Goal: Task Accomplishment & Management: Manage account settings

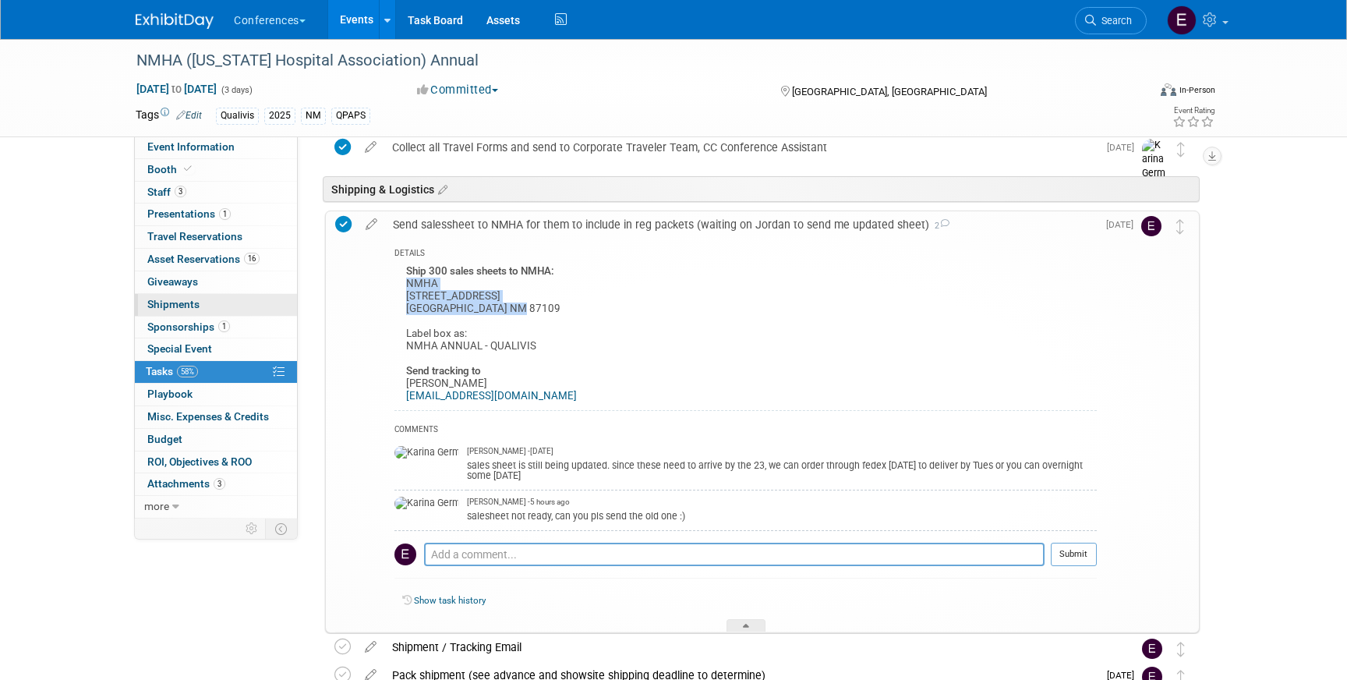
click at [196, 299] on span "Shipments 0" at bounding box center [173, 304] width 52 height 12
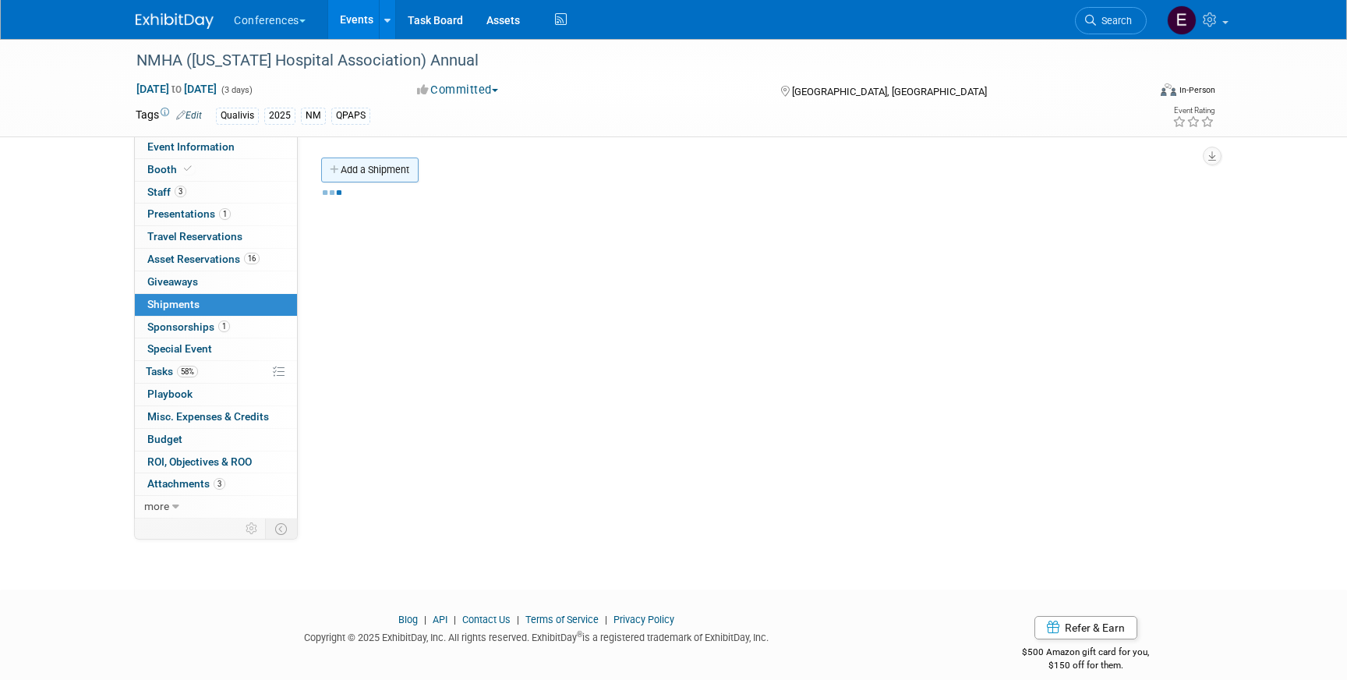
click at [370, 164] on link "Add a Shipment" at bounding box center [369, 169] width 97 height 25
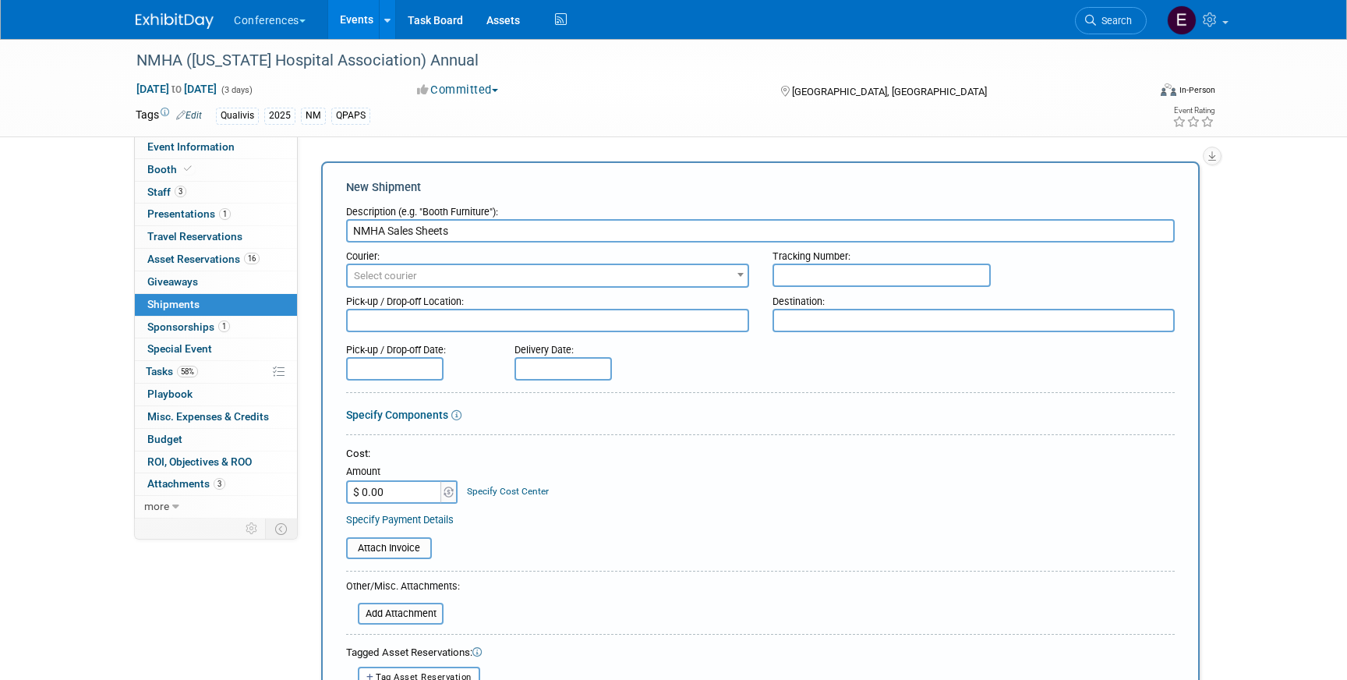
type input "NMHA Sales Sheets"
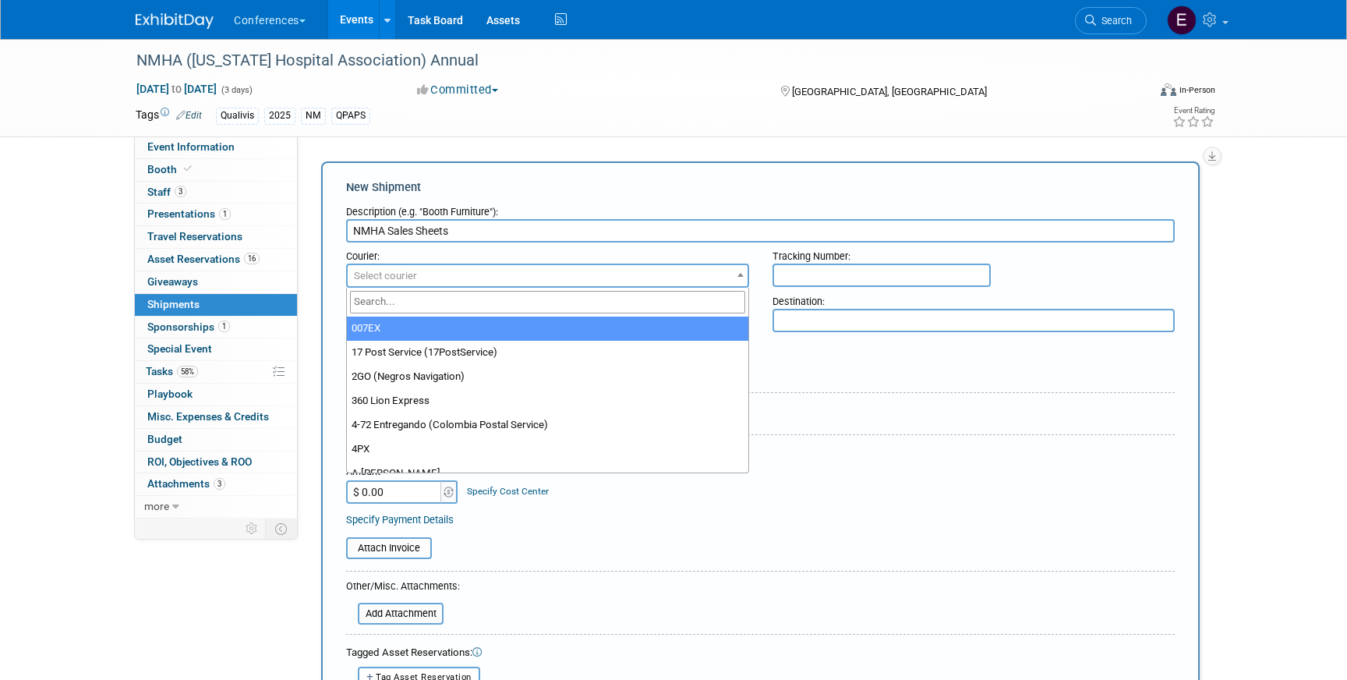
click at [401, 276] on span "Select courier" at bounding box center [385, 276] width 63 height 12
type input "fede"
select select "206"
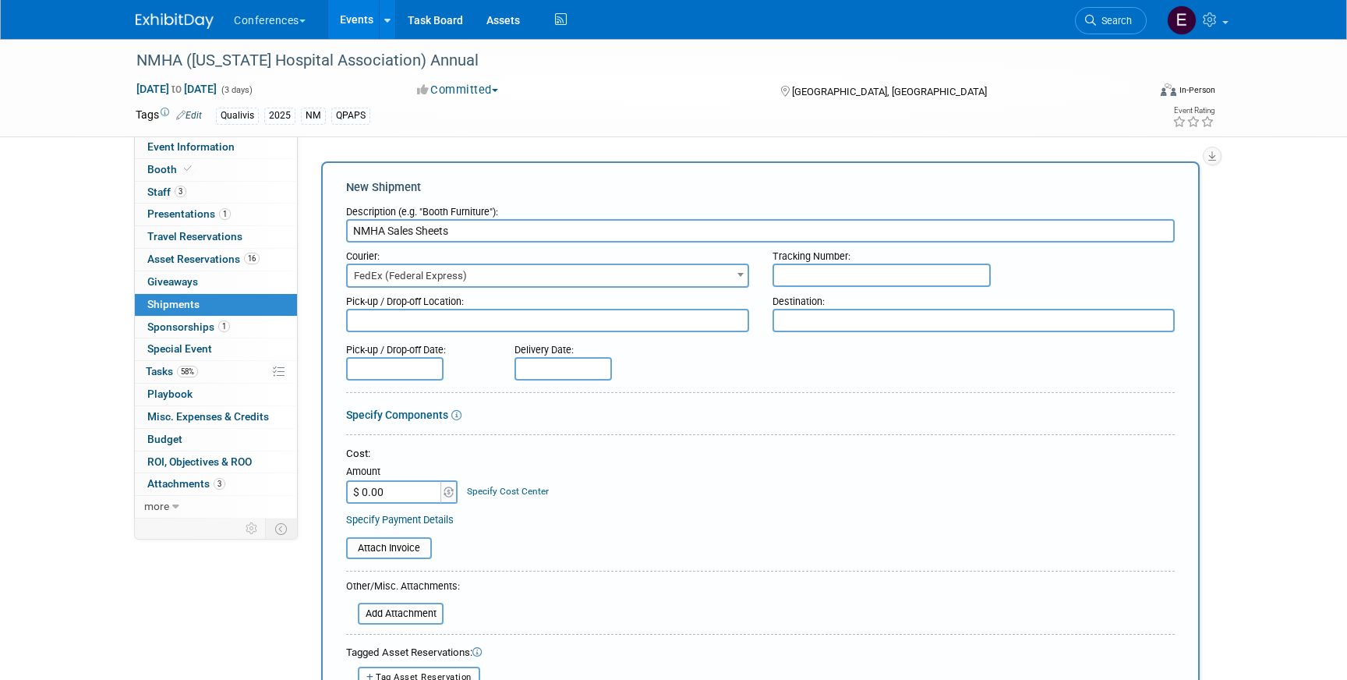
click at [794, 276] on input "text" at bounding box center [882, 275] width 218 height 23
paste input "884583015718"
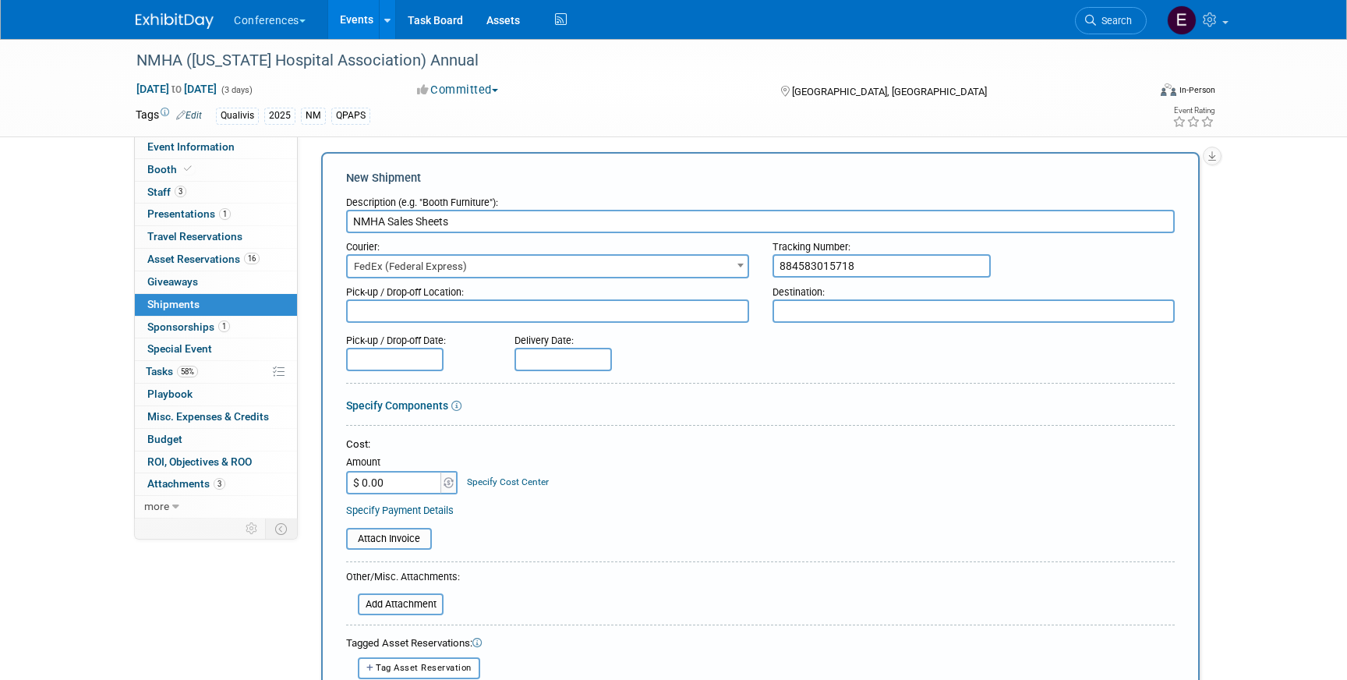
type input "884583015718"
click at [405, 477] on input "$ 0.00" at bounding box center [394, 482] width 97 height 23
type input "$ 34.97"
click at [511, 484] on link "Specify Cost Center" at bounding box center [508, 481] width 82 height 11
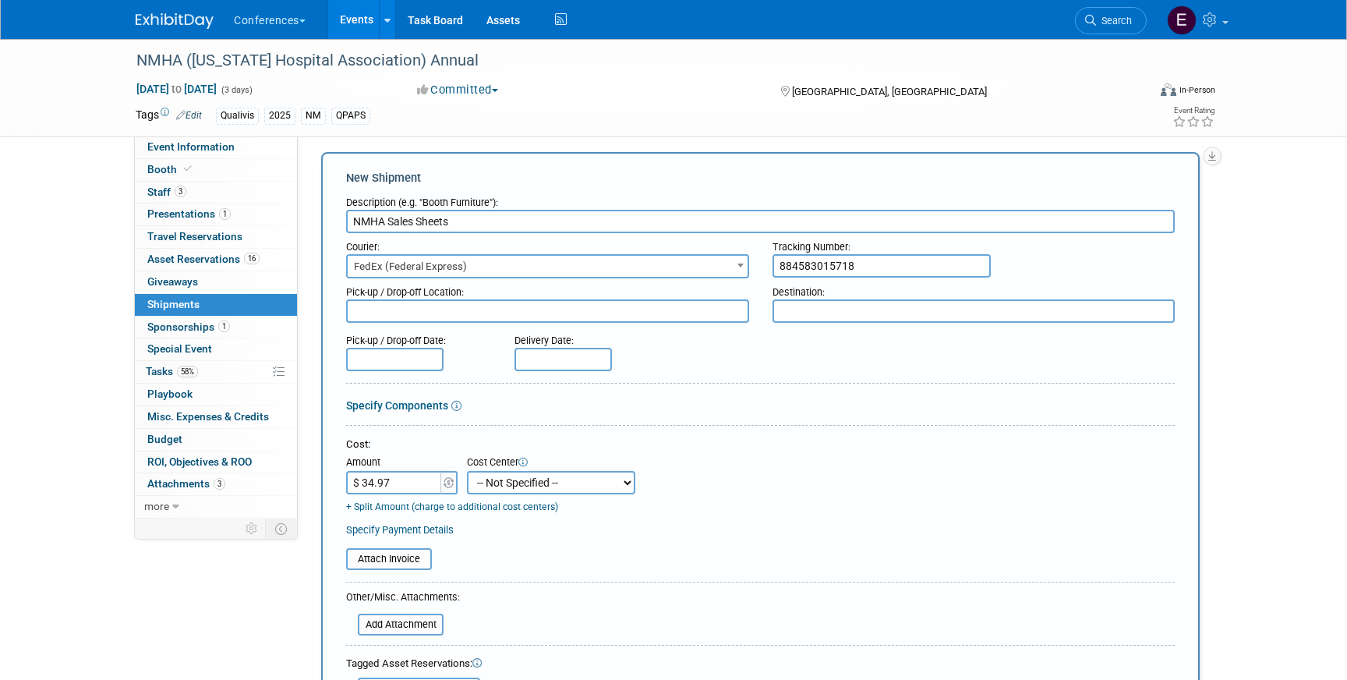
click at [511, 484] on select "-- Not Specified -- Aya Education Aya Healthcare Aya Locums Bespoke Corporate D…" at bounding box center [551, 482] width 168 height 23
select select "18965874"
click at [467, 471] on select "-- Not Specified -- Aya Education Aya Healthcare Aya Locums Bespoke Corporate D…" at bounding box center [551, 482] width 168 height 23
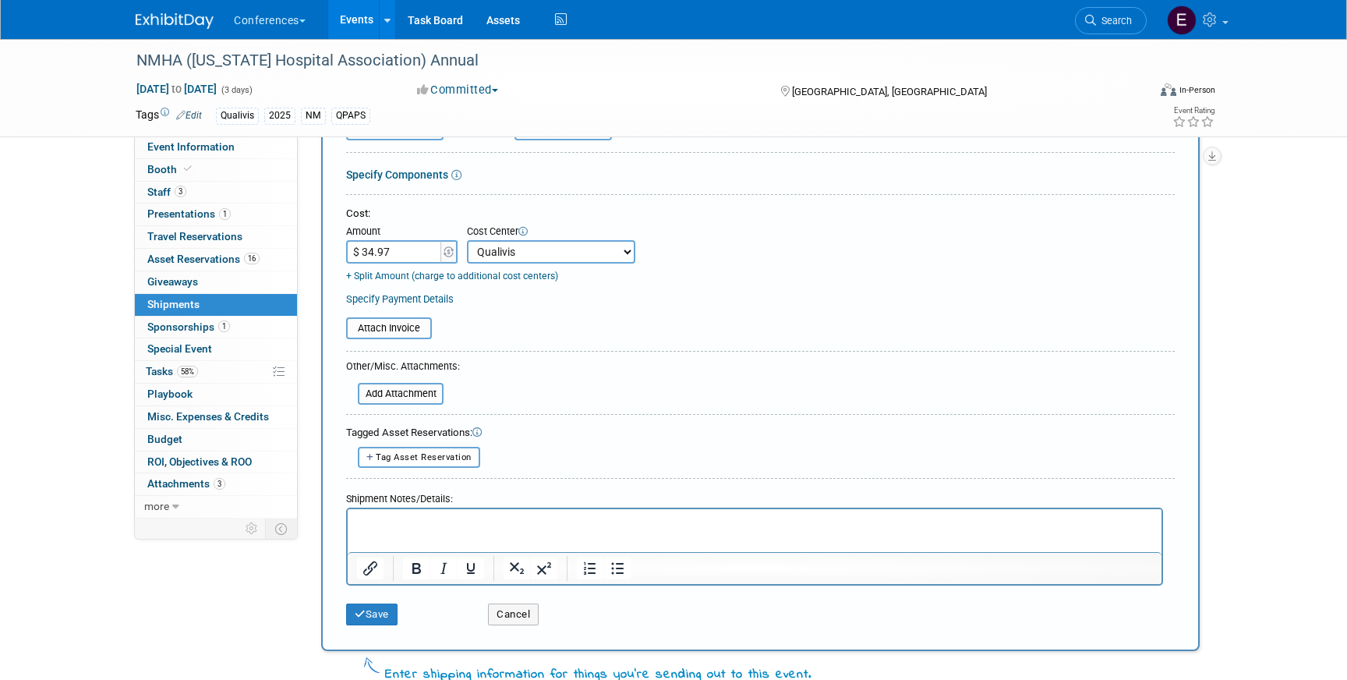
scroll to position [241, 0]
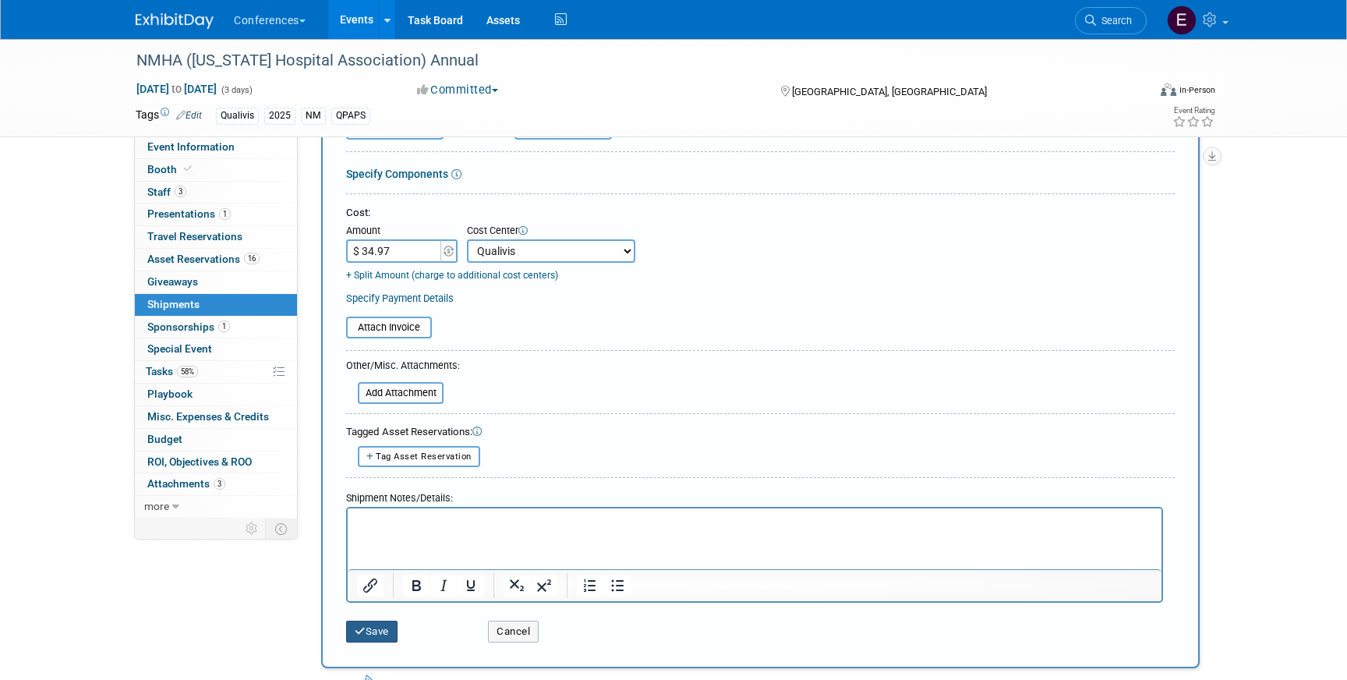
click at [367, 631] on button "Save" at bounding box center [371, 632] width 51 height 22
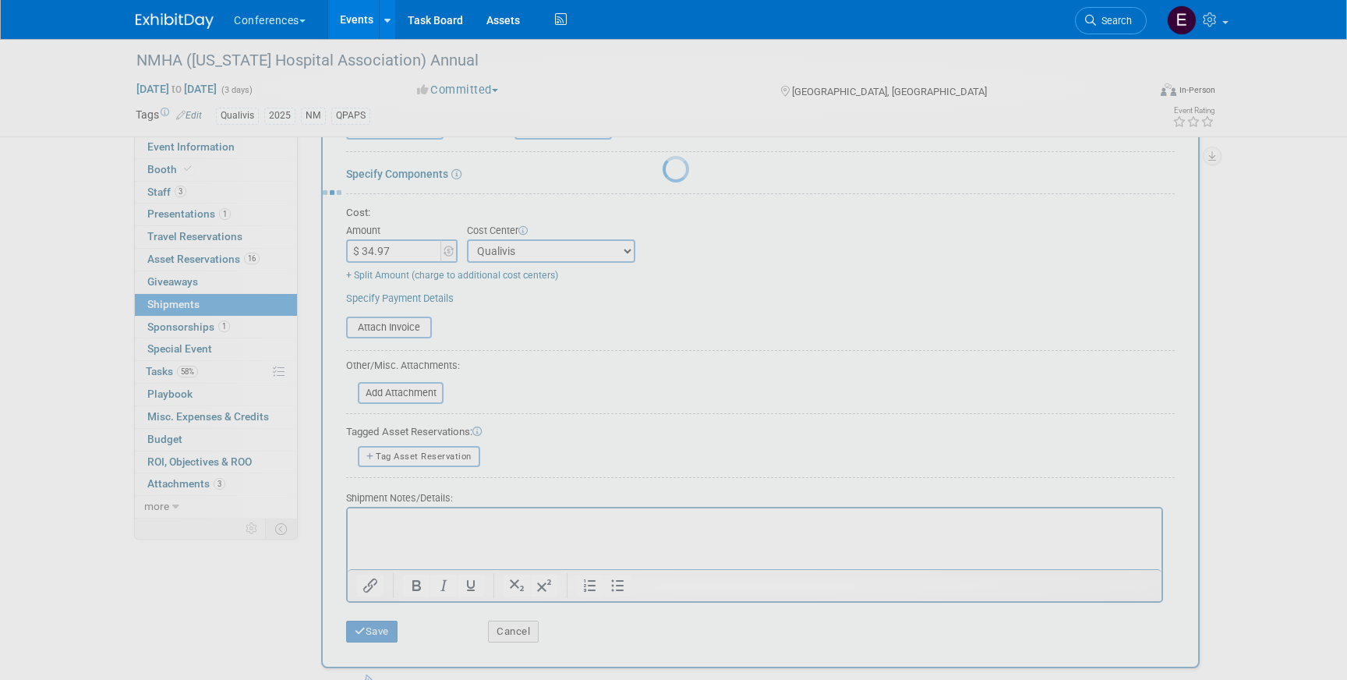
scroll to position [18, 0]
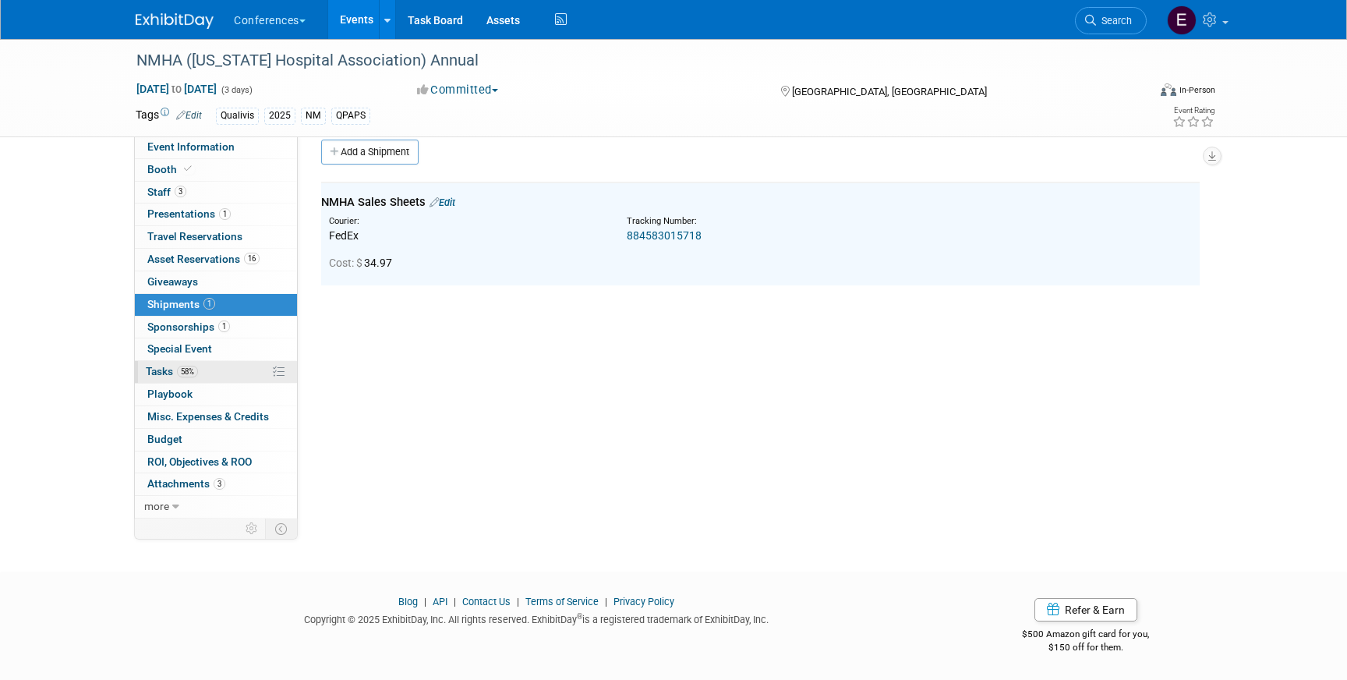
click at [207, 373] on link "58% Tasks 58%" at bounding box center [216, 372] width 162 height 22
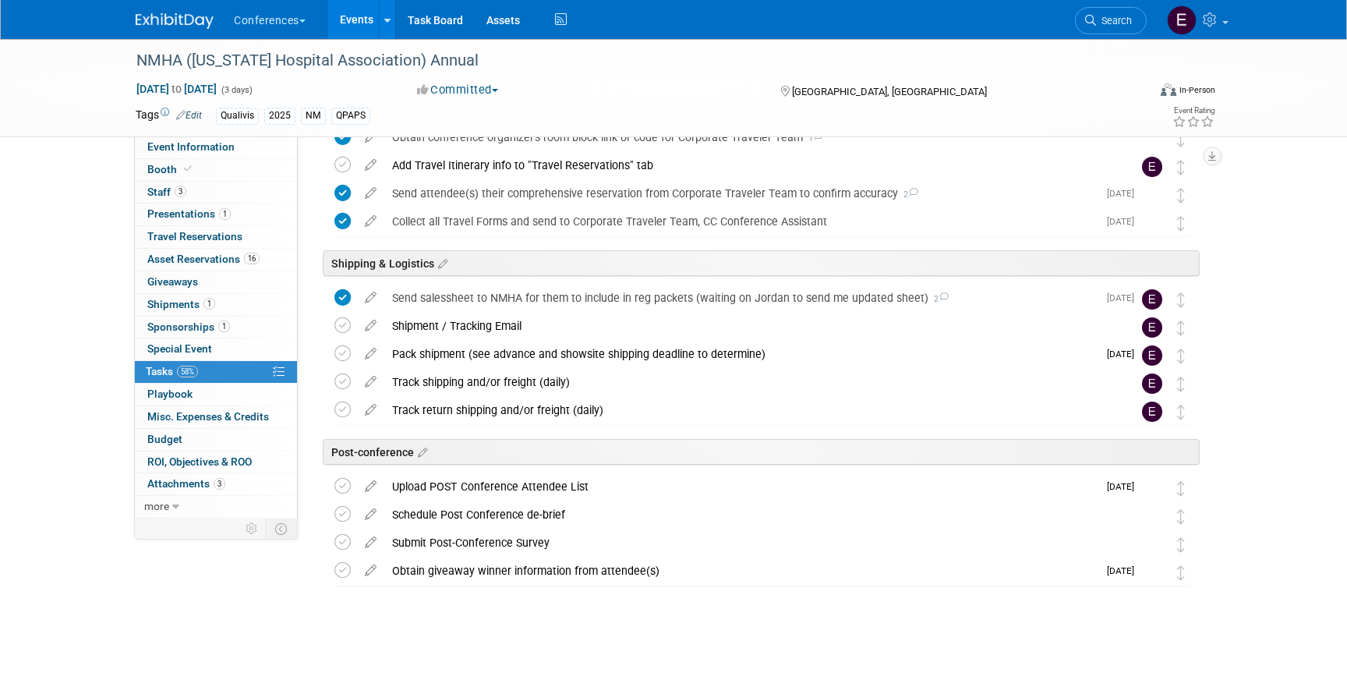
scroll to position [731, 0]
click at [496, 287] on div "Send salessheet to NMHA for them to include in reg packets (waiting on Jordan t…" at bounding box center [740, 297] width 713 height 27
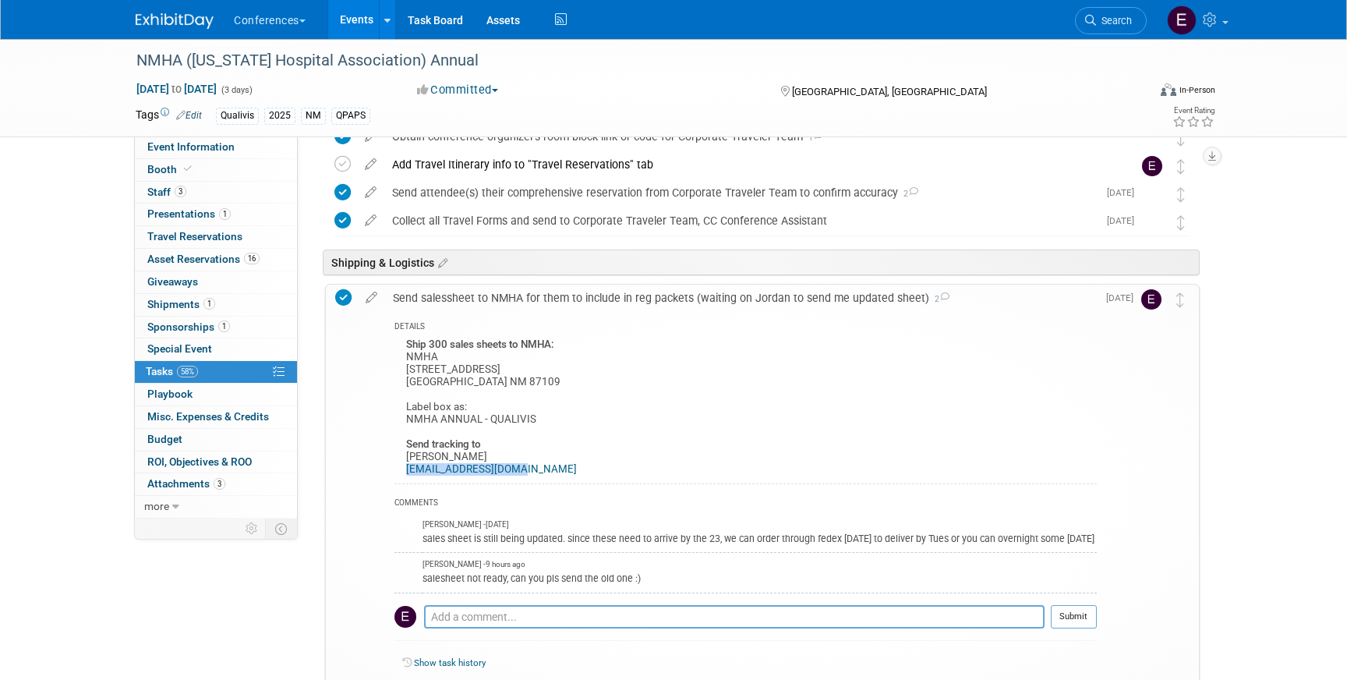
drag, startPoint x: 401, startPoint y: 471, endPoint x: 552, endPoint y: 465, distance: 150.6
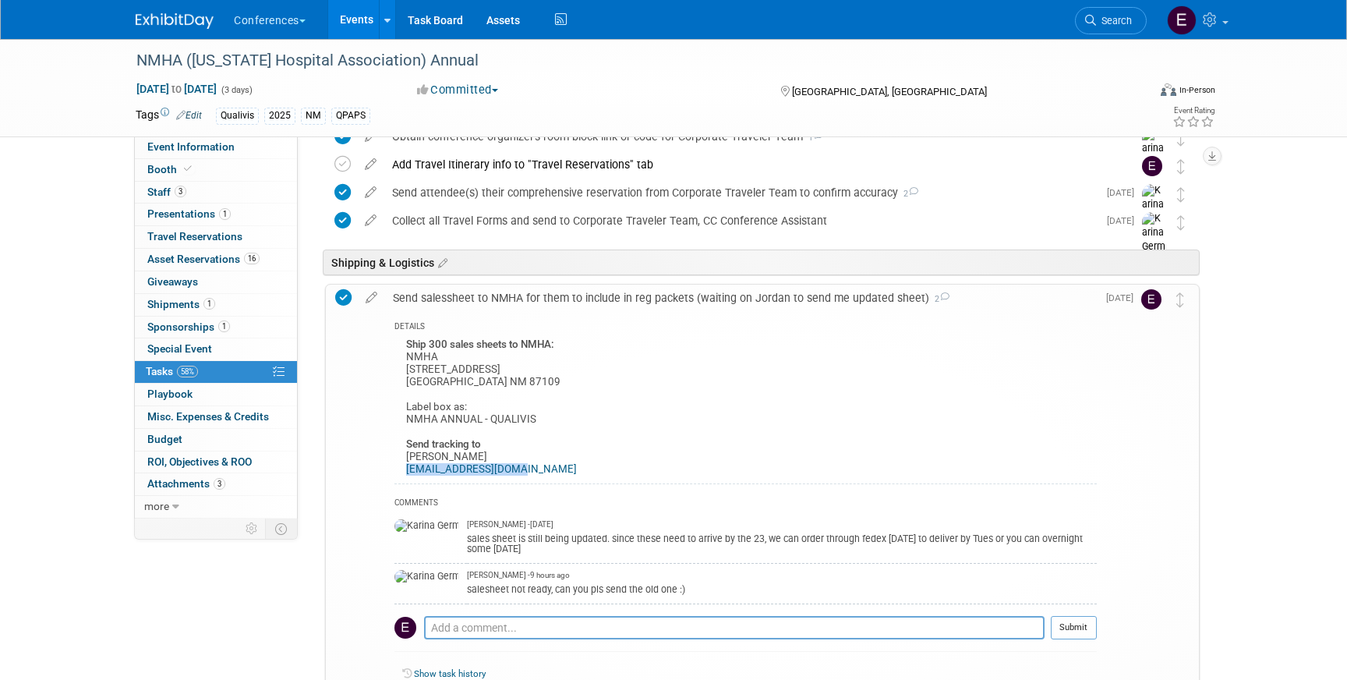
click at [552, 465] on div "Ship 300 sales sheets to NMHA: NMHA 7471 W Pan American Frwy NE Albuquerque NM …" at bounding box center [745, 409] width 702 height 150
copy link "knorthness@nmhsc.com"
click at [225, 303] on link "1 Shipments 1" at bounding box center [216, 305] width 162 height 22
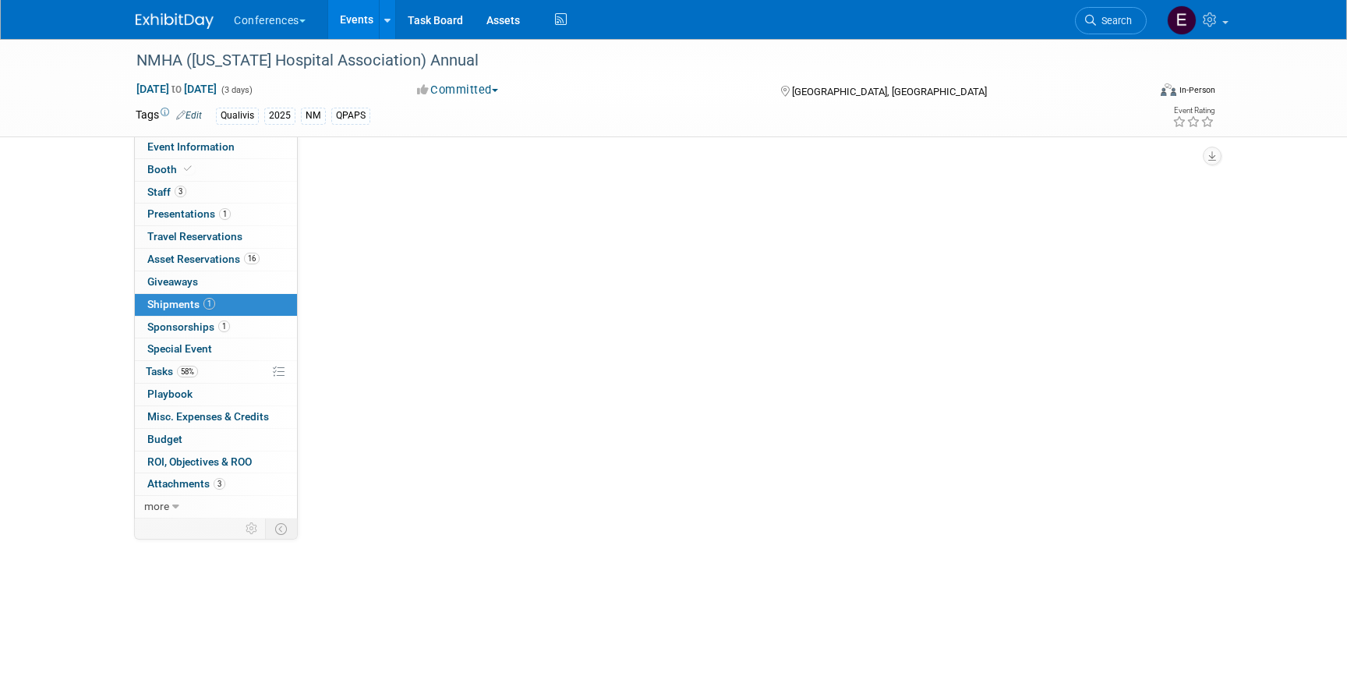
scroll to position [0, 0]
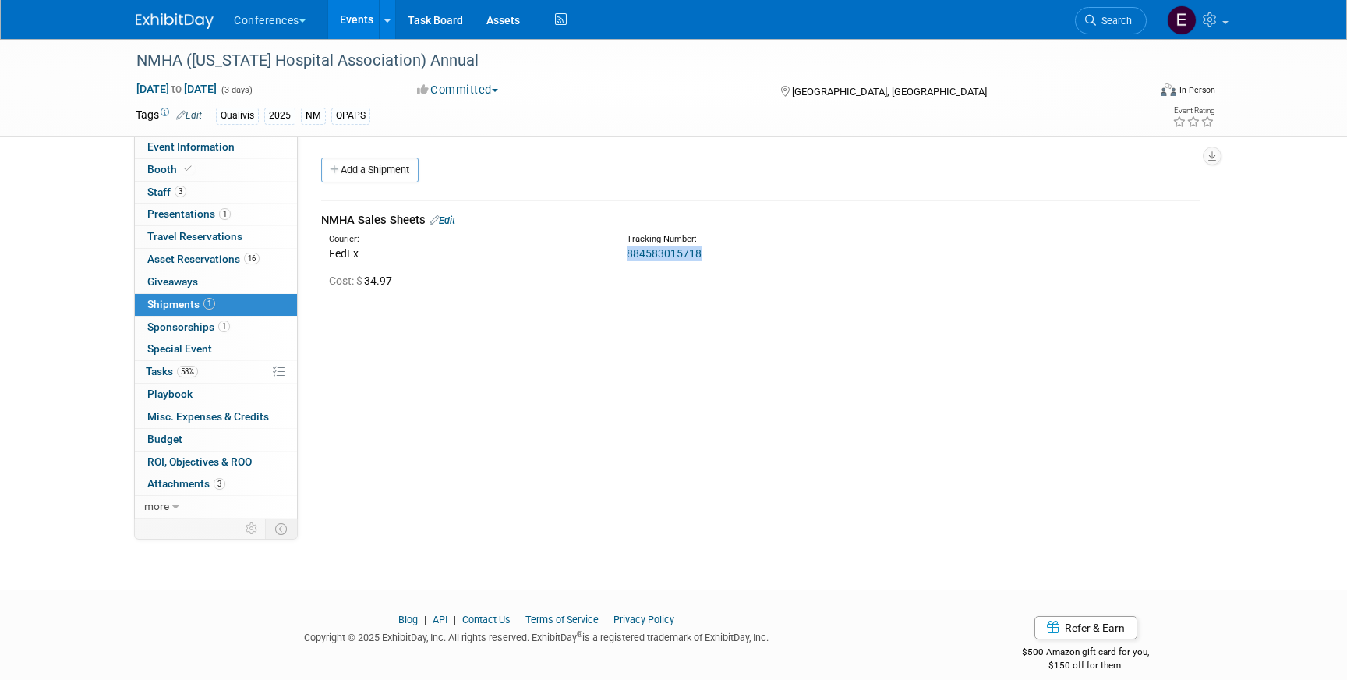
drag, startPoint x: 715, startPoint y: 253, endPoint x: 621, endPoint y: 253, distance: 93.6
click at [621, 253] on div "Tracking Number: 884583015718" at bounding box center [801, 247] width 373 height 28
copy link "884583015718"
click at [244, 369] on link "58% Tasks 58%" at bounding box center [216, 372] width 162 height 22
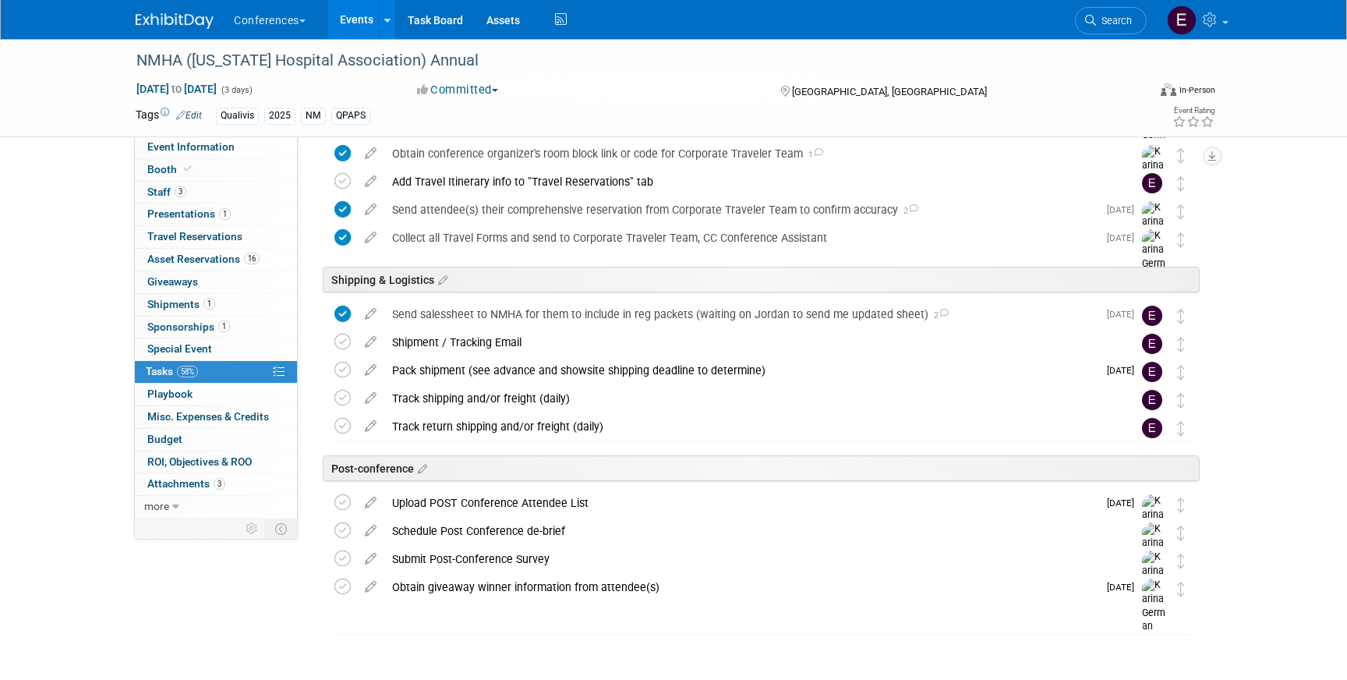
scroll to position [727, 0]
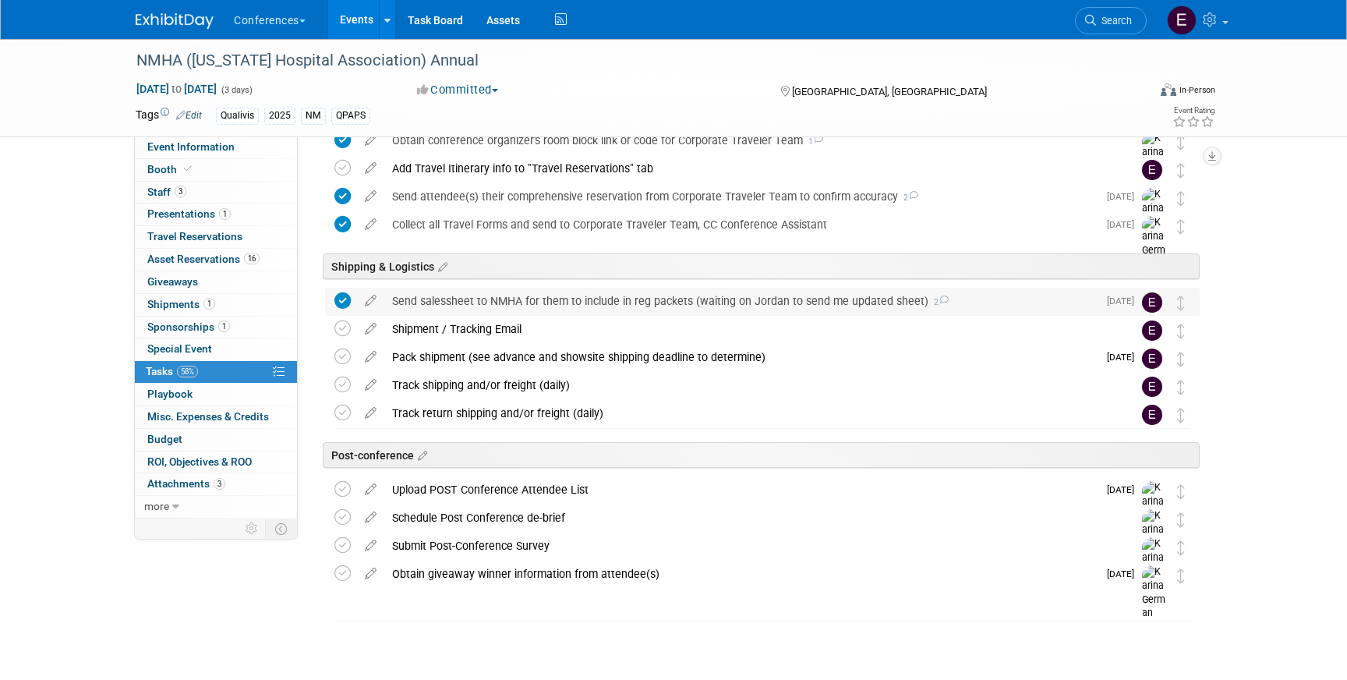
click at [504, 299] on div "Send salessheet to NMHA for them to include in reg packets (waiting on Jordan t…" at bounding box center [740, 301] width 713 height 27
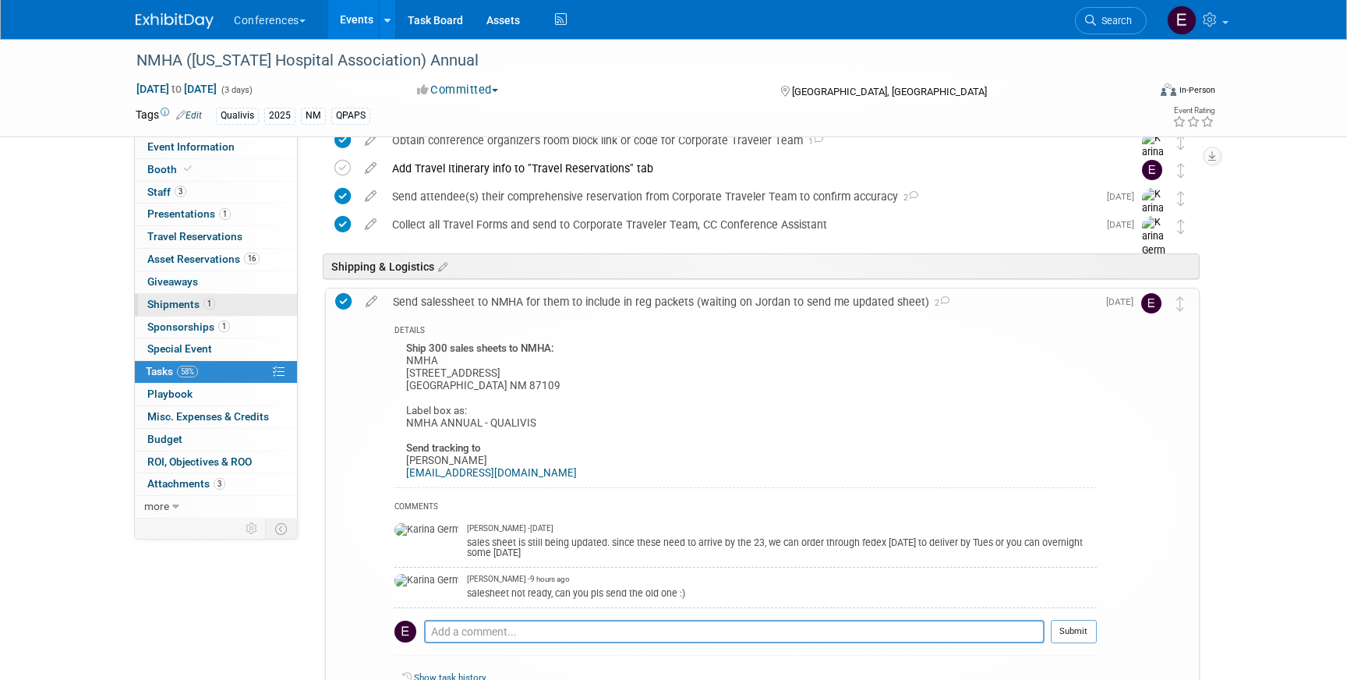
click at [244, 298] on link "1 Shipments 1" at bounding box center [216, 305] width 162 height 22
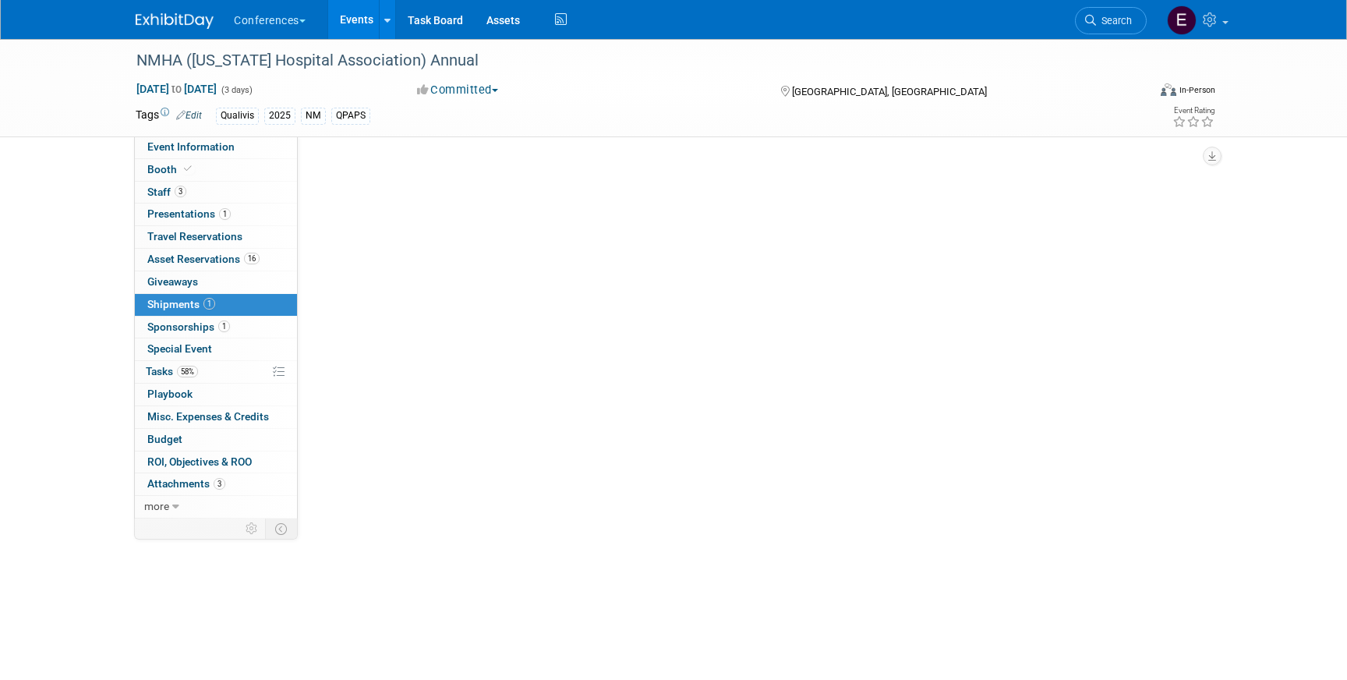
scroll to position [0, 0]
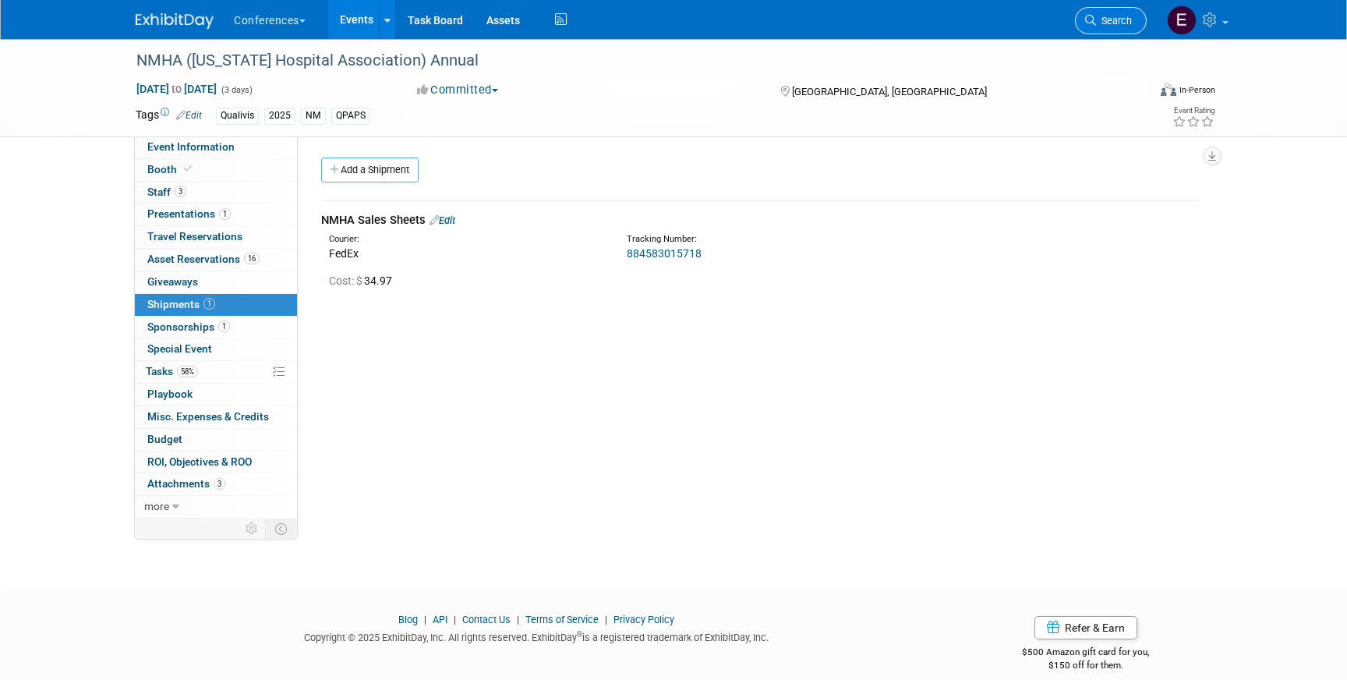
click at [1126, 27] on link "Search" at bounding box center [1111, 20] width 72 height 27
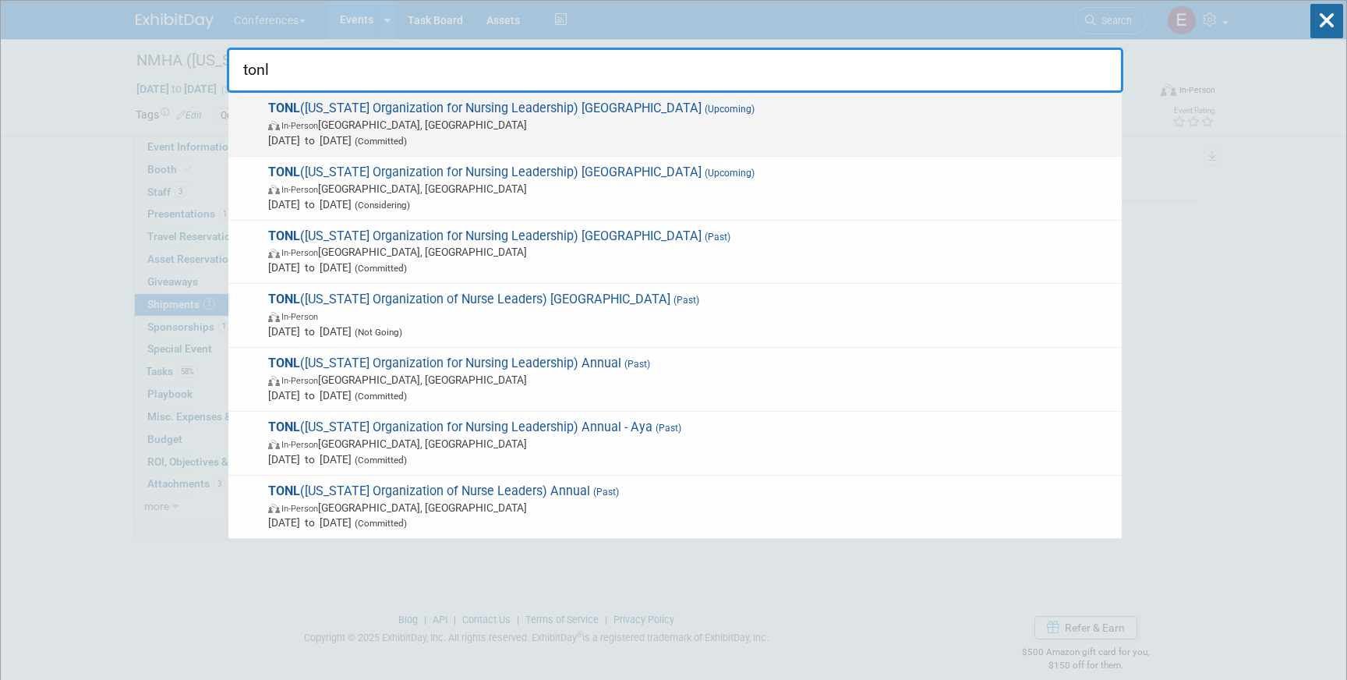
type input "tonl"
click at [640, 130] on span "In-Person San Antonio, TX" at bounding box center [691, 125] width 846 height 16
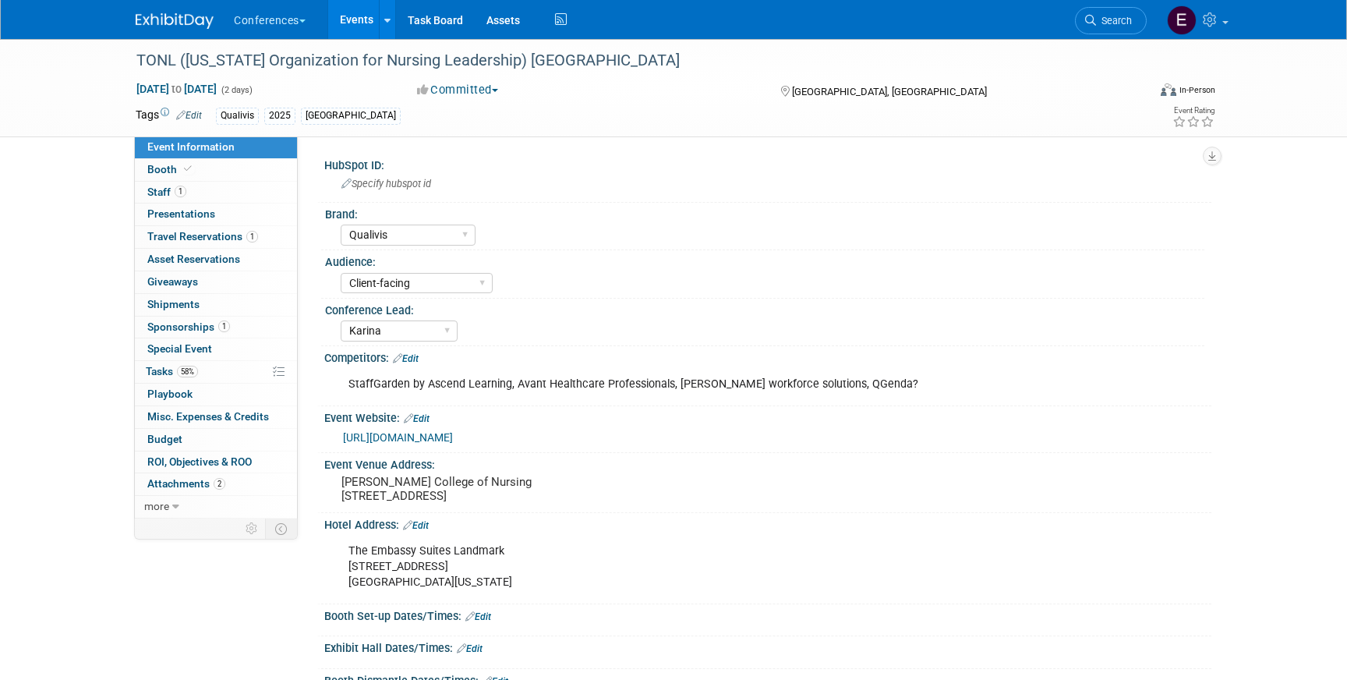
select select "Qualivis"
select select "Client-facing"
select select "Karina"
click at [209, 240] on span "Travel Reservations 1" at bounding box center [202, 236] width 111 height 12
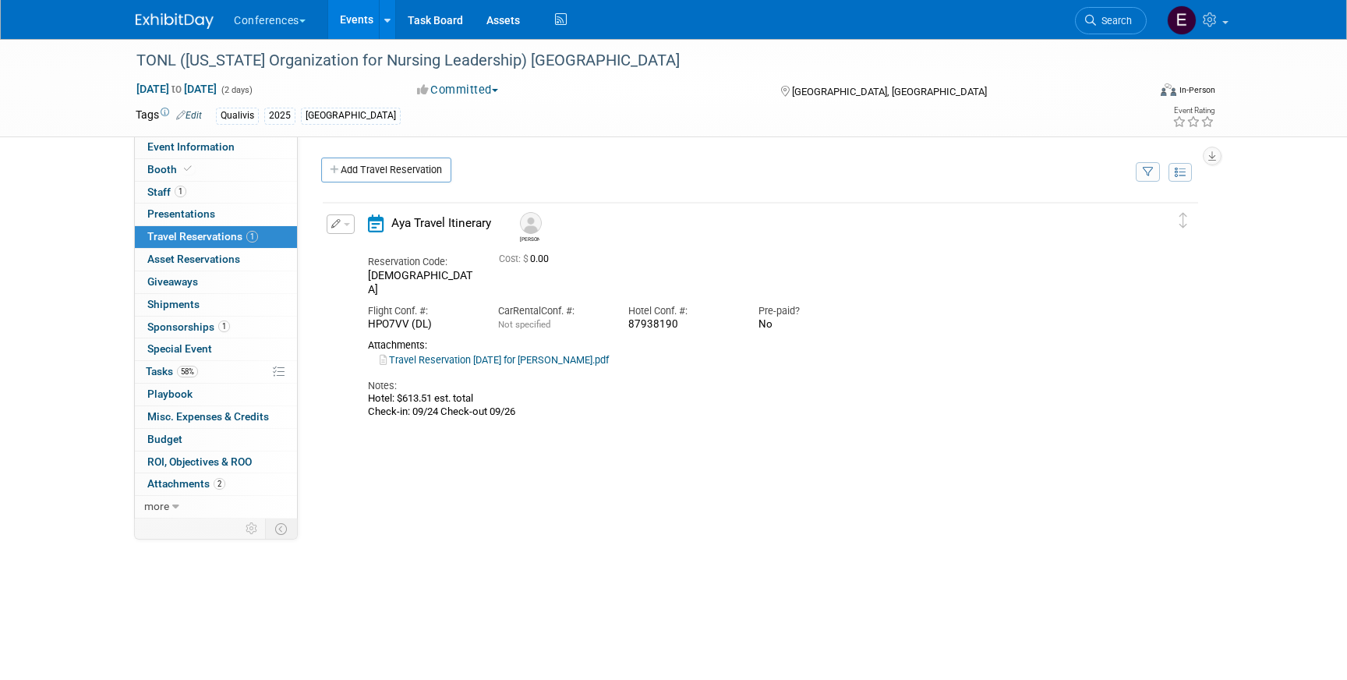
drag, startPoint x: 679, startPoint y: 311, endPoint x: 621, endPoint y: 311, distance: 57.7
click at [621, 311] on div "Hotel Conf. #: 87938190" at bounding box center [682, 313] width 130 height 35
copy div "87938190"
click at [341, 224] on button "button" at bounding box center [341, 223] width 28 height 19
click at [345, 246] on icon "button" at bounding box center [344, 251] width 12 height 11
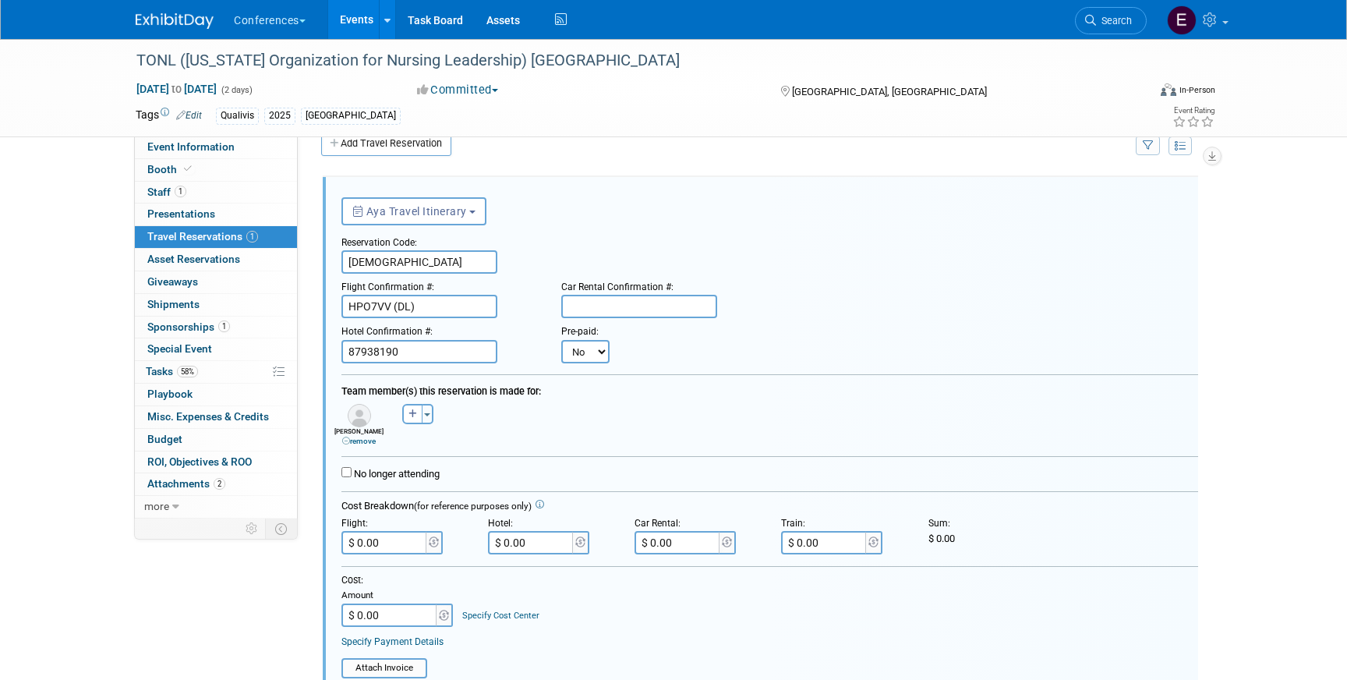
click at [591, 348] on select "No Yes" at bounding box center [585, 351] width 48 height 23
select select "1"
click at [561, 340] on select "No Yes" at bounding box center [585, 351] width 48 height 23
click at [677, 348] on input "text" at bounding box center [682, 351] width 94 height 23
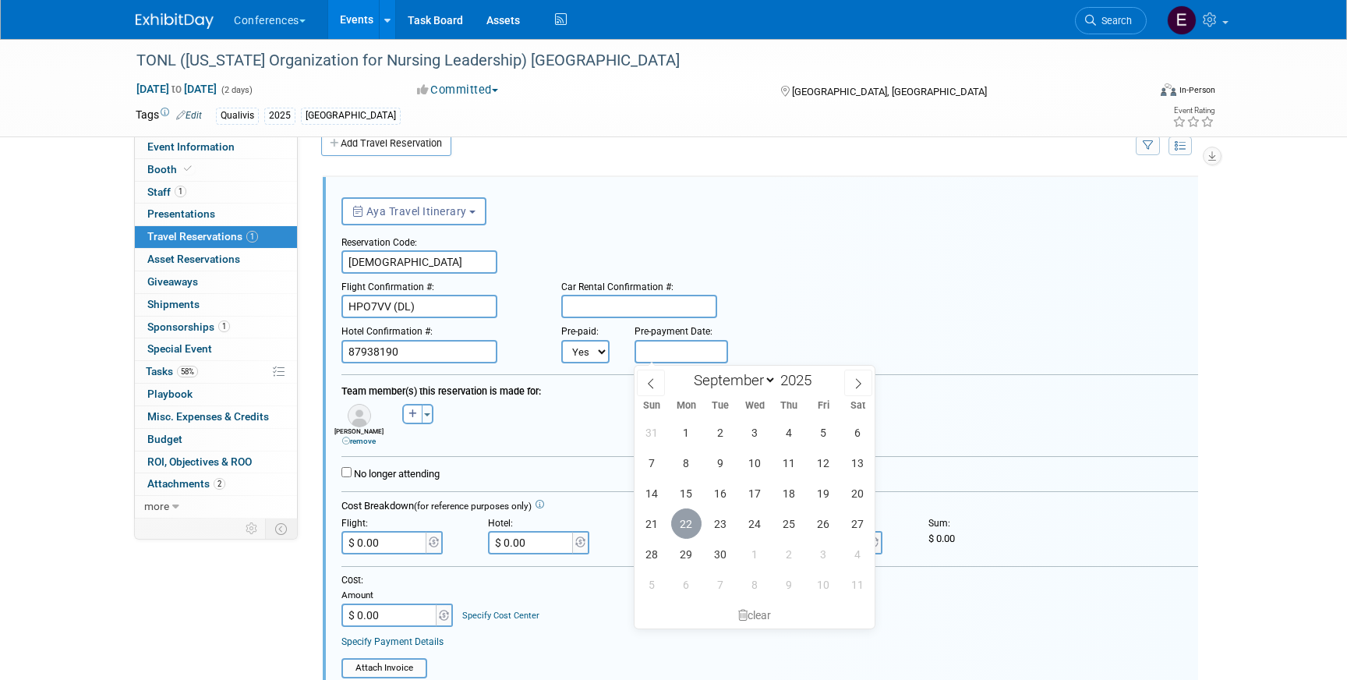
click at [688, 521] on span "22" at bounding box center [686, 523] width 30 height 30
type input "Sep 22, 2025"
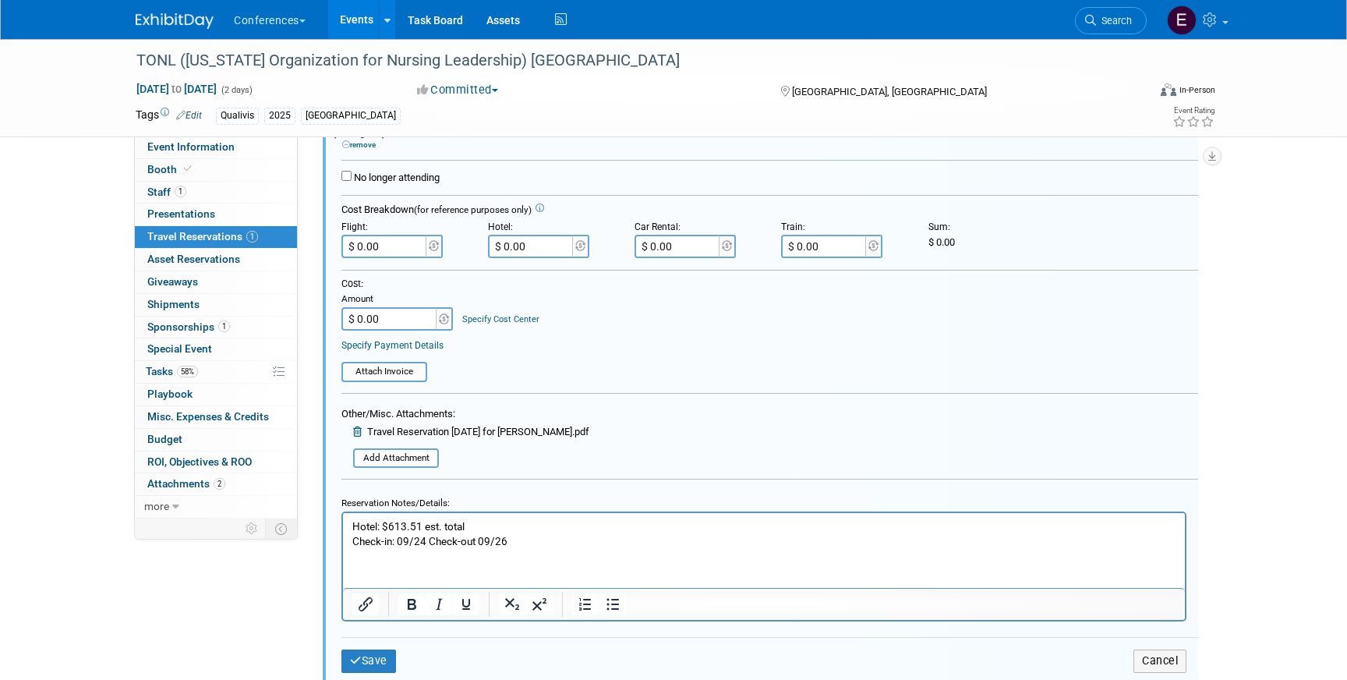
scroll to position [366, 0]
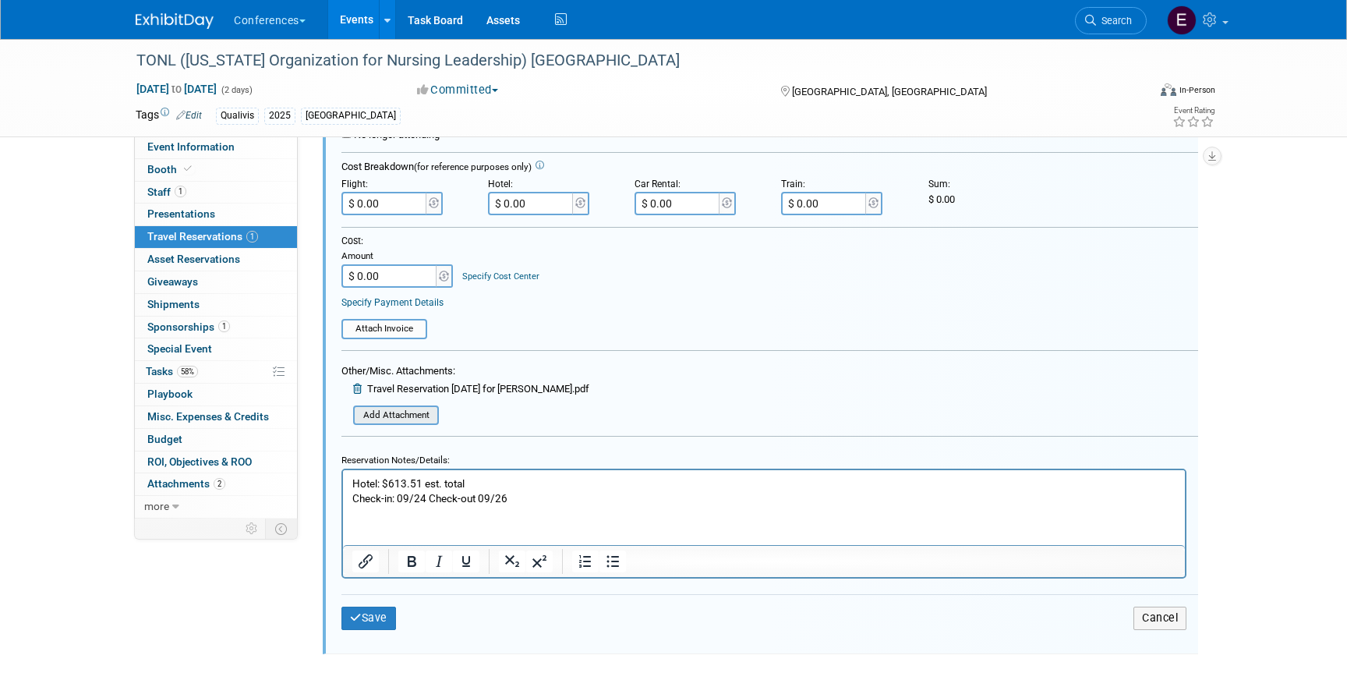
click at [384, 419] on input "file" at bounding box center [345, 415] width 186 height 17
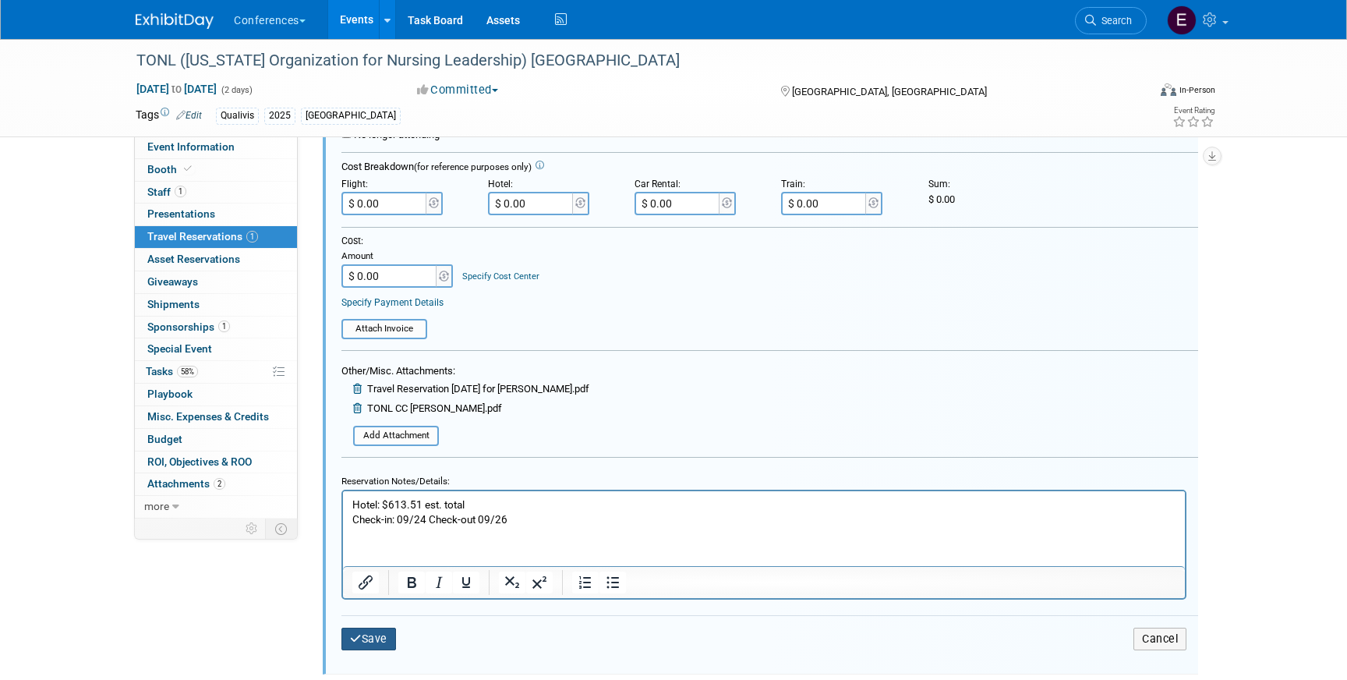
click at [387, 638] on button "Save" at bounding box center [368, 639] width 55 height 23
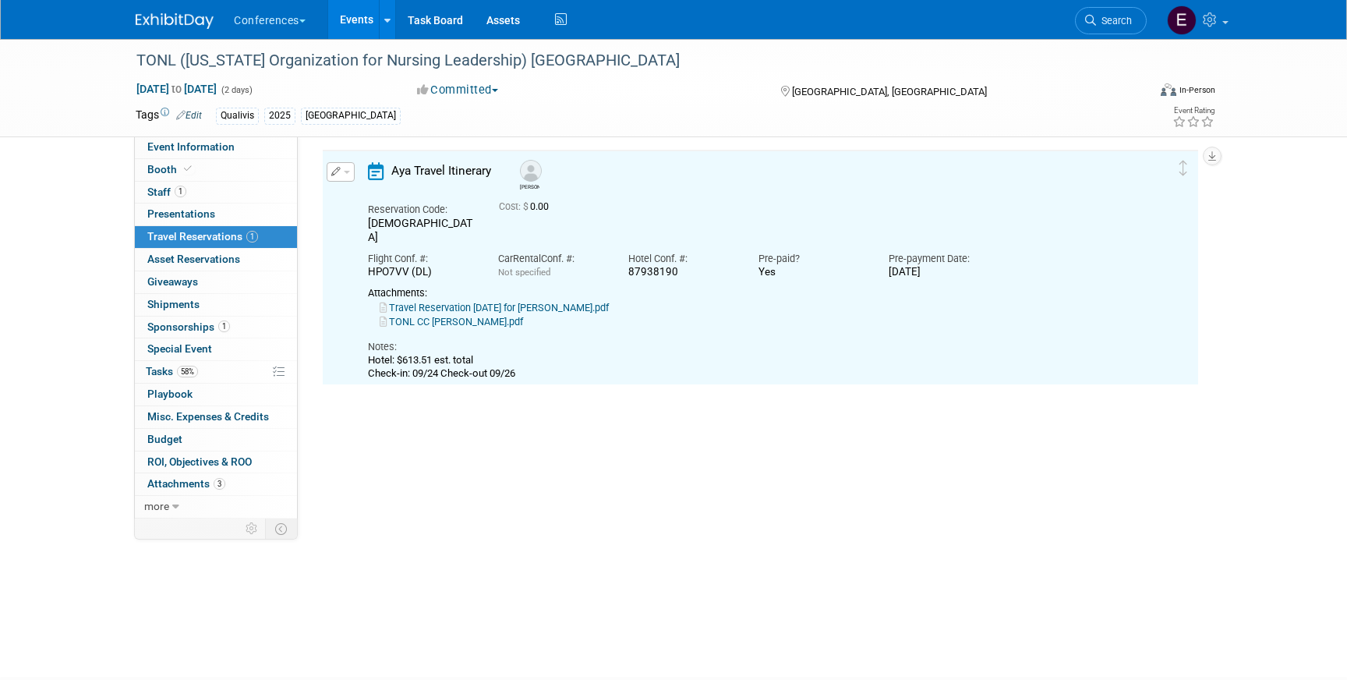
scroll to position [27, 0]
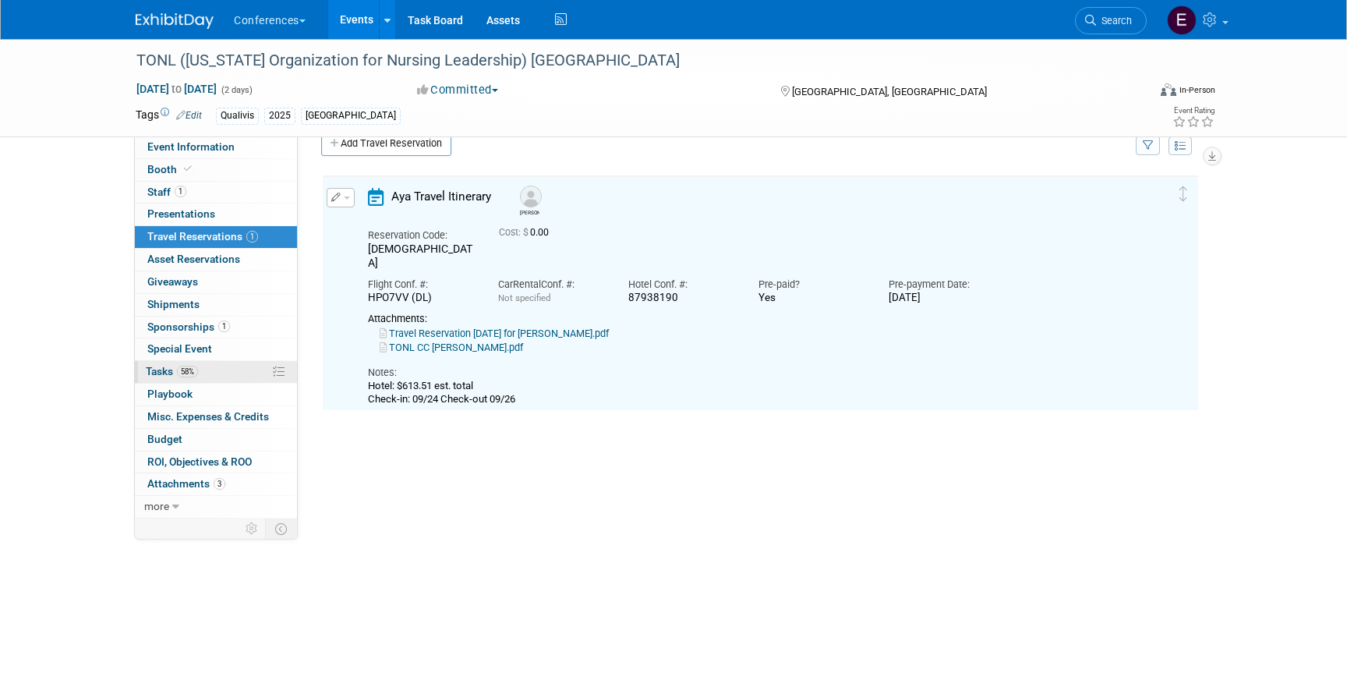
click at [210, 370] on link "58% Tasks 58%" at bounding box center [216, 372] width 162 height 22
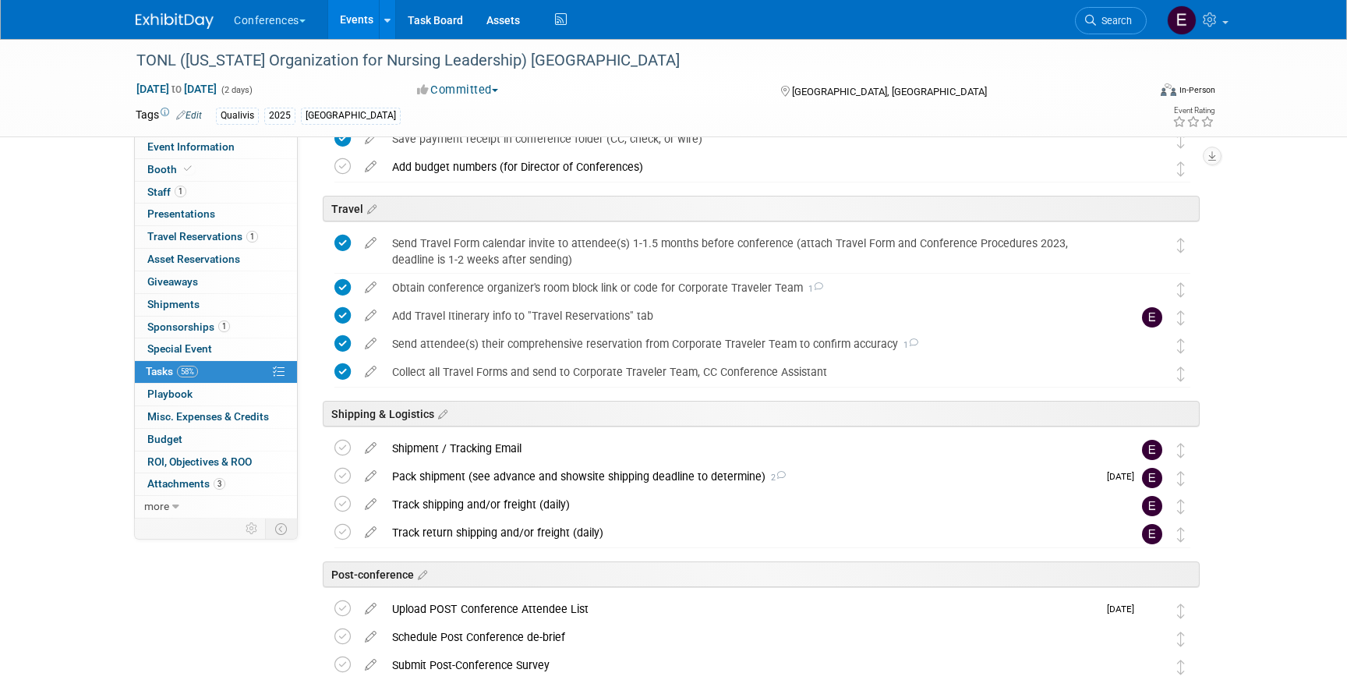
scroll to position [591, 0]
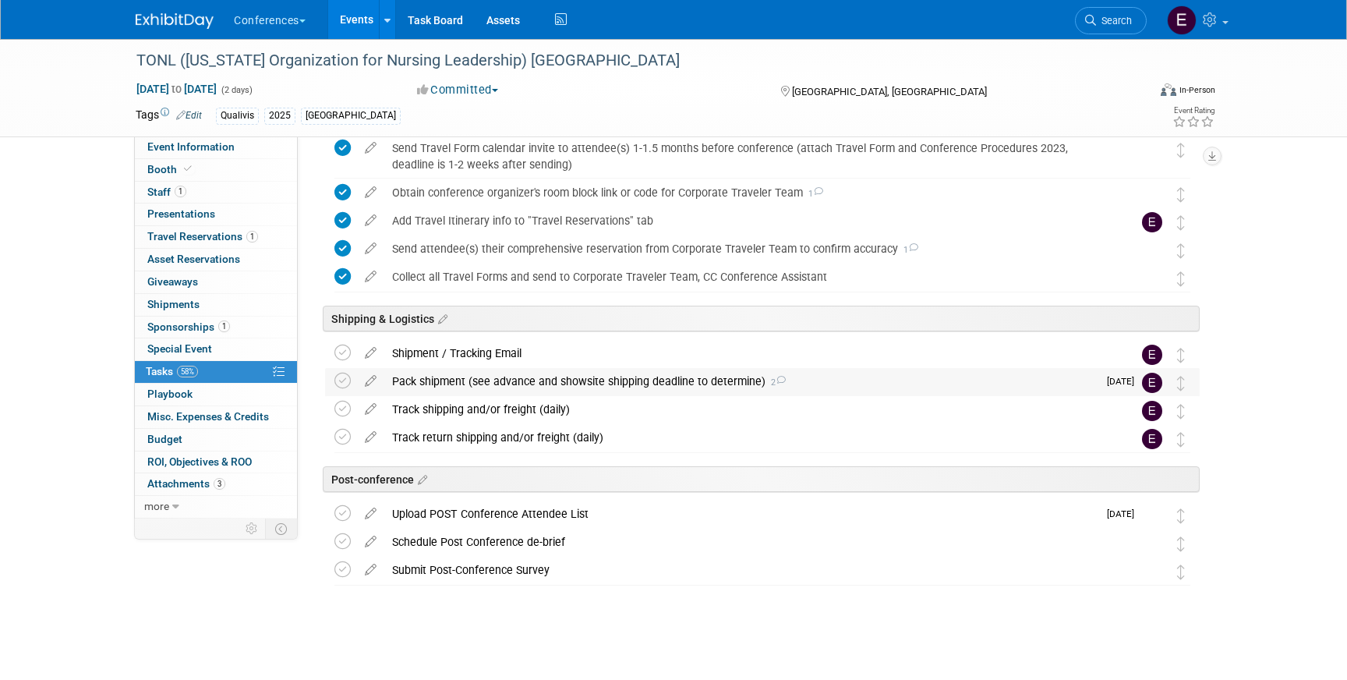
click at [461, 380] on div "Pack shipment (see advance and showsite shipping deadline to determine) 2" at bounding box center [740, 381] width 713 height 27
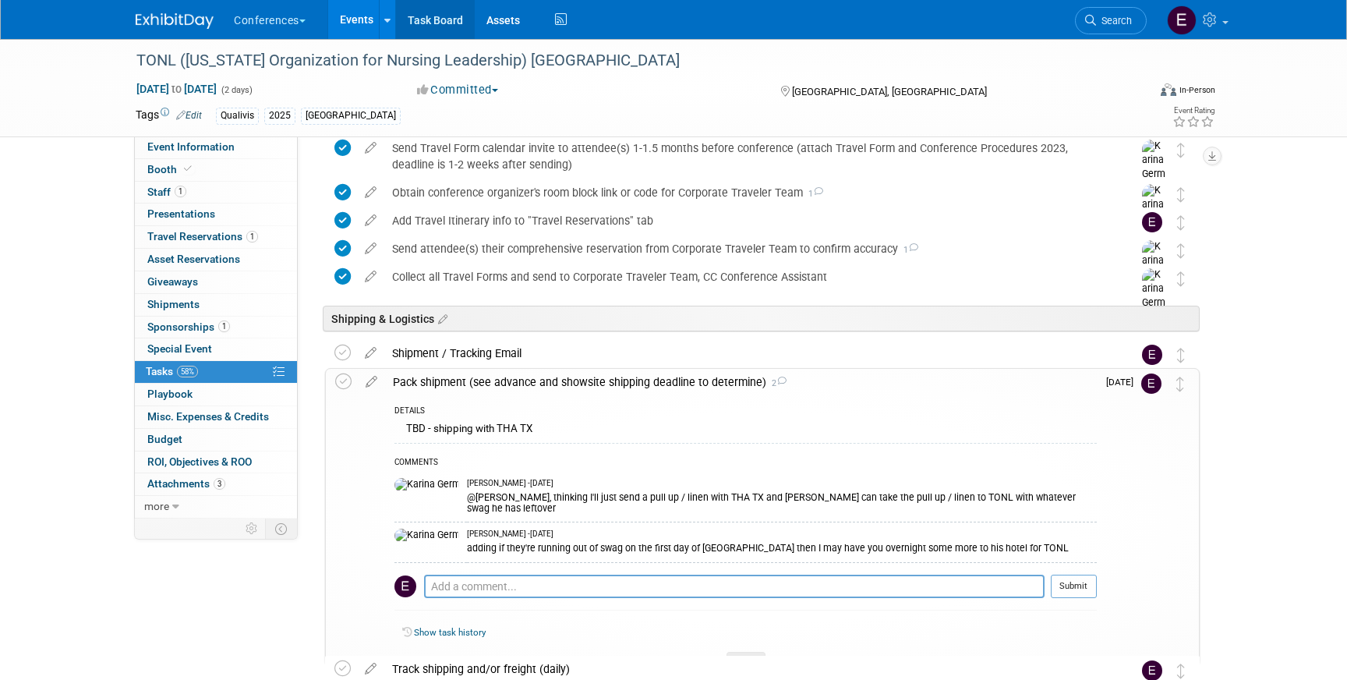
click at [445, 15] on link "Task Board" at bounding box center [435, 19] width 79 height 39
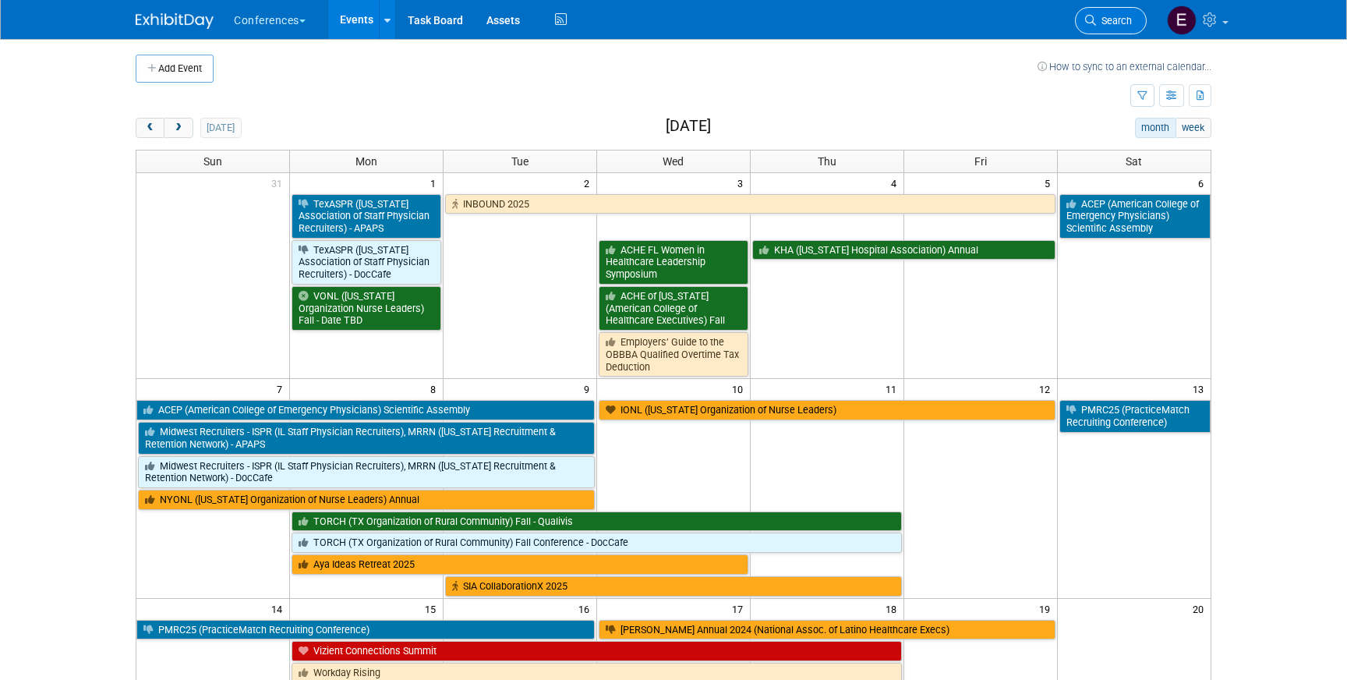
click at [1137, 22] on link "Search" at bounding box center [1111, 20] width 72 height 27
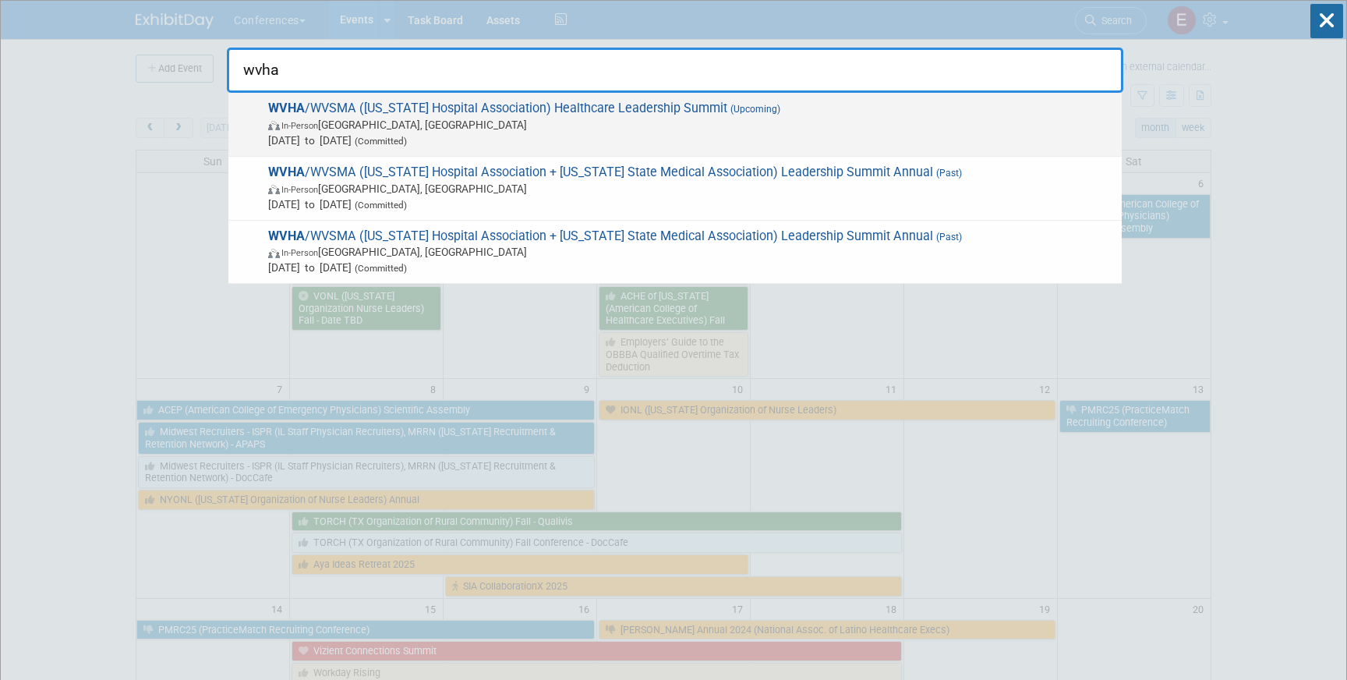
type input "wvha"
click at [427, 108] on span "WVHA /WVSMA ([US_STATE] Hospital Association) Healthcare Leadership Summit (Upc…" at bounding box center [689, 125] width 851 height 48
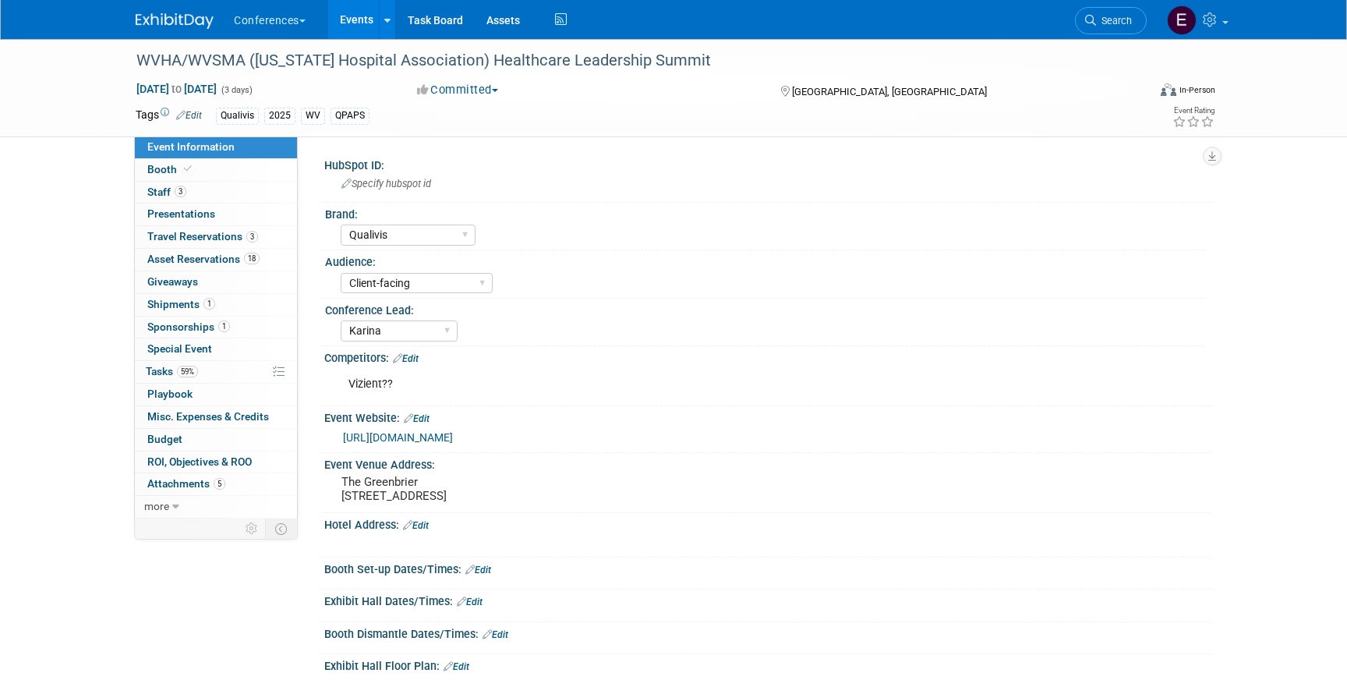
select select "Qualivis"
select select "Client-facing"
select select "Karina"
click at [209, 241] on span "Travel Reservations 3" at bounding box center [202, 236] width 111 height 12
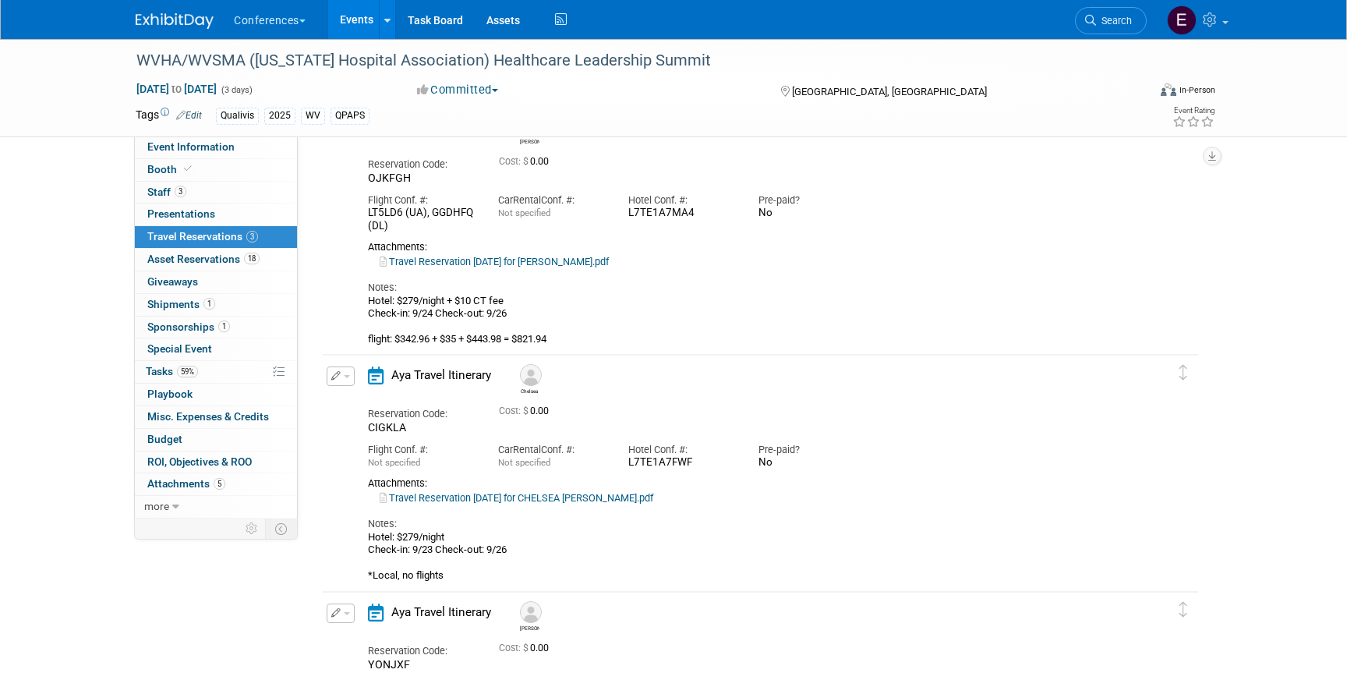
scroll to position [111, 0]
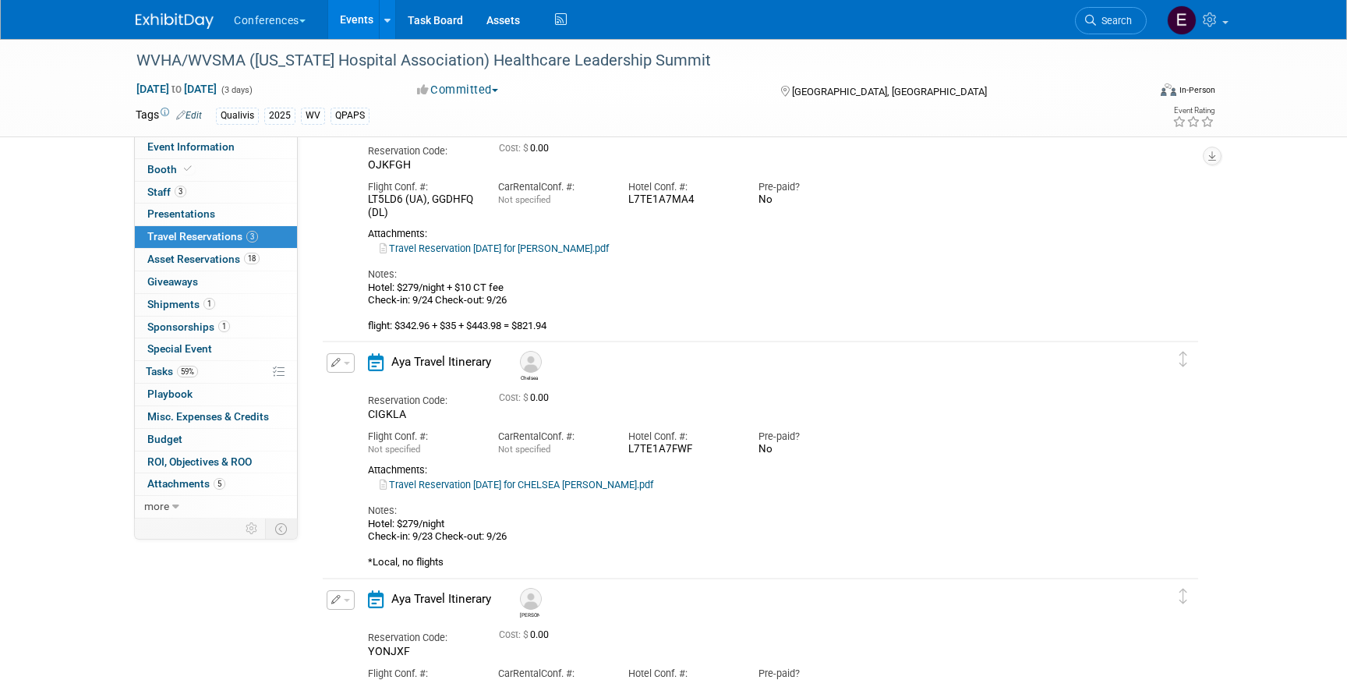
click at [515, 493] on div "Notes: Hotel: $279/night Check-in: 9/23 Check-out: 9/26 *Local, no flights" at bounding box center [747, 530] width 758 height 77
click at [513, 485] on link "Travel Reservation September 23 for CHELSEA DAWN HILL.pdf" at bounding box center [517, 485] width 274 height 12
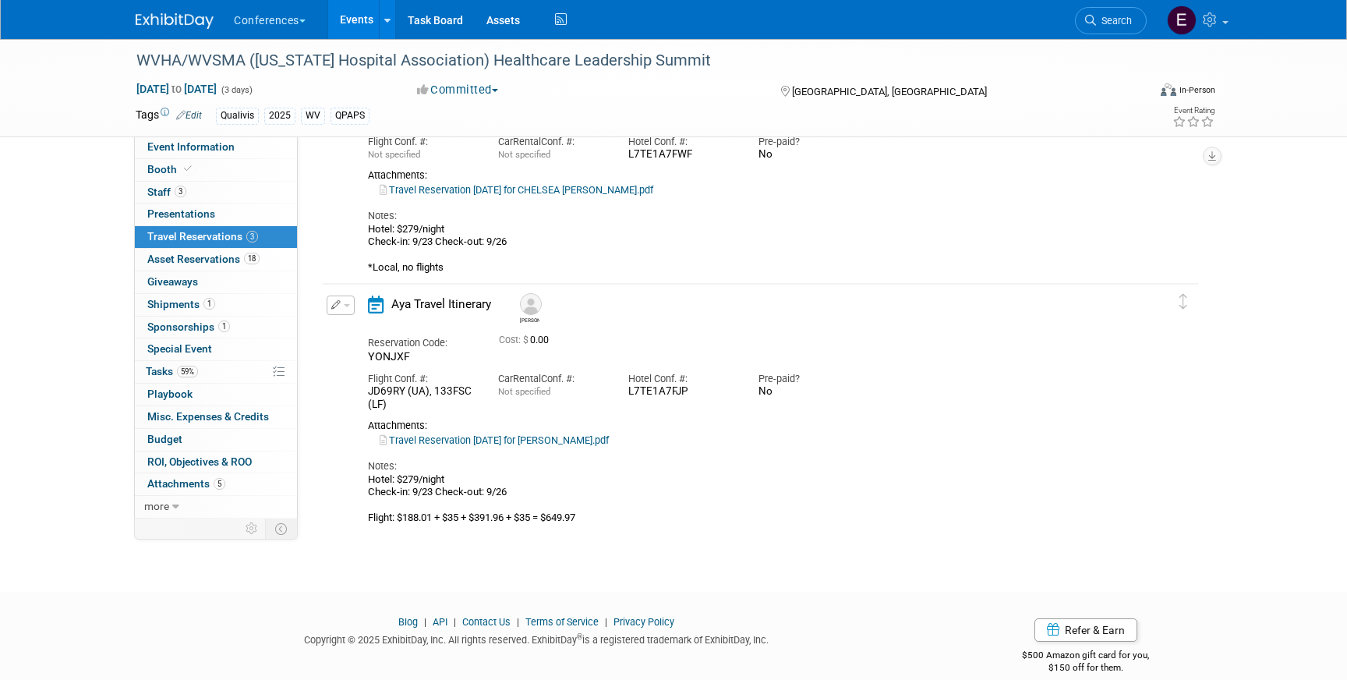
scroll to position [427, 0]
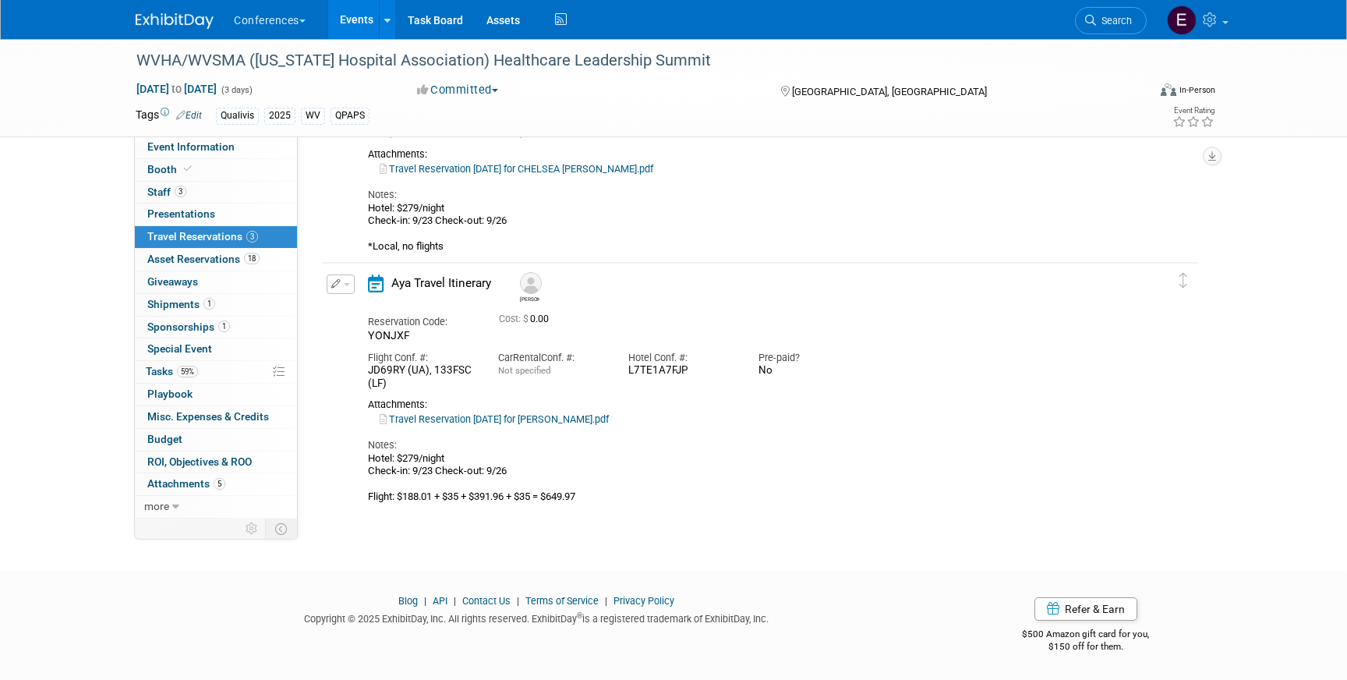
click at [551, 172] on link "Travel Reservation September 23 for CHELSEA DAWN HILL.pdf" at bounding box center [517, 169] width 274 height 12
click at [607, 420] on link "Travel Reservation September 23 for BRANDY G COLLIER.pdf" at bounding box center [494, 419] width 229 height 12
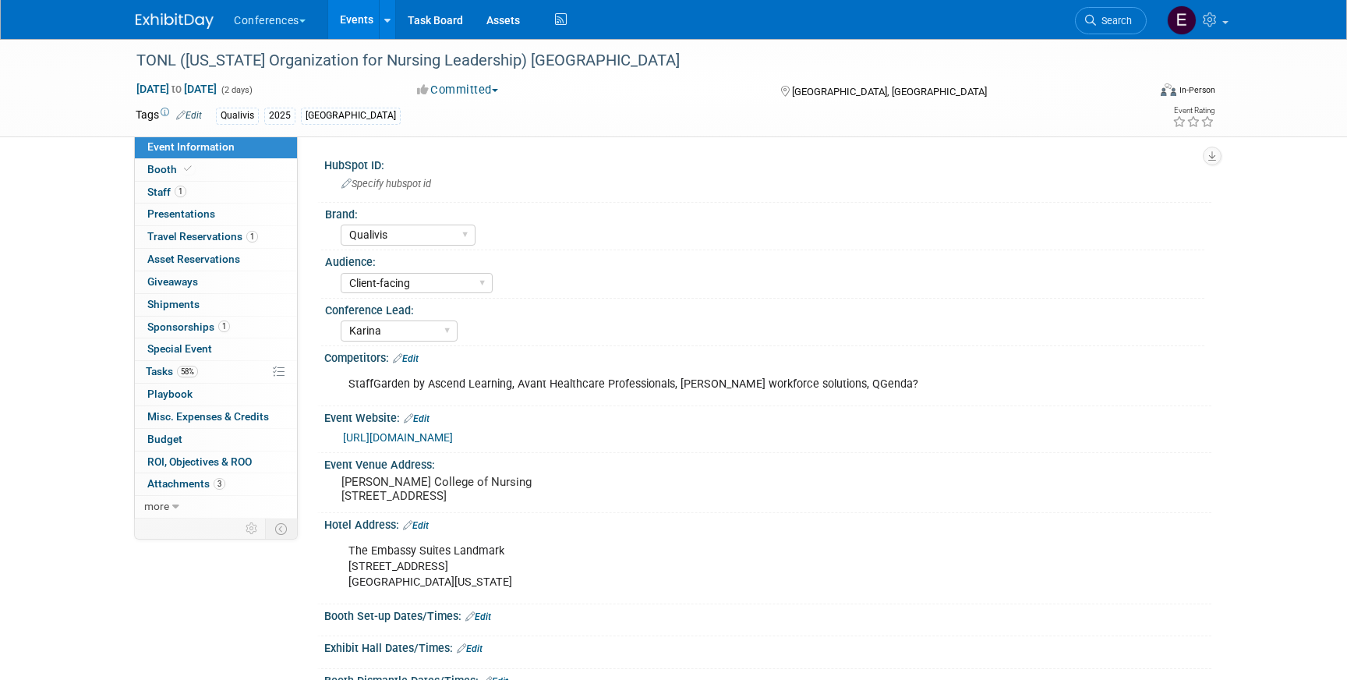
select select "Qualivis"
select select "Client-facing"
select select "Karina"
click at [189, 240] on span "Travel Reservations 1" at bounding box center [202, 236] width 111 height 12
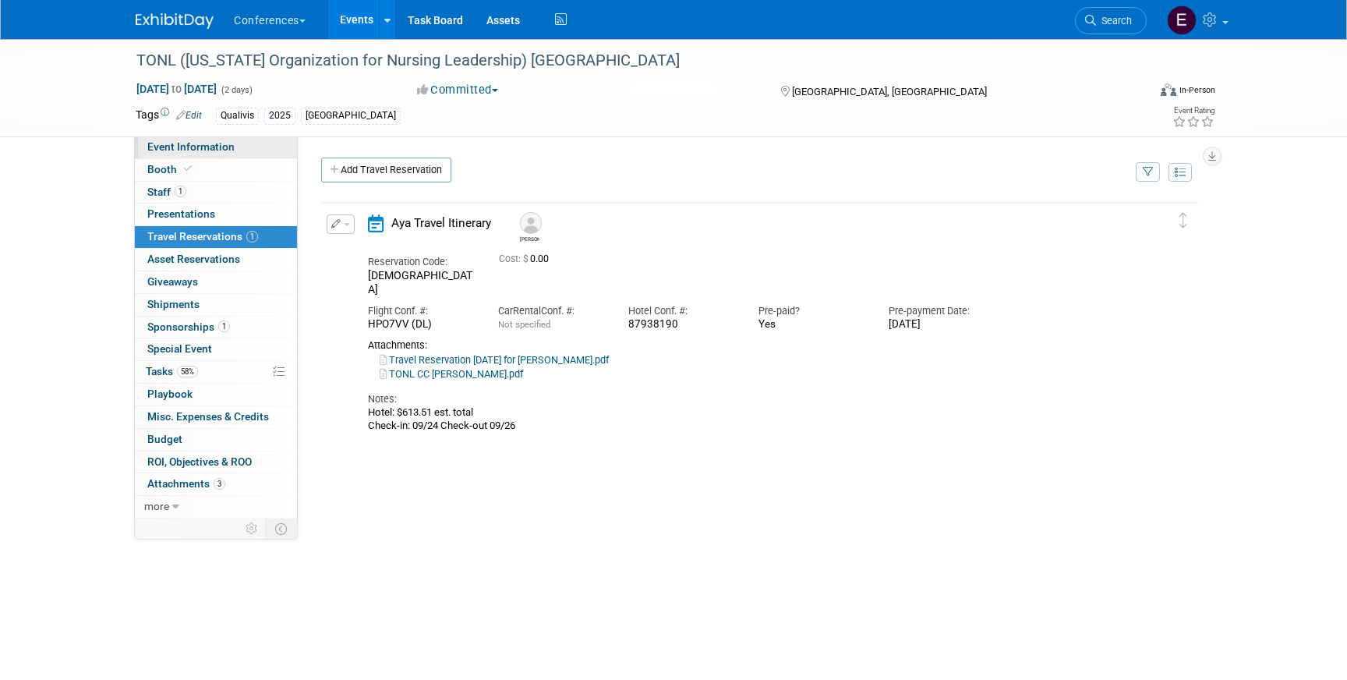
click at [235, 139] on link "Event Information" at bounding box center [216, 147] width 162 height 22
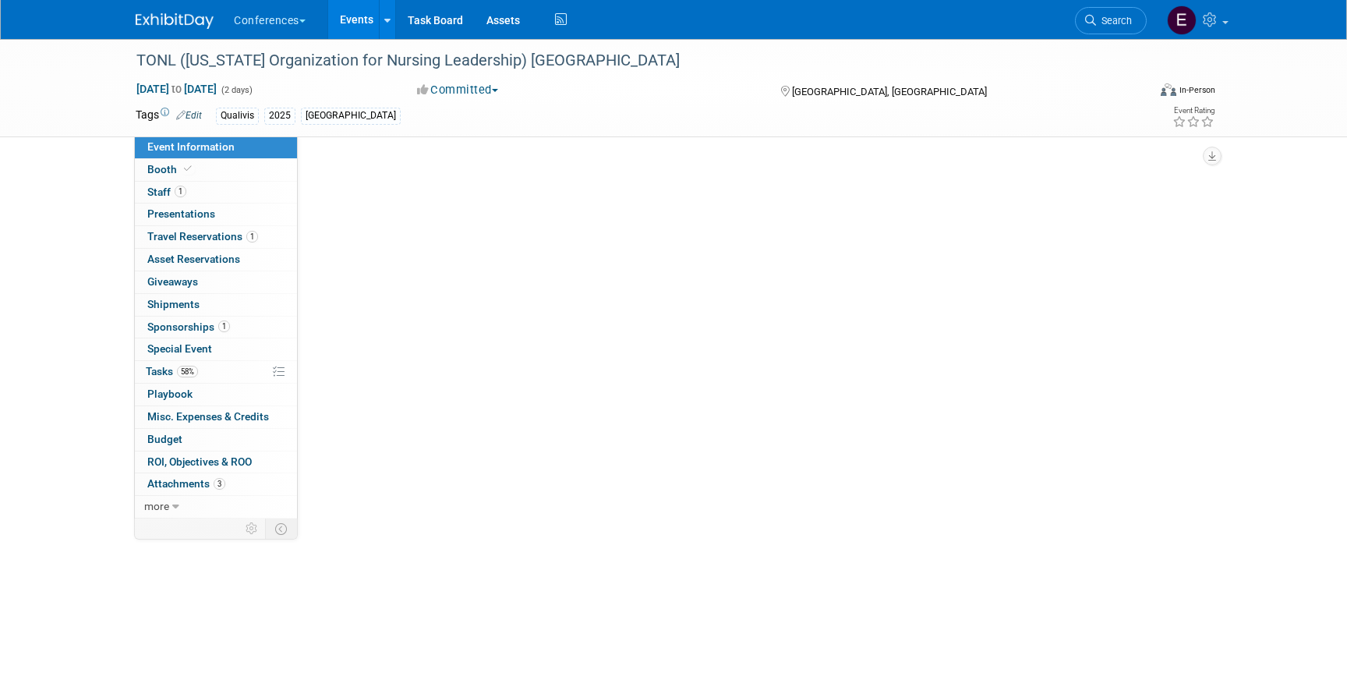
select select "Qualivis"
select select "Client-facing"
select select "Karina"
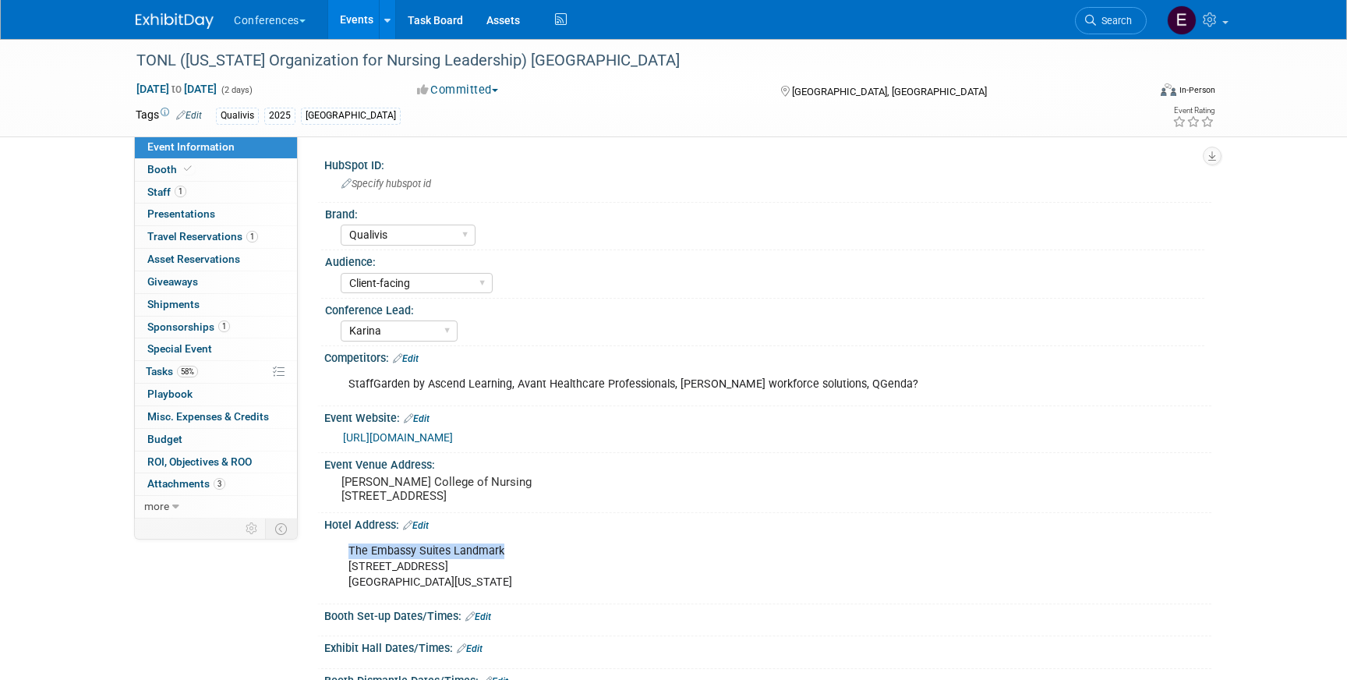
drag, startPoint x: 346, startPoint y: 576, endPoint x: 522, endPoint y: 579, distance: 175.4
click at [522, 579] on div "The Embassy Suites Landmark 5615 Landmark Parkway San Antonio, Texas 78249" at bounding box center [689, 567] width 702 height 62
copy div "The Embassy Suites Landmark"
click at [174, 28] on img at bounding box center [175, 21] width 78 height 16
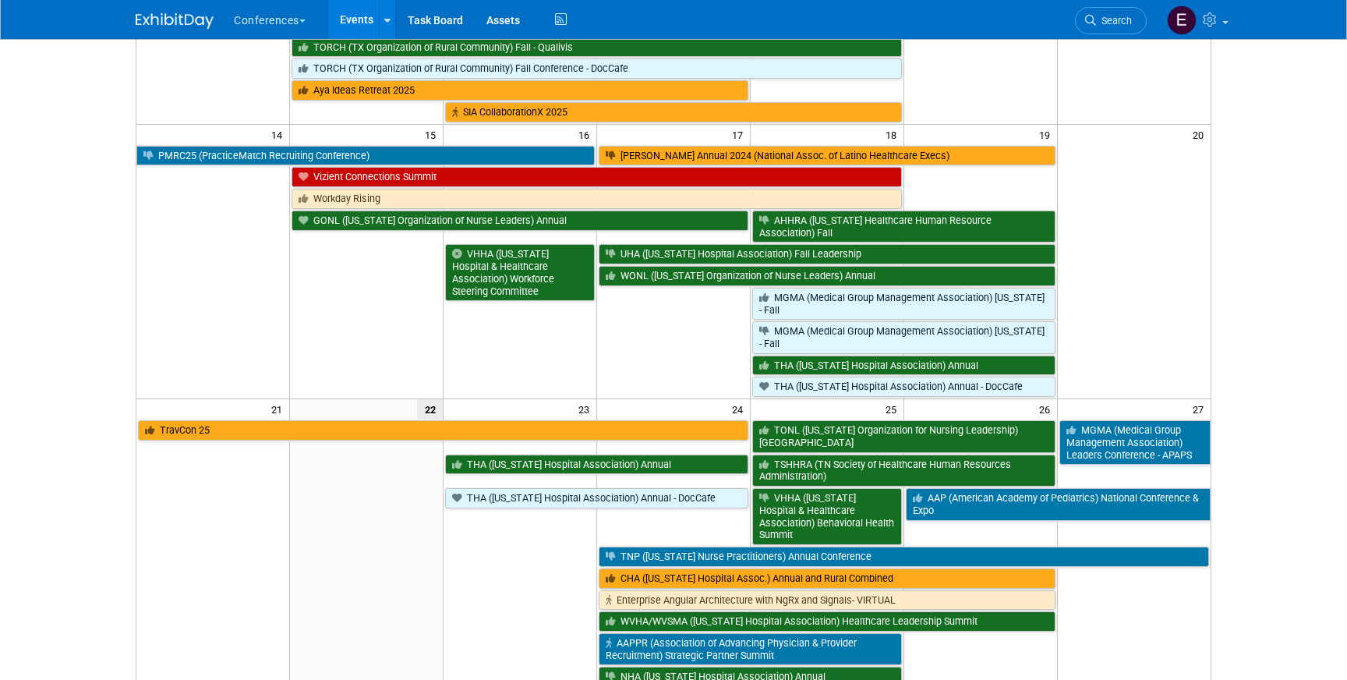
scroll to position [475, 0]
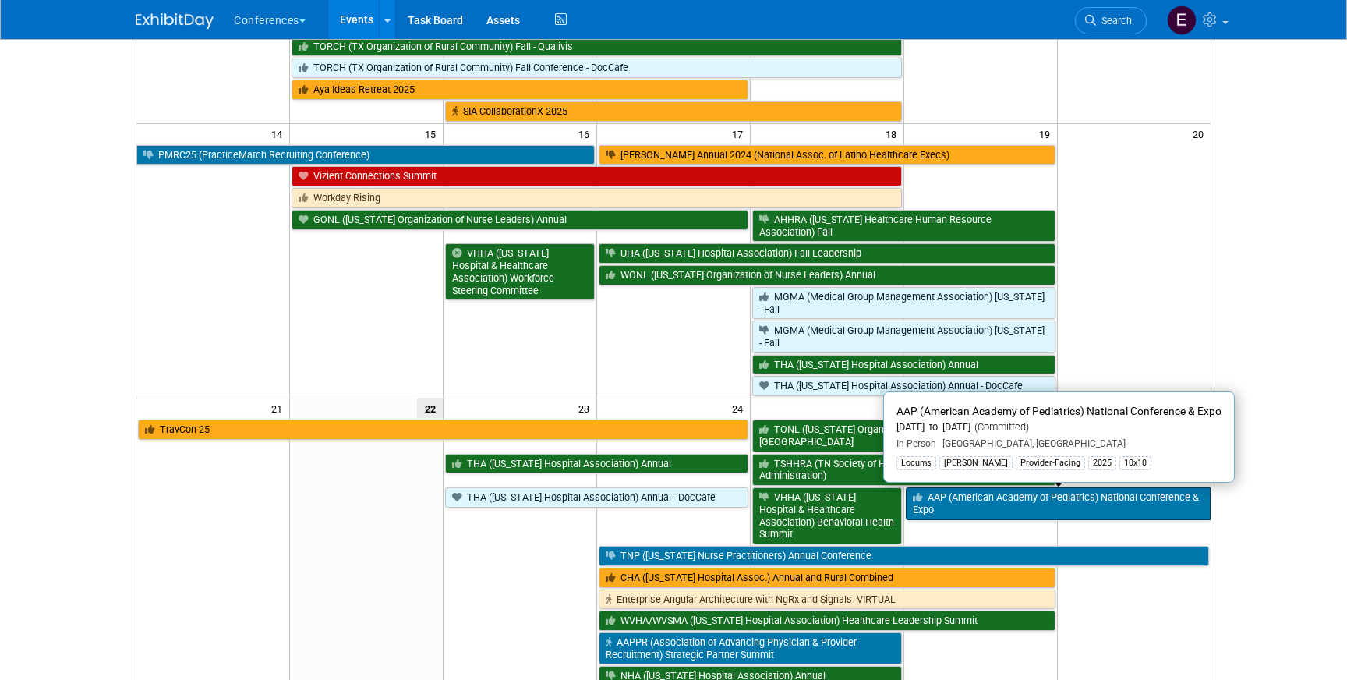
click at [1069, 493] on link "AAP (American Academy of Pediatrics) National Conference & Expo" at bounding box center [1058, 503] width 305 height 32
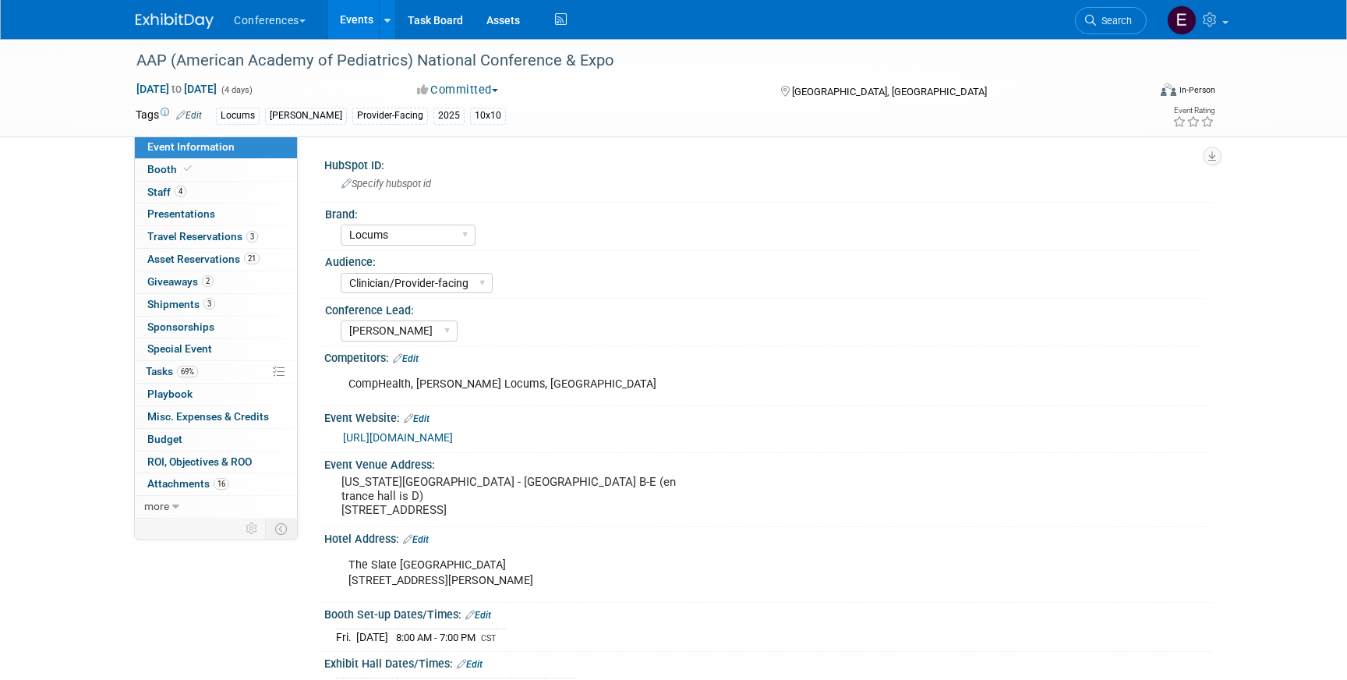
select select "Locums"
select select "Clinician/Provider-facing"
select select "[PERSON_NAME]"
click at [189, 226] on link "3 Travel Reservations 3" at bounding box center [216, 237] width 162 height 22
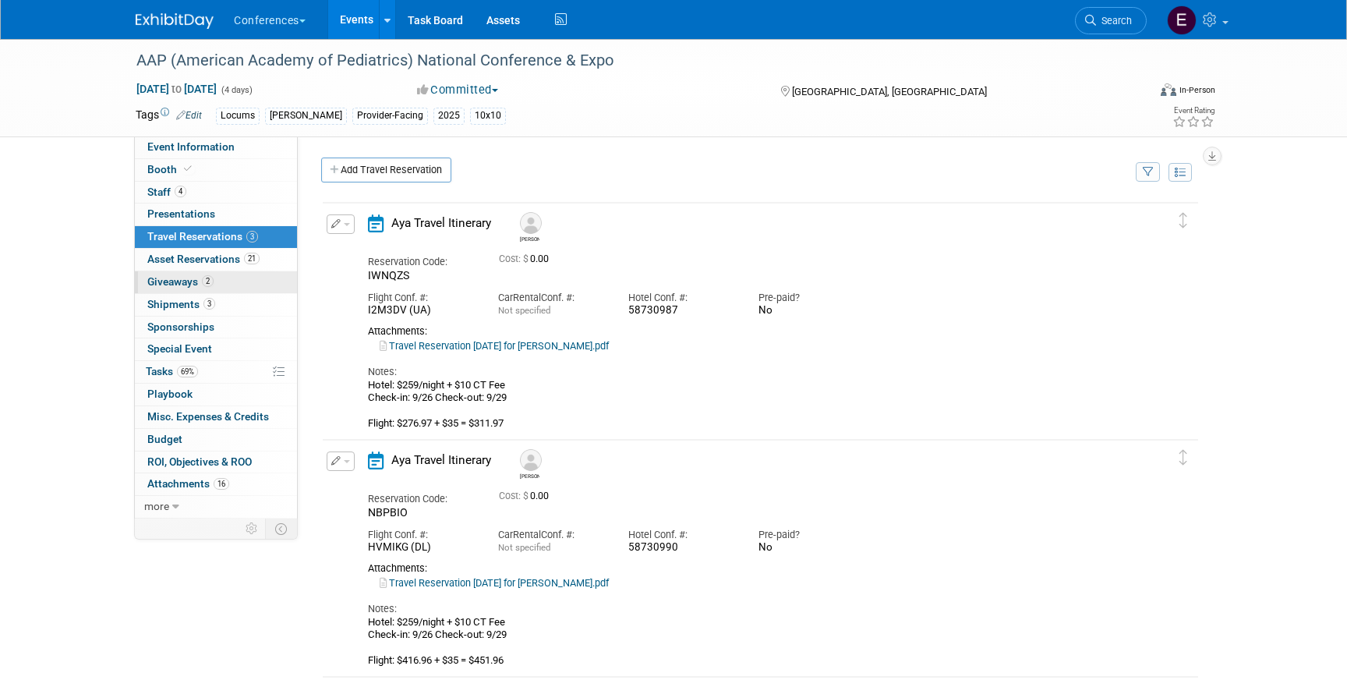
scroll to position [46, 0]
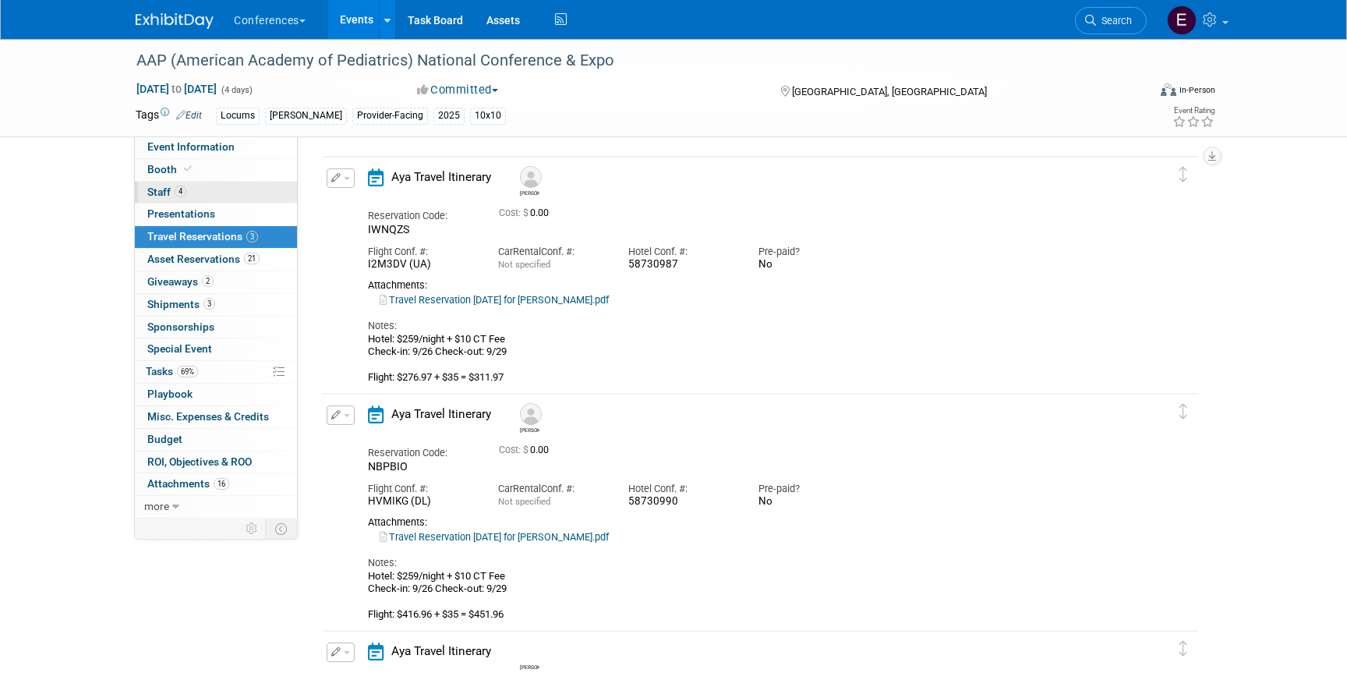
click at [235, 186] on link "4 Staff 4" at bounding box center [216, 193] width 162 height 22
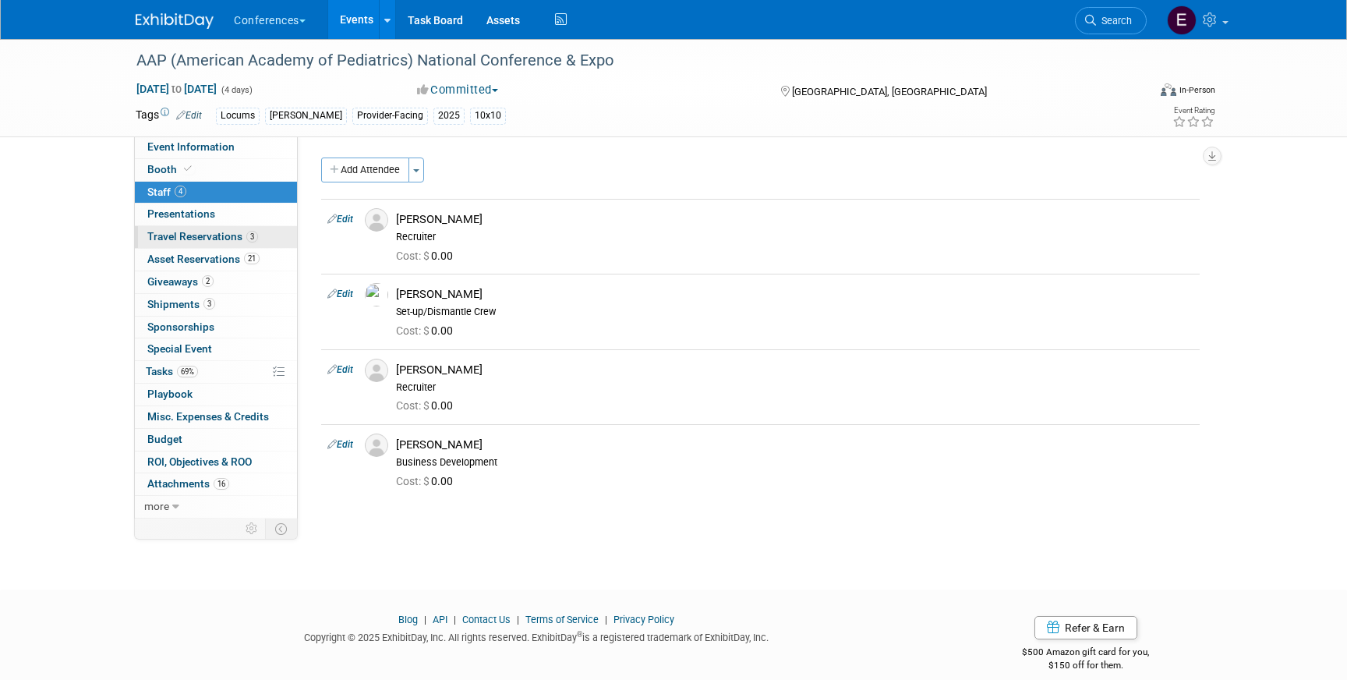
click at [216, 236] on span "Travel Reservations 3" at bounding box center [202, 236] width 111 height 12
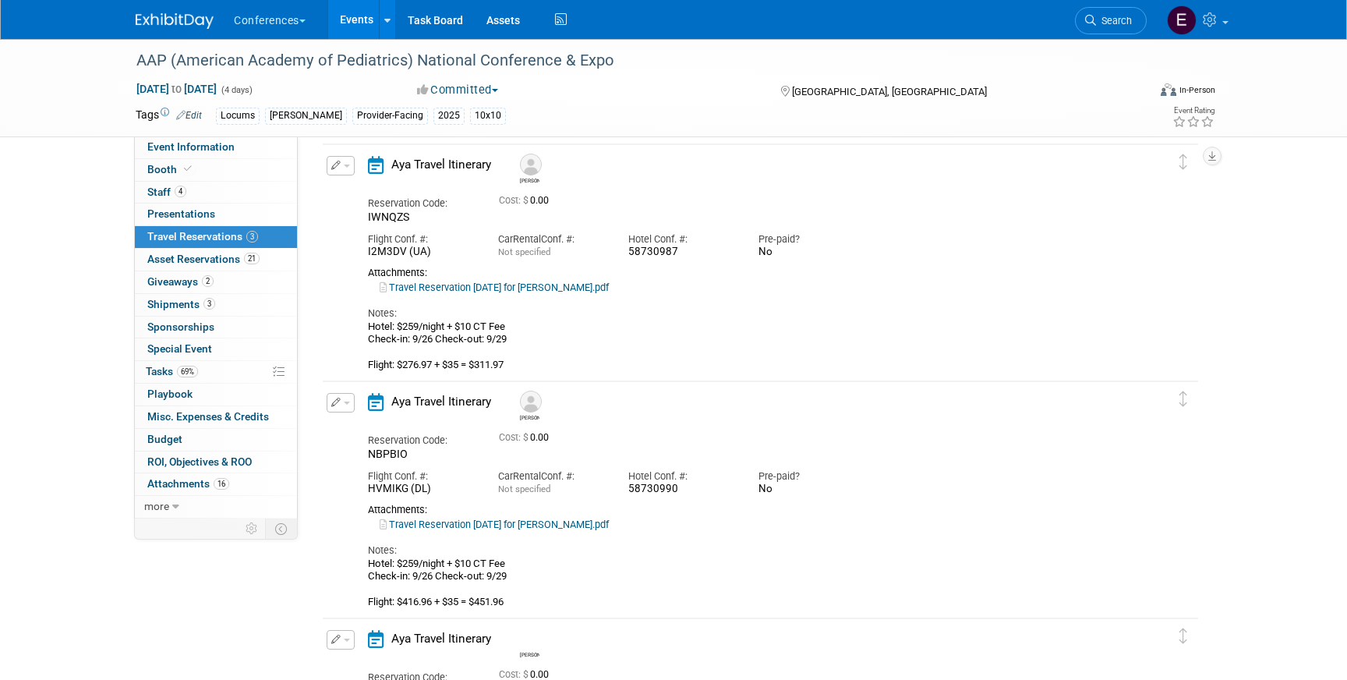
scroll to position [55, 0]
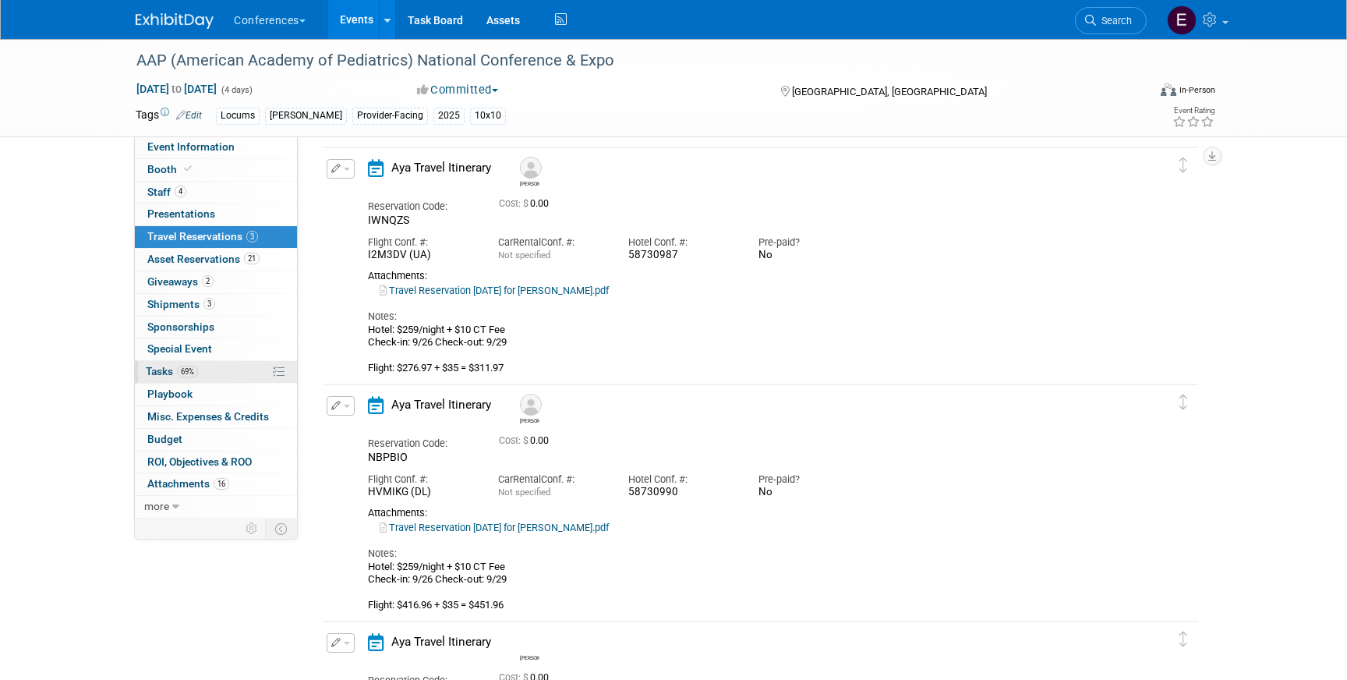
click at [225, 372] on link "69% Tasks 69%" at bounding box center [216, 372] width 162 height 22
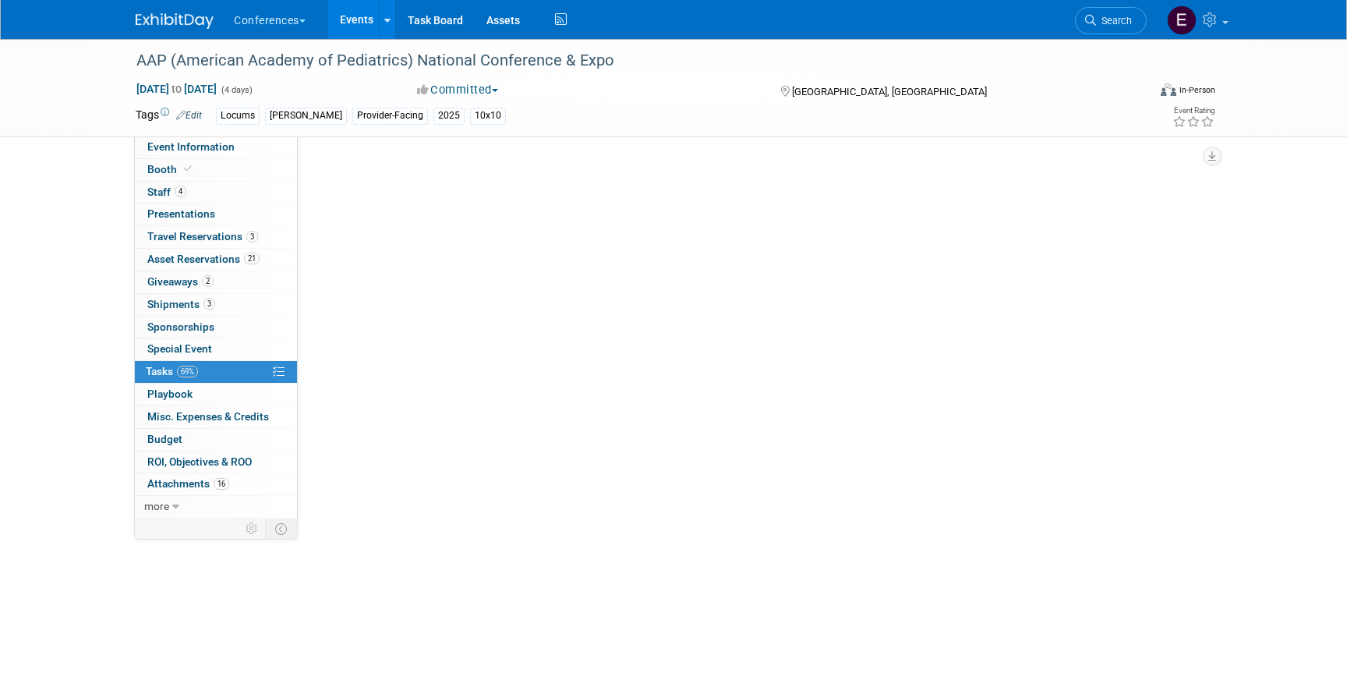
scroll to position [0, 0]
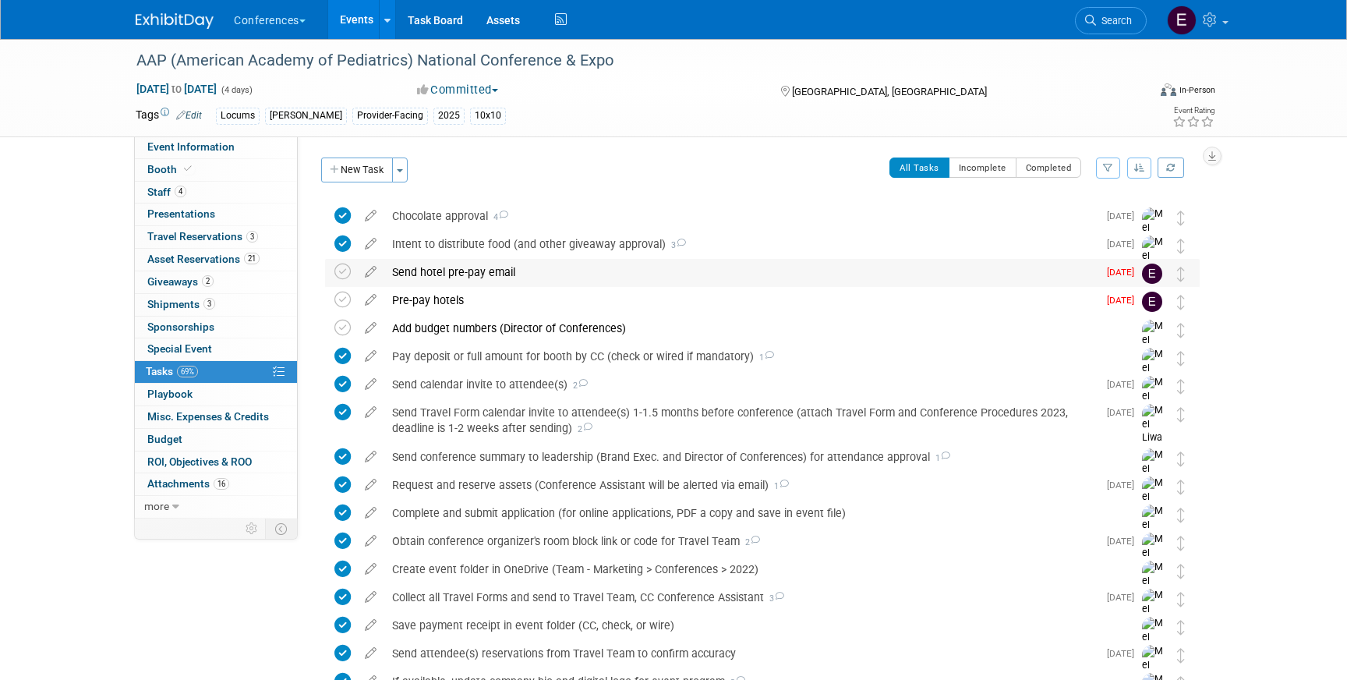
click at [426, 275] on div "Send hotel pre-pay email" at bounding box center [740, 272] width 713 height 27
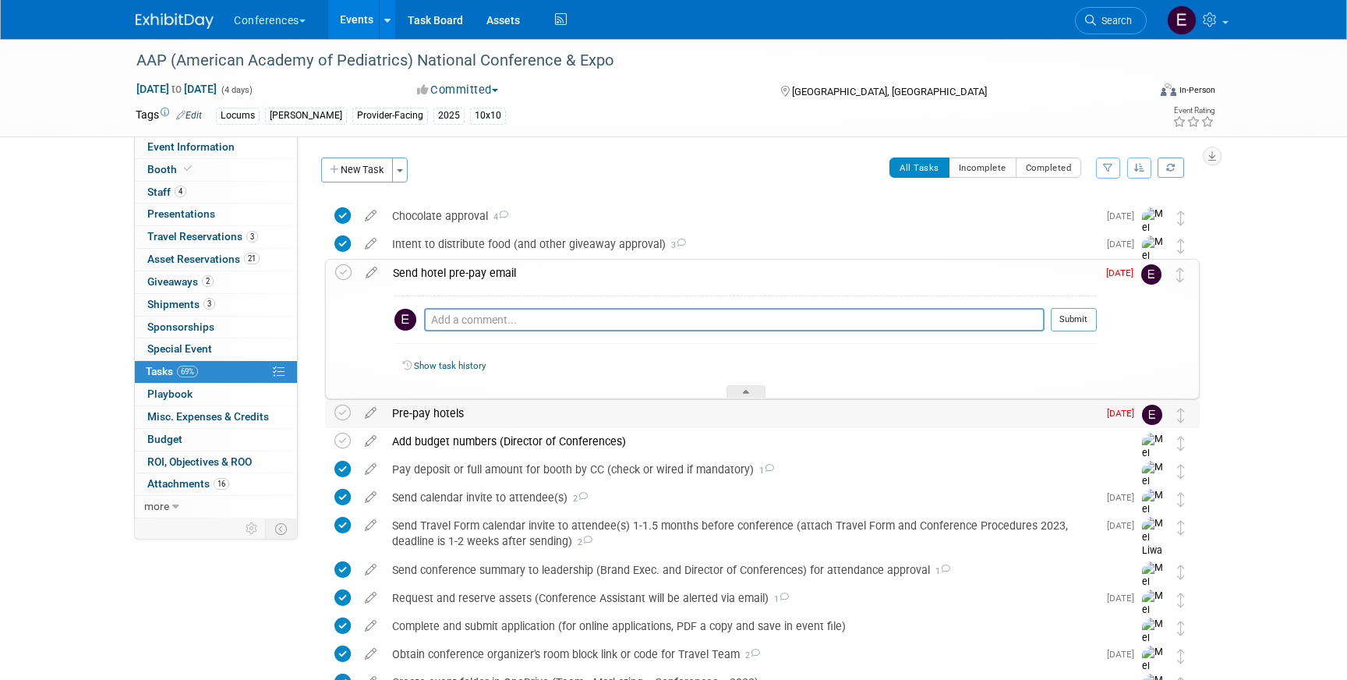
click at [412, 413] on div "Pre-pay hotels" at bounding box center [740, 413] width 713 height 27
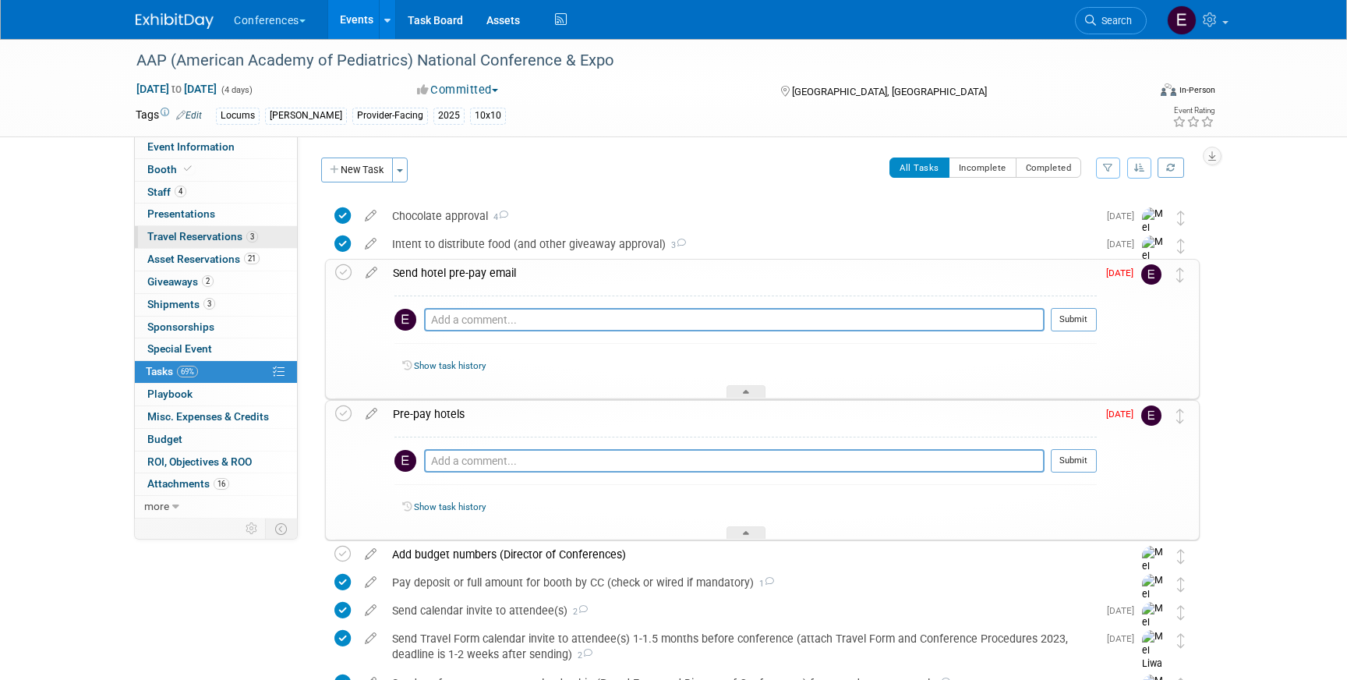
click at [233, 240] on span "Travel Reservations 3" at bounding box center [202, 236] width 111 height 12
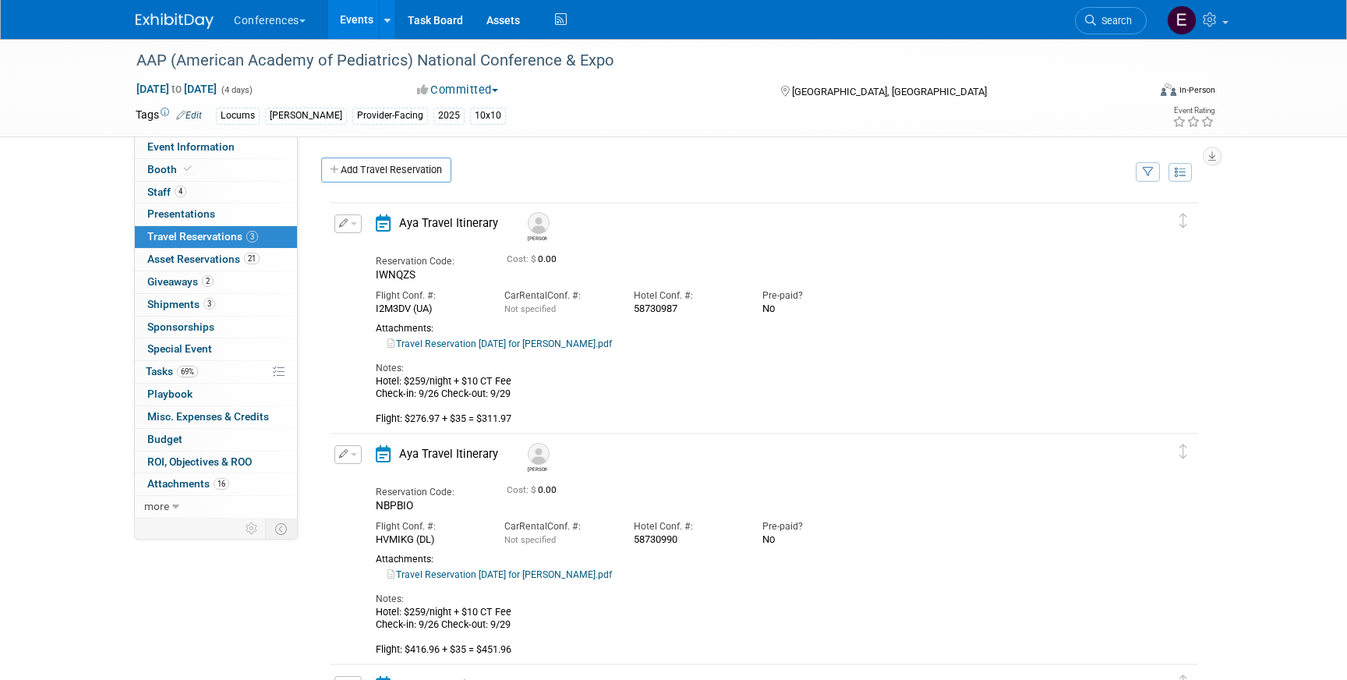
scroll to position [234, 0]
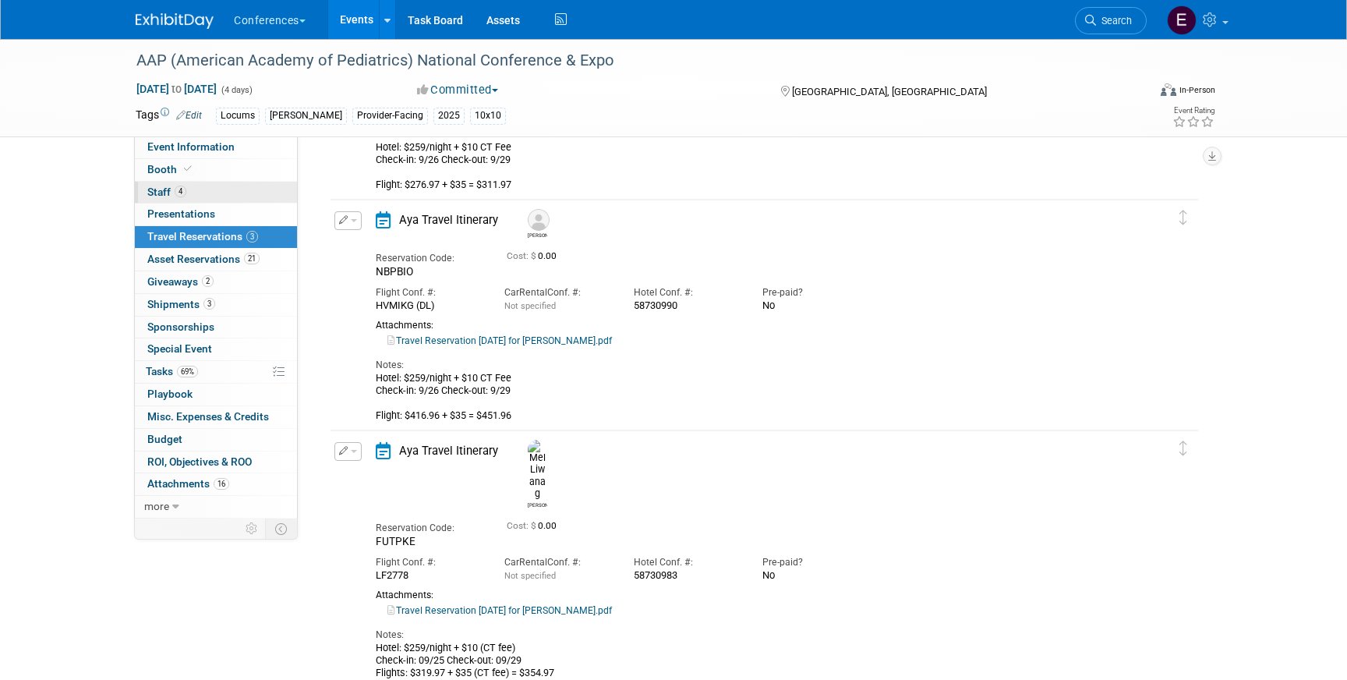
click at [186, 186] on link "4 Staff 4" at bounding box center [216, 193] width 162 height 22
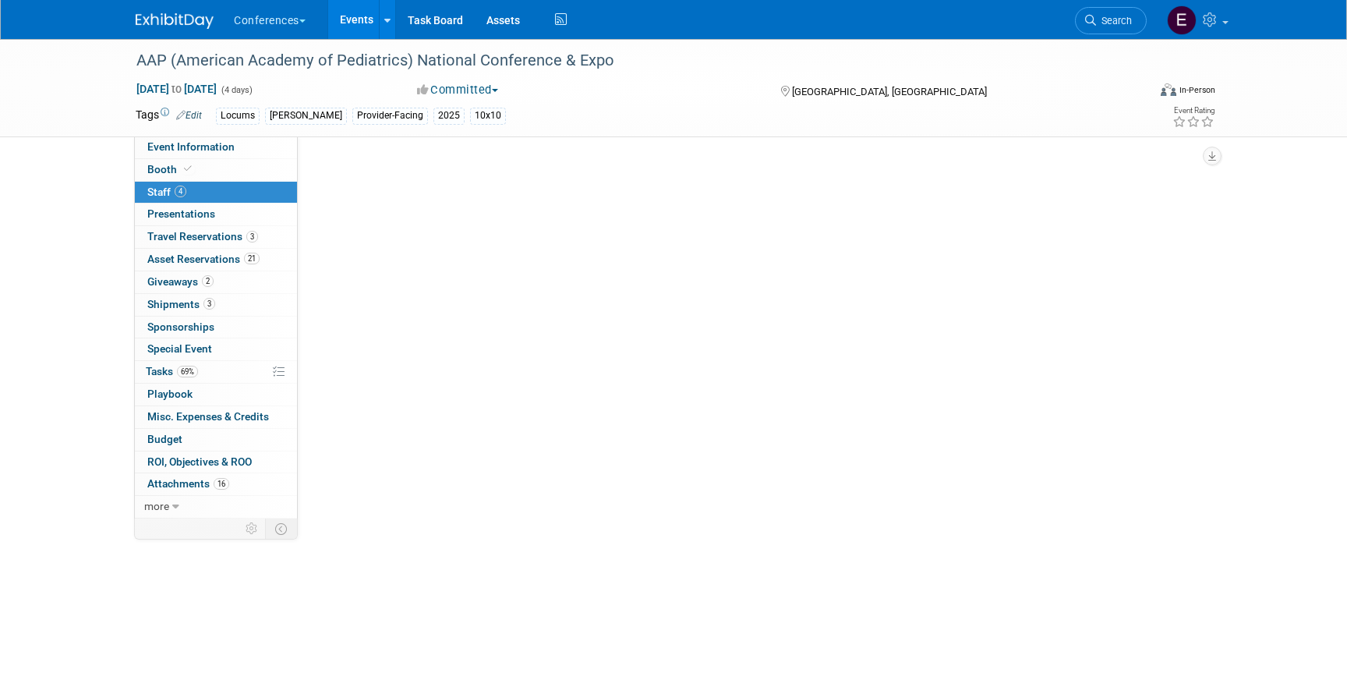
scroll to position [0, 0]
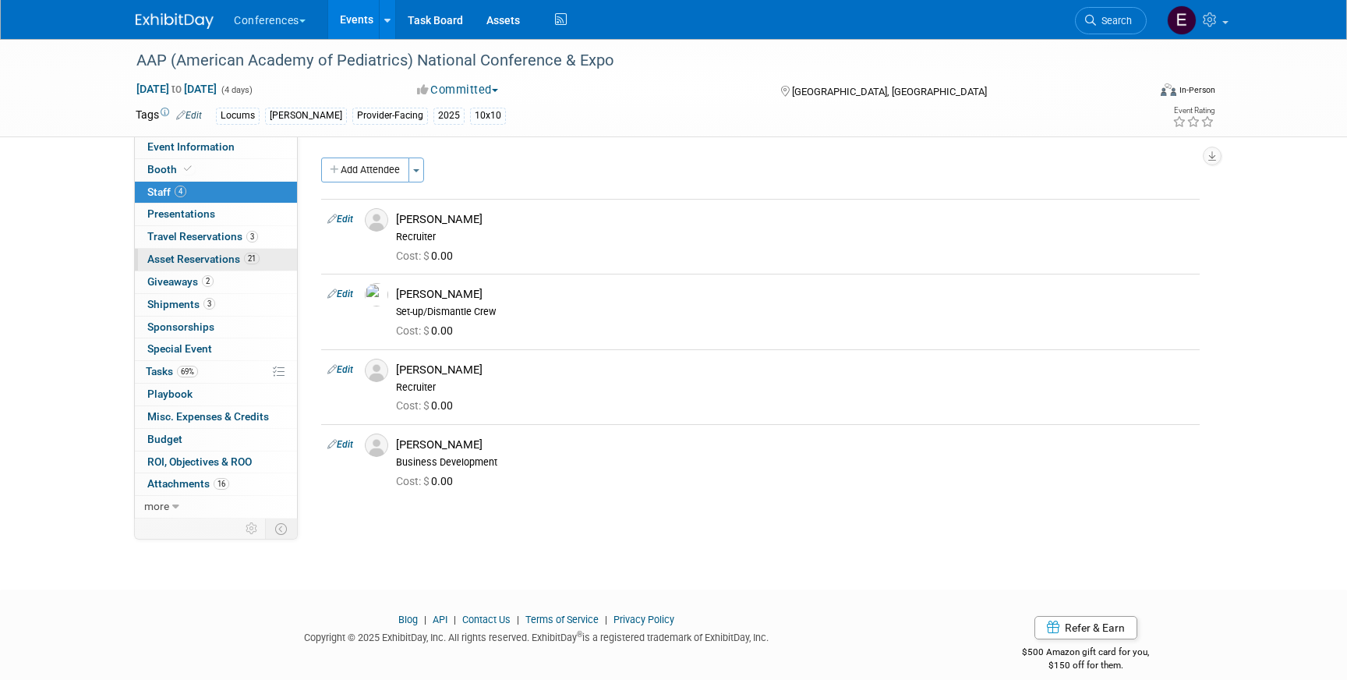
click at [203, 249] on link "21 Asset Reservations 21" at bounding box center [216, 260] width 162 height 22
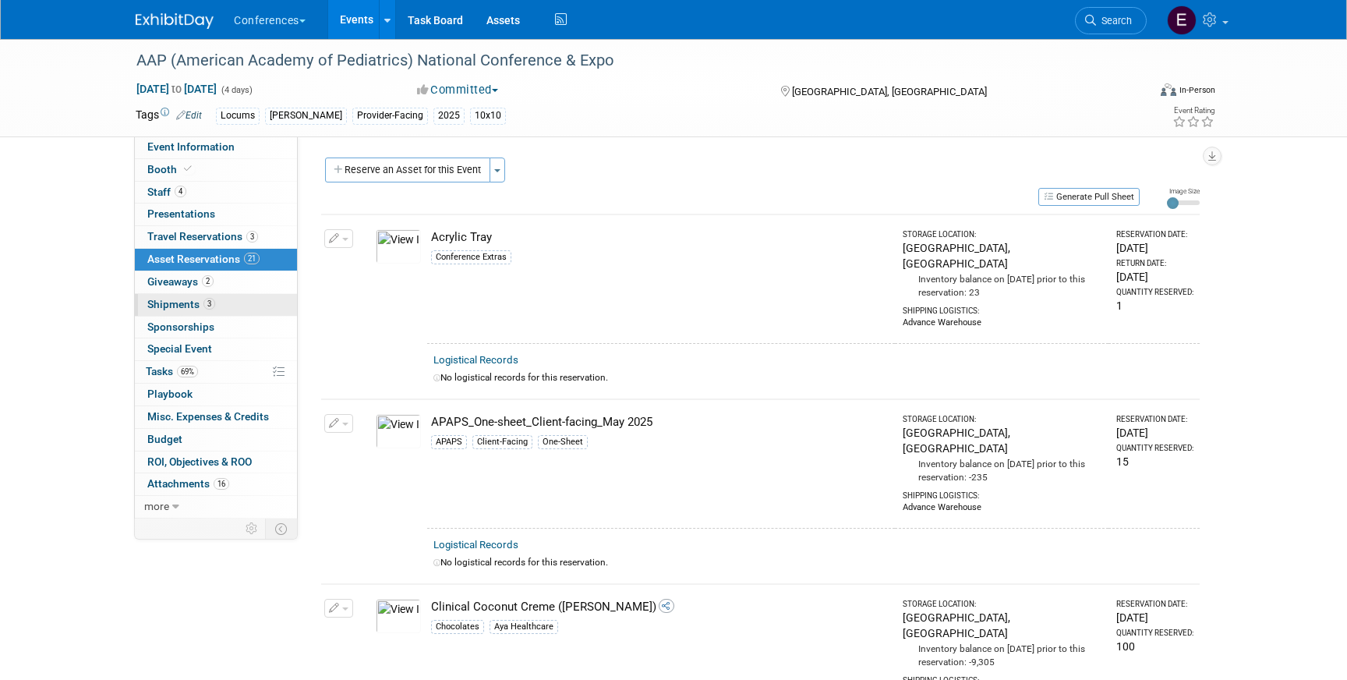
click at [186, 300] on span "Shipments 3" at bounding box center [181, 304] width 68 height 12
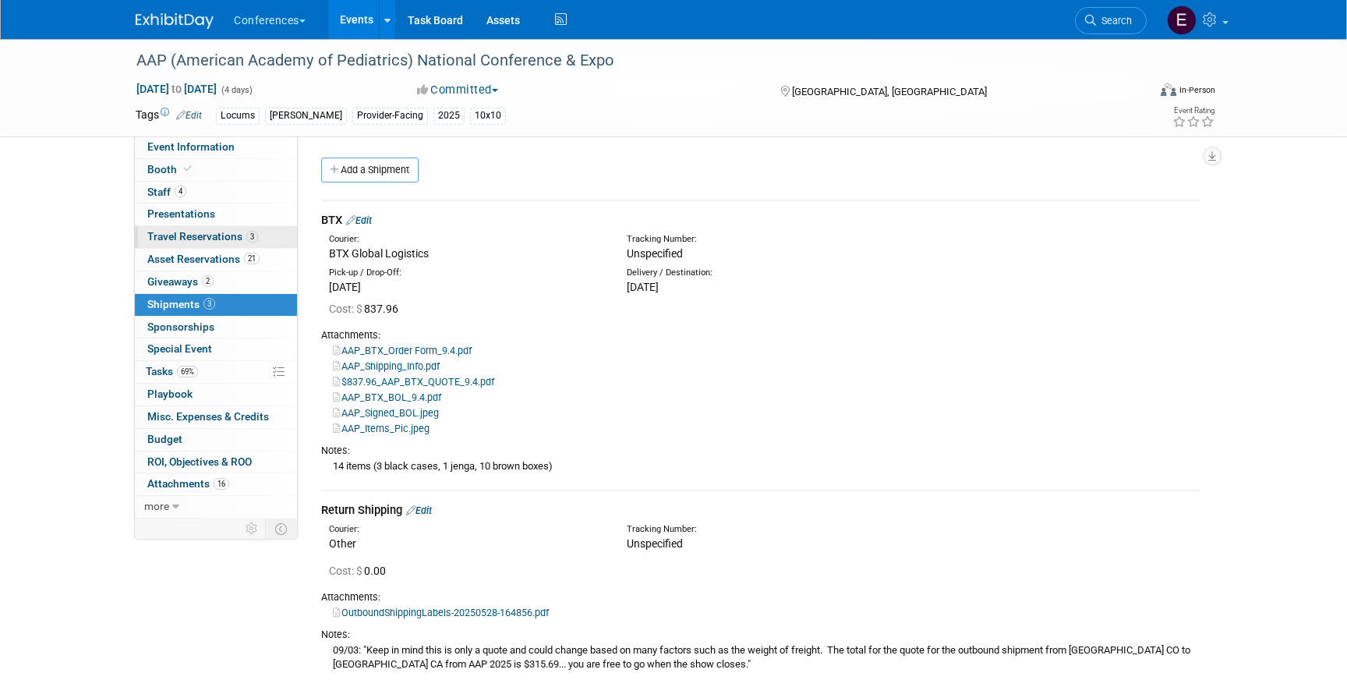
click at [203, 235] on span "Travel Reservations 3" at bounding box center [202, 236] width 111 height 12
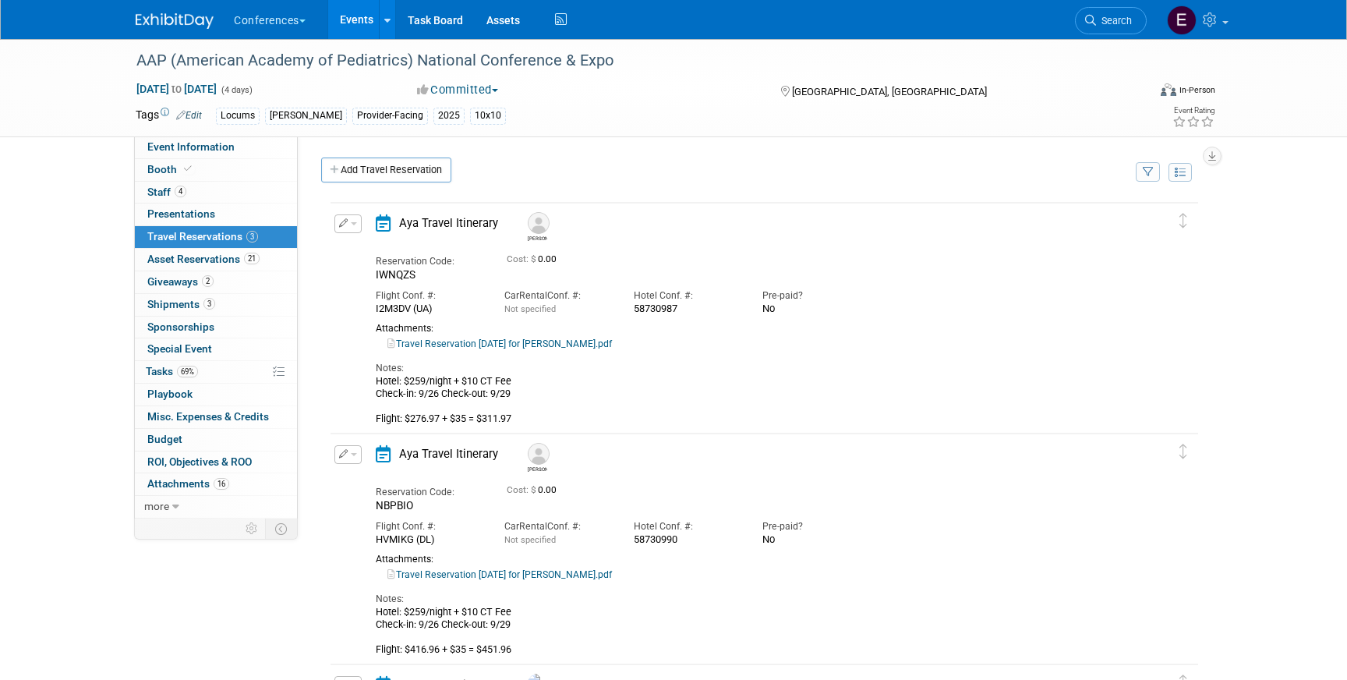
click at [458, 350] on div "Reservation Code: IWNQZS Cost: $ 0.00 Flight Conf. #: Car Rental Conf. #: Not s…" at bounding box center [751, 335] width 751 height 179
click at [457, 345] on link "Travel Reservation September 26 for RACHEL M KOEHLER.pdf" at bounding box center [499, 343] width 225 height 11
click at [234, 143] on link "Event Information" at bounding box center [216, 147] width 162 height 22
select select "Locums"
select select "Clinician/Provider-facing"
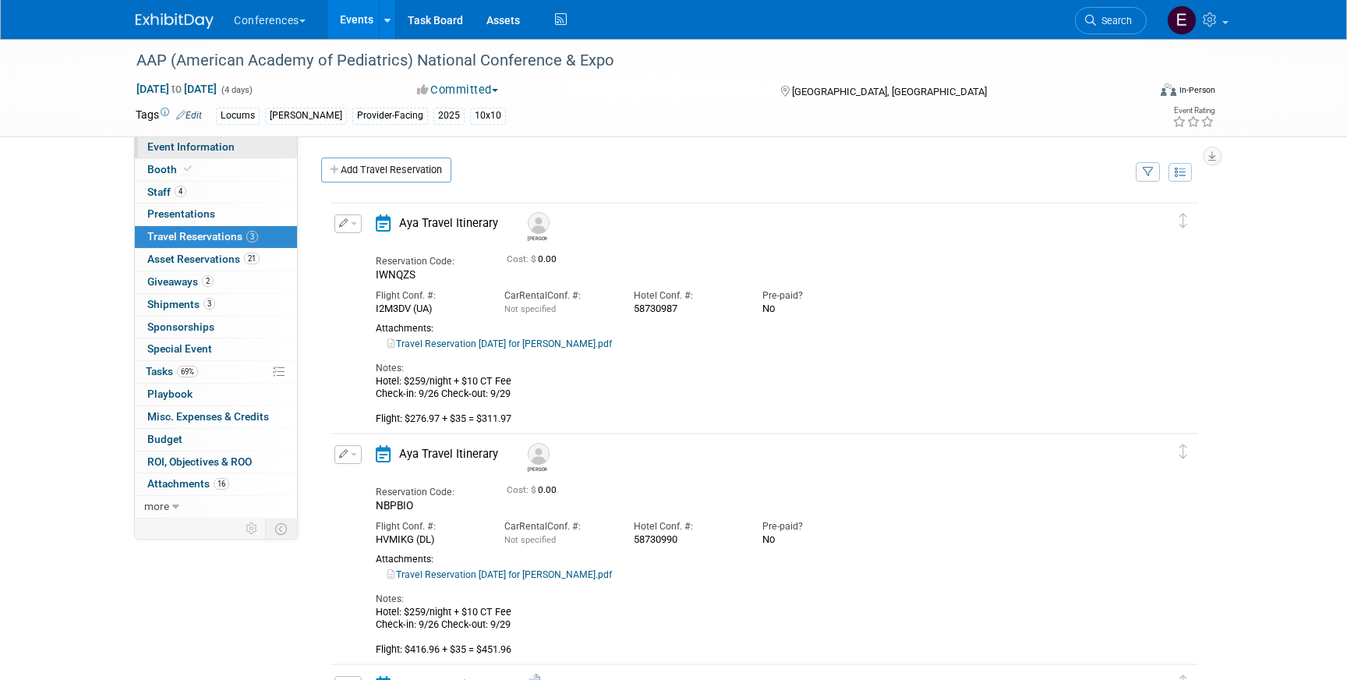
select select "Mel"
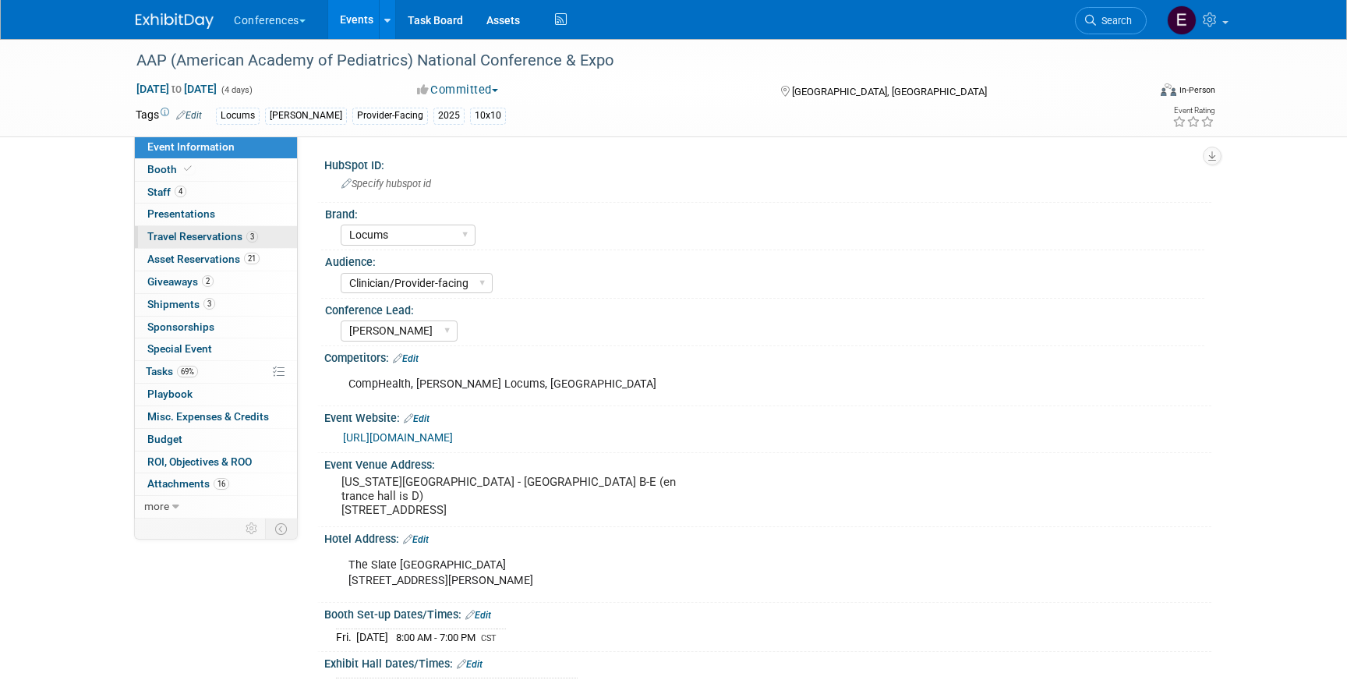
click at [216, 239] on span "Travel Reservations 3" at bounding box center [202, 236] width 111 height 12
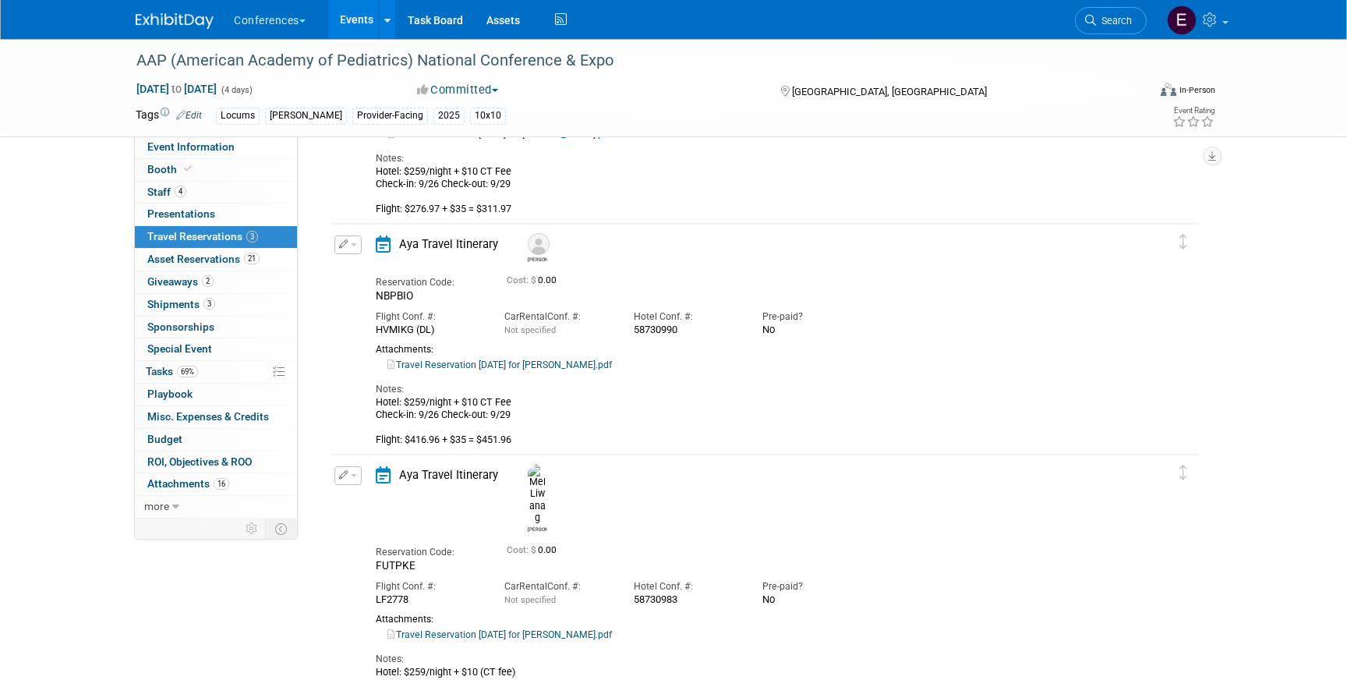
scroll to position [214, 0]
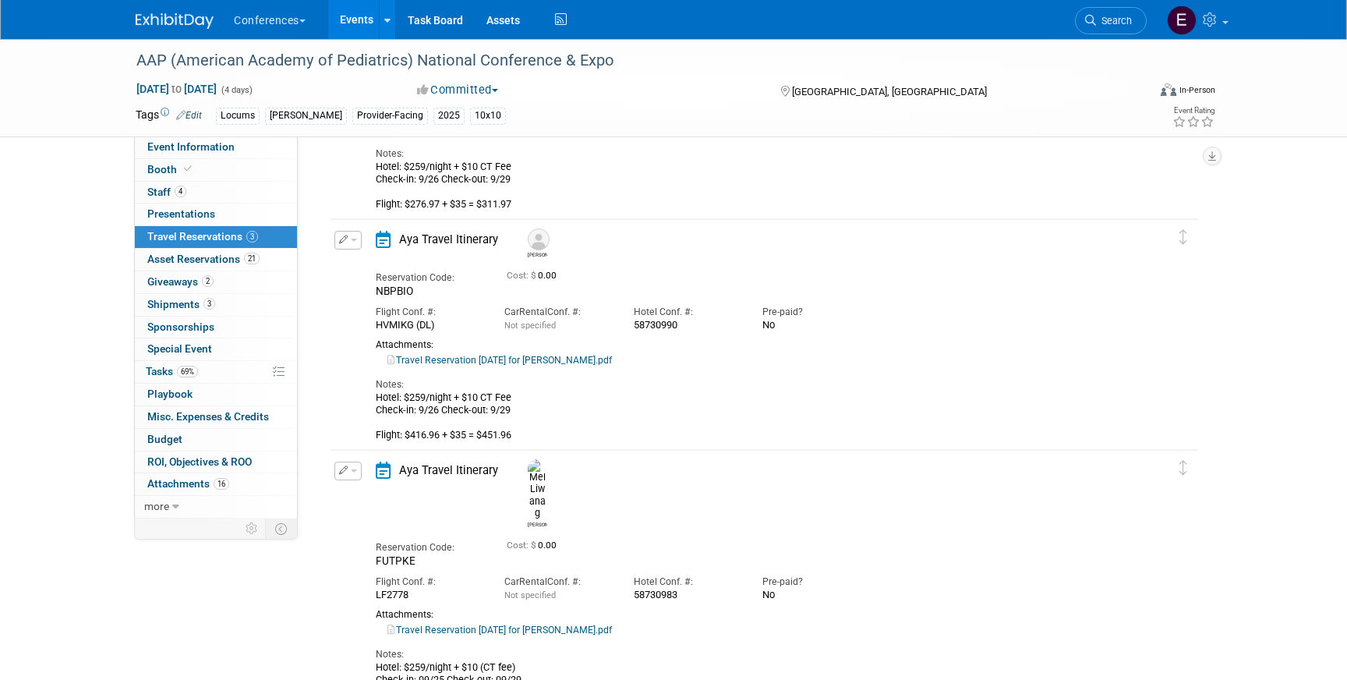
click at [526, 361] on link "Travel Reservation September 26 for TAYLOR J JOYCE.pdf" at bounding box center [499, 360] width 225 height 11
click at [506, 624] on link "Travel Reservation September 25 for MELINDA MANALANG LIWANAG.pdf" at bounding box center [499, 629] width 225 height 11
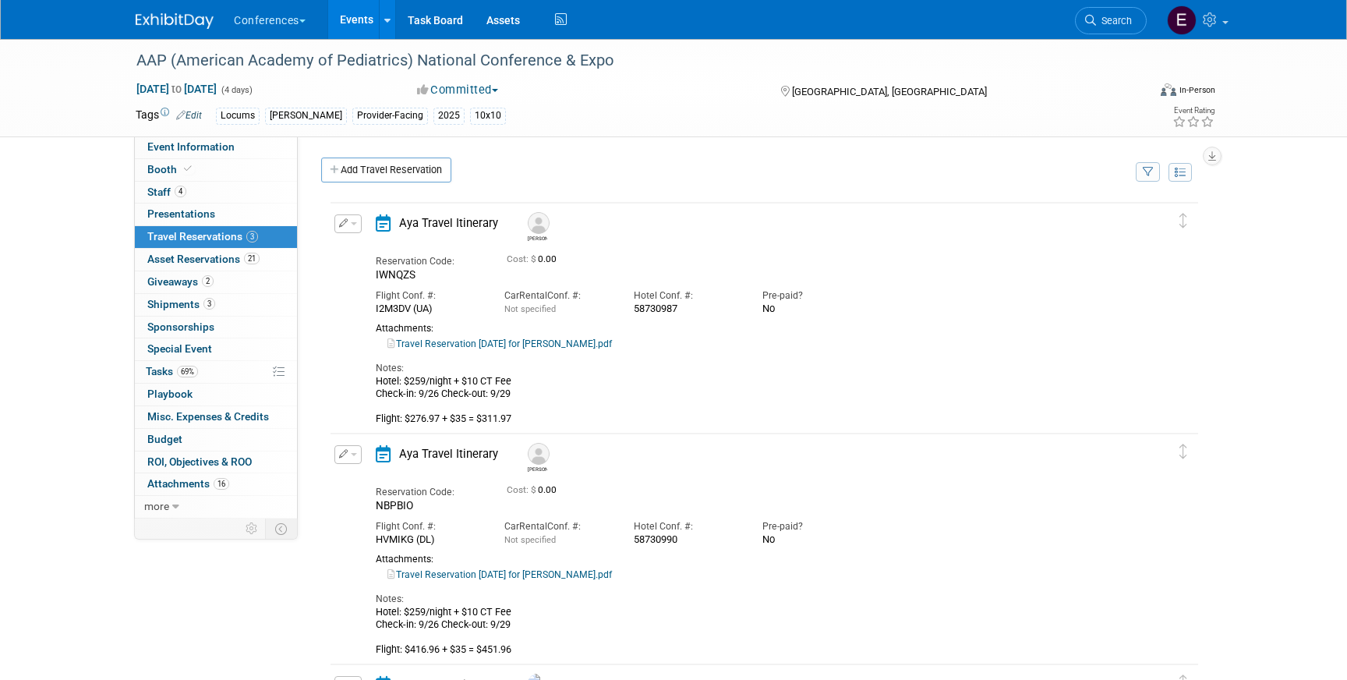
scroll to position [2, 0]
click at [1111, 27] on link "Search" at bounding box center [1111, 20] width 72 height 27
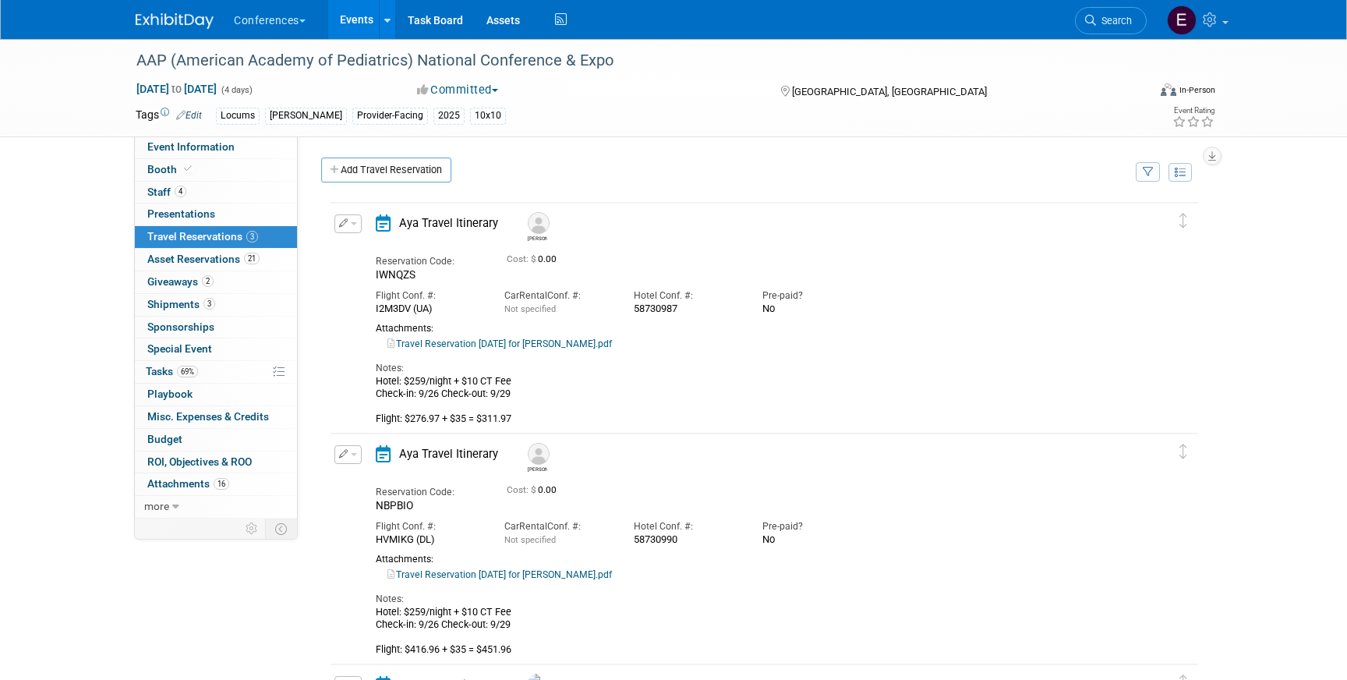
click at [136, 10] on link at bounding box center [184, 13] width 97 height 12
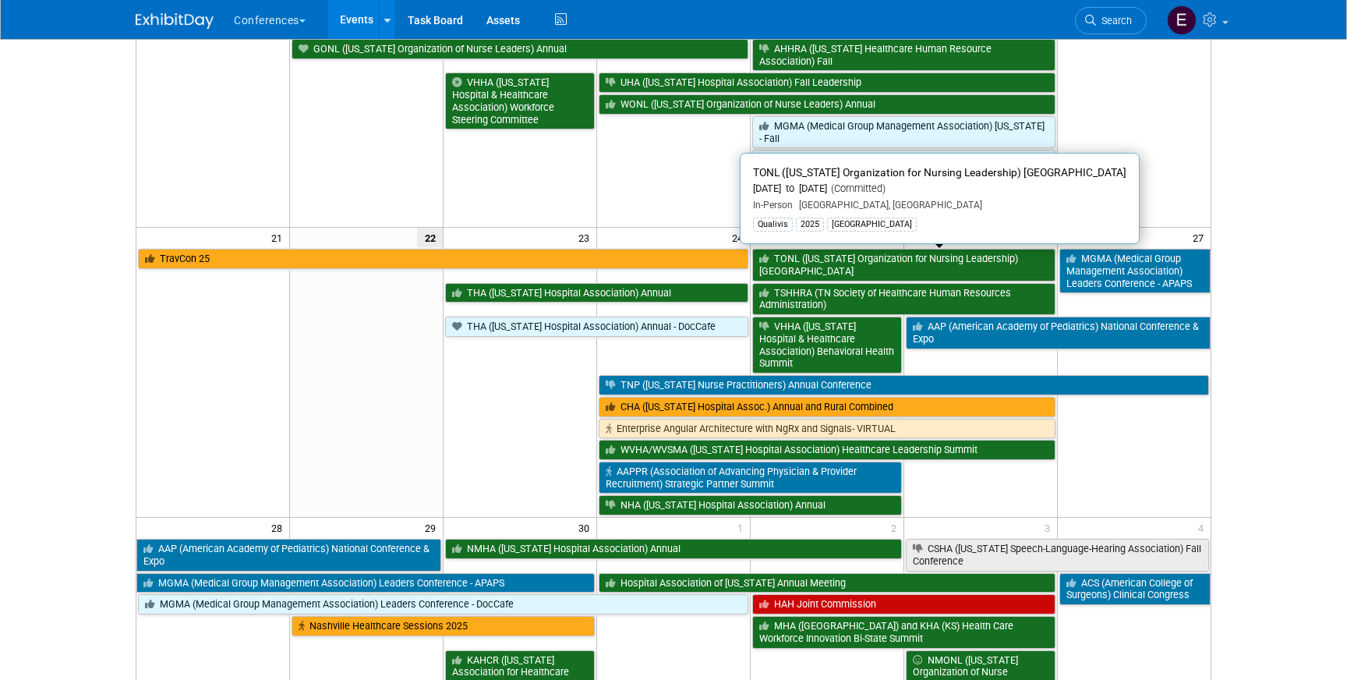
scroll to position [672, 0]
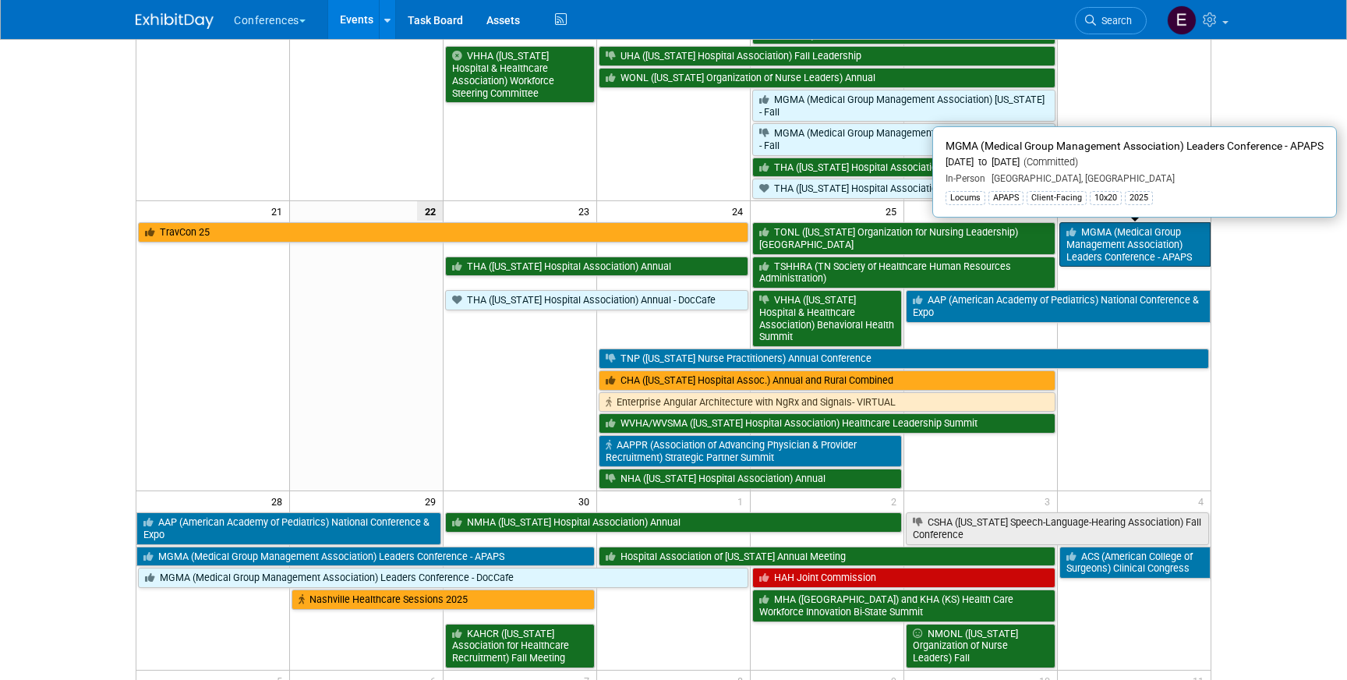
click at [1127, 239] on link "MGMA (Medical Group Management Association) Leaders Conference - APAPS" at bounding box center [1134, 244] width 151 height 44
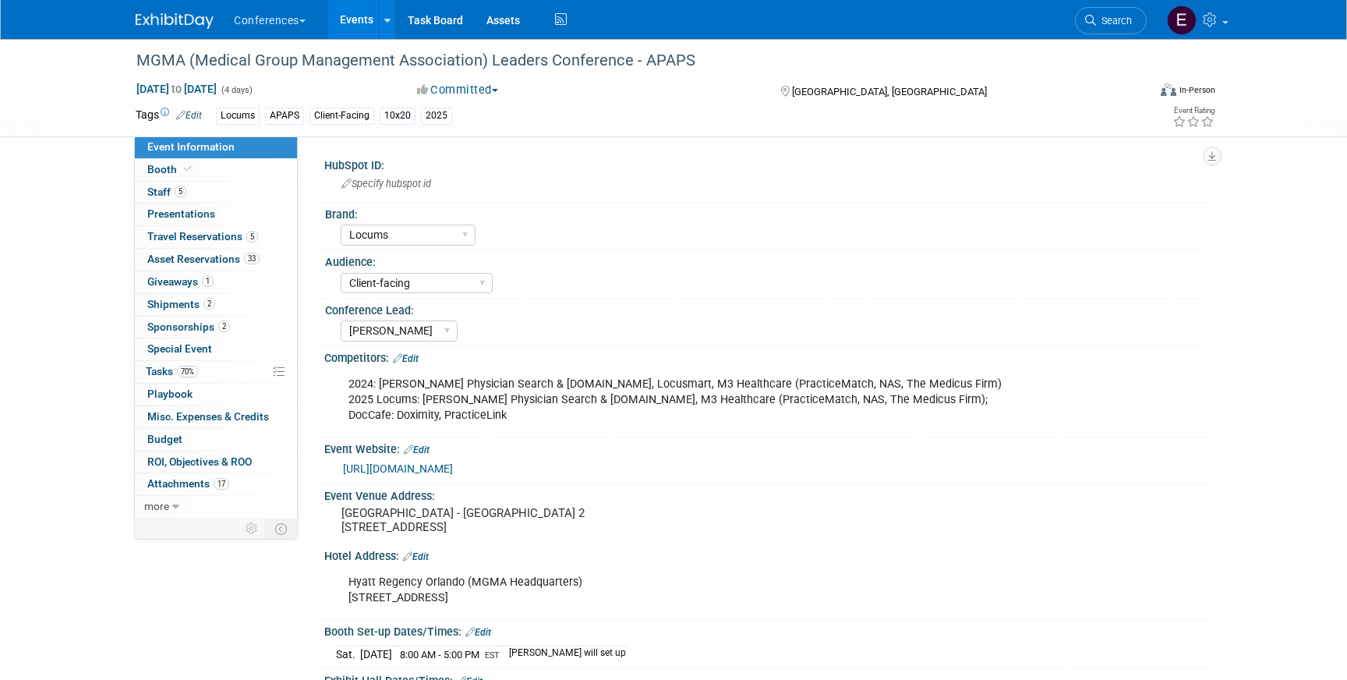
select select "Locums"
select select "Client-facing"
select select "[PERSON_NAME]"
click at [200, 241] on span "Travel Reservations 5" at bounding box center [202, 236] width 111 height 12
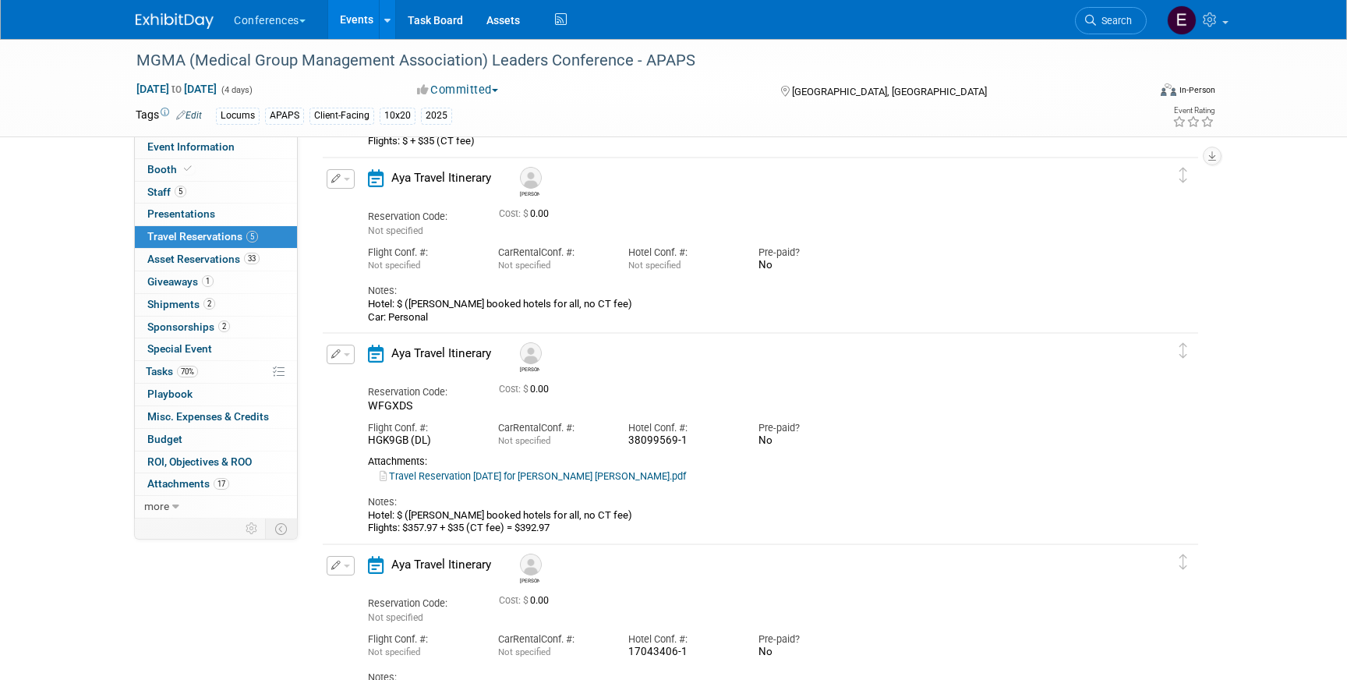
scroll to position [253, 0]
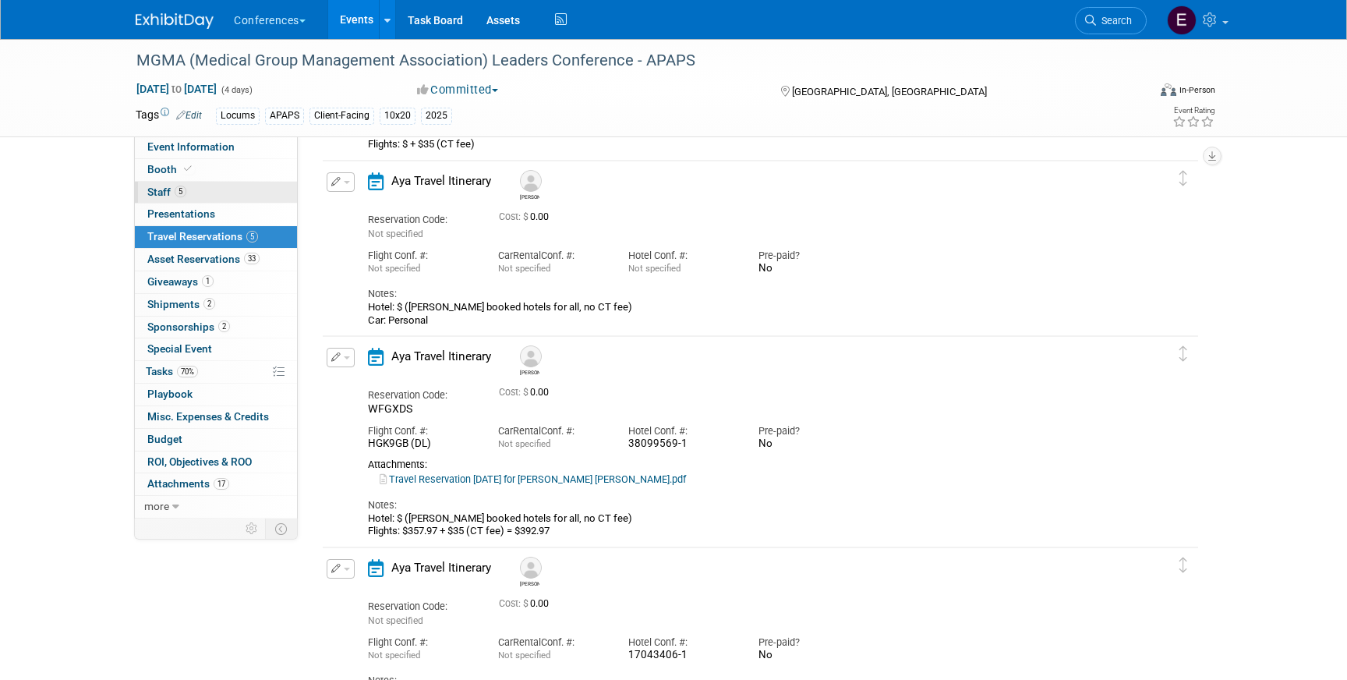
click at [256, 194] on link "5 Staff 5" at bounding box center [216, 193] width 162 height 22
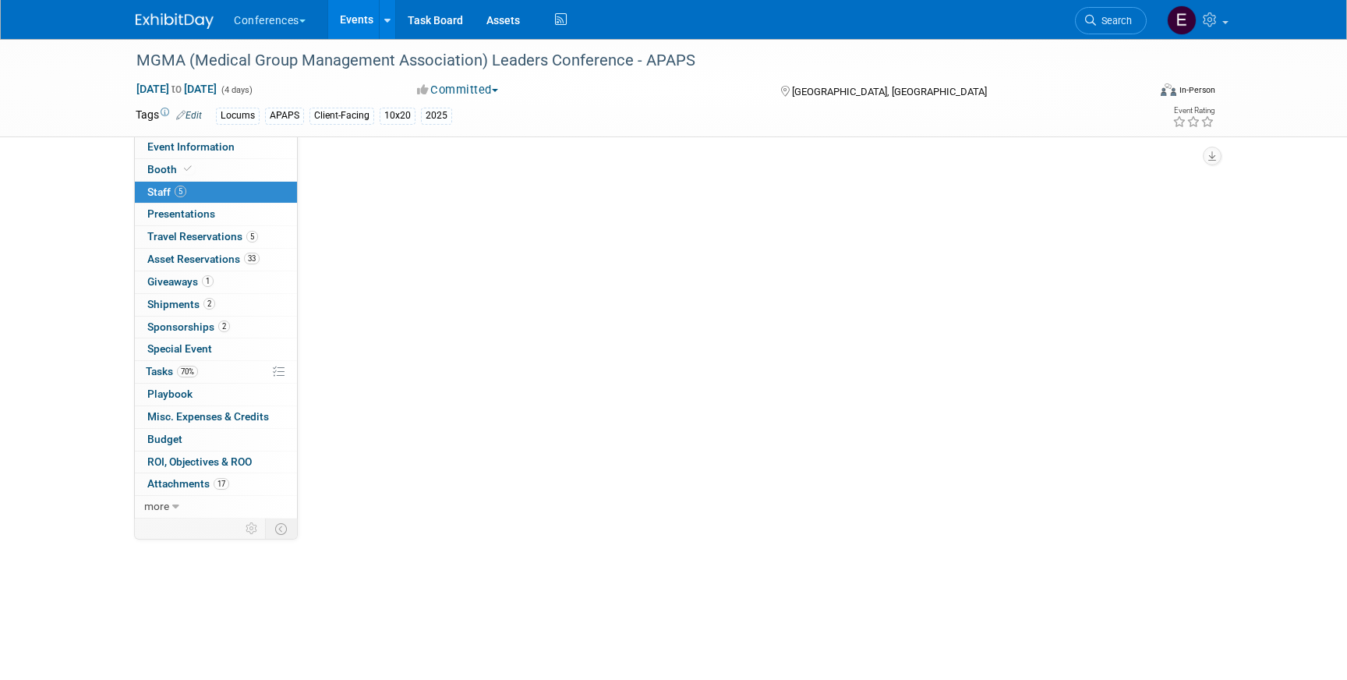
scroll to position [0, 0]
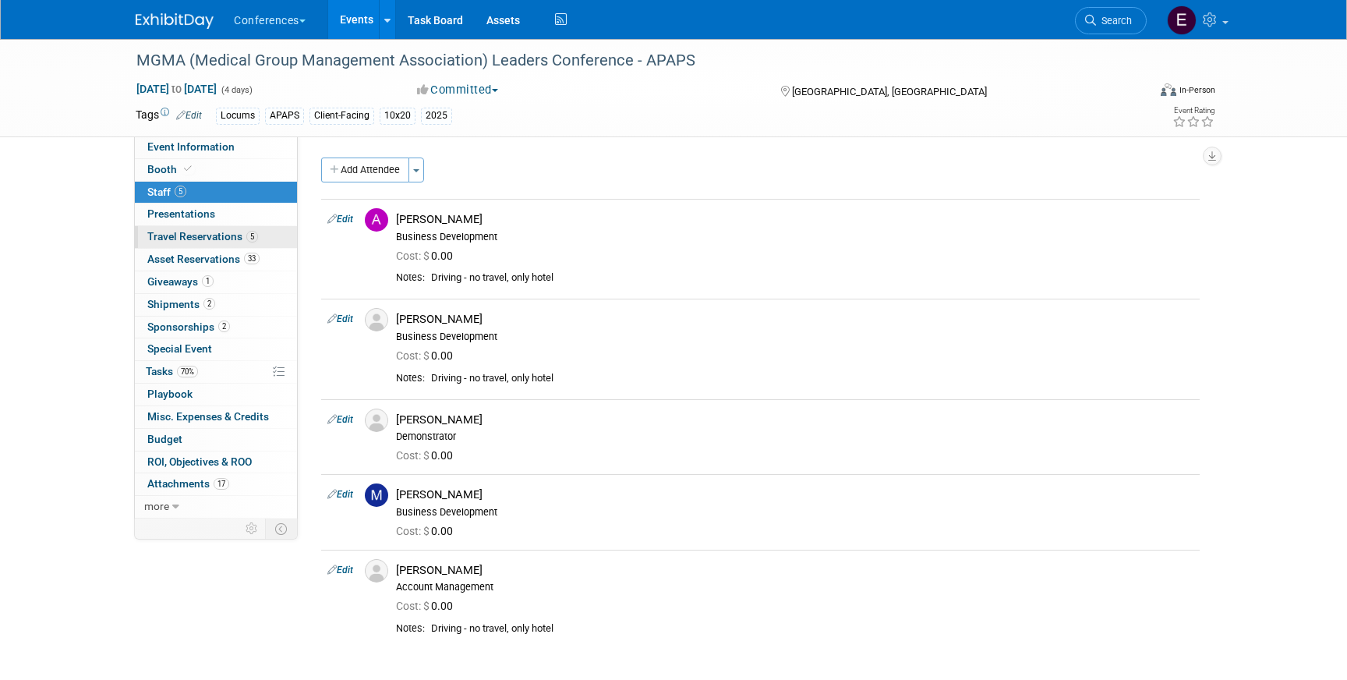
click at [235, 243] on link "5 Travel Reservations 5" at bounding box center [216, 237] width 162 height 22
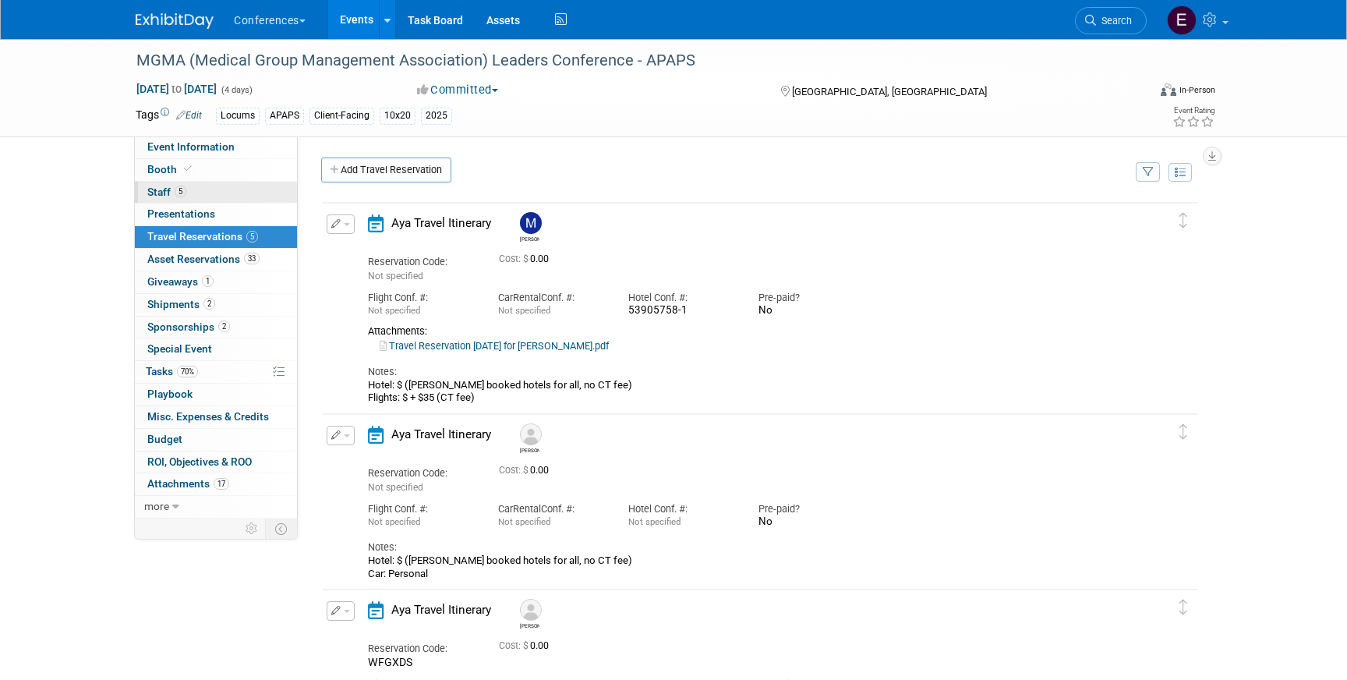
click at [172, 194] on span "Staff 5" at bounding box center [166, 192] width 39 height 12
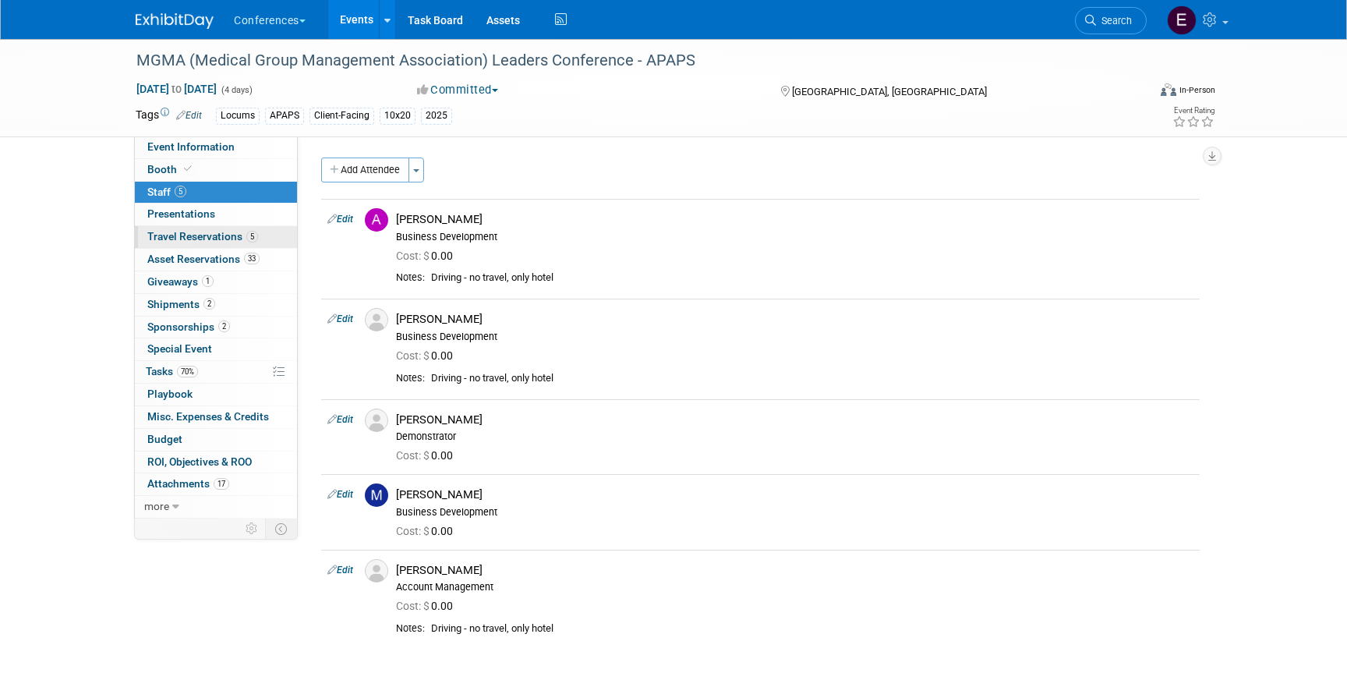
click at [229, 239] on span "Travel Reservations 5" at bounding box center [202, 236] width 111 height 12
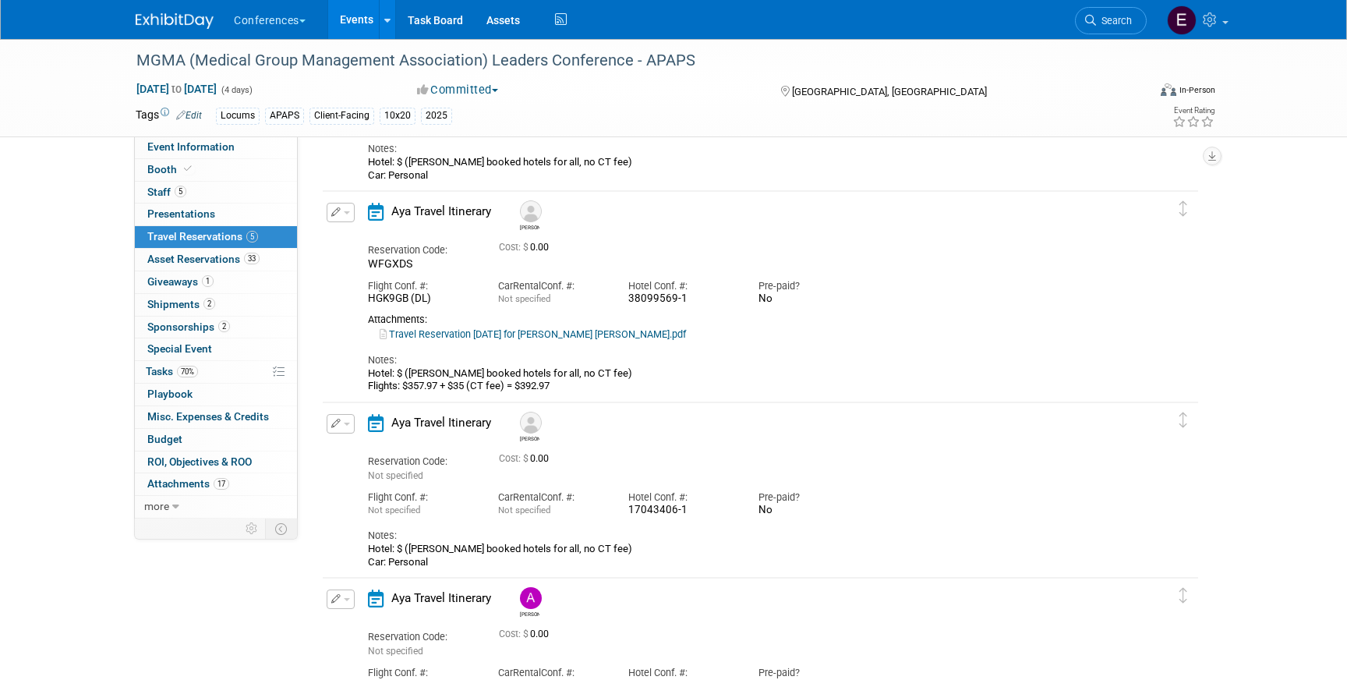
scroll to position [377, 0]
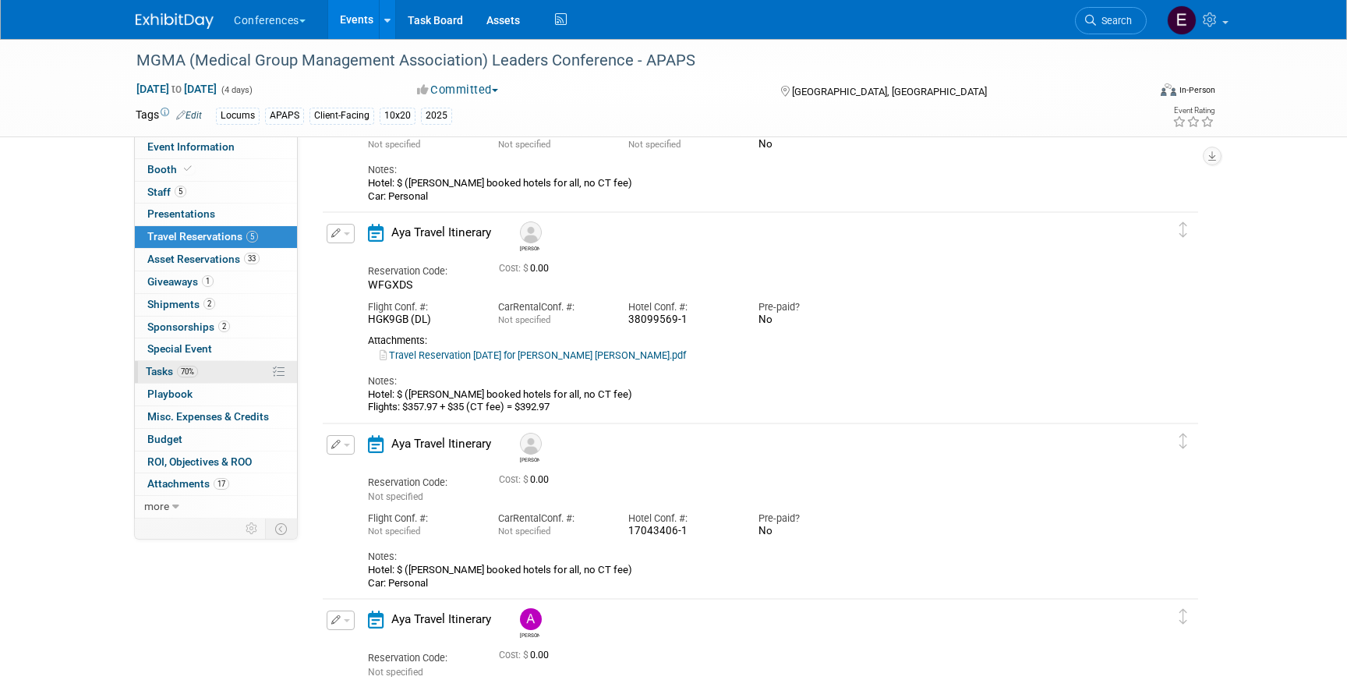
click at [213, 375] on link "70% Tasks 70%" at bounding box center [216, 372] width 162 height 22
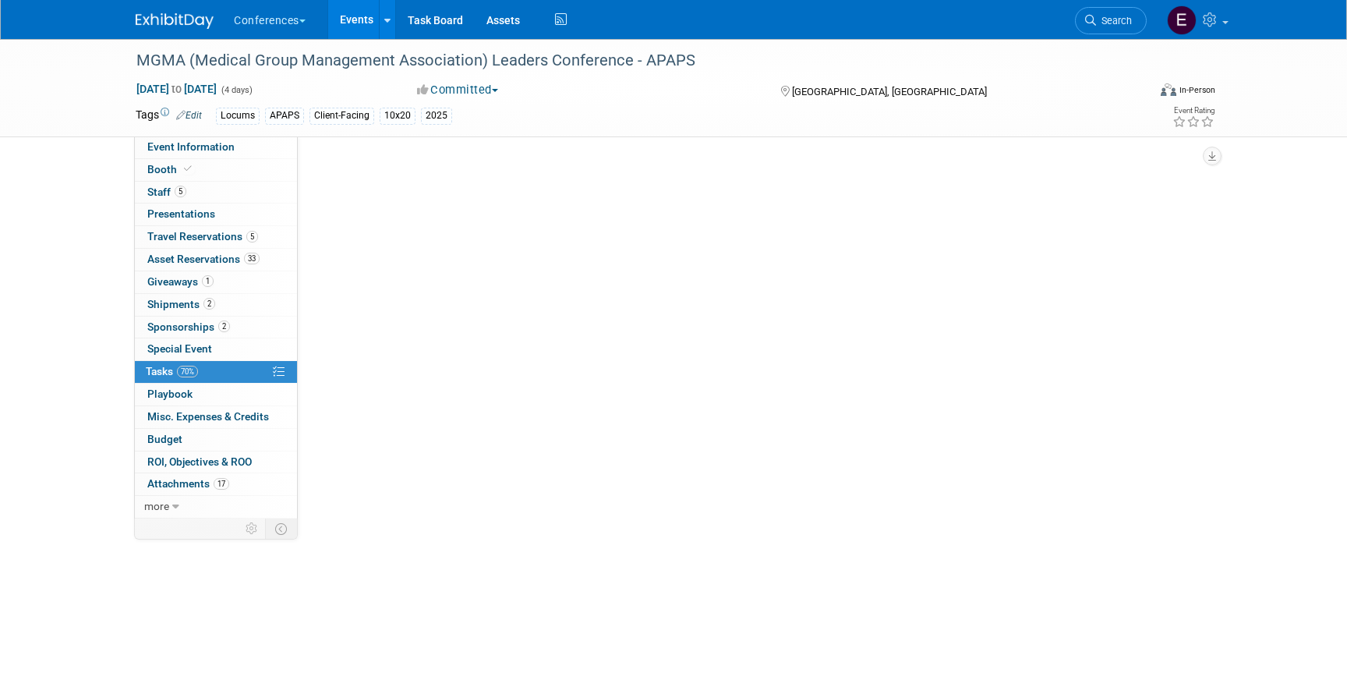
scroll to position [0, 0]
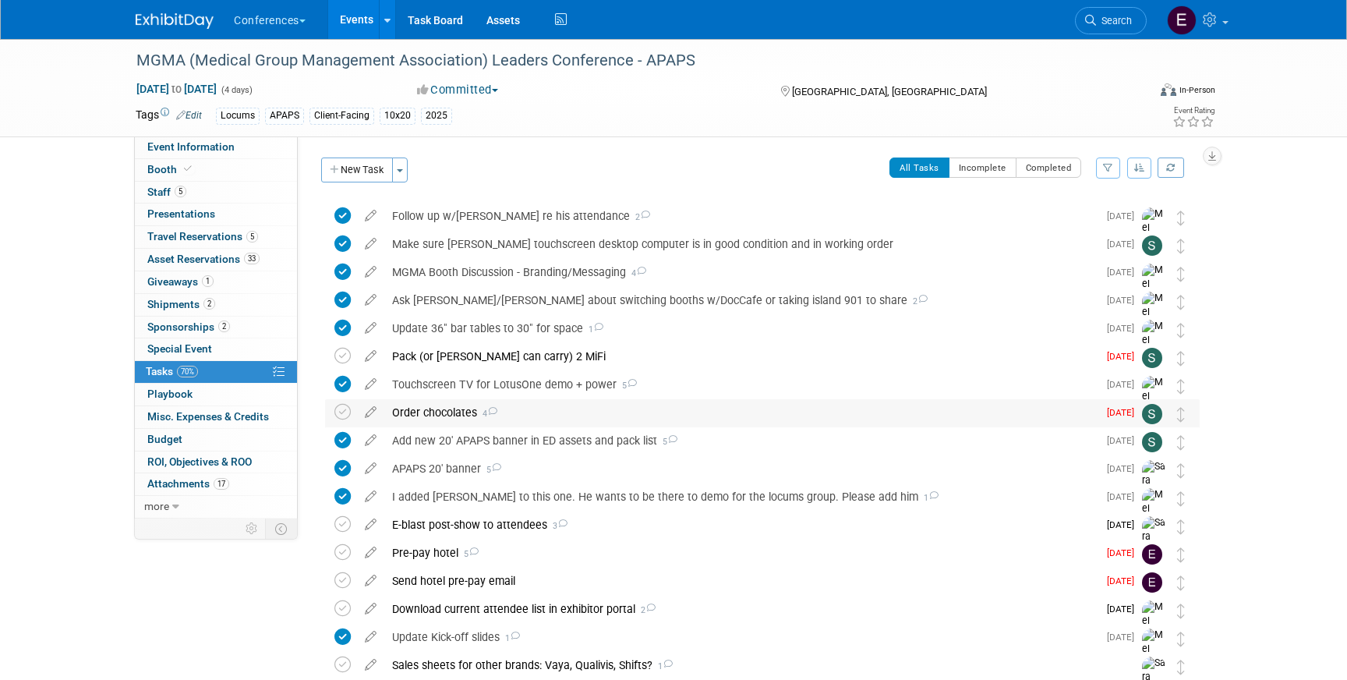
click at [465, 410] on div "Order chocolates 4" at bounding box center [740, 412] width 713 height 27
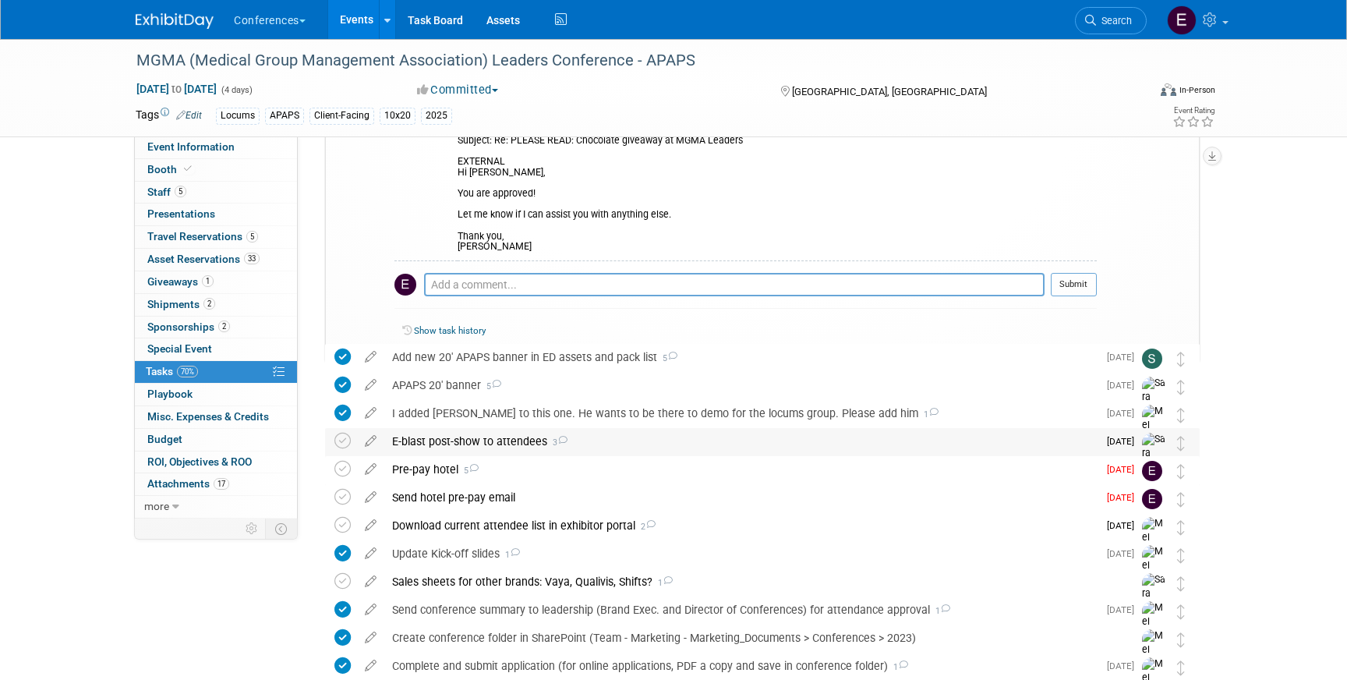
scroll to position [532, 0]
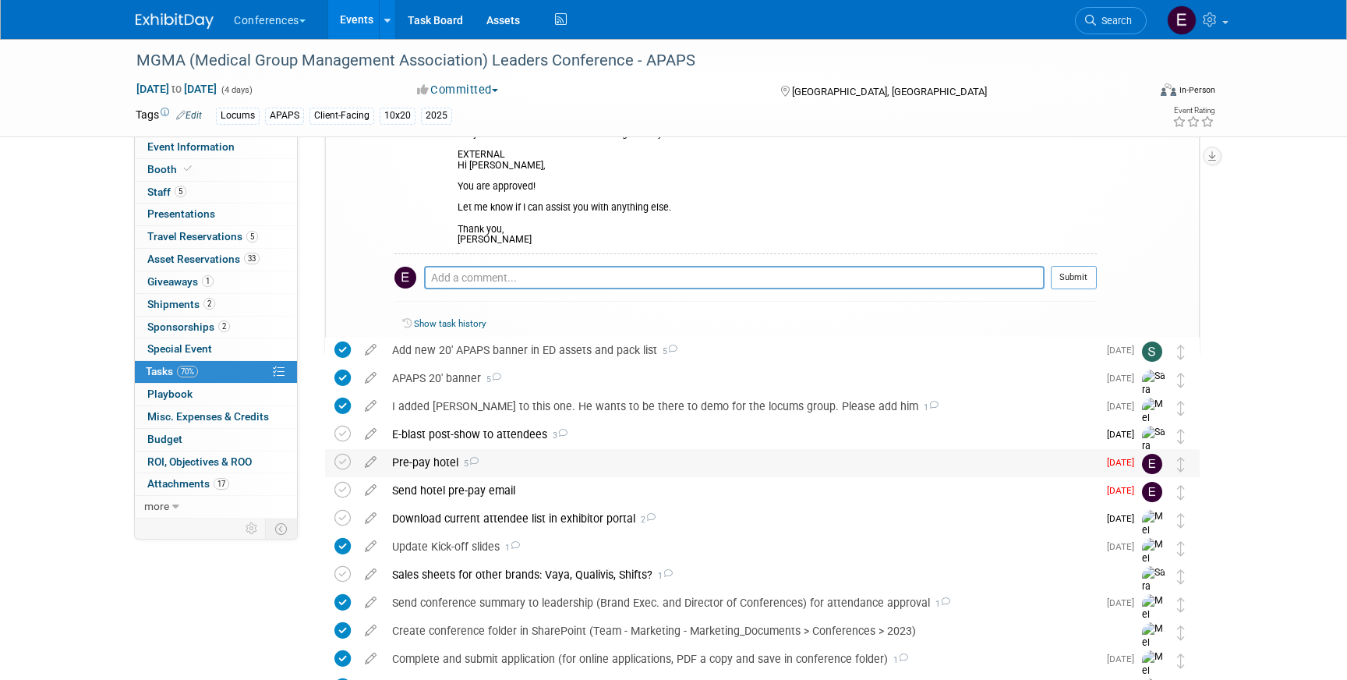
click at [455, 460] on div "Pre-pay hotel 5" at bounding box center [740, 462] width 713 height 27
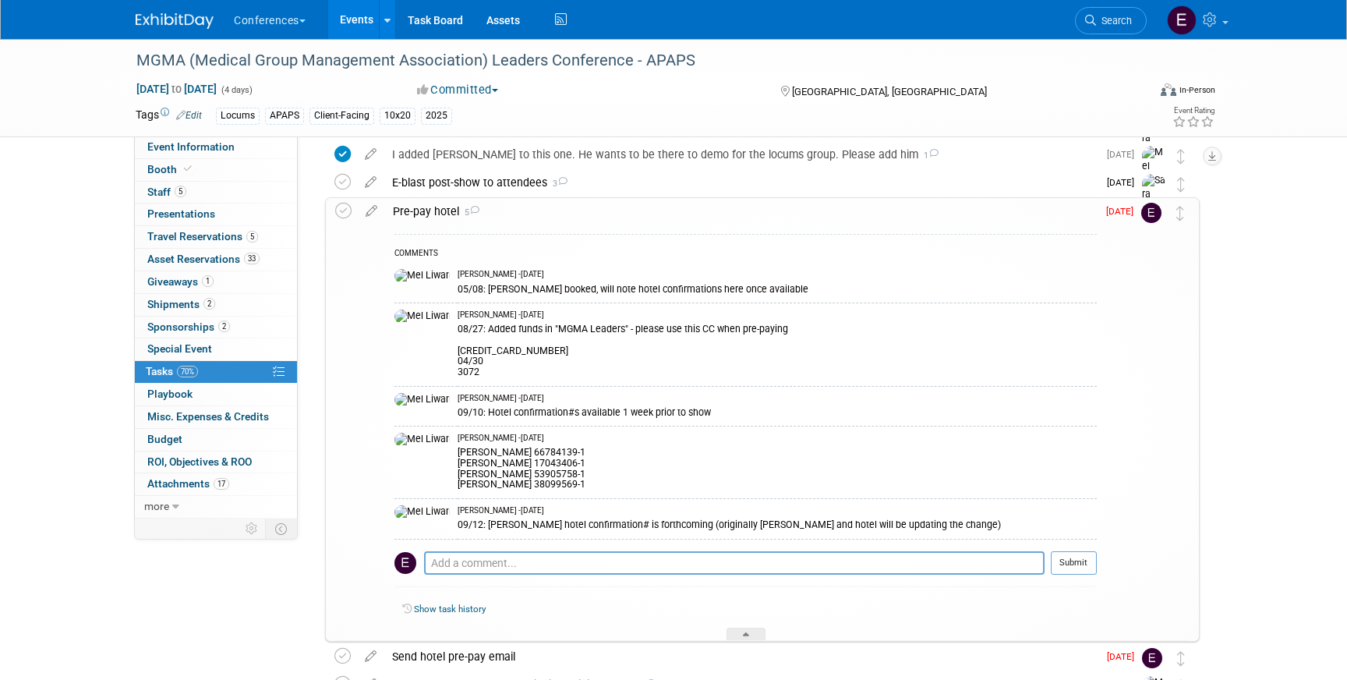
scroll to position [786, 0]
click at [157, 145] on span "Event Information" at bounding box center [190, 146] width 87 height 12
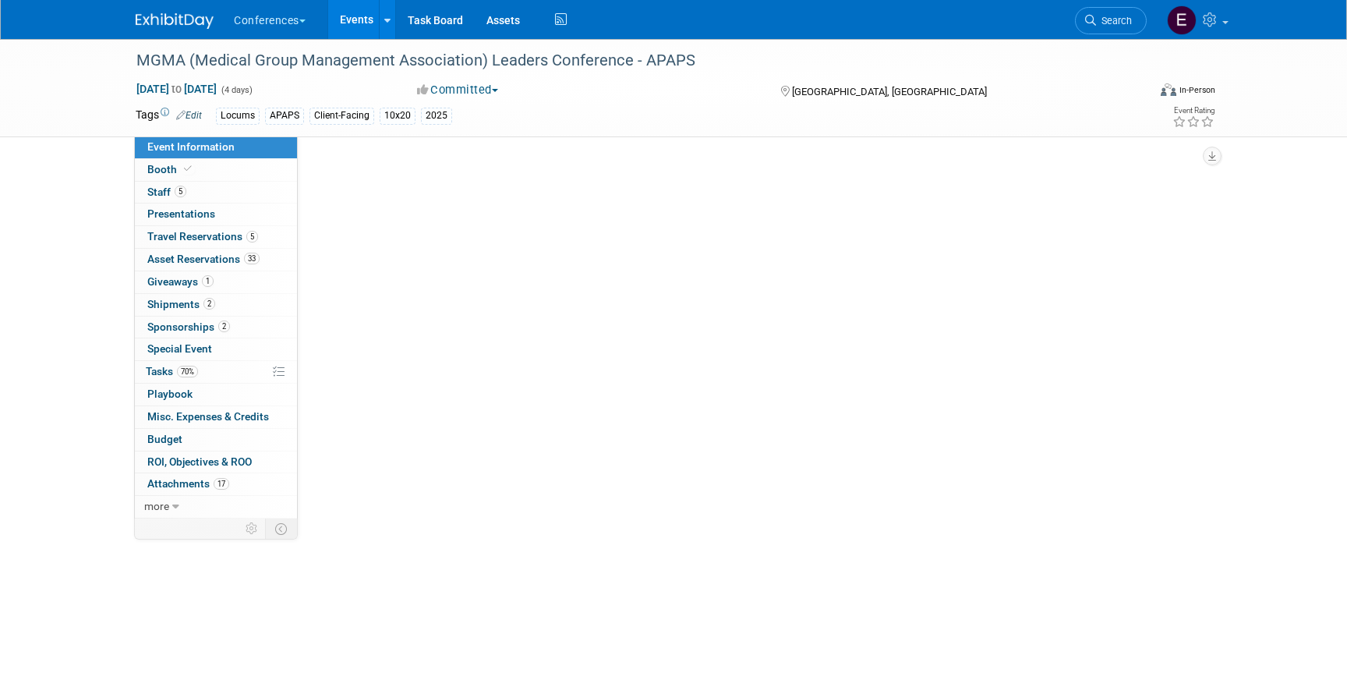
scroll to position [0, 0]
select select "Locums"
select select "Client-facing"
select select "[PERSON_NAME]"
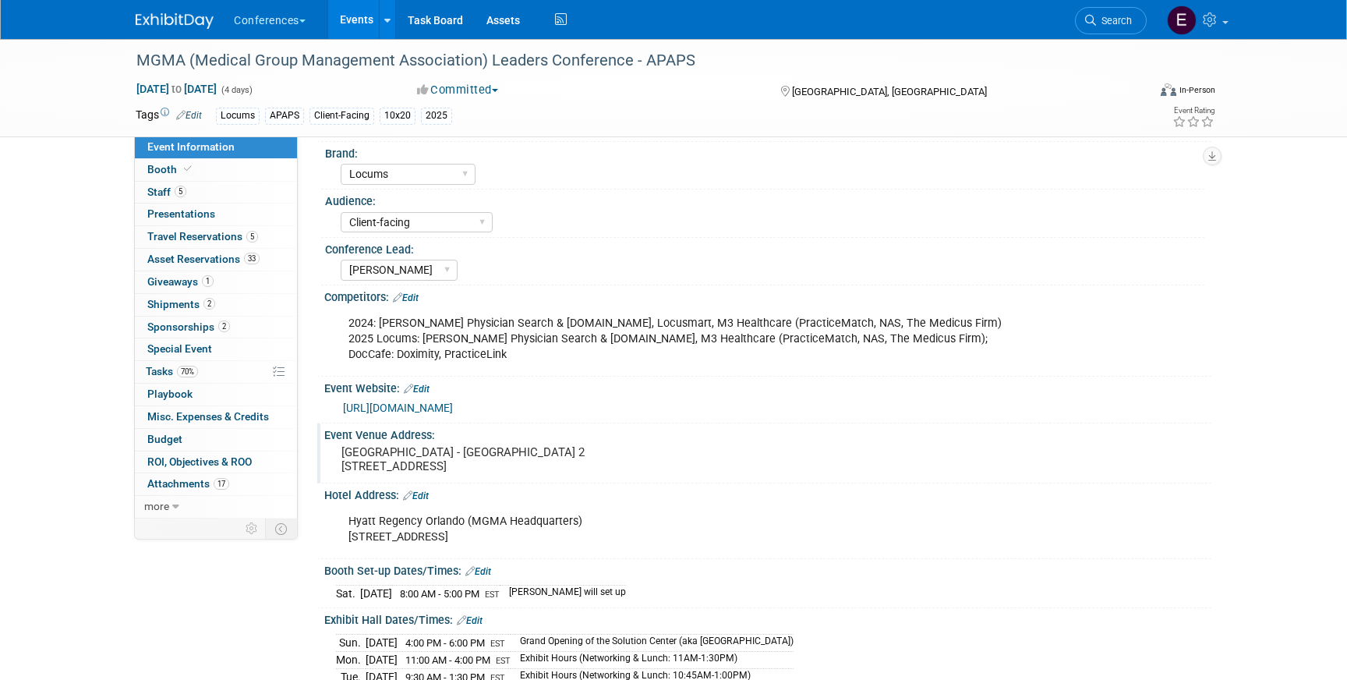
scroll to position [65, 0]
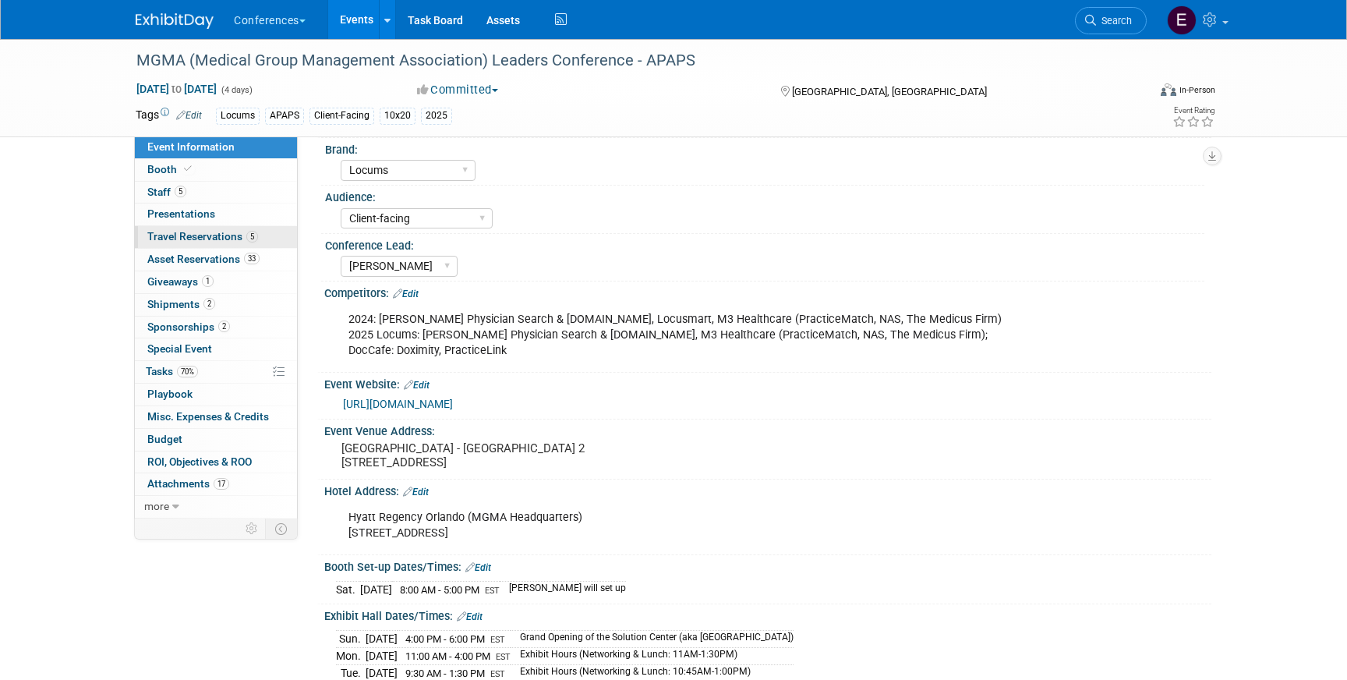
click at [192, 239] on span "Travel Reservations 5" at bounding box center [202, 236] width 111 height 12
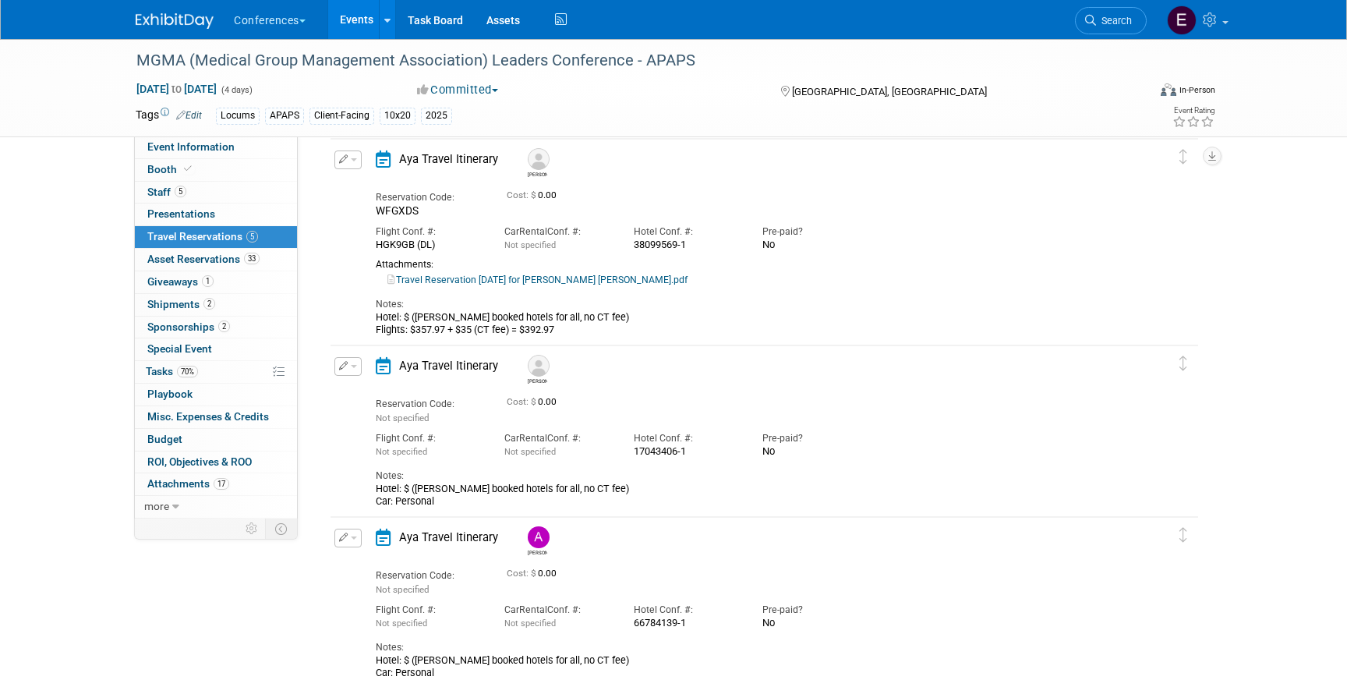
scroll to position [482, 0]
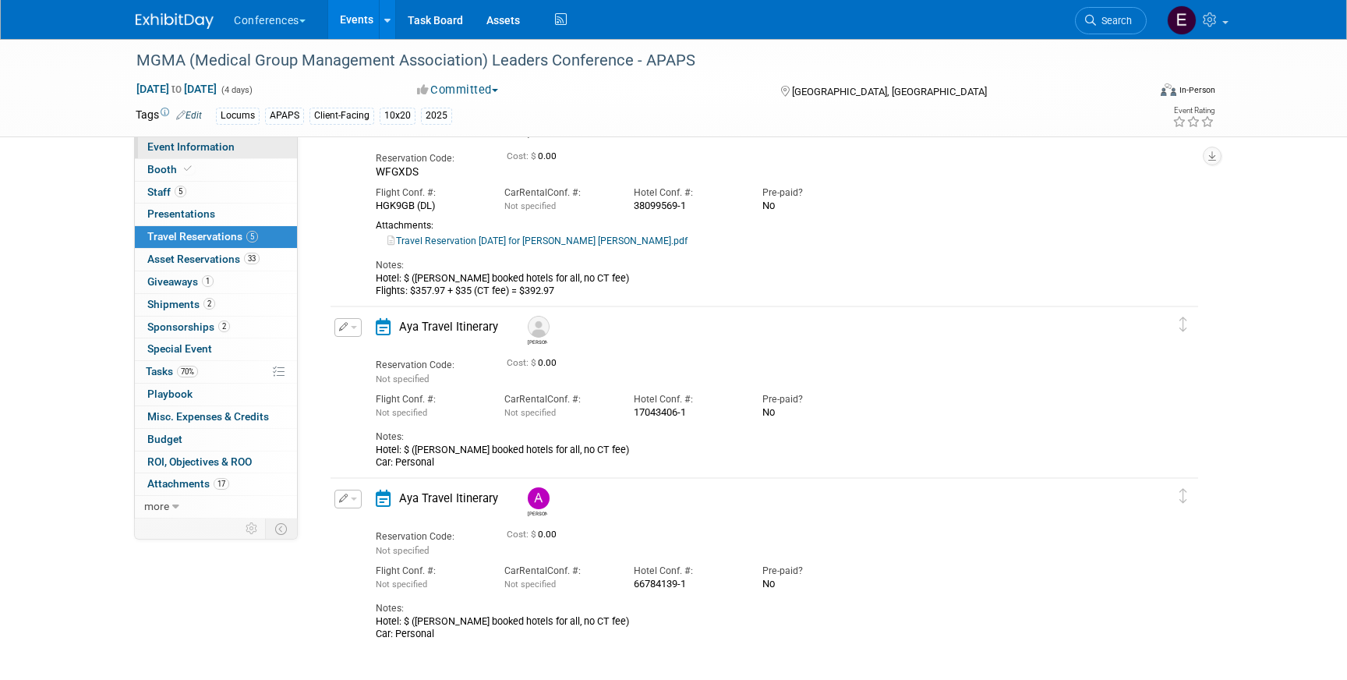
click at [201, 150] on span "Event Information" at bounding box center [190, 146] width 87 height 12
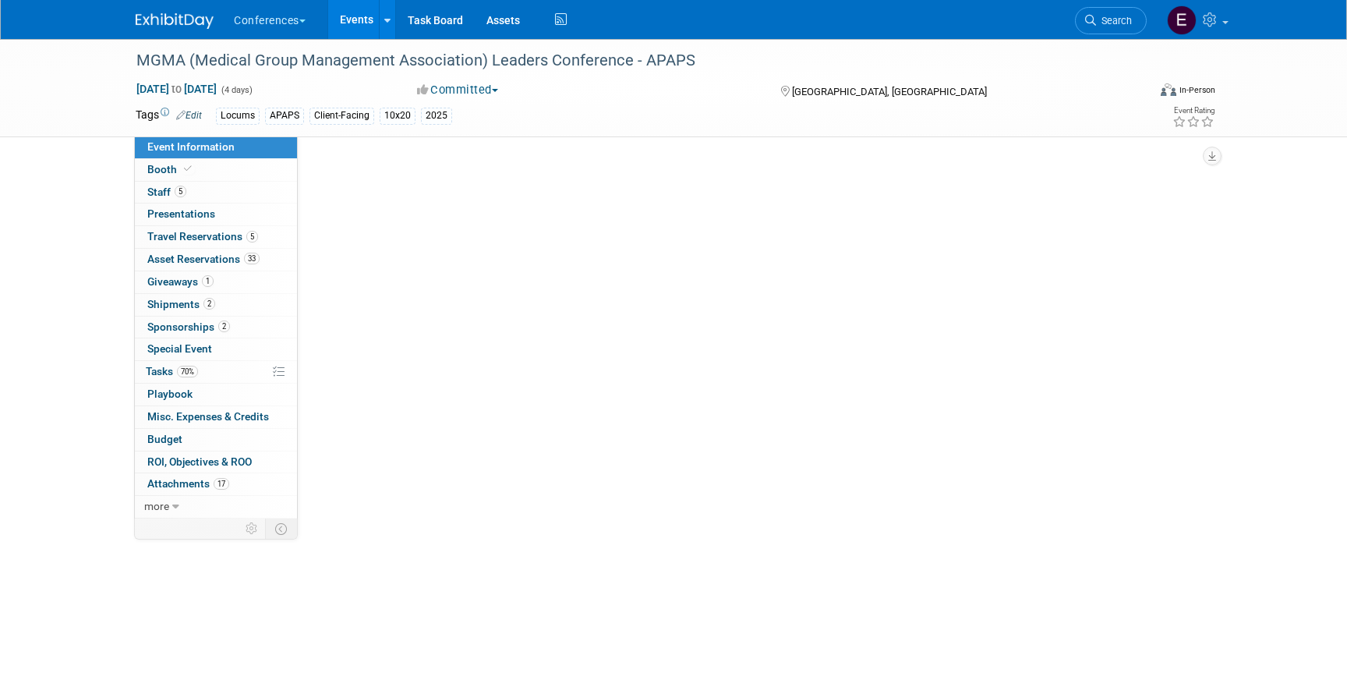
scroll to position [0, 0]
select select "Locums"
select select "Client-facing"
select select "[PERSON_NAME]"
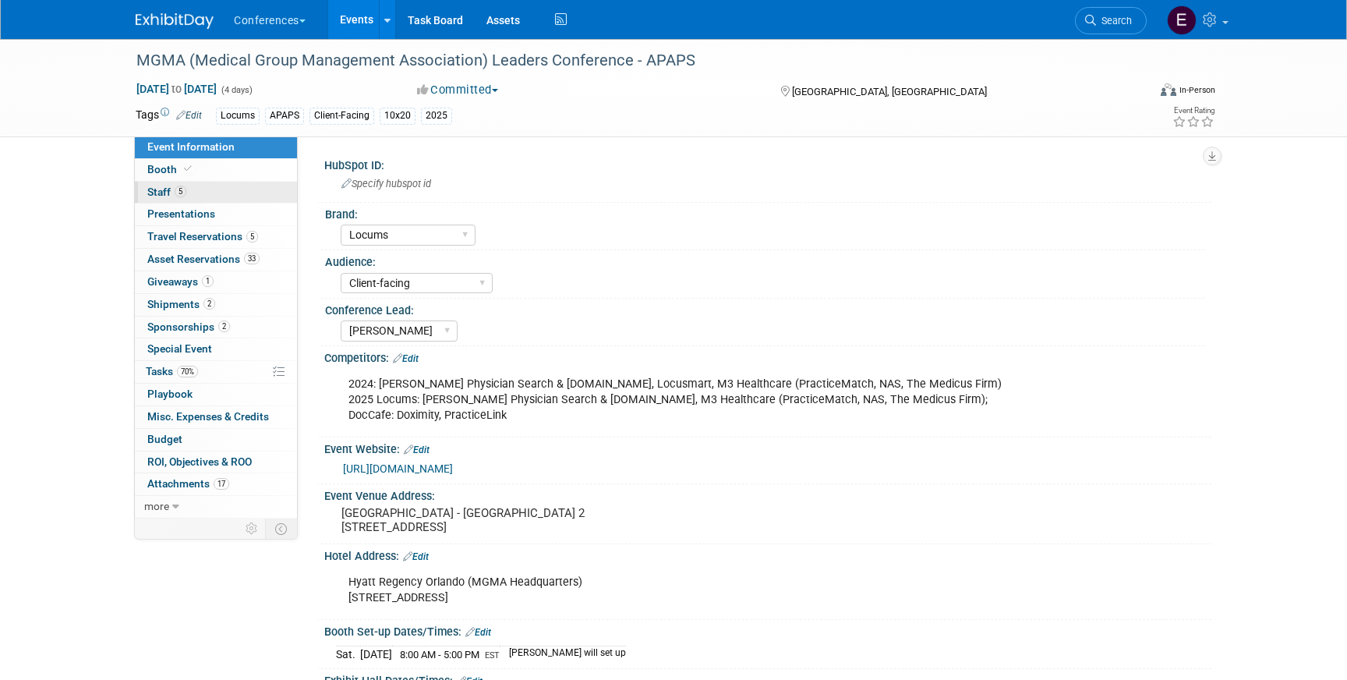
click at [203, 200] on link "5 Staff 5" at bounding box center [216, 193] width 162 height 22
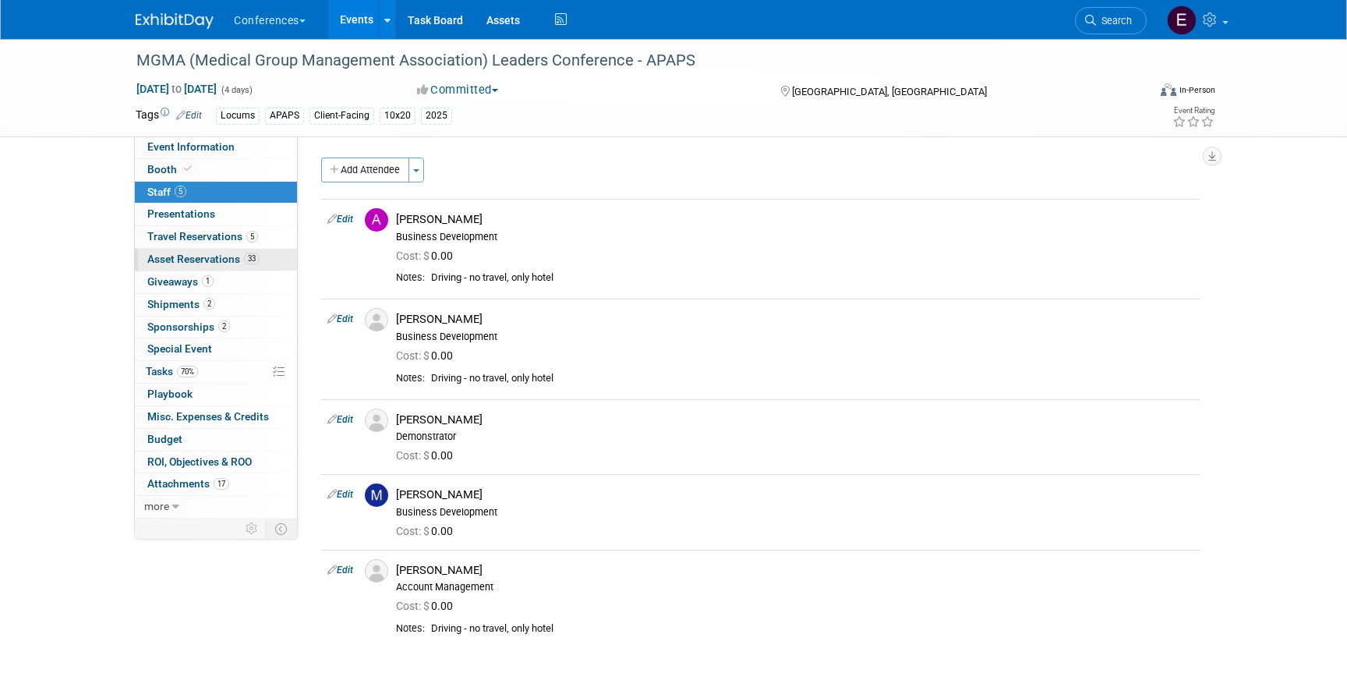
click at [227, 256] on span "Asset Reservations 33" at bounding box center [203, 259] width 112 height 12
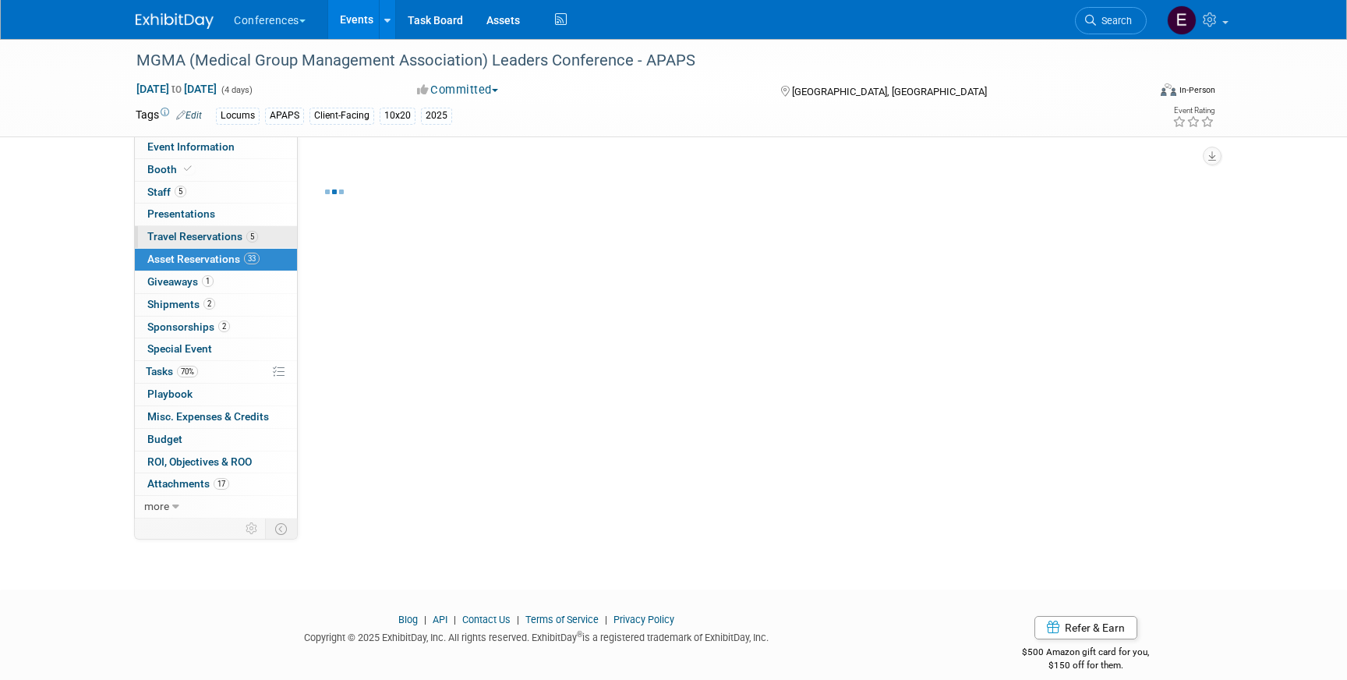
click at [226, 242] on link "5 Travel Reservations 5" at bounding box center [216, 237] width 162 height 22
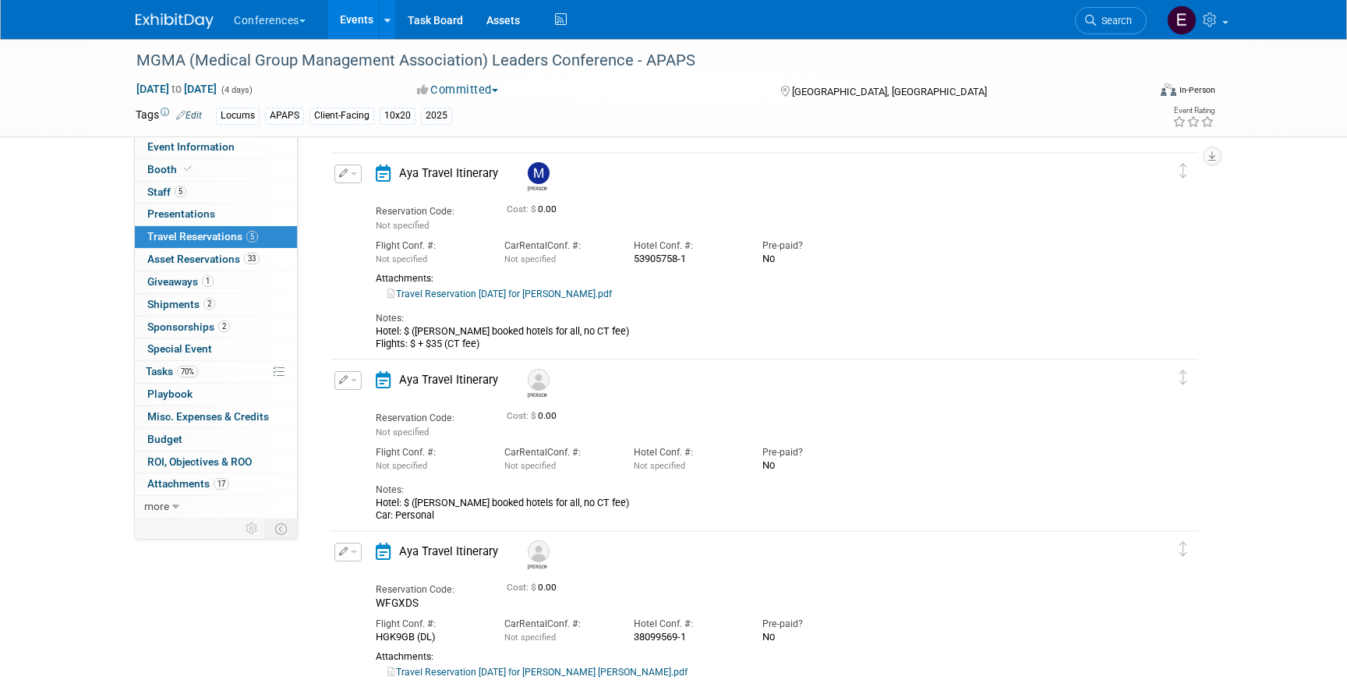
scroll to position [46, 0]
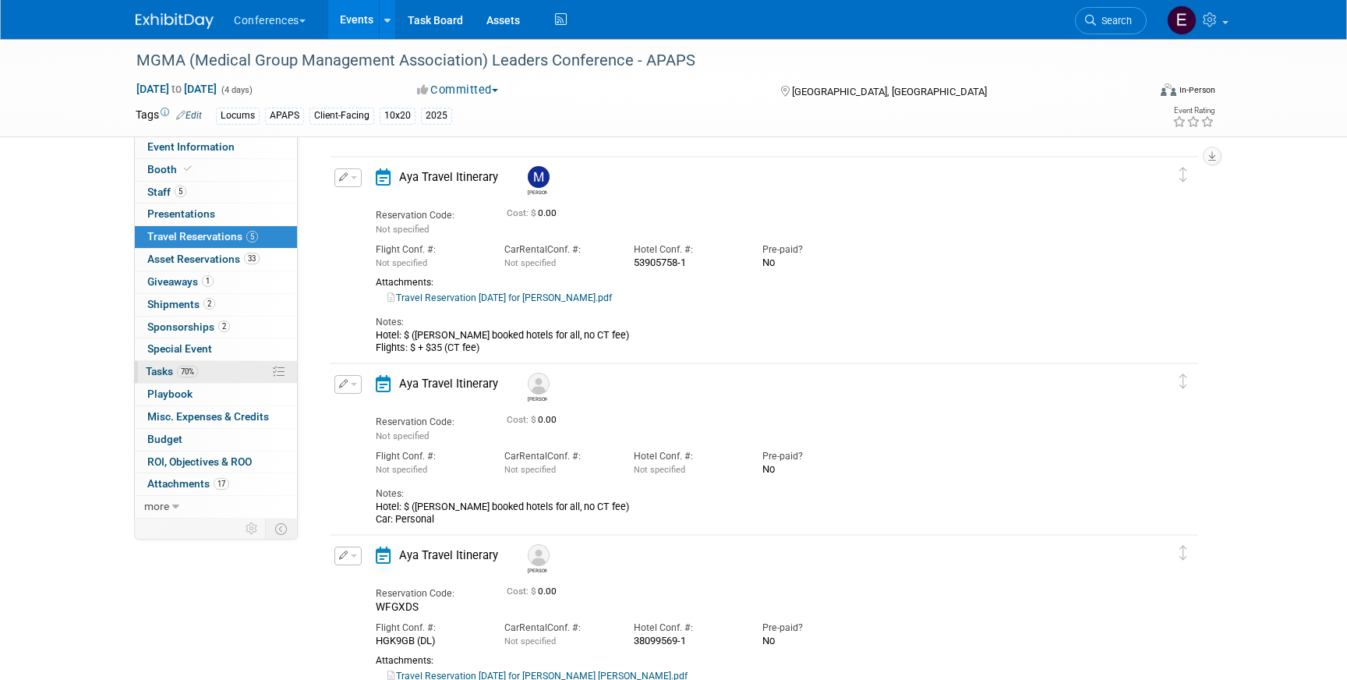
click at [238, 361] on link "70% Tasks 70%" at bounding box center [216, 372] width 162 height 22
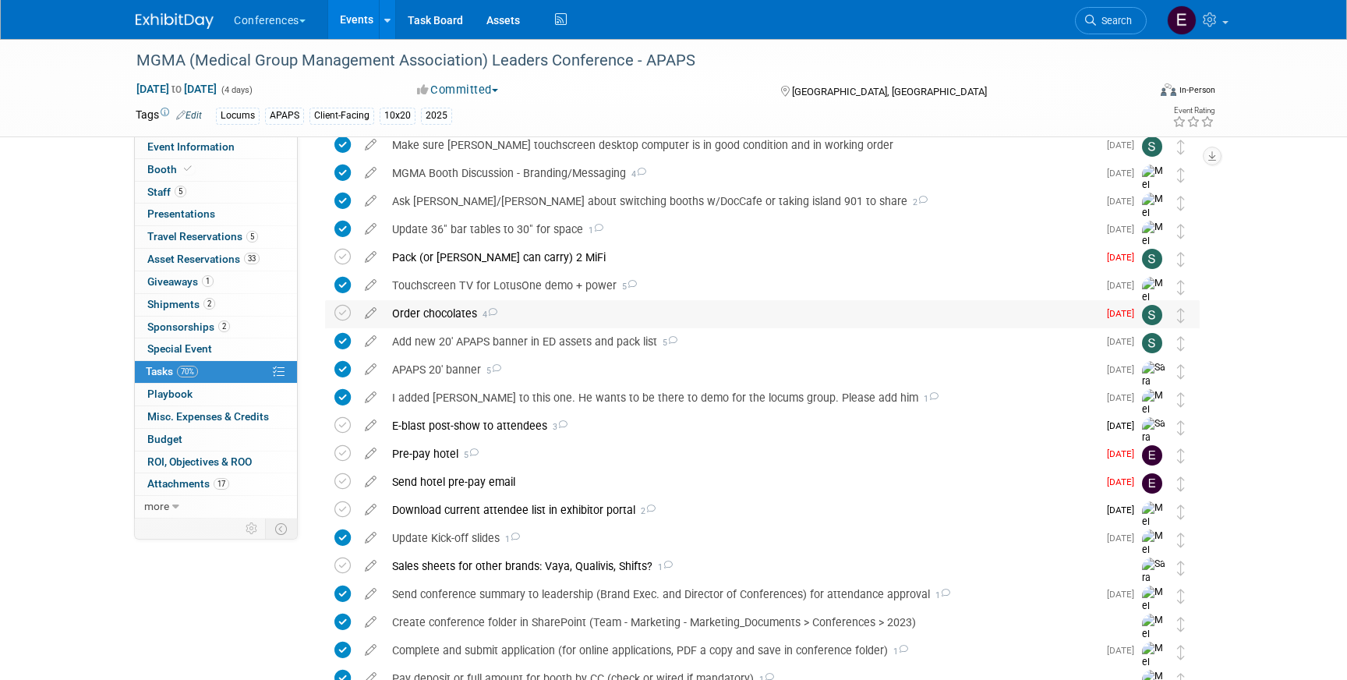
scroll to position [118, 0]
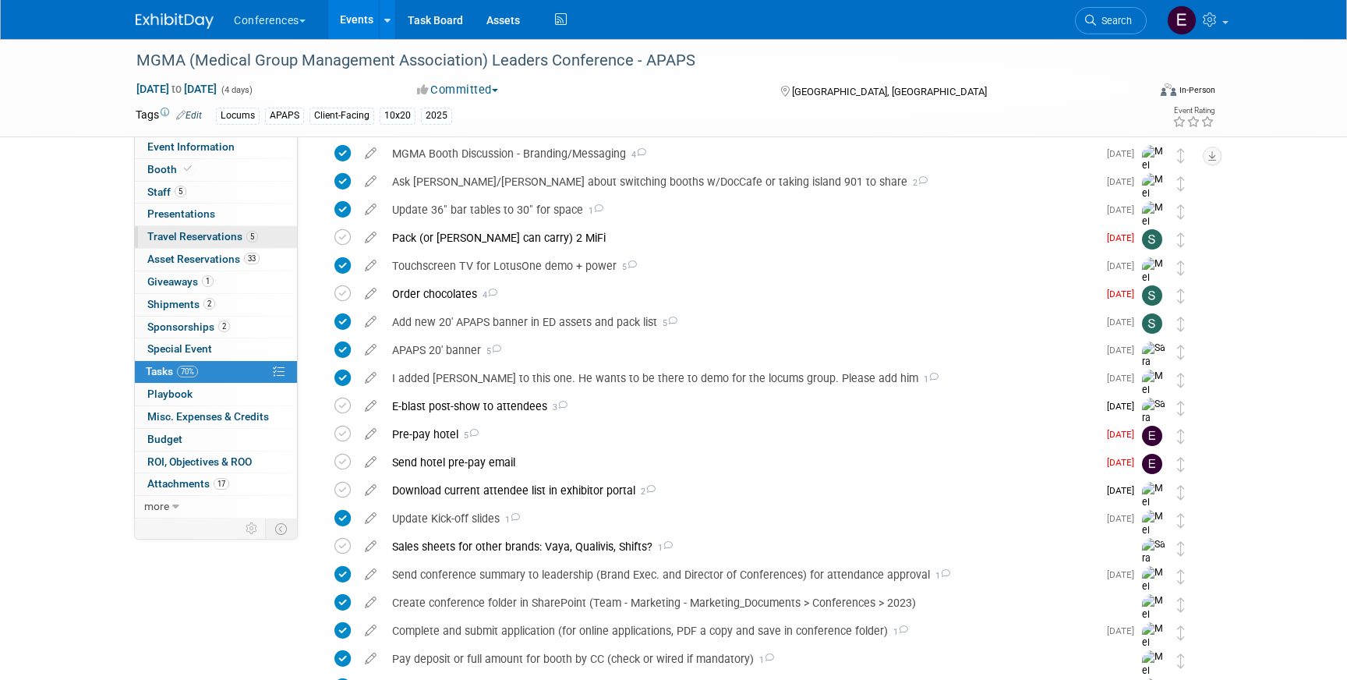
click at [184, 239] on span "Travel Reservations 5" at bounding box center [202, 236] width 111 height 12
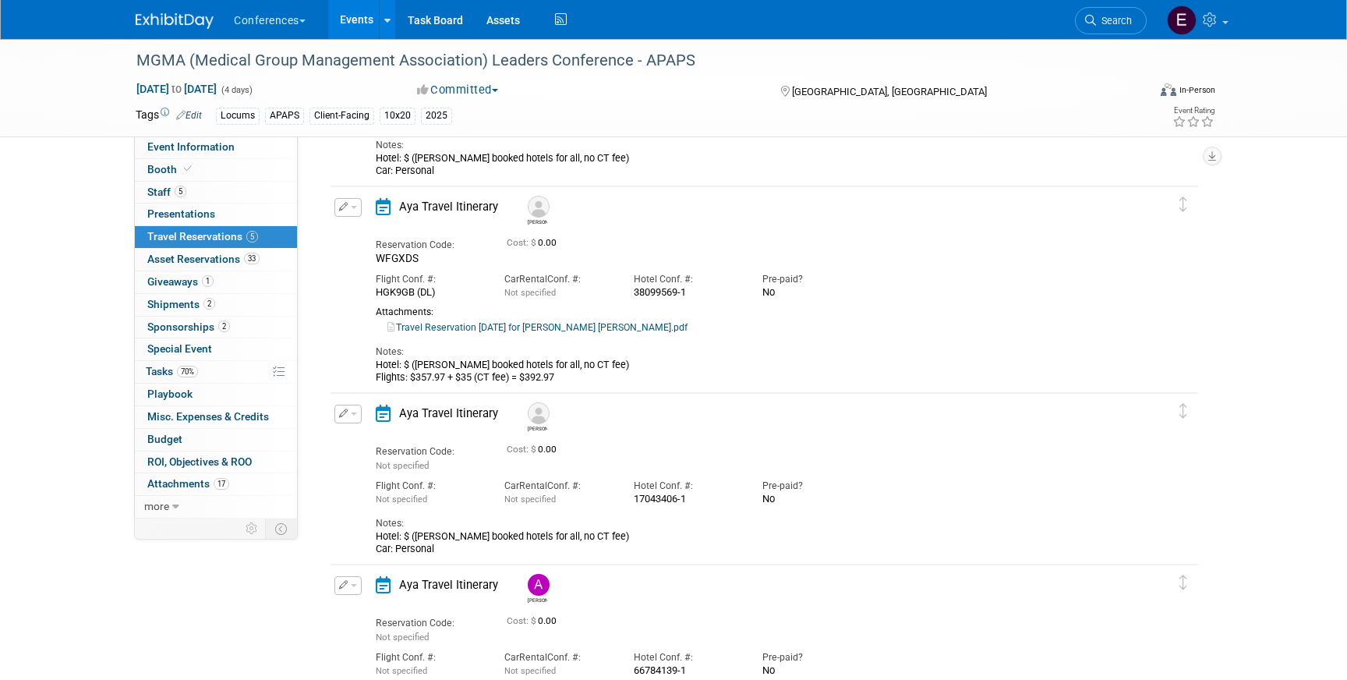
scroll to position [482, 0]
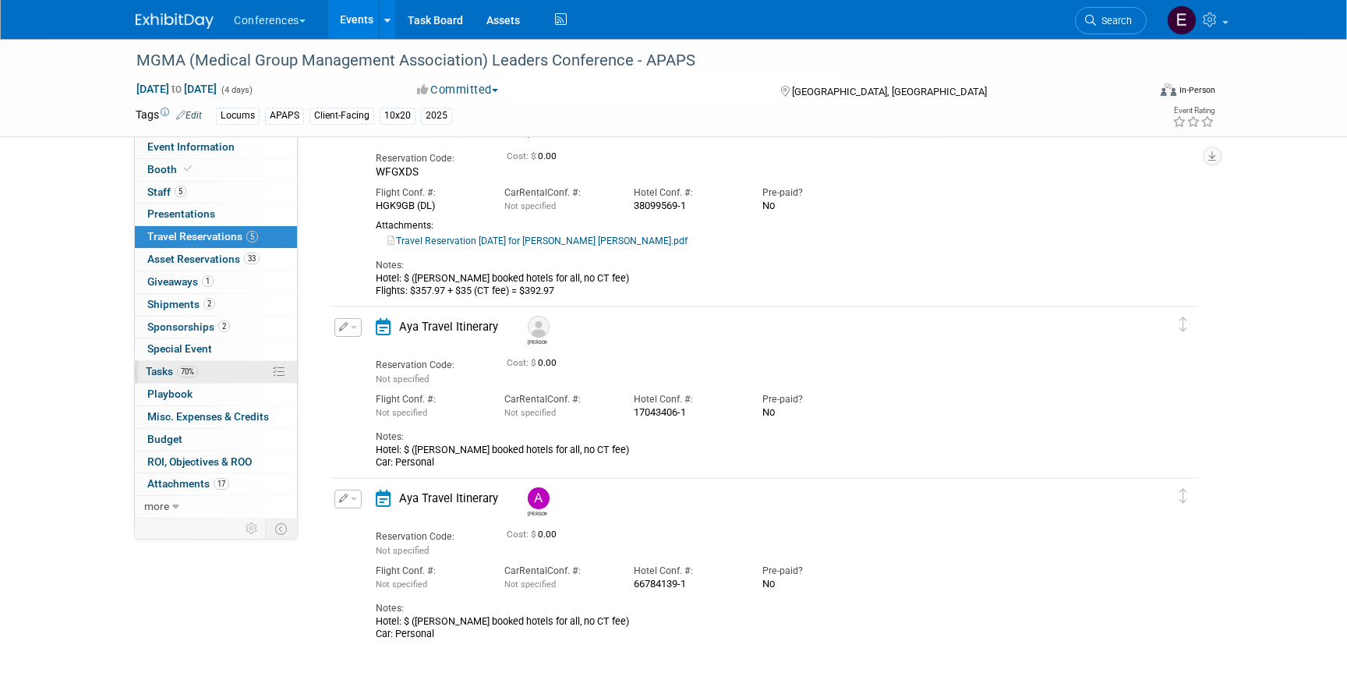
click at [196, 380] on link "70% Tasks 70%" at bounding box center [216, 372] width 162 height 22
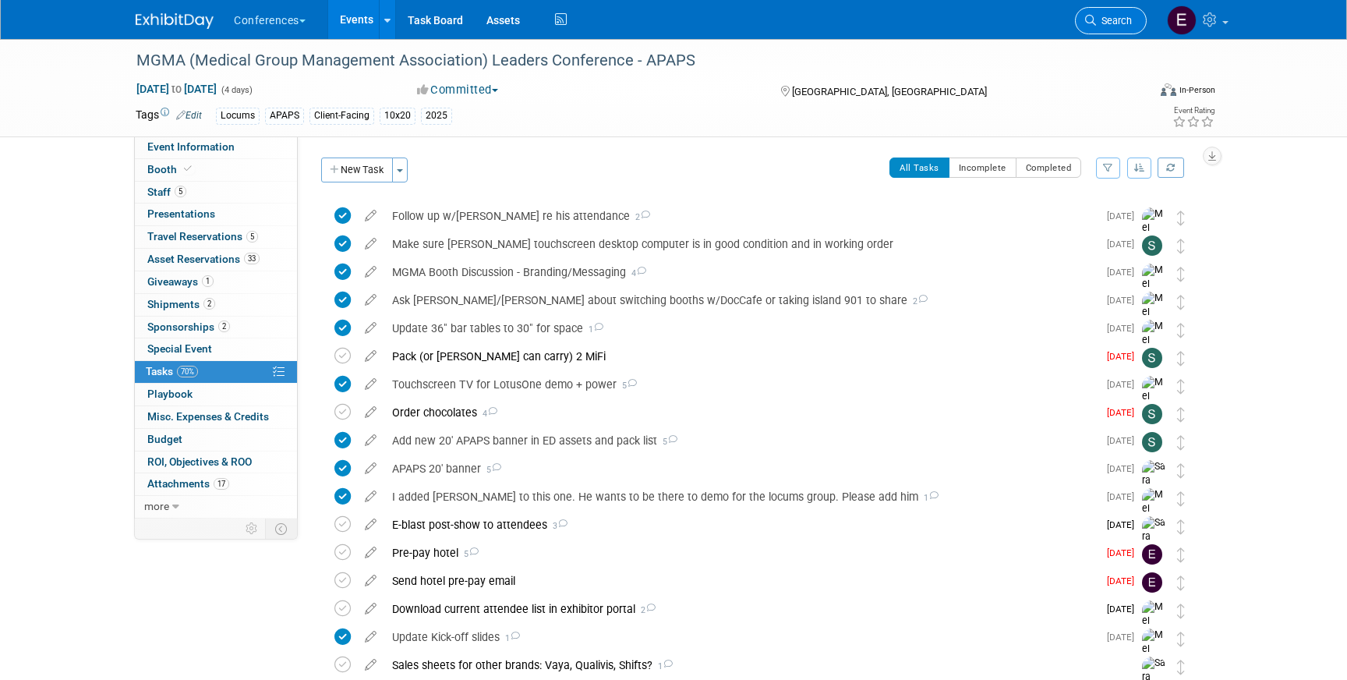
click at [1111, 19] on span "Search" at bounding box center [1114, 21] width 36 height 12
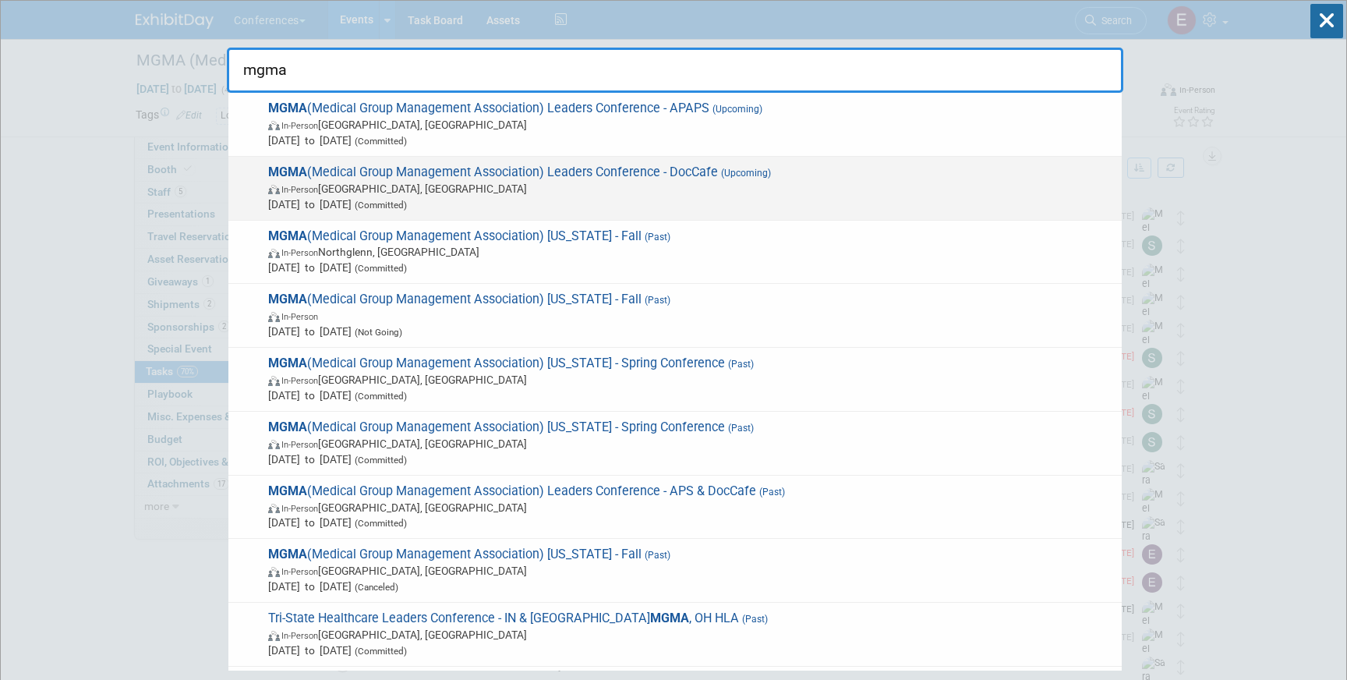
type input "mgma"
click at [464, 186] on span "In-Person Orlando, FL" at bounding box center [691, 189] width 846 height 16
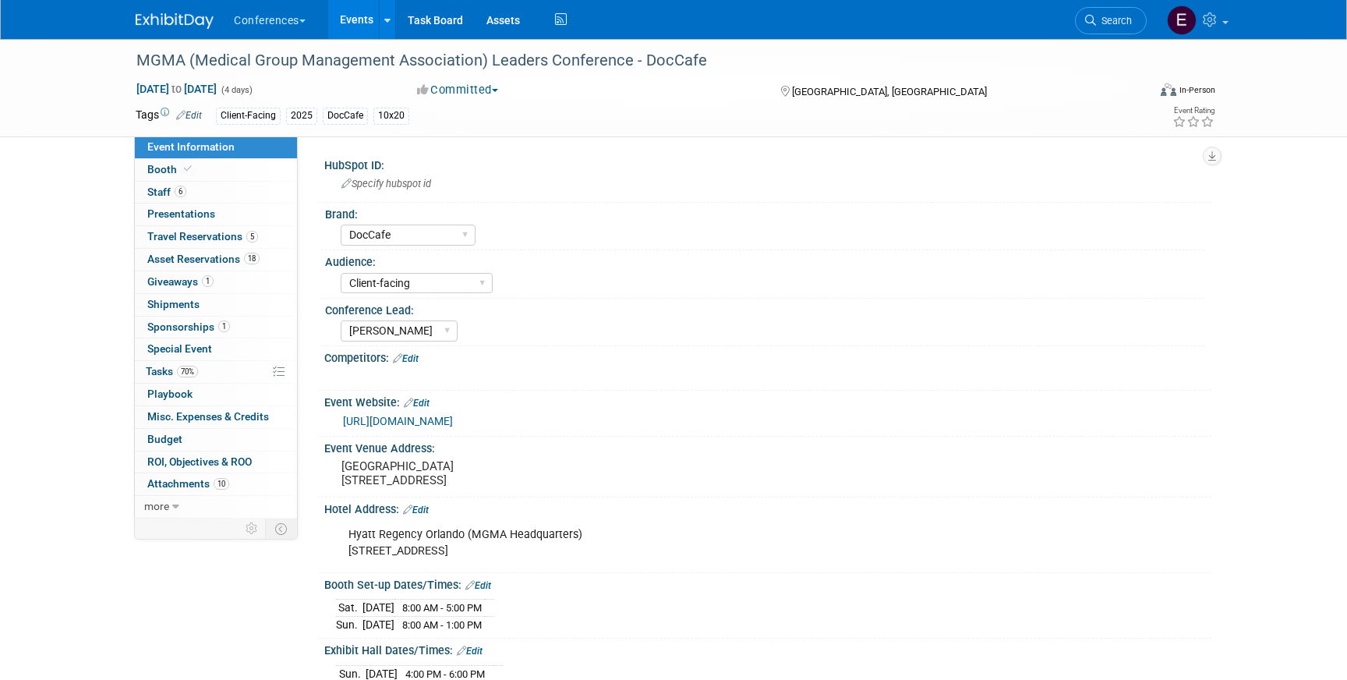
select select "DocCafe"
select select "Client-facing"
select select "[PERSON_NAME]"
click at [215, 233] on span "Travel Reservations 5" at bounding box center [202, 236] width 111 height 12
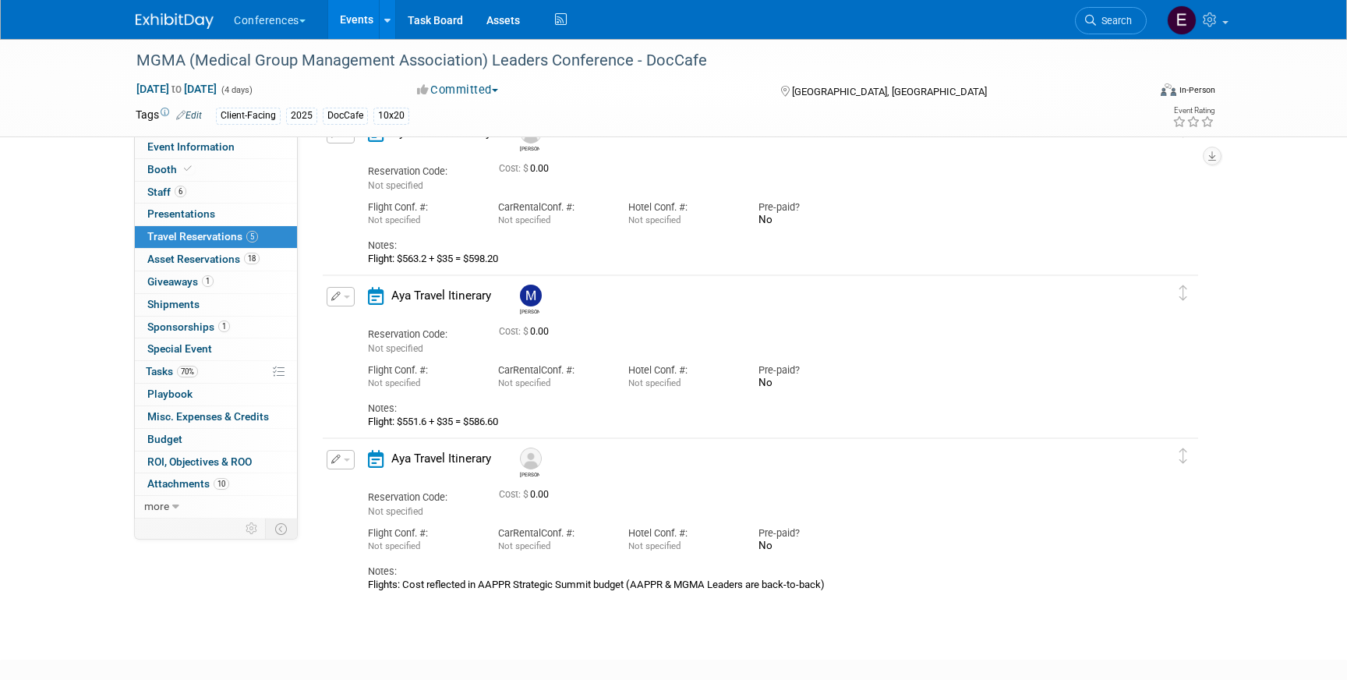
scroll to position [506, 0]
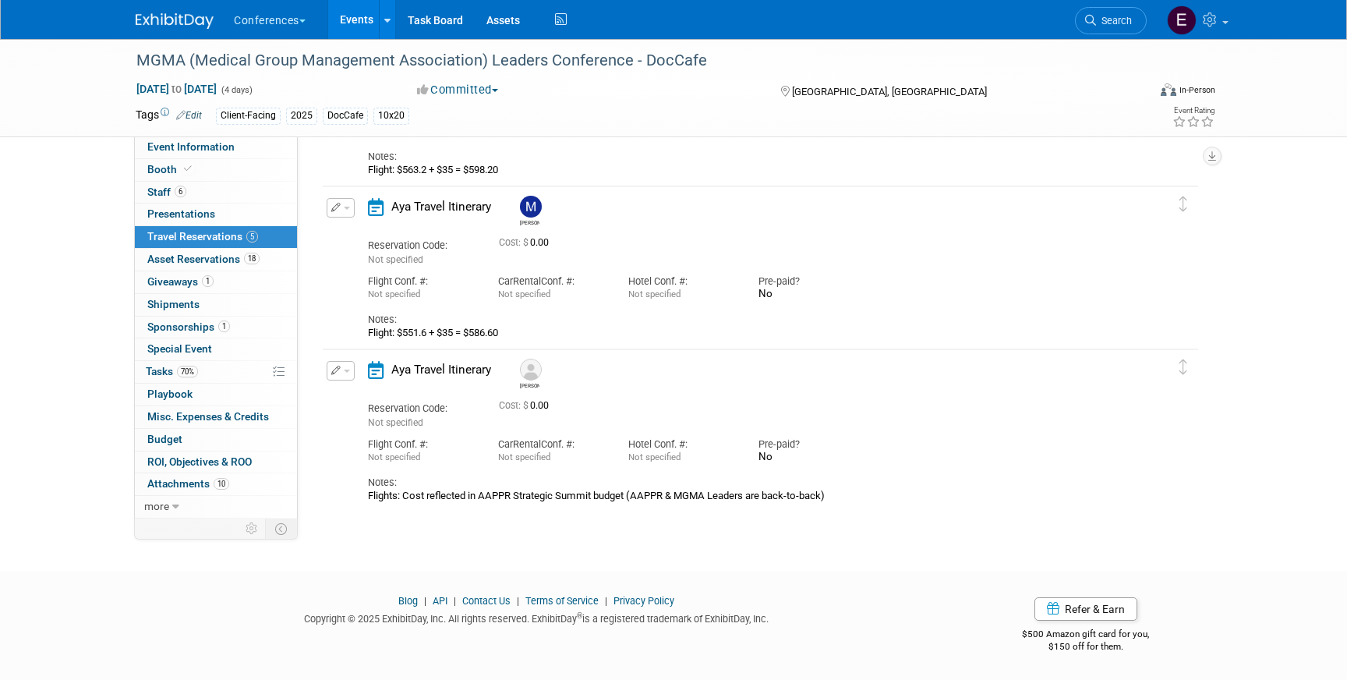
click at [339, 207] on icon "button" at bounding box center [336, 207] width 10 height 9
click at [367, 229] on button "Edit Reservation" at bounding box center [393, 235] width 132 height 23
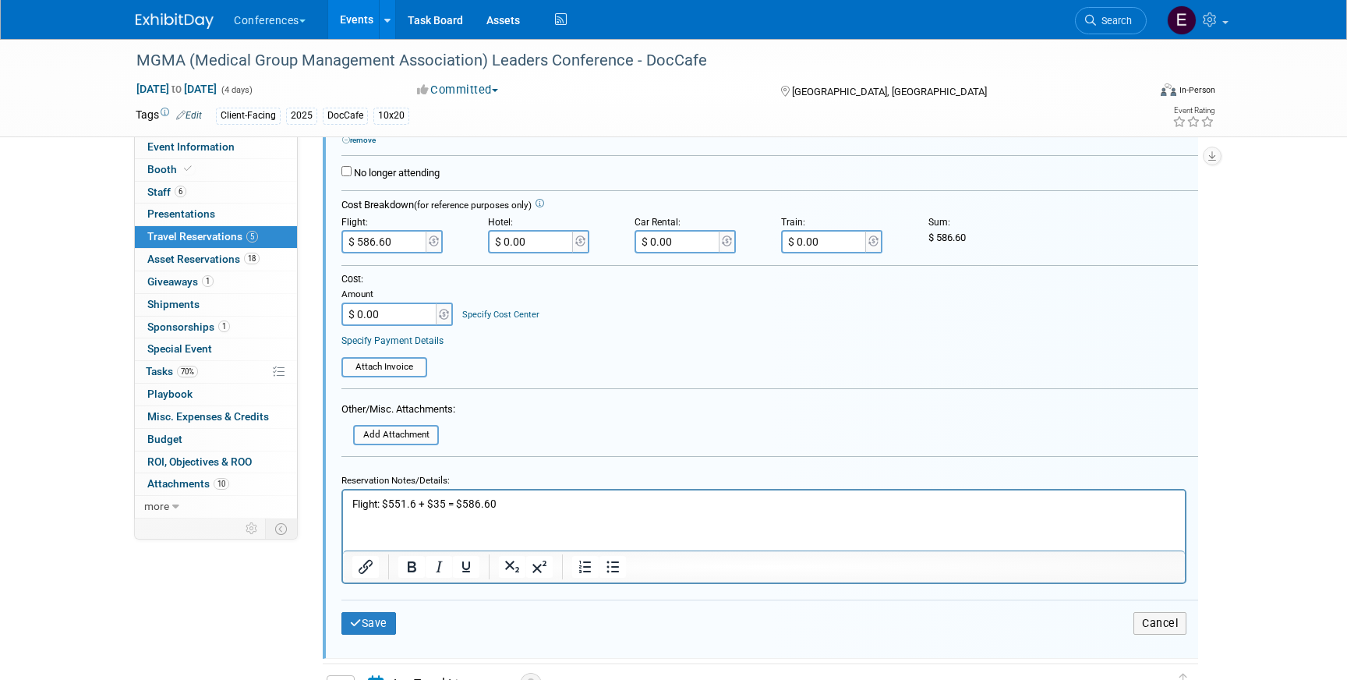
scroll to position [837, 0]
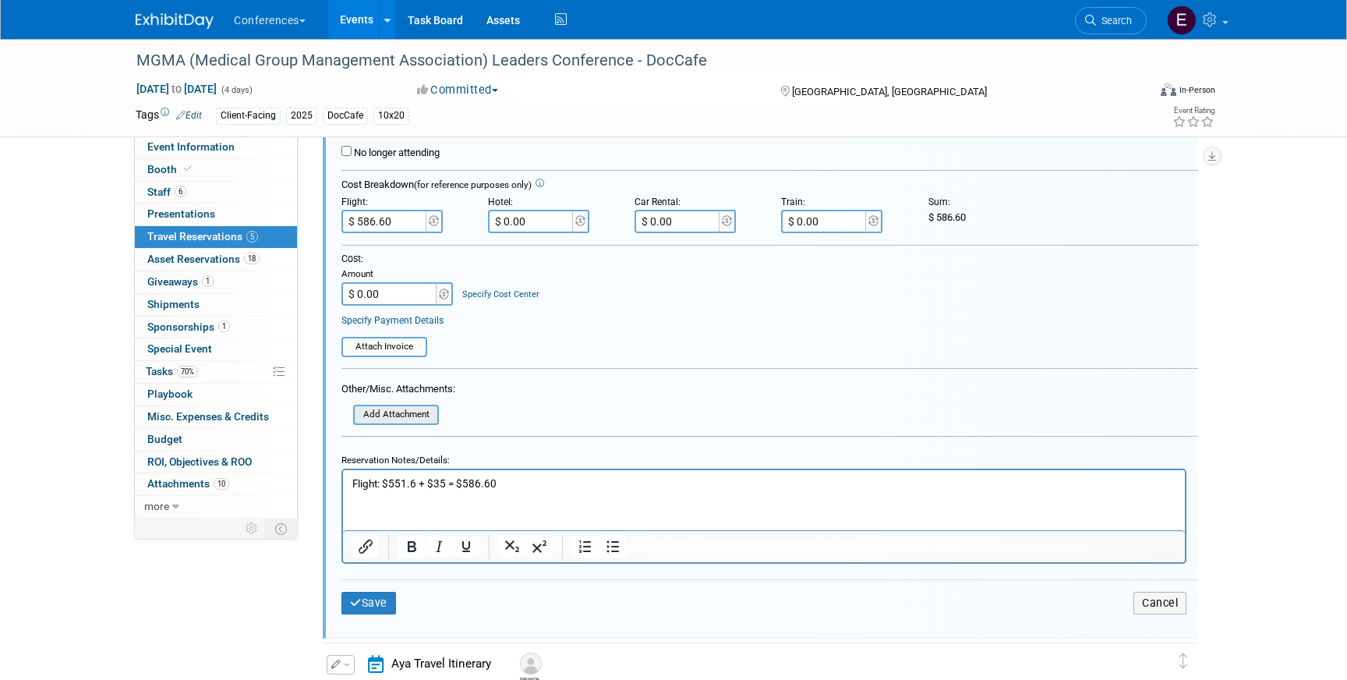
click at [401, 412] on input "file" at bounding box center [345, 414] width 186 height 17
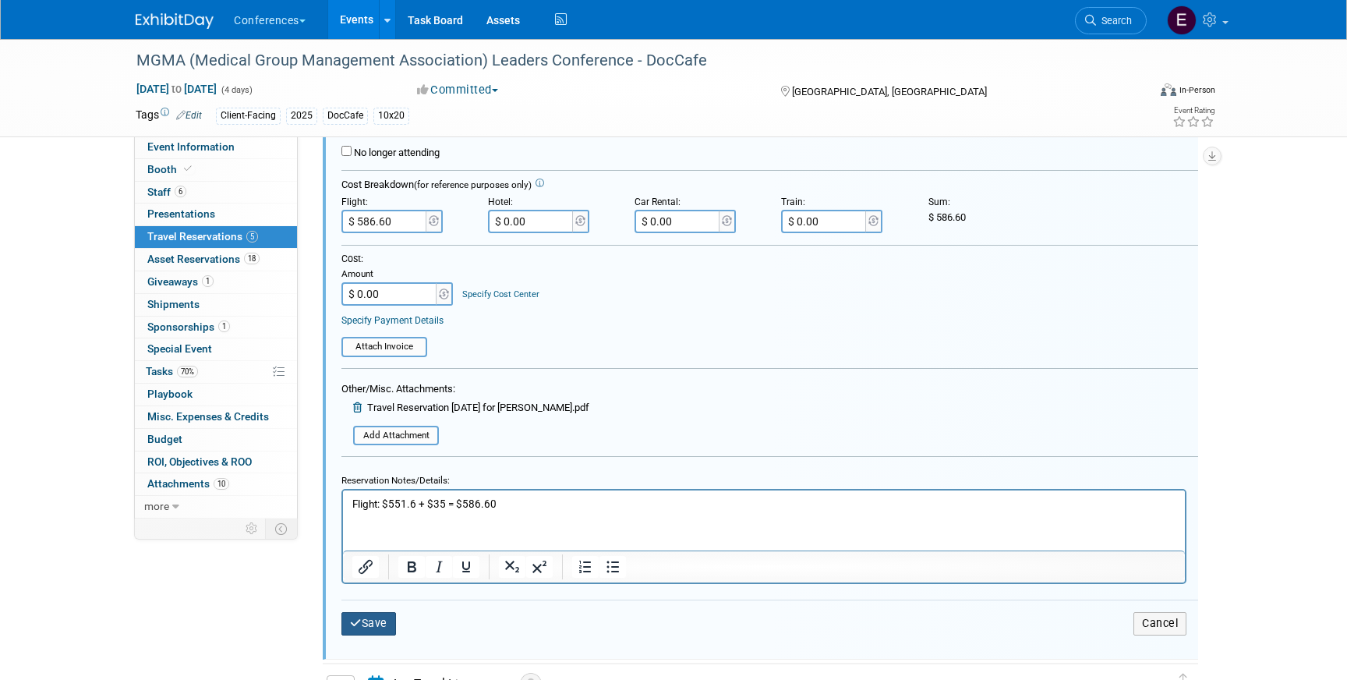
click at [373, 631] on button "Save" at bounding box center [368, 623] width 55 height 23
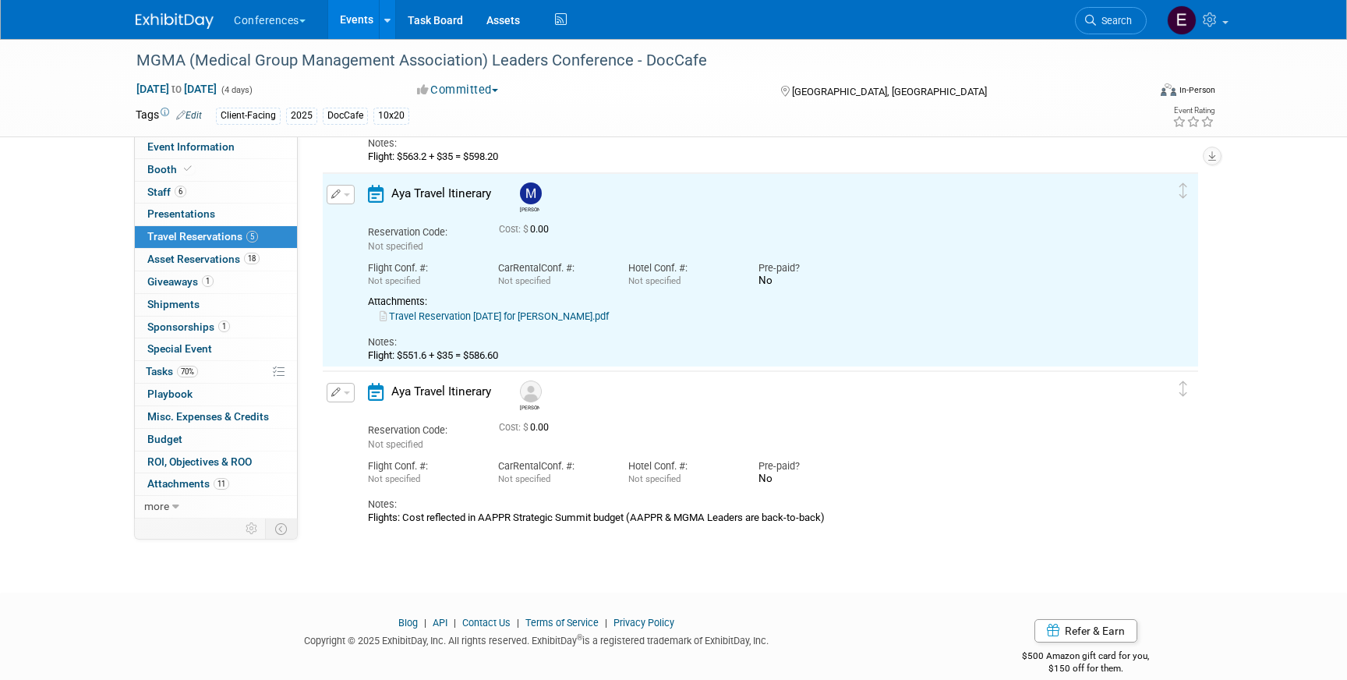
scroll to position [515, 0]
click at [538, 317] on link "Travel Reservation September 26 for MARYGRACE LEGROS.pdf" at bounding box center [494, 319] width 229 height 12
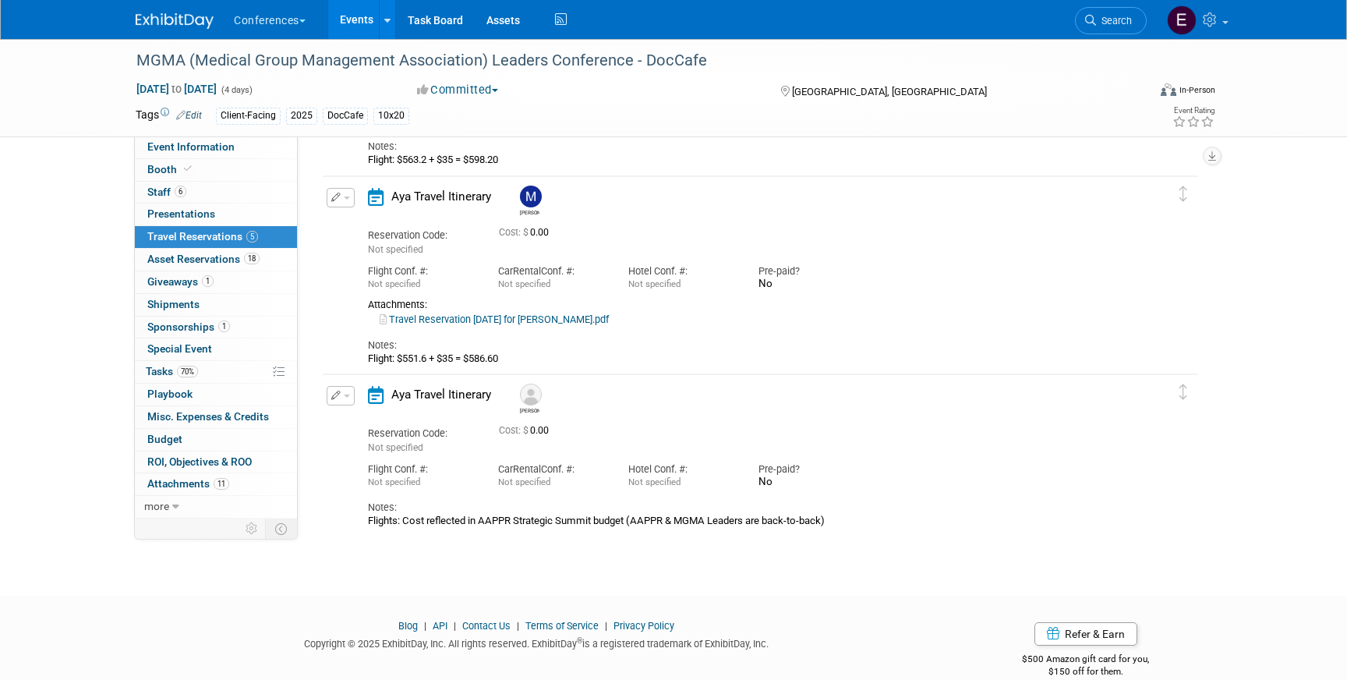
click at [336, 200] on icon "button" at bounding box center [336, 197] width 10 height 9
click at [359, 227] on button "Edit Reservation" at bounding box center [393, 225] width 132 height 23
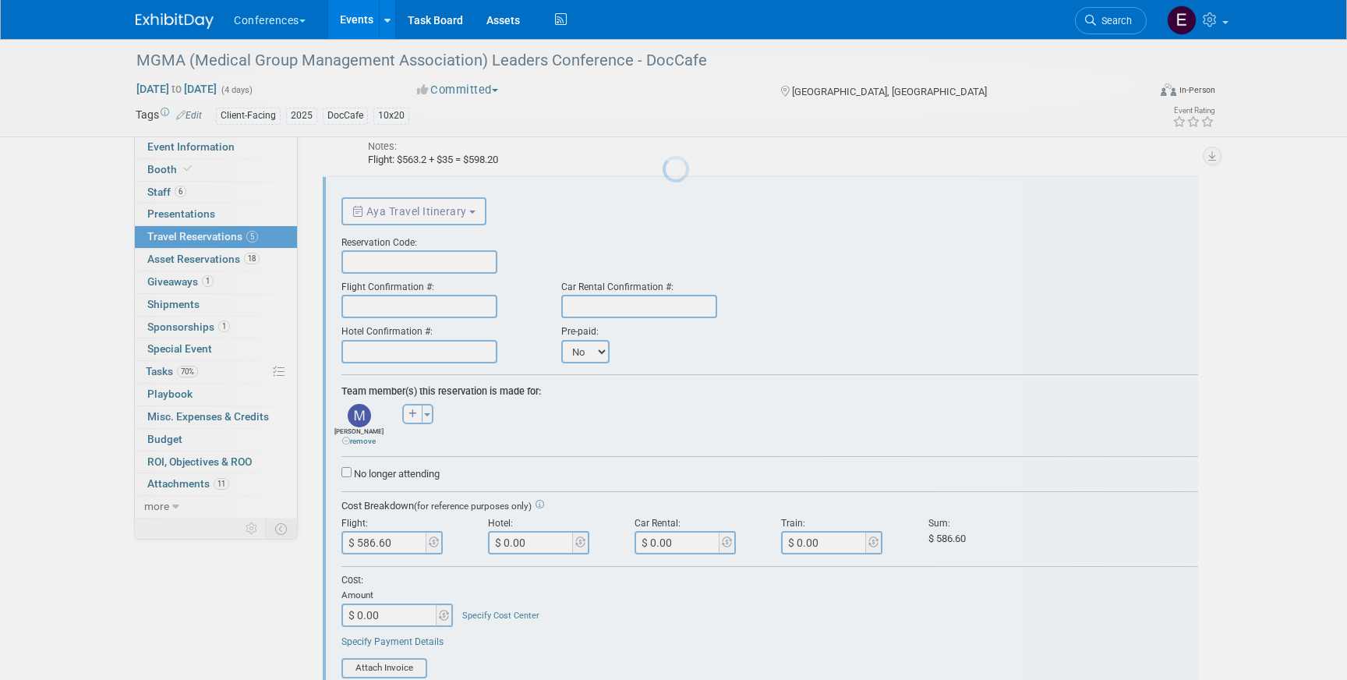
scroll to position [0, 0]
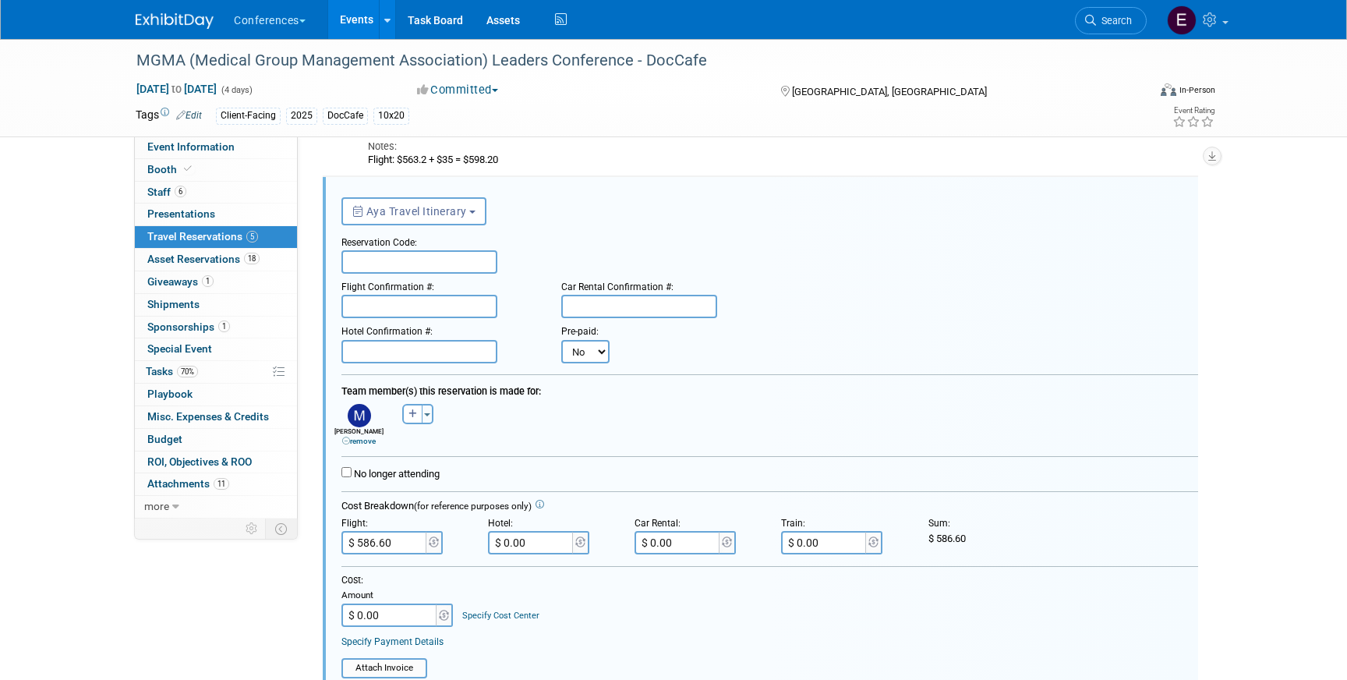
click at [390, 257] on input "text" at bounding box center [419, 261] width 156 height 23
paste input "YKSZJZ"
type input "YKSZJZ"
click at [419, 299] on input "text" at bounding box center [419, 306] width 156 height 23
paste input "DYQHJZ (AS)"
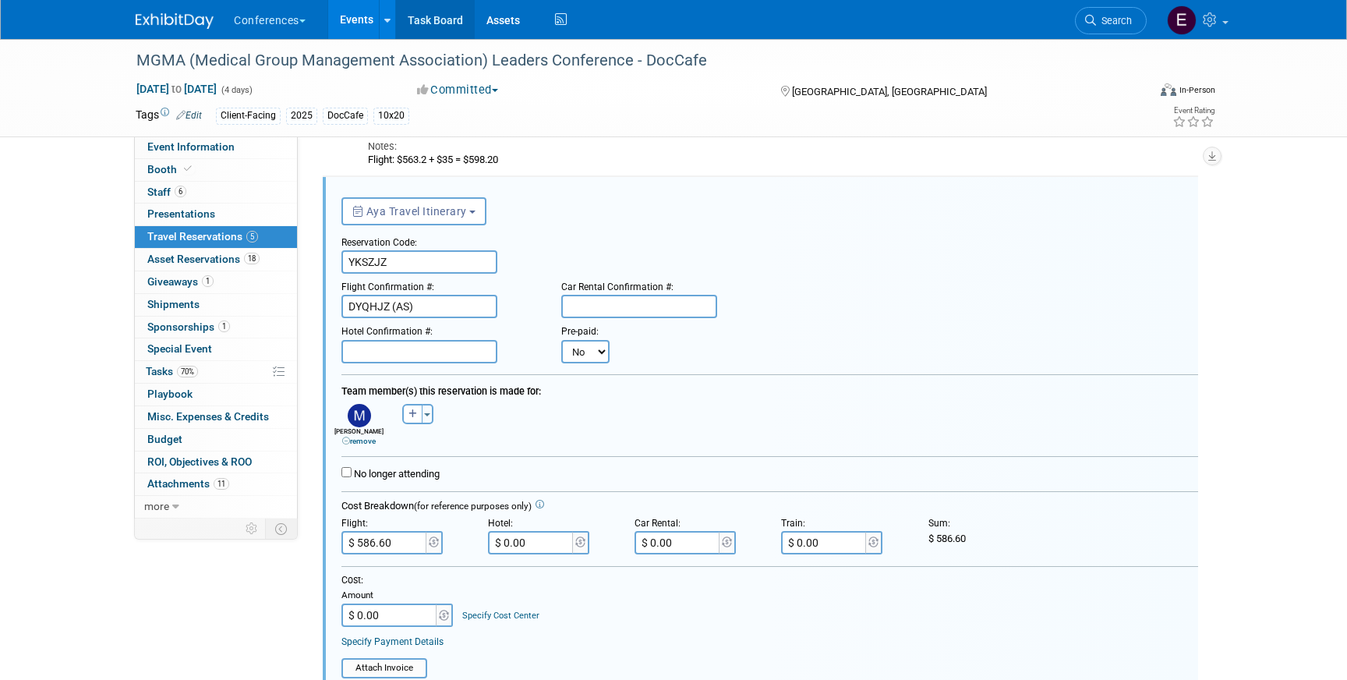
type input "DYQHJZ (AS)"
click at [443, 362] on input "text" at bounding box center [419, 351] width 156 height 23
paste input "1021"
type input "1021"
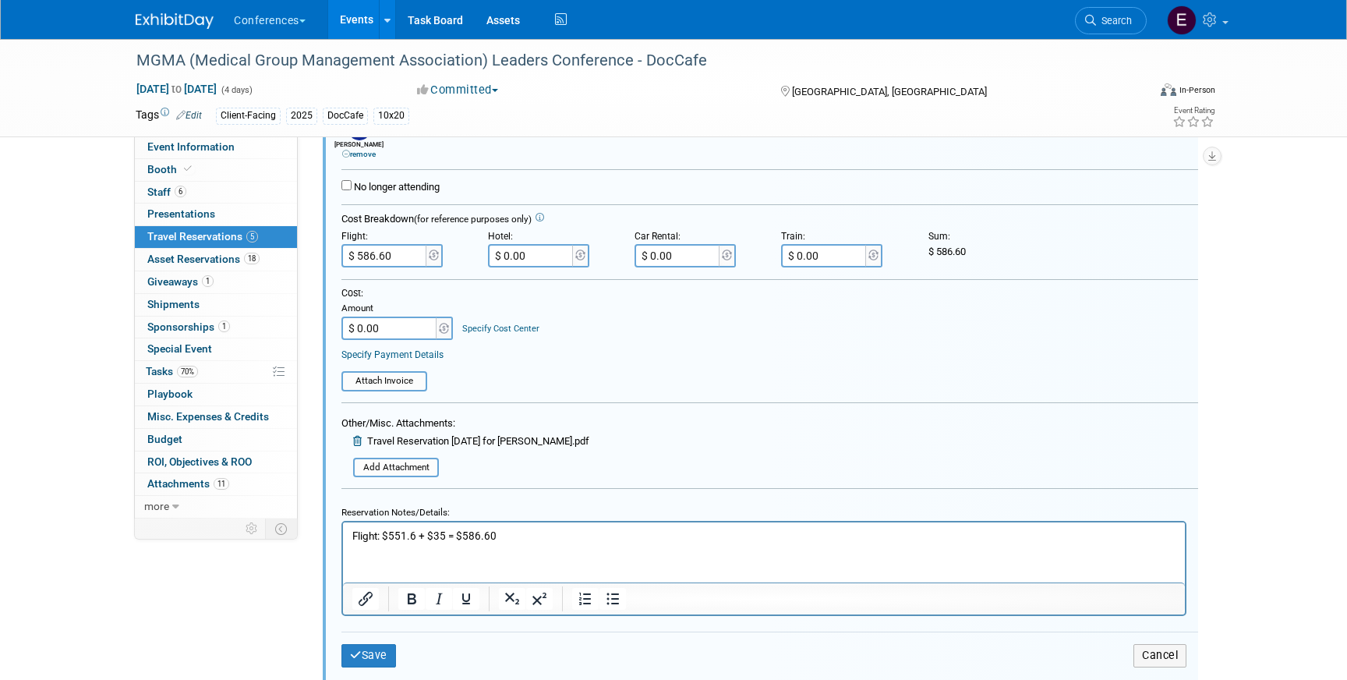
scroll to position [819, 0]
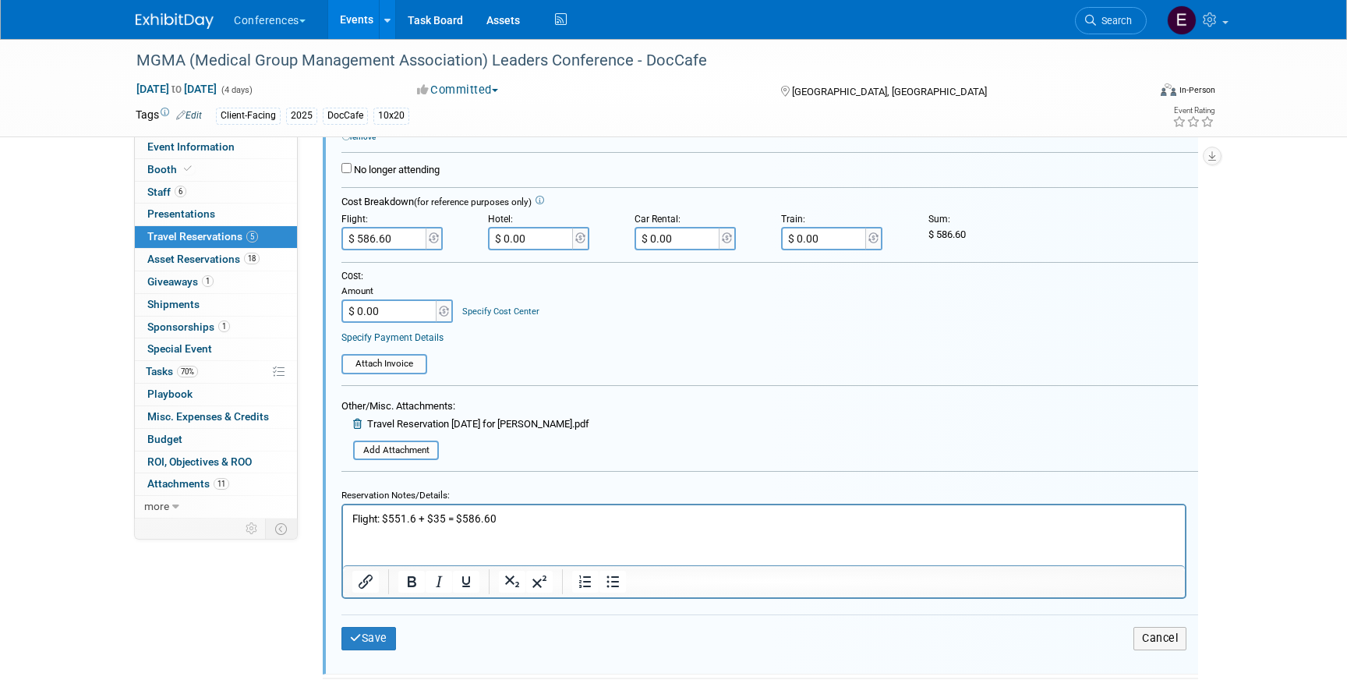
click at [352, 519] on p "Flight: $551.6 + $35 = $586.60" at bounding box center [764, 518] width 824 height 15
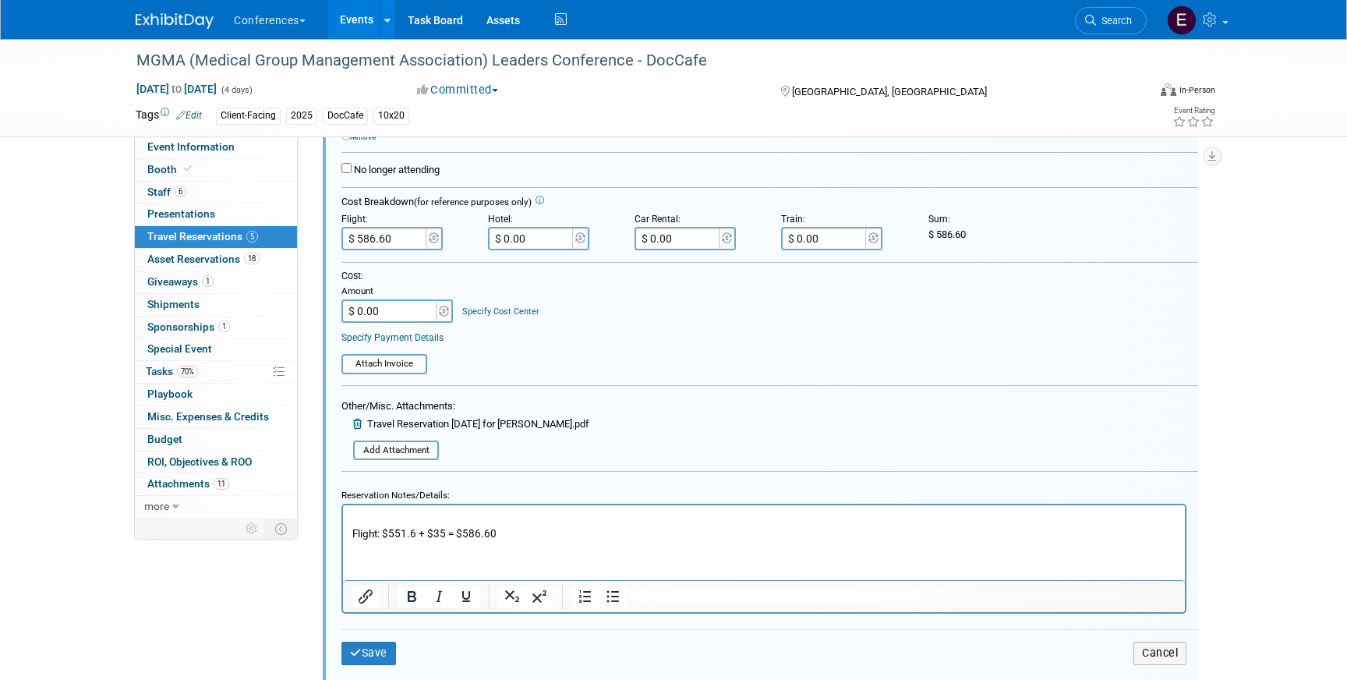
click at [357, 512] on p "Rich Text Area. Press ALT-0 for help." at bounding box center [764, 518] width 824 height 15
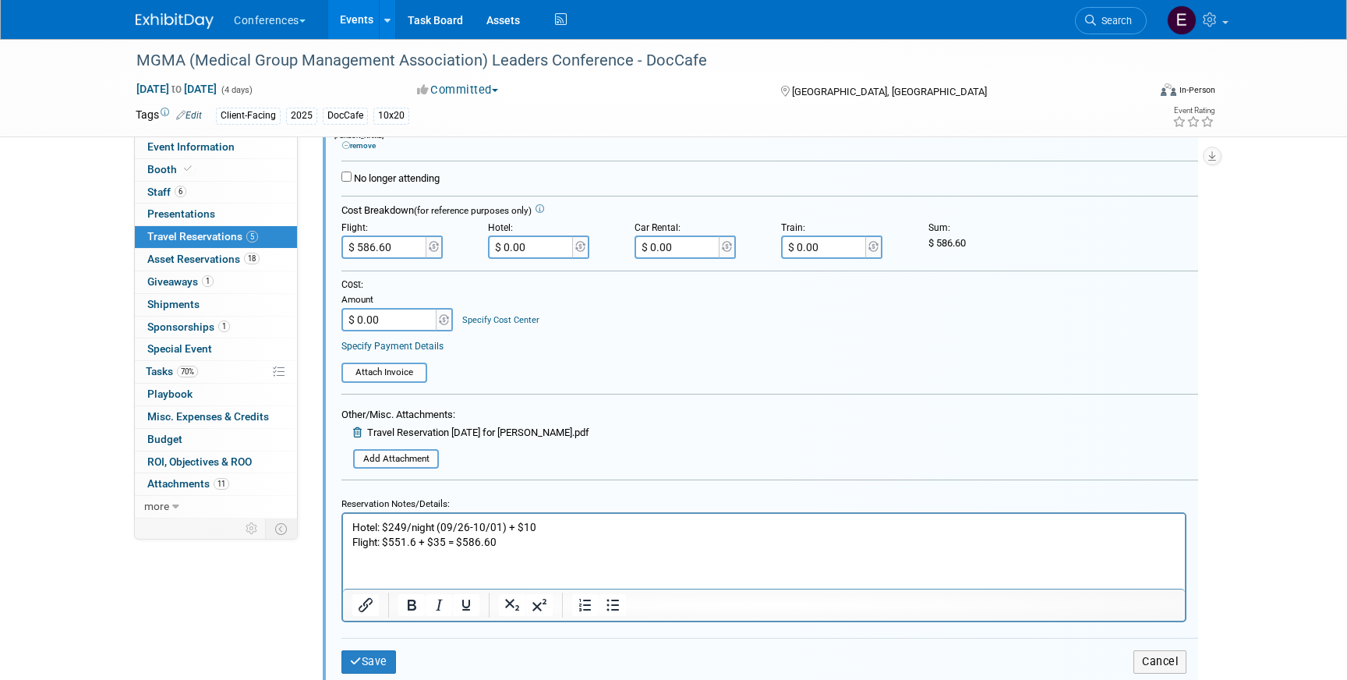
scroll to position [858, 0]
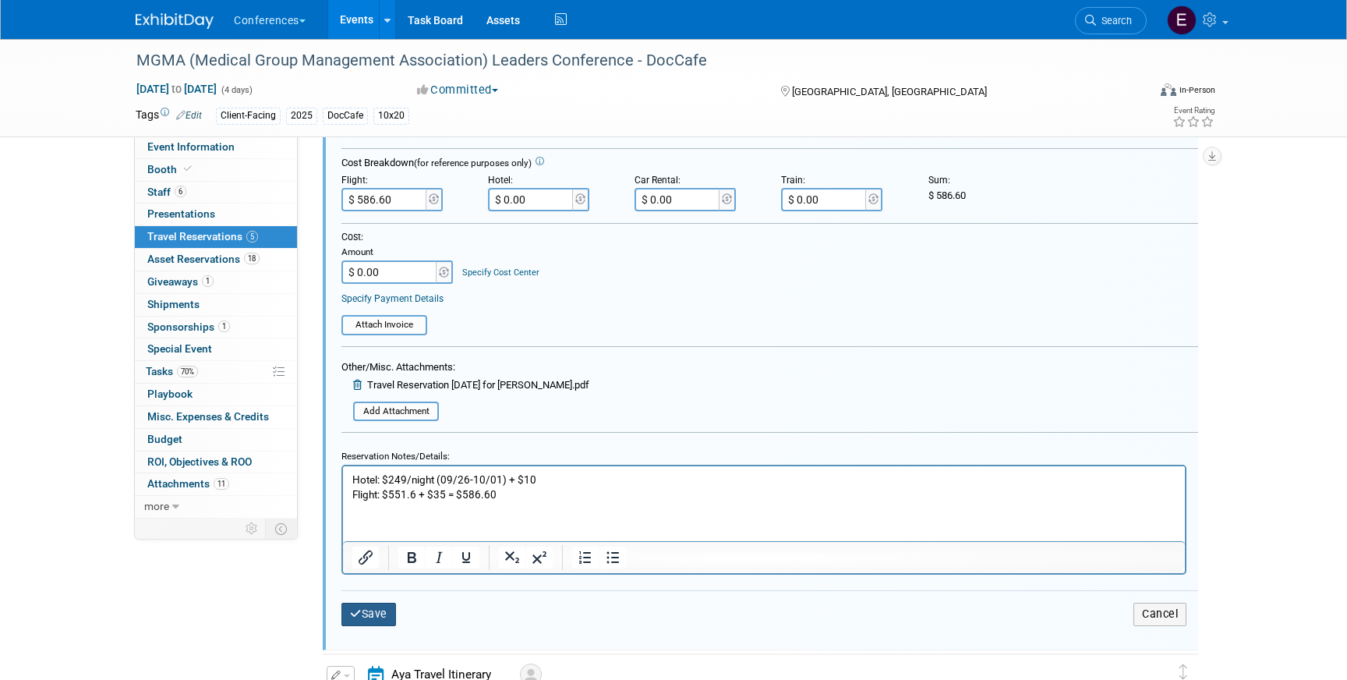
click at [370, 617] on button "Save" at bounding box center [368, 614] width 55 height 23
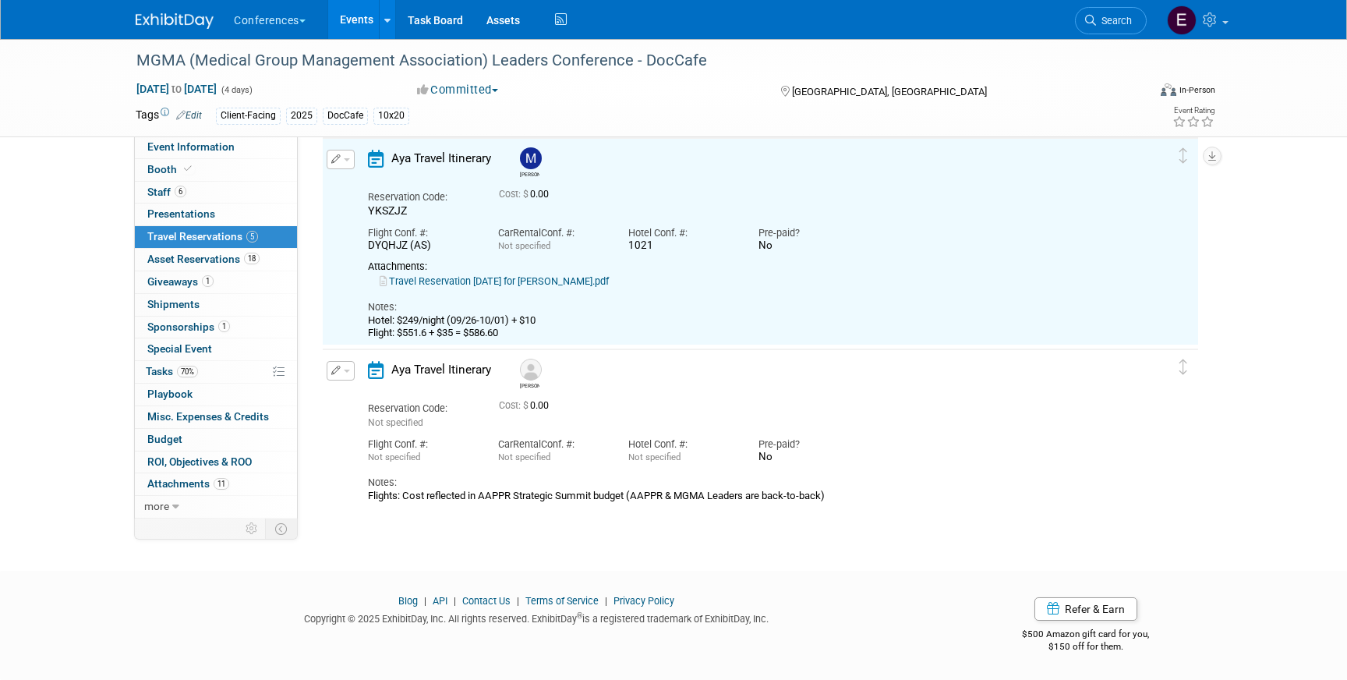
scroll to position [528, 0]
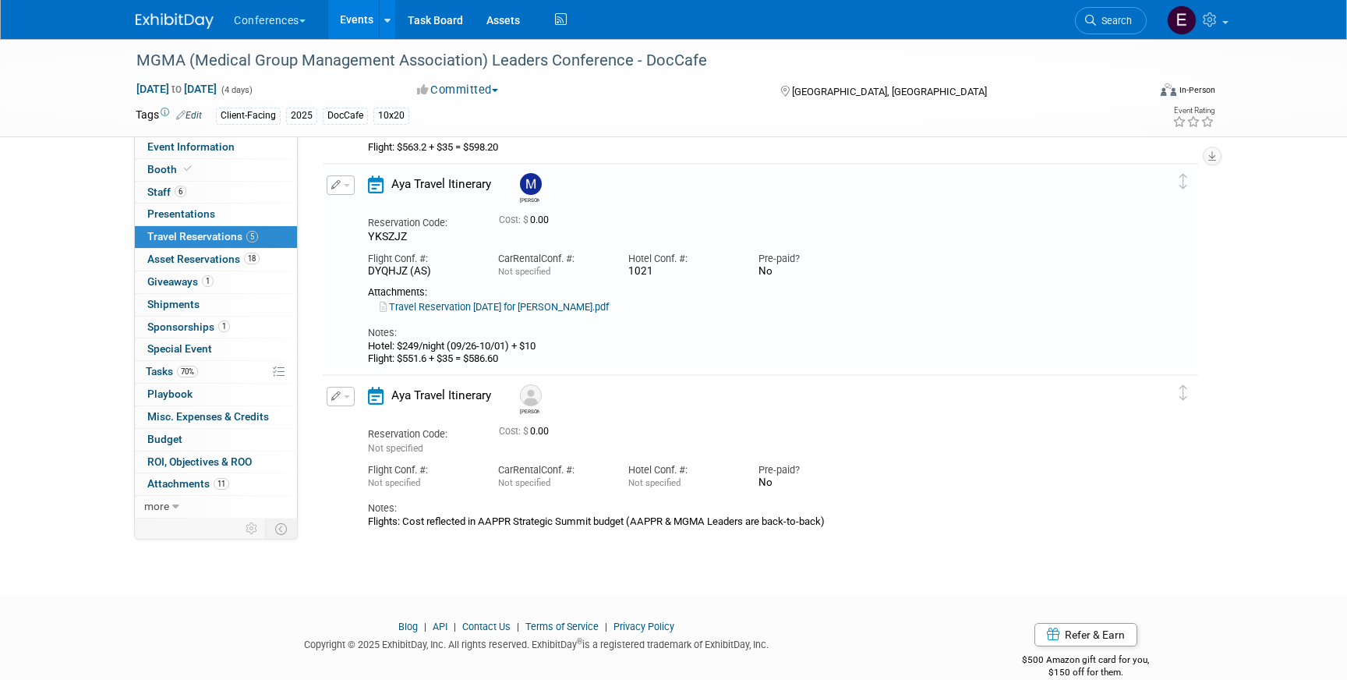
click at [331, 394] on icon "button" at bounding box center [336, 395] width 10 height 9
click at [352, 420] on button "Edit Reservation" at bounding box center [393, 423] width 132 height 23
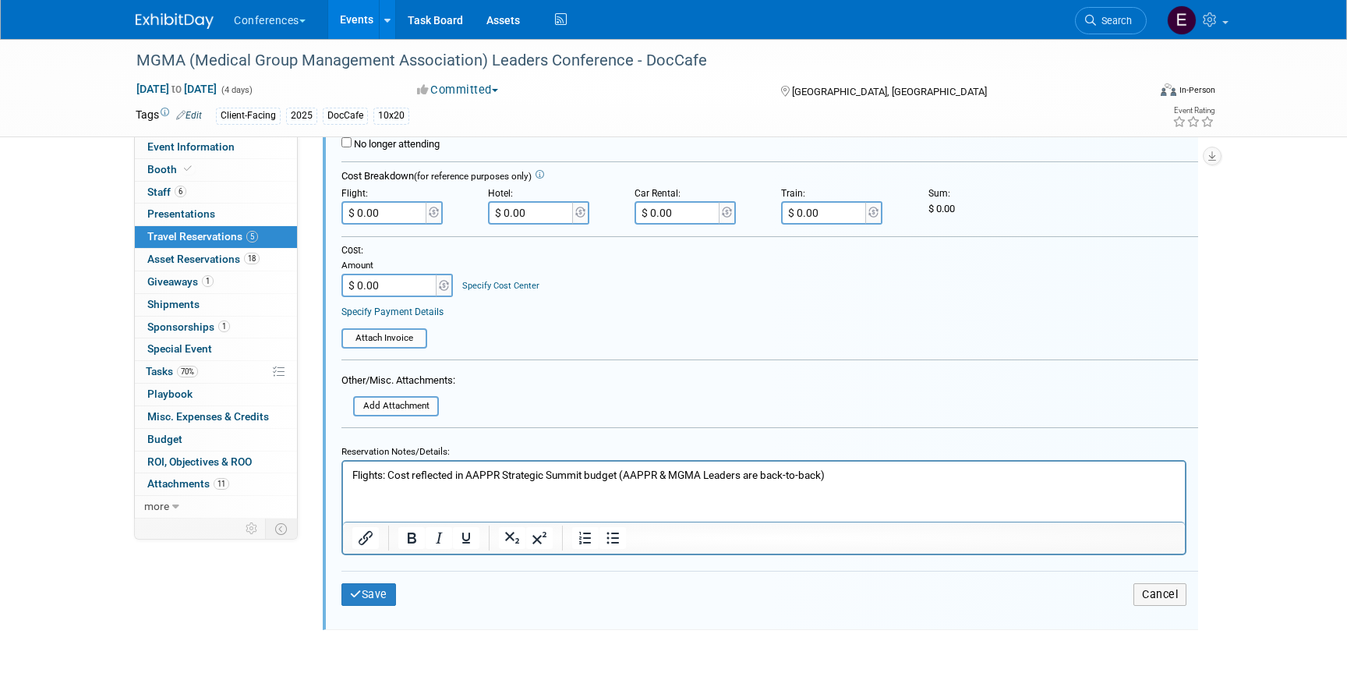
scroll to position [1073, 0]
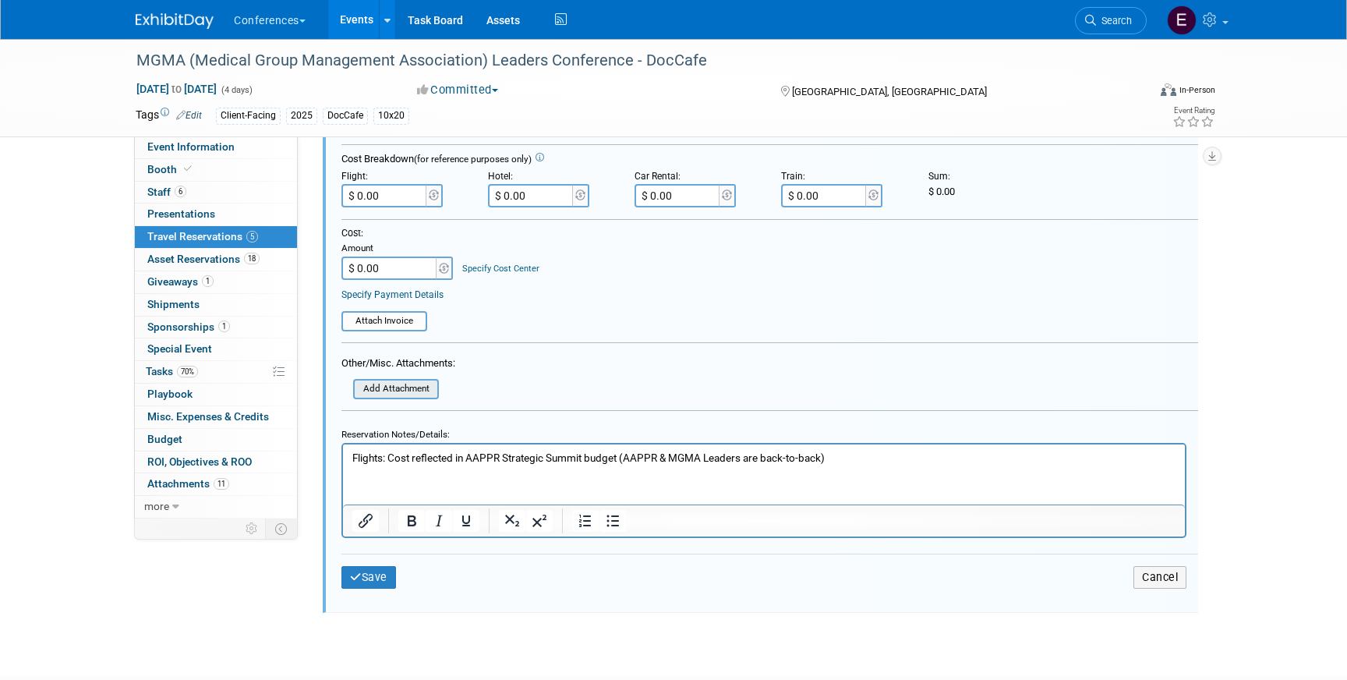
click at [406, 388] on input "file" at bounding box center [345, 388] width 186 height 17
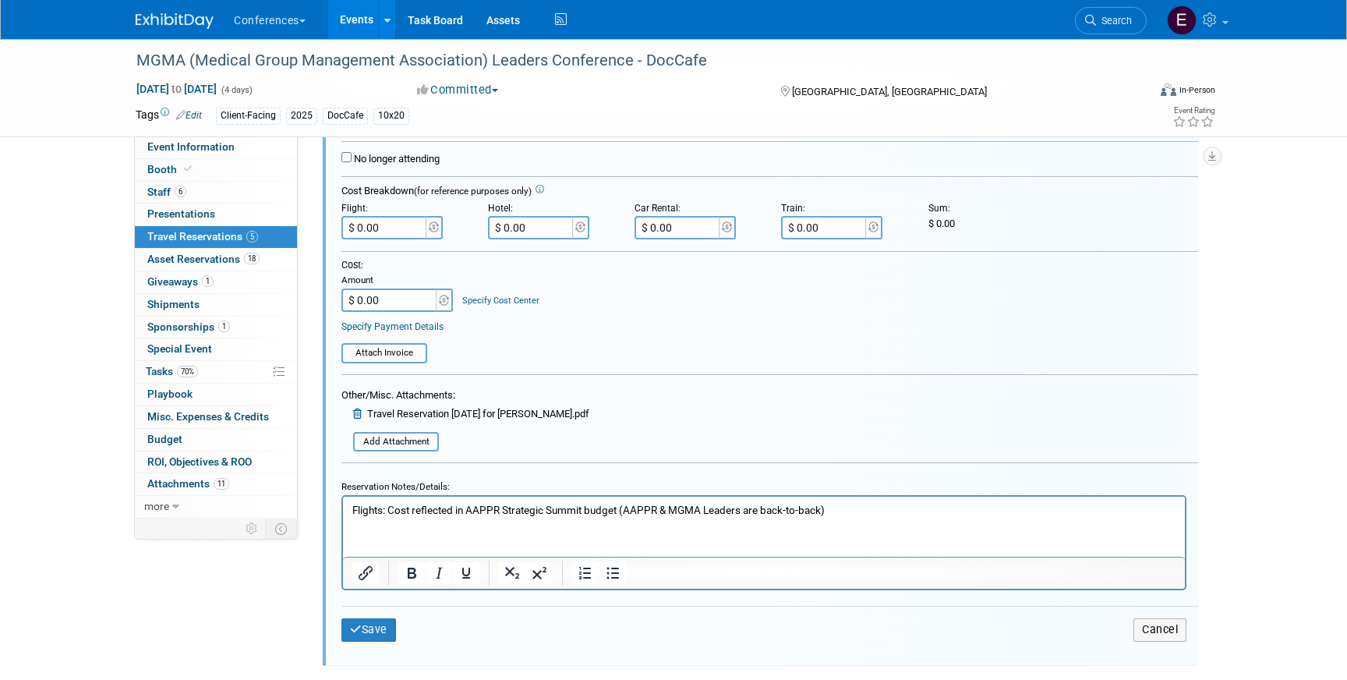
scroll to position [1079, 0]
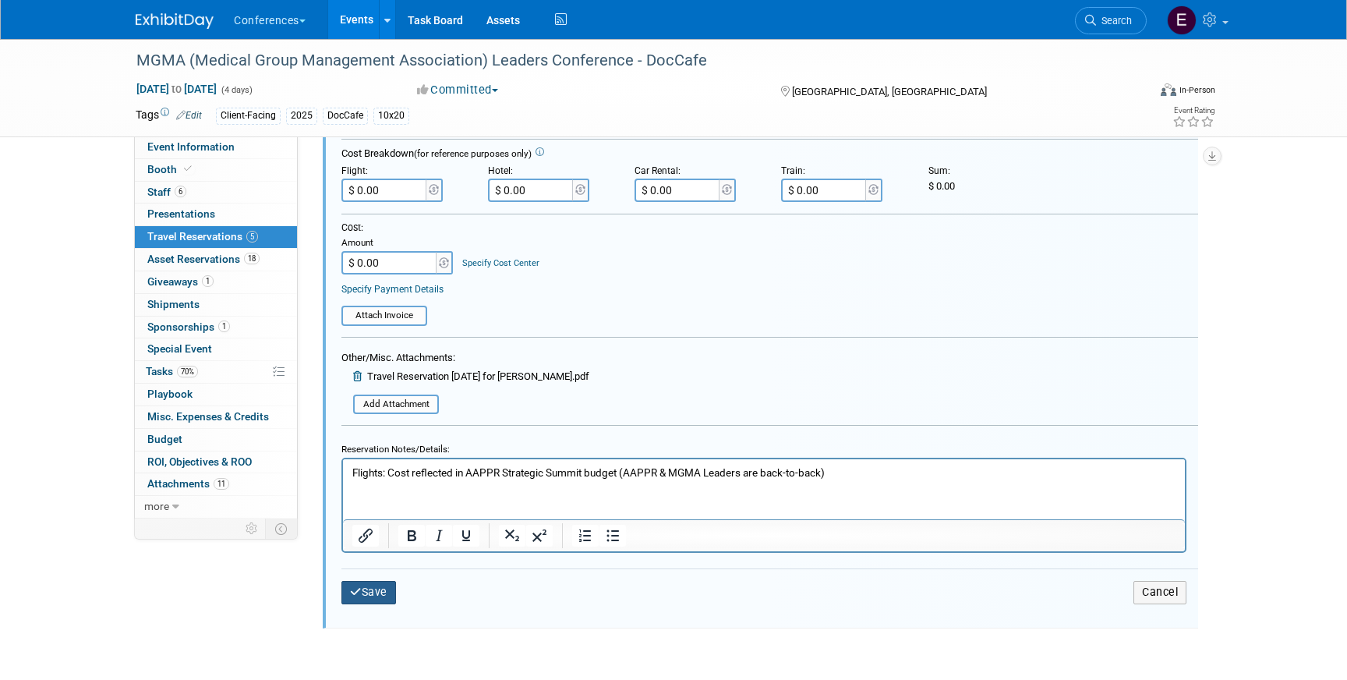
click at [361, 596] on button "Save" at bounding box center [368, 592] width 55 height 23
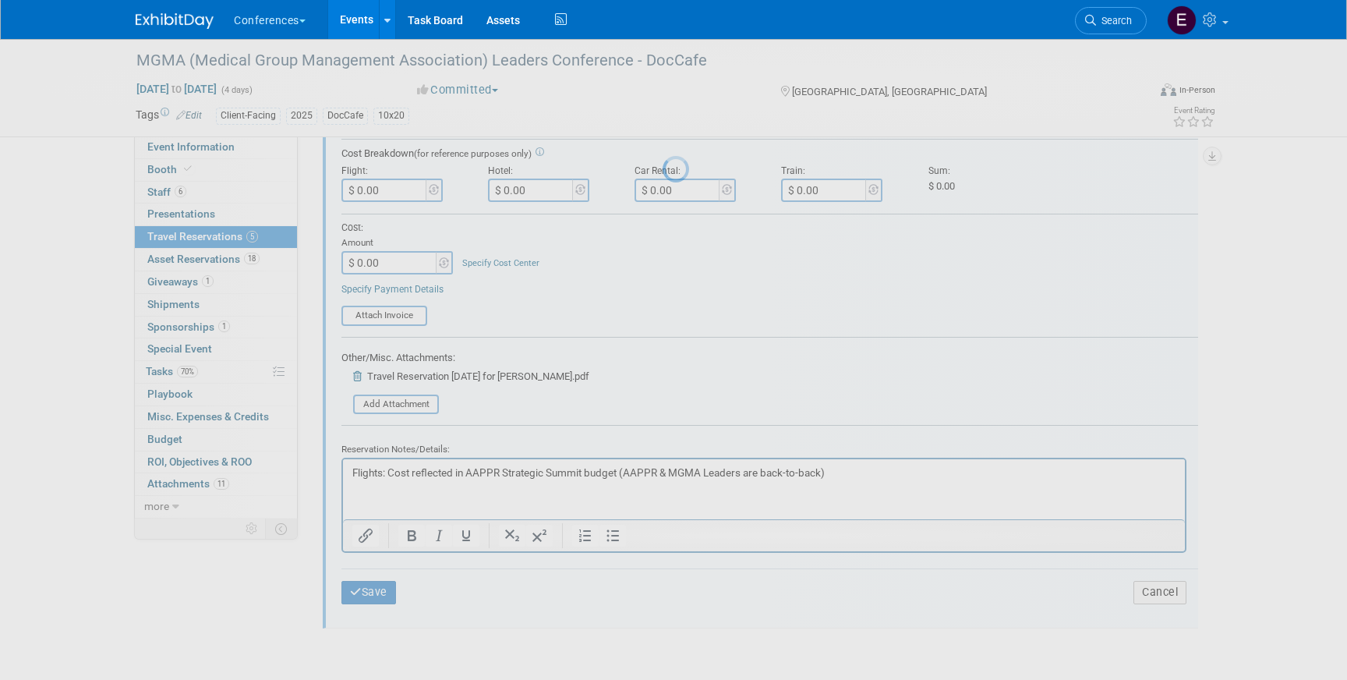
scroll to position [589, 0]
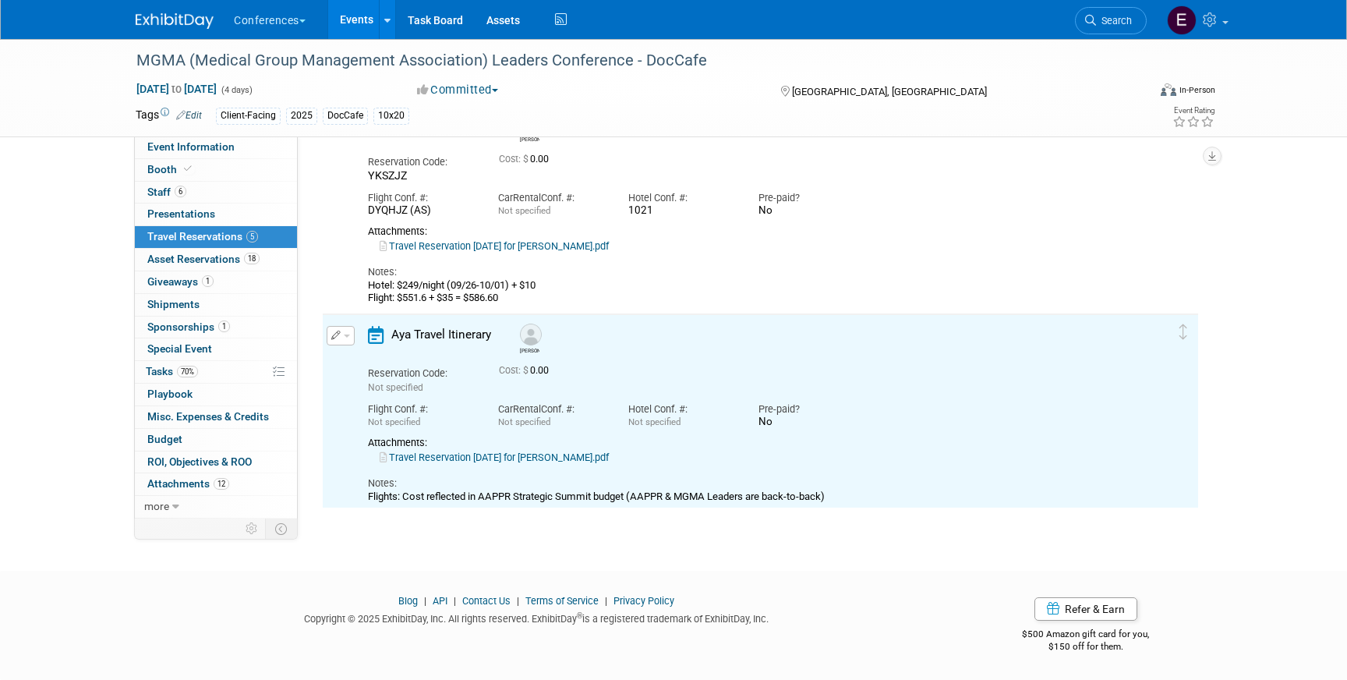
click at [560, 454] on link "Travel Reservation September 24 for MICHAEL DOUGLAS YORK_UPDATED.pdf" at bounding box center [494, 457] width 229 height 12
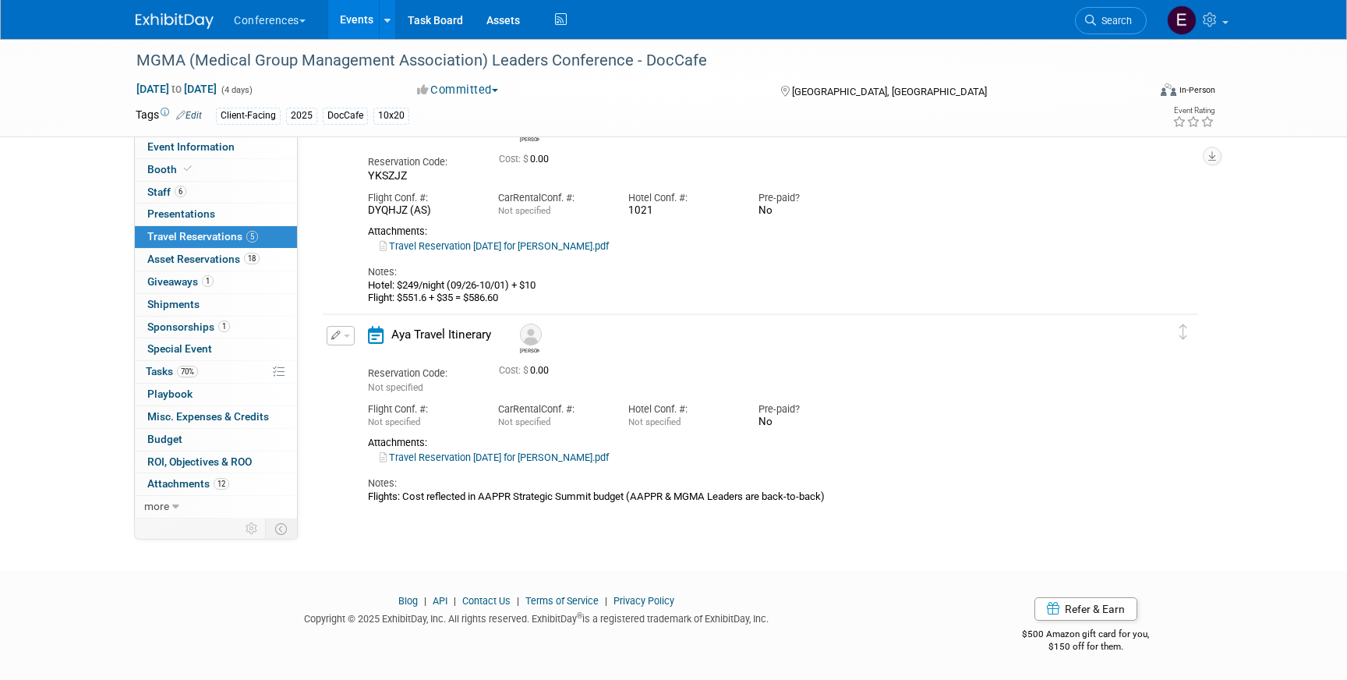
click at [341, 341] on button "button" at bounding box center [341, 335] width 28 height 19
click at [349, 362] on button "Edit Reservation" at bounding box center [393, 363] width 132 height 23
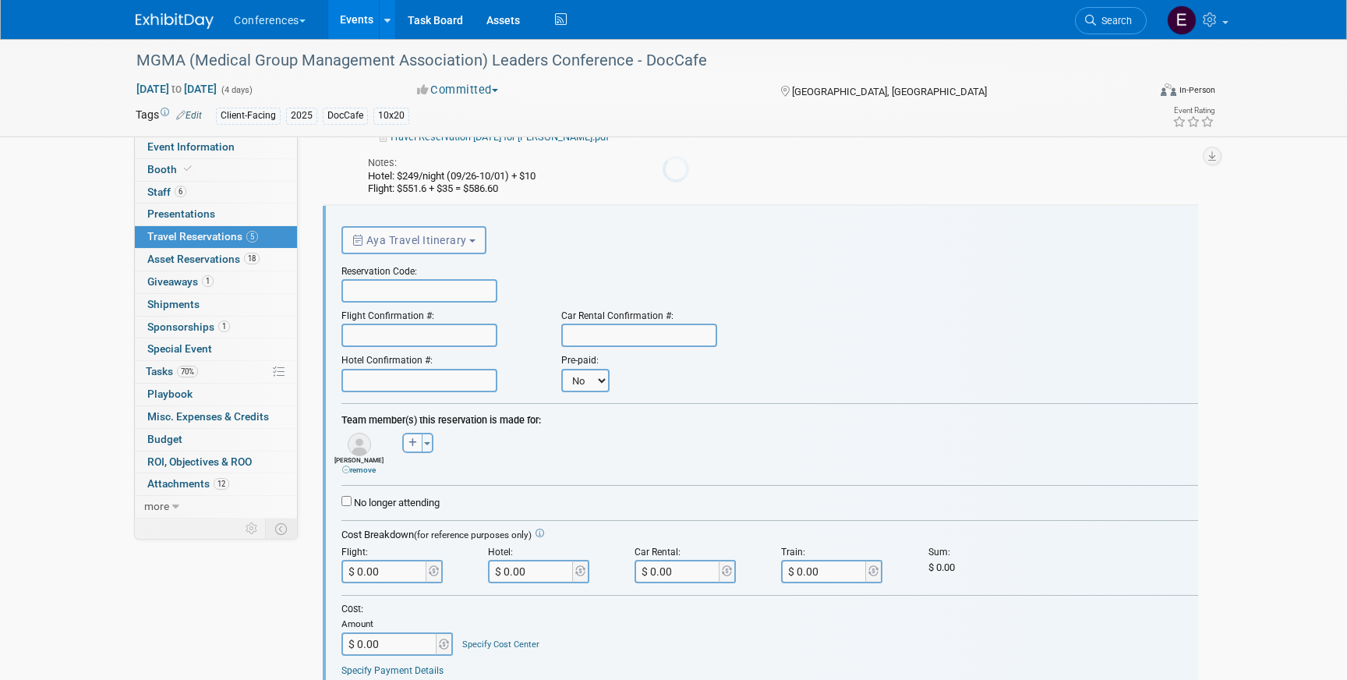
scroll to position [727, 0]
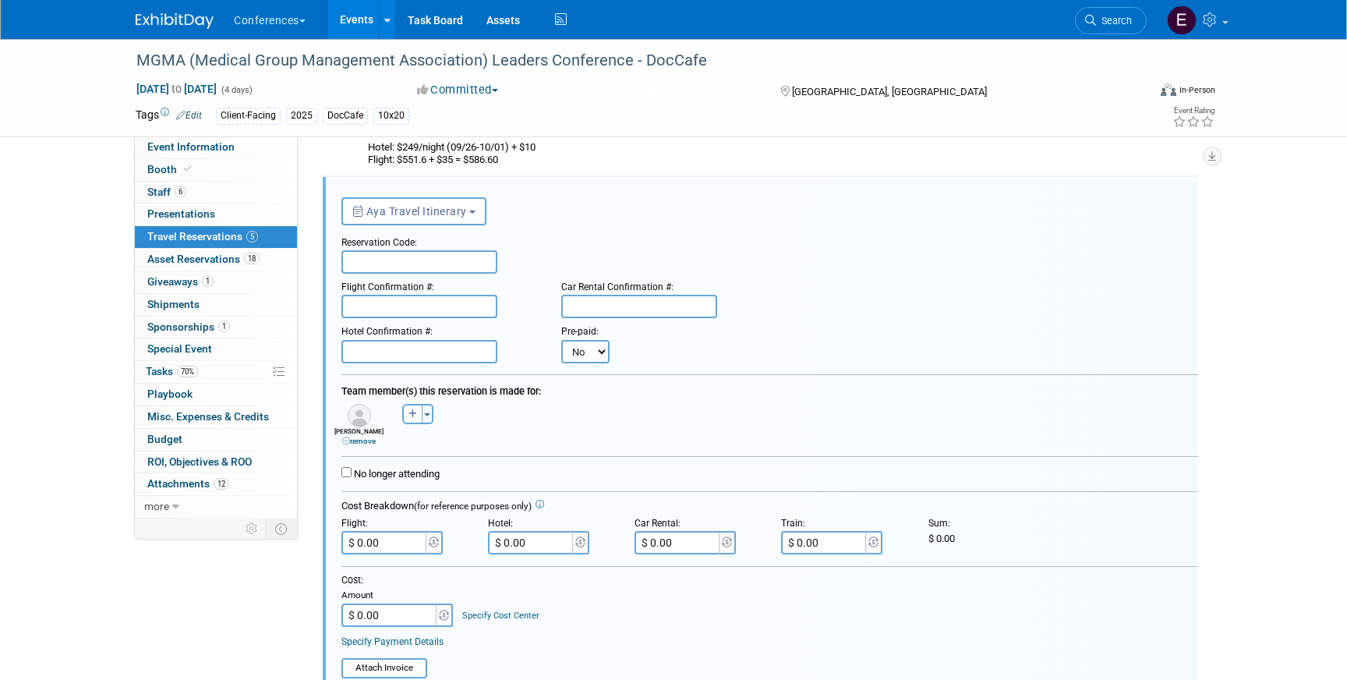
click at [380, 259] on input "text" at bounding box center [419, 261] width 156 height 23
paste input "QMHHLR"
type input "QMHHLR"
paste input "A6GC3W (WN)"
click at [376, 302] on input "text" at bounding box center [419, 306] width 156 height 23
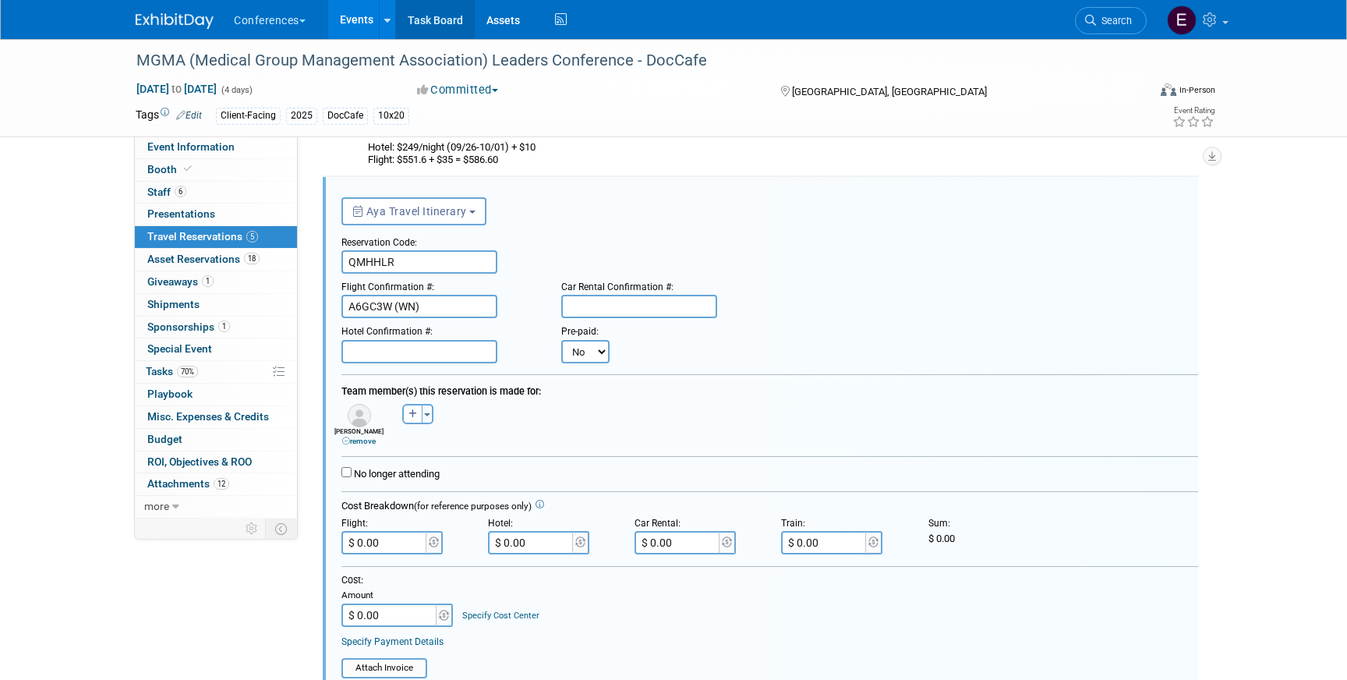
type input "A6GC3W (WN)"
click at [408, 360] on input "text" at bounding box center [419, 351] width 156 height 23
paste input "2294"
type input "2294"
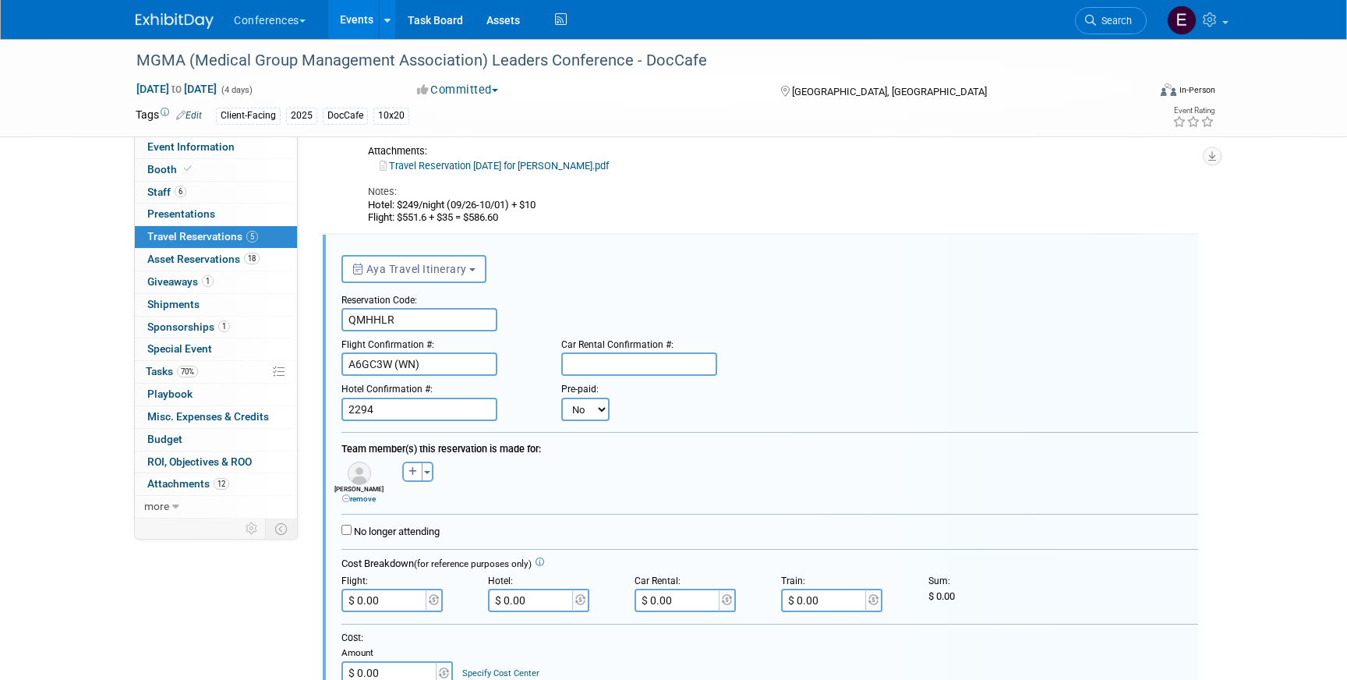
scroll to position [663, 0]
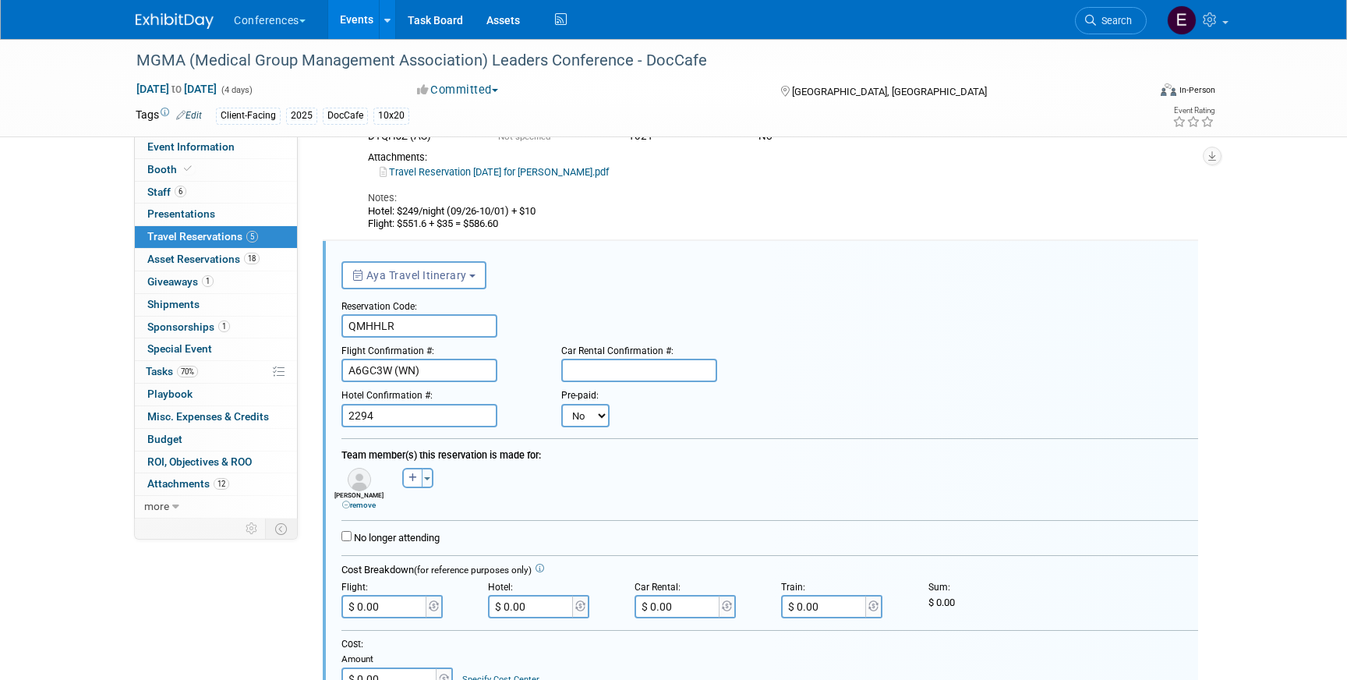
drag, startPoint x: 514, startPoint y: 213, endPoint x: 420, endPoint y: 212, distance: 93.6
click at [420, 212] on div "Hotel: $249/night (09/26-10/01) + $10 Flight: $551.6 + $35 = $586.60" at bounding box center [747, 218] width 758 height 26
drag, startPoint x: 544, startPoint y: 214, endPoint x: 398, endPoint y: 215, distance: 145.8
click at [398, 215] on div "Hotel: $249/night (09/26-10/01) + $10 Flight: $551.6 + $35 = $586.60" at bounding box center [747, 218] width 758 height 26
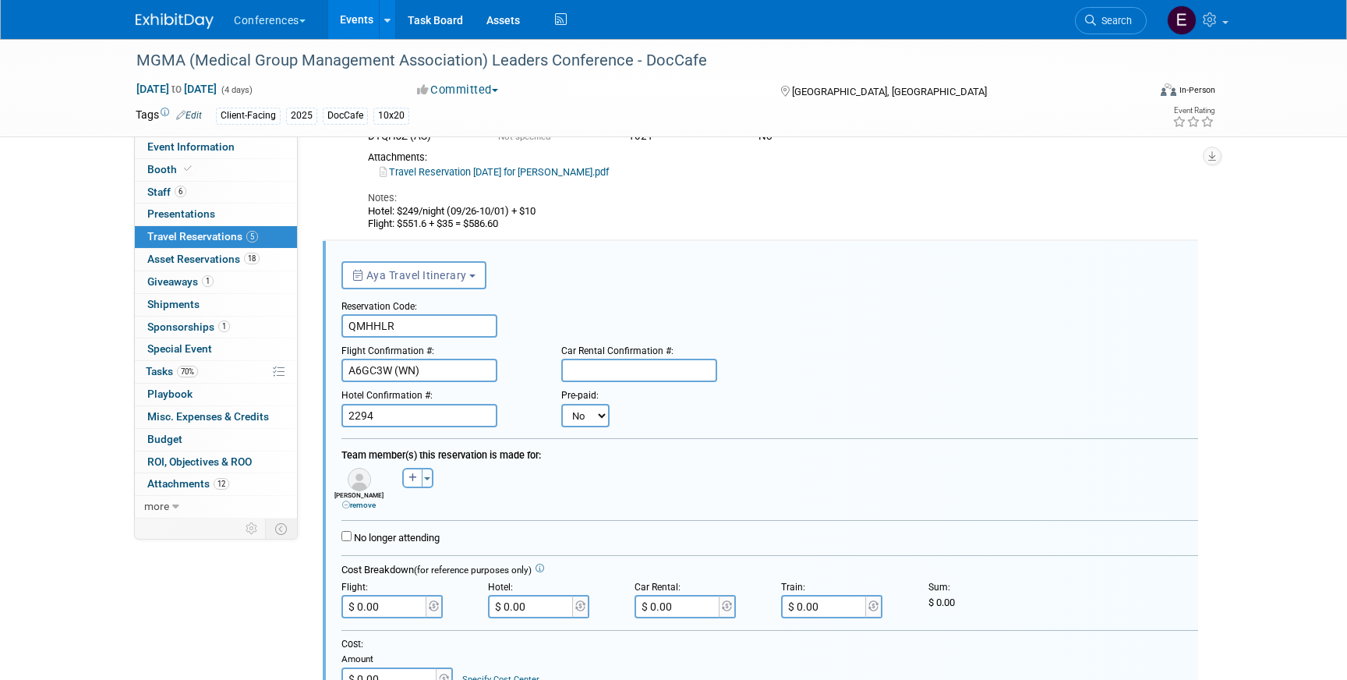
copy div "$249/night (09/26-10/01) + $10"
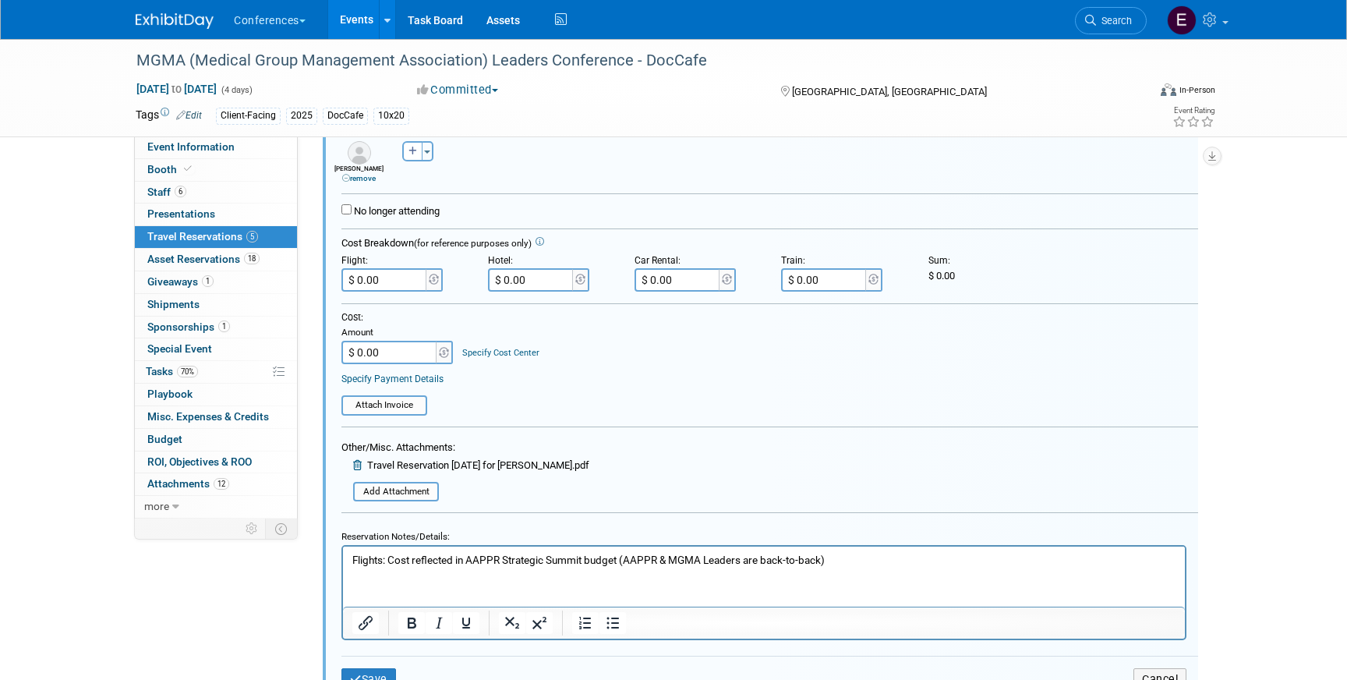
scroll to position [1024, 0]
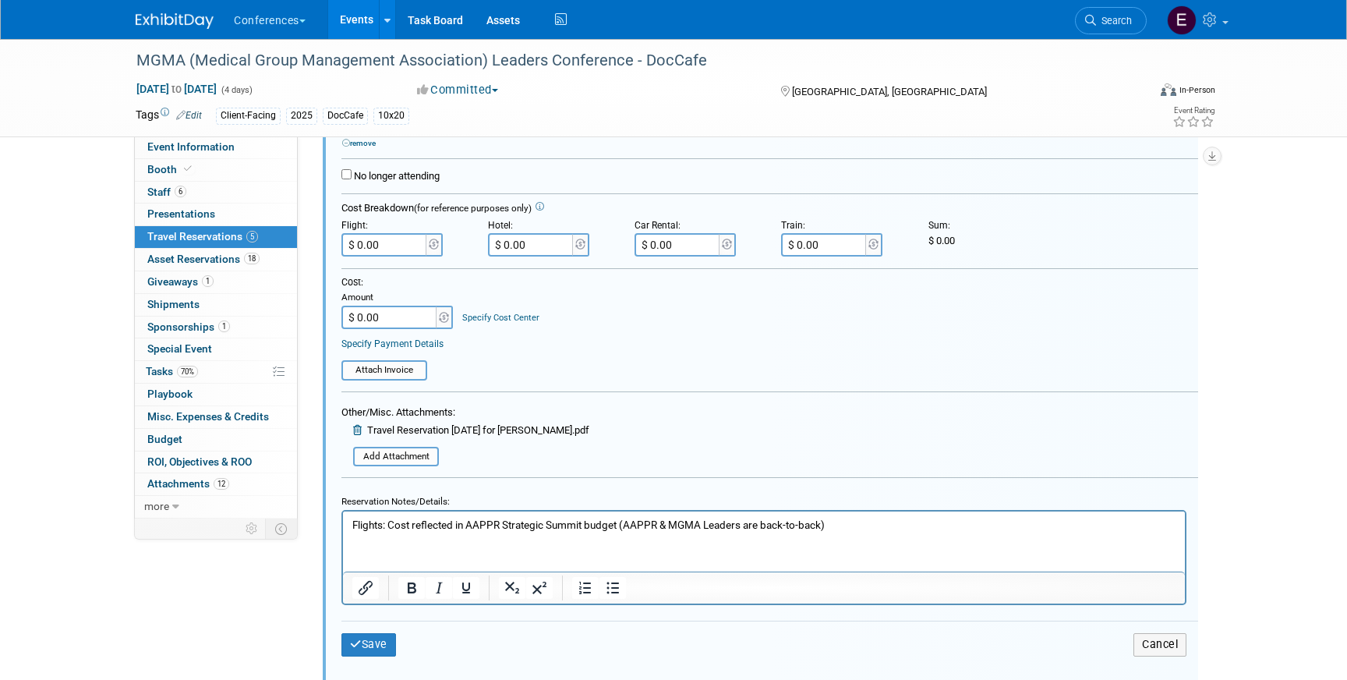
click at [352, 523] on body "Flights: Cost reflected in AAPPR Strategic Summit budget (AAPPR & MGMA Leaders …" at bounding box center [765, 525] width 826 height 15
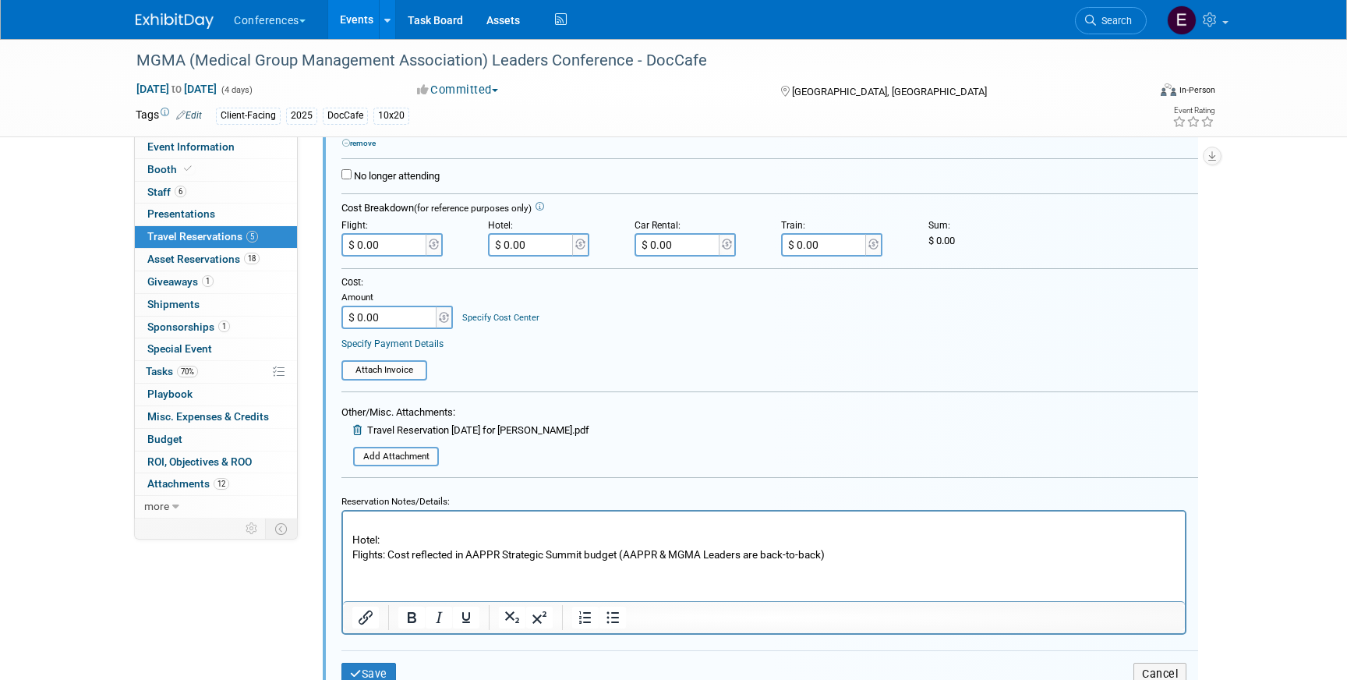
click at [355, 541] on p "Hotel:" at bounding box center [764, 539] width 824 height 15
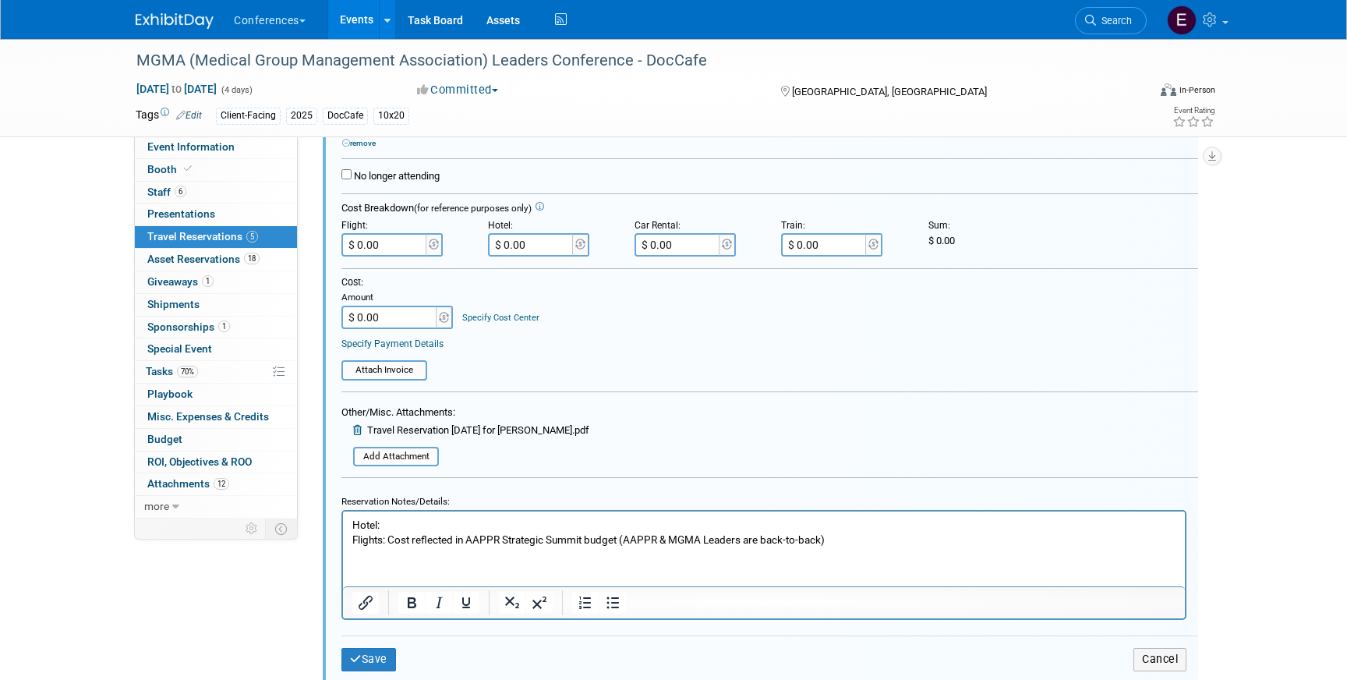
click at [406, 525] on p "Hotel:" at bounding box center [764, 525] width 824 height 15
click at [485, 523] on p "Hotel: $249/night (09/26-10/01) + $10" at bounding box center [764, 525] width 824 height 15
click at [383, 660] on button "Save" at bounding box center [368, 659] width 55 height 23
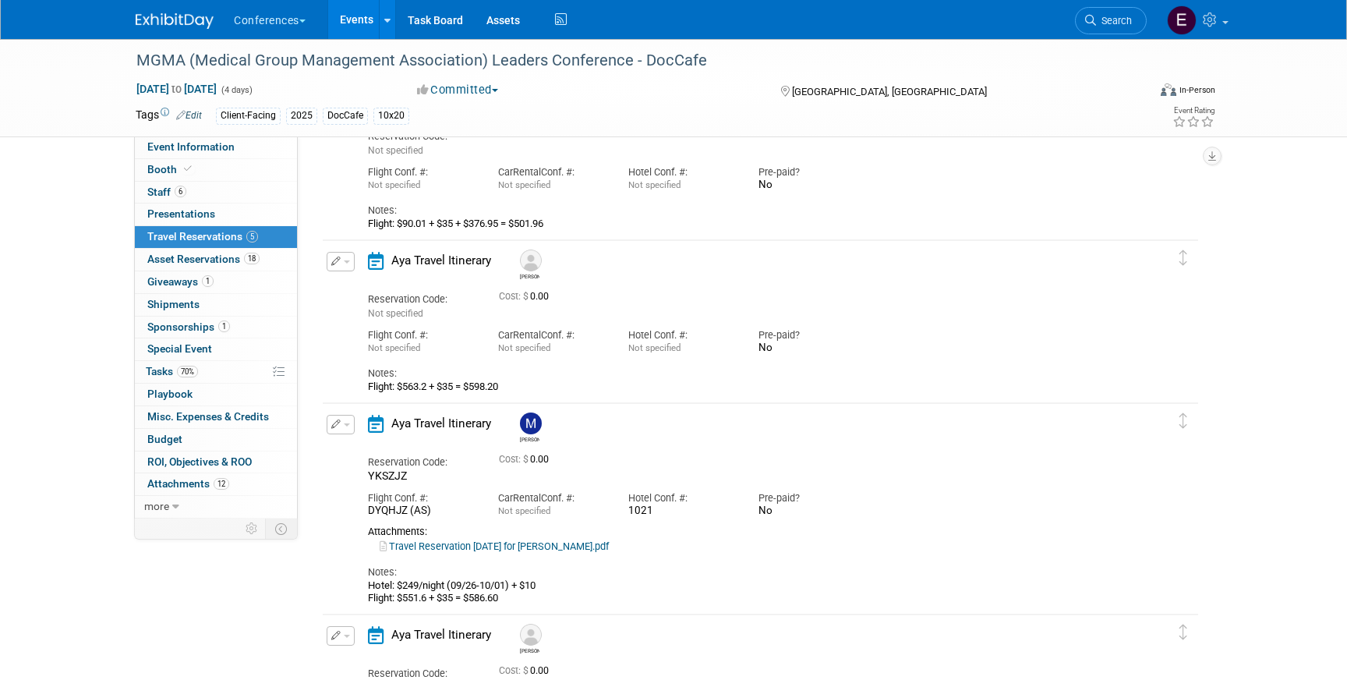
scroll to position [288, 0]
click at [337, 264] on icon "button" at bounding box center [336, 261] width 10 height 9
click at [351, 288] on button "Edit Reservation" at bounding box center [393, 289] width 132 height 23
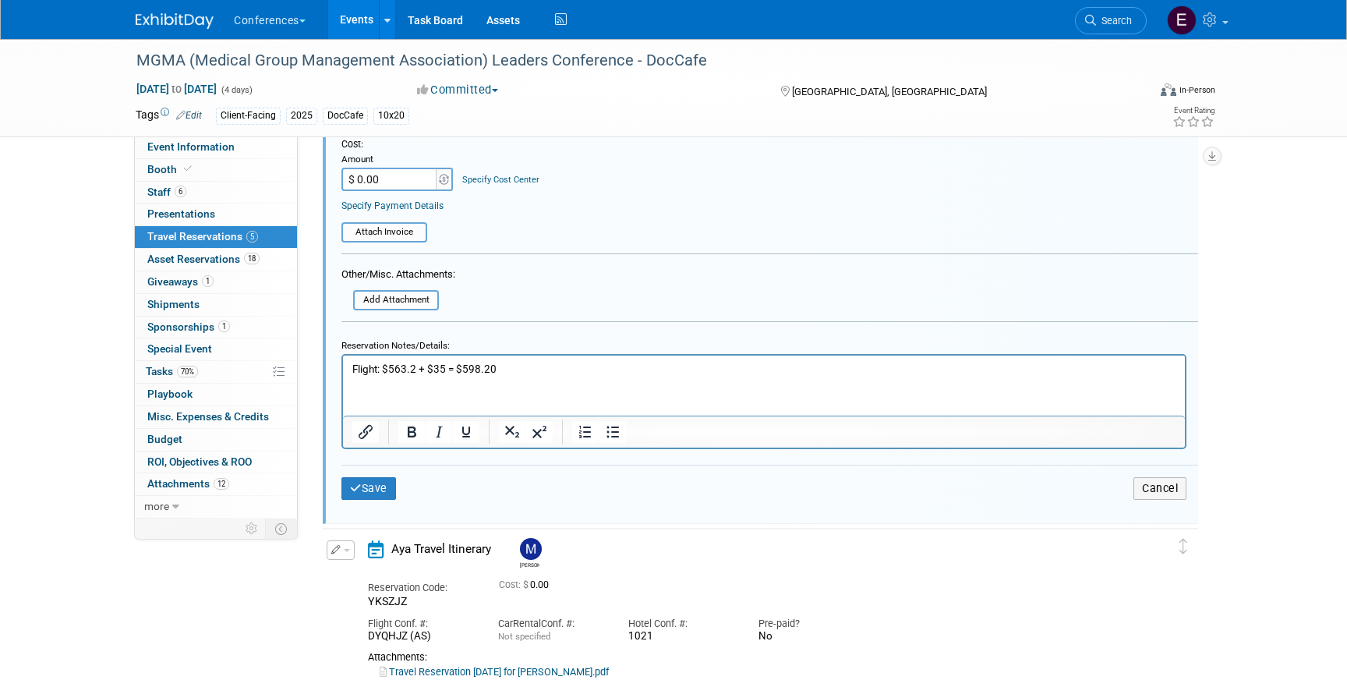
scroll to position [814, 0]
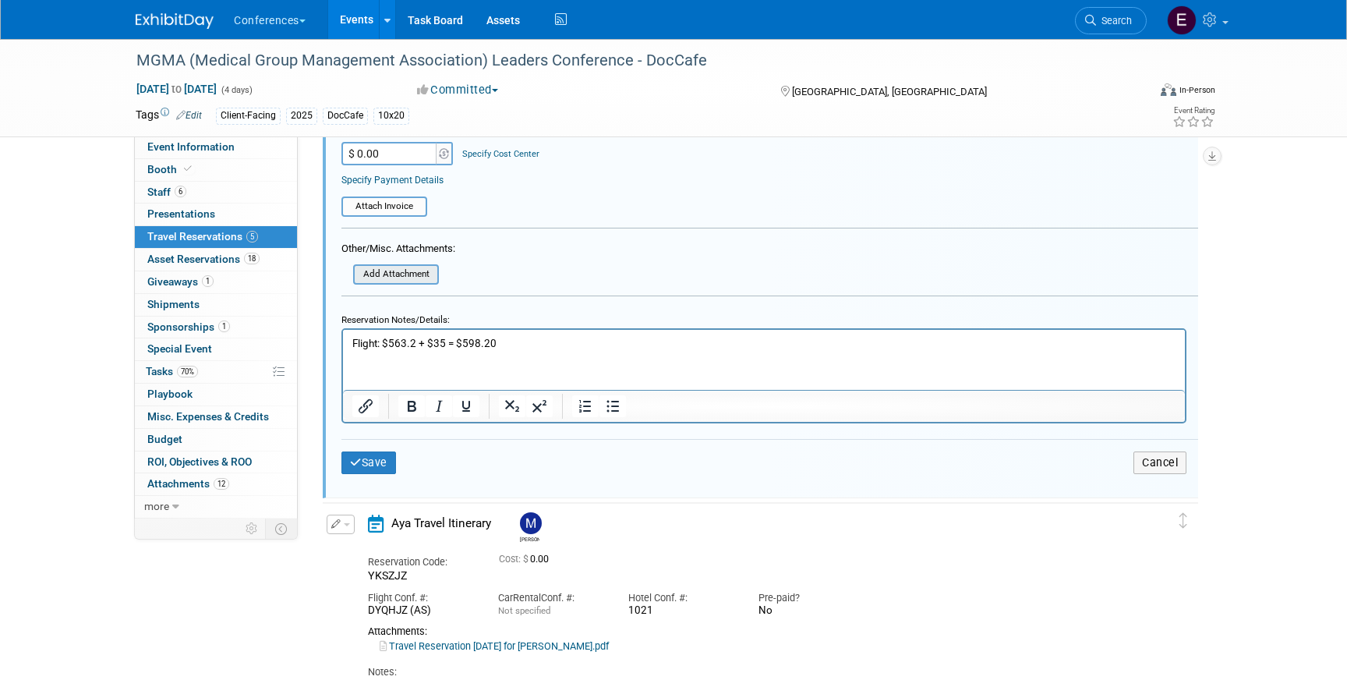
click at [395, 271] on input "file" at bounding box center [345, 274] width 186 height 17
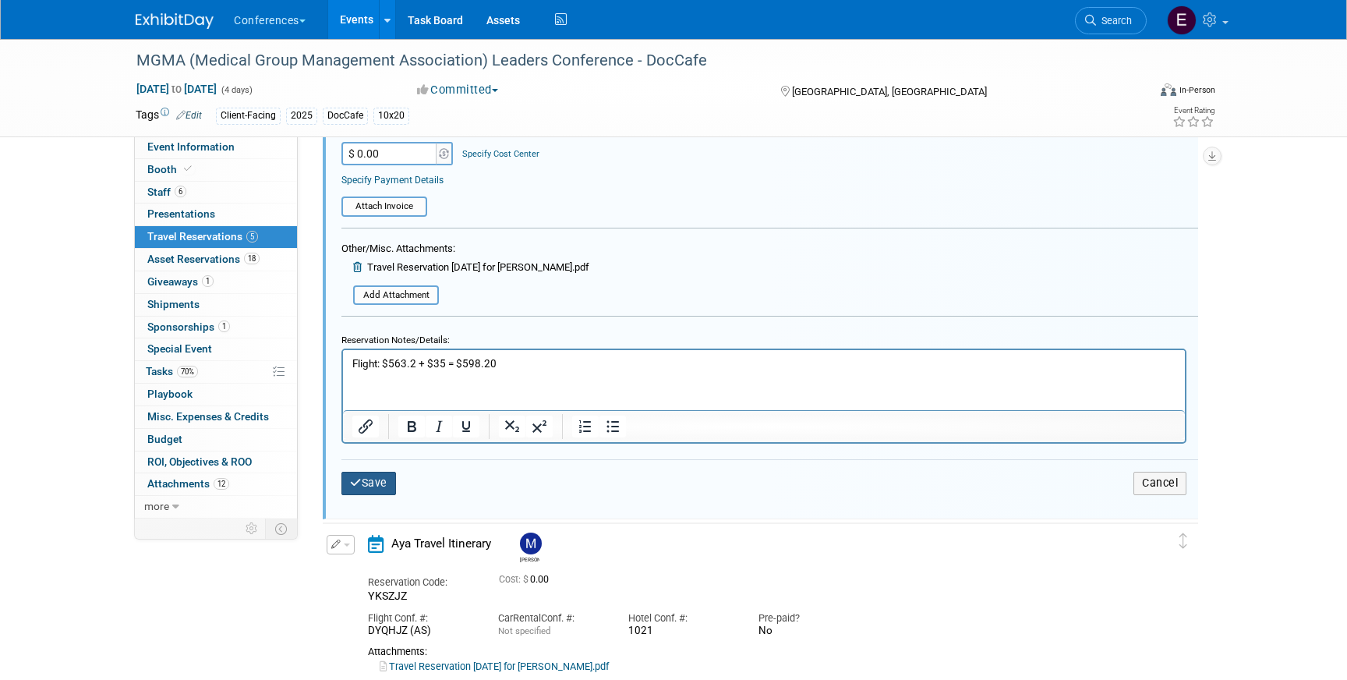
click at [366, 487] on button "Save" at bounding box center [368, 483] width 55 height 23
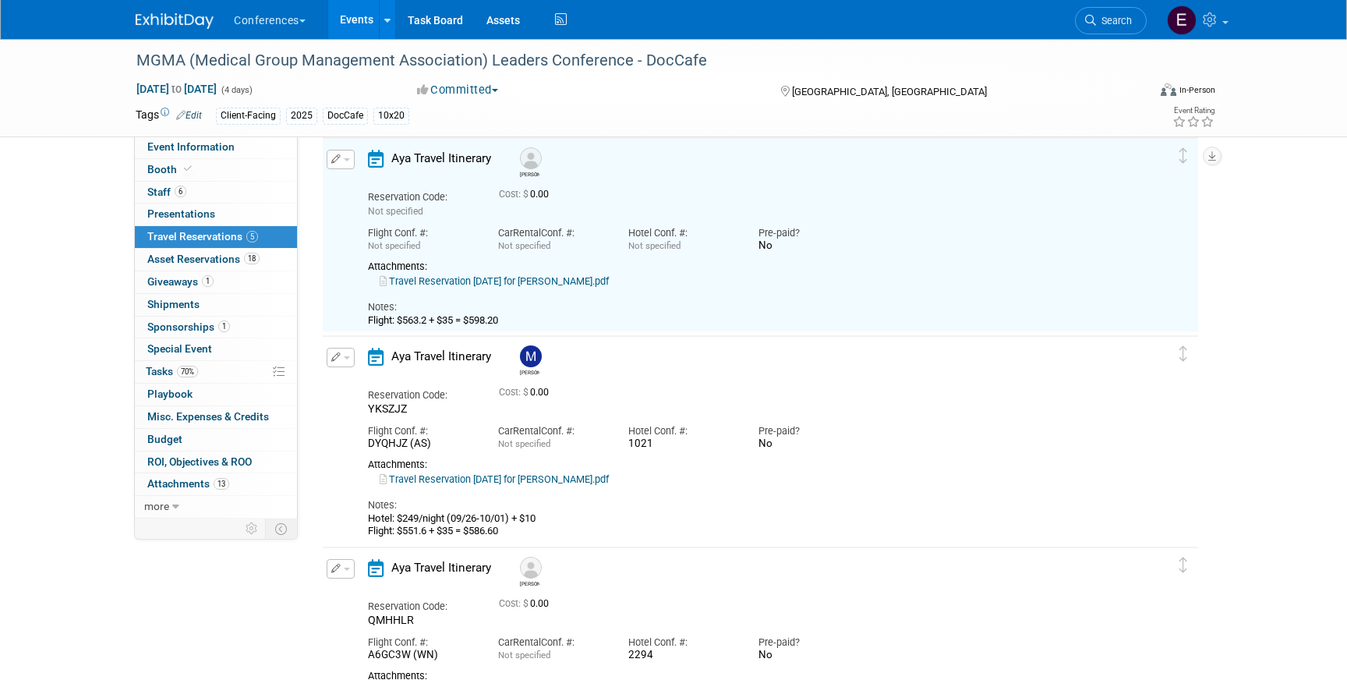
scroll to position [352, 0]
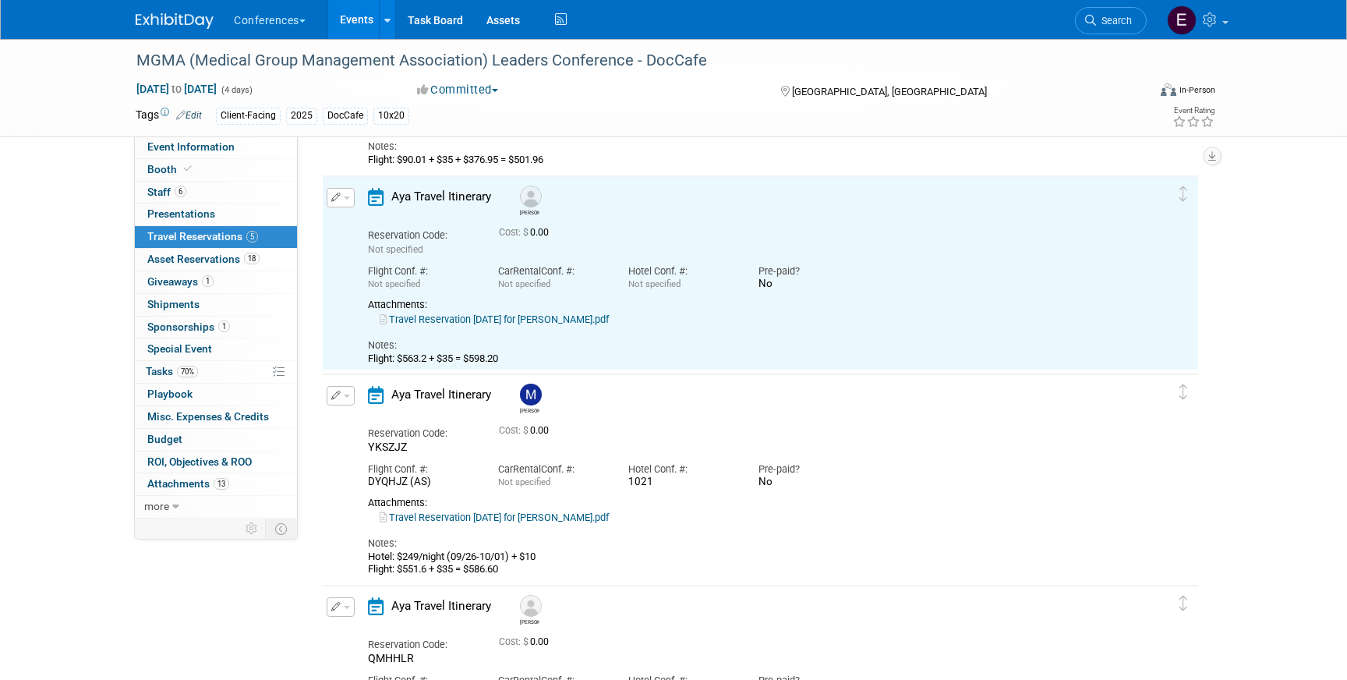
click at [512, 316] on link "Travel Reservation September 28 for DAMIAN D GORDON.pdf" at bounding box center [494, 319] width 229 height 12
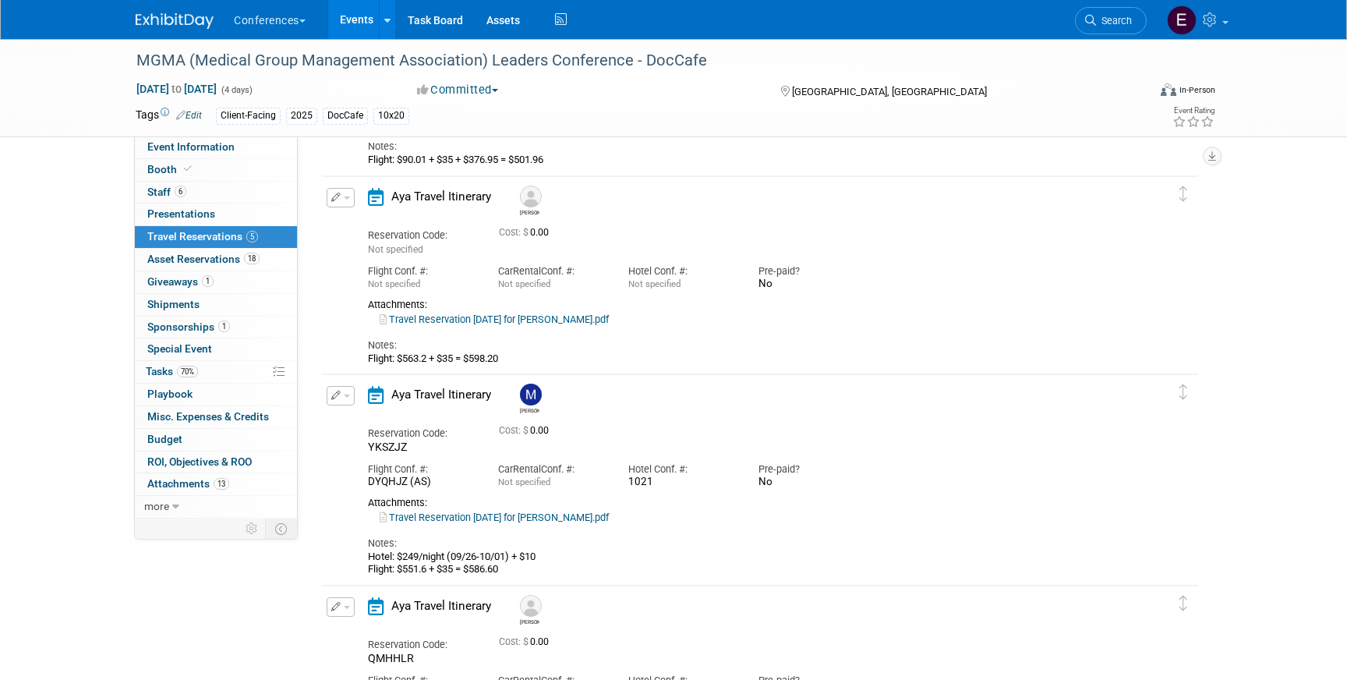
click at [338, 189] on button "button" at bounding box center [341, 197] width 28 height 19
click at [359, 228] on button "Edit Reservation" at bounding box center [393, 225] width 132 height 23
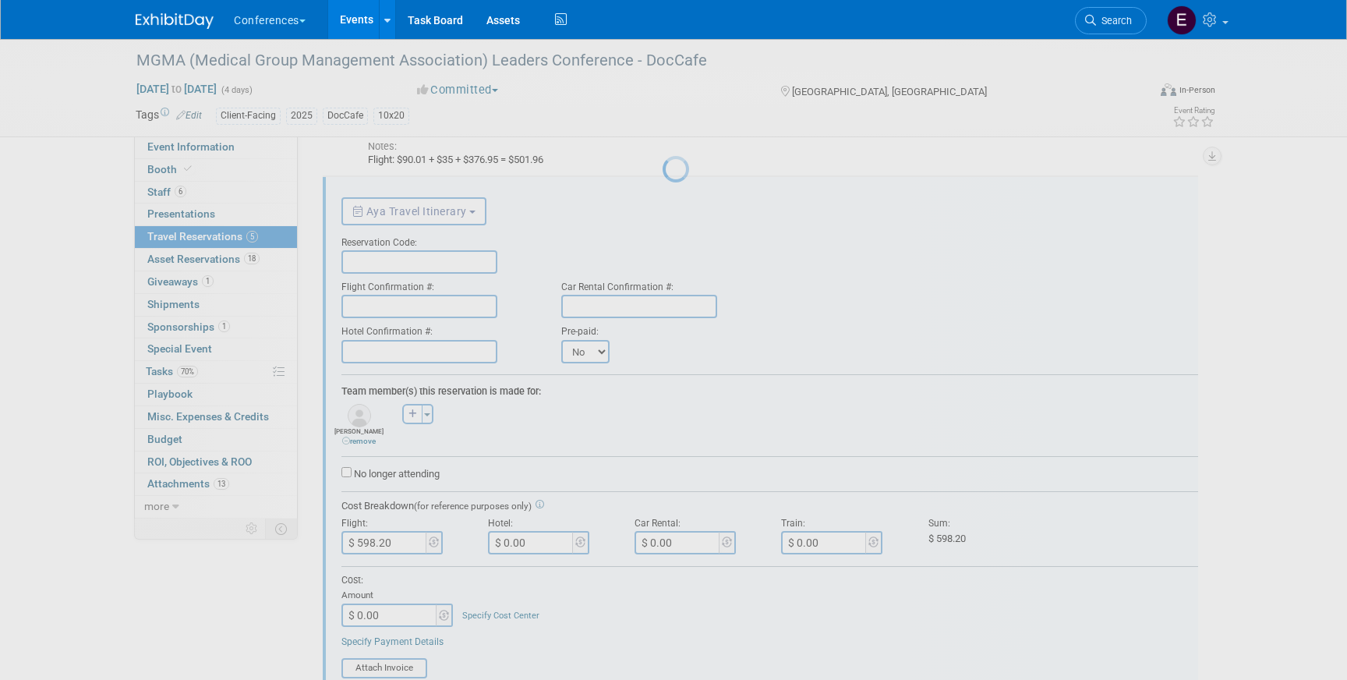
scroll to position [0, 0]
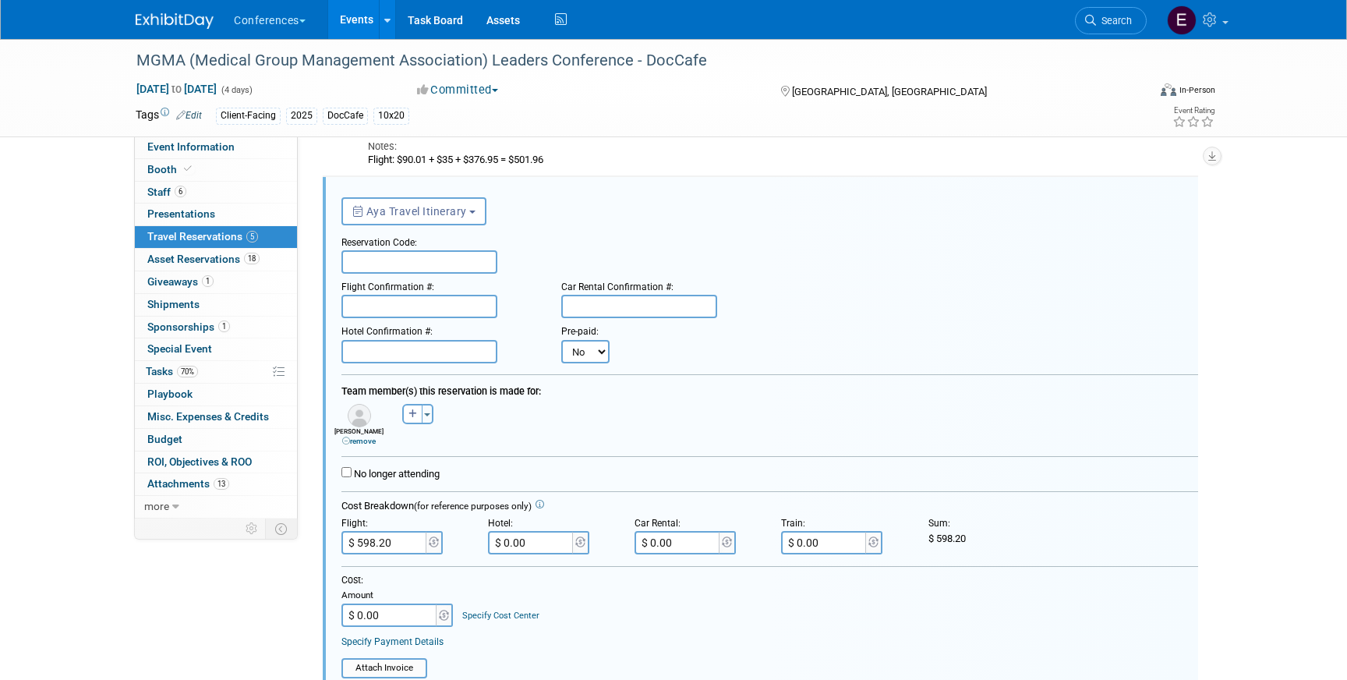
click at [367, 259] on input "text" at bounding box center [419, 261] width 156 height 23
type input "v"
paste input "YELDKA"
type input "YELDKA"
click at [386, 306] on input "text" at bounding box center [419, 306] width 156 height 23
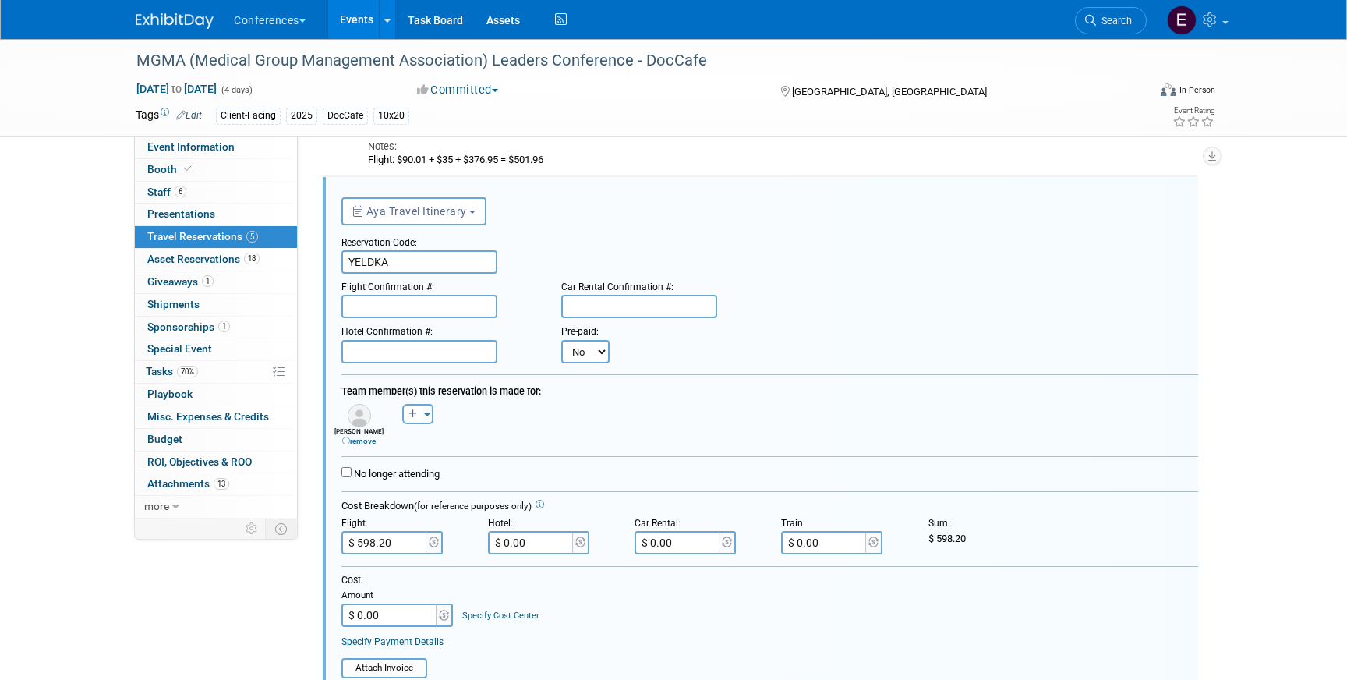
paste input "HLDYNI (AA)"
type input "HLDYNI (AA)"
click at [374, 352] on input "text" at bounding box center [419, 351] width 156 height 23
paste input "2290"
type input "2290"
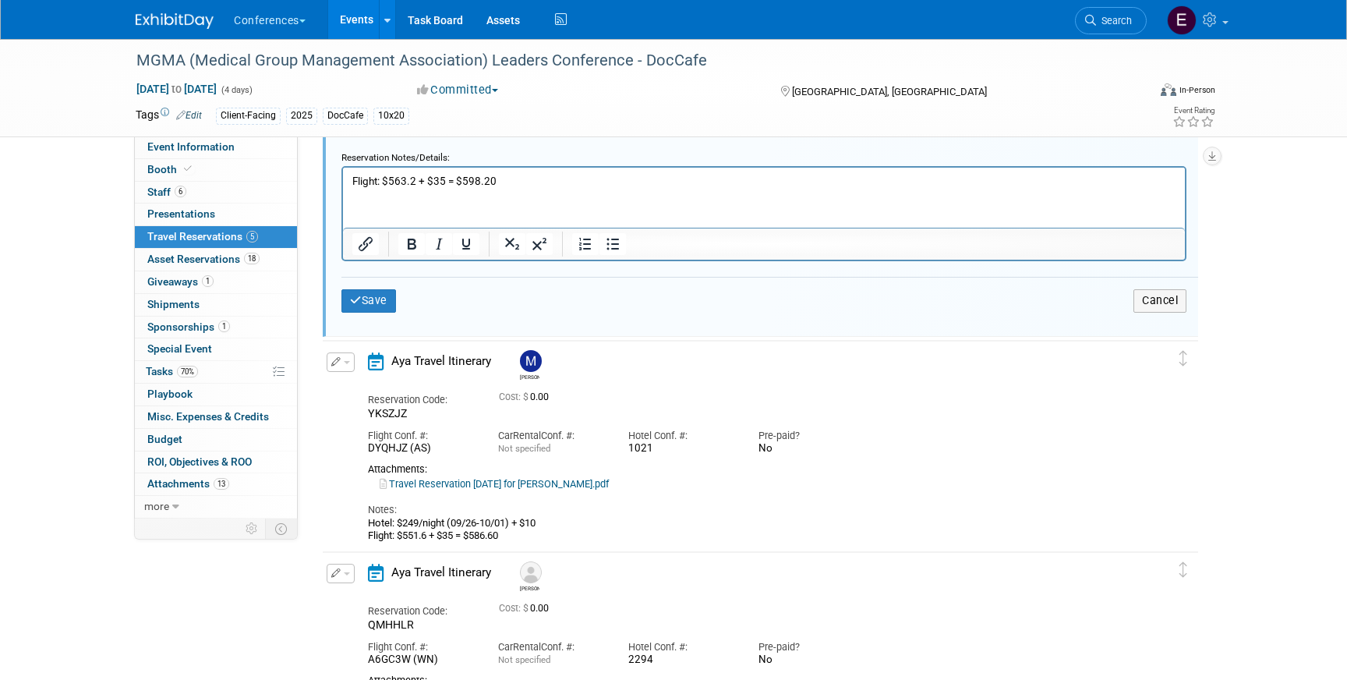
scroll to position [995, 0]
drag, startPoint x: 397, startPoint y: 523, endPoint x: 555, endPoint y: 523, distance: 158.3
click at [555, 523] on div "Hotel: $249/night (09/26-10/01) + $10 Flight: $551.6 + $35 = $586.60" at bounding box center [747, 529] width 758 height 26
copy div "$249/night (09/26-10/01) + $10"
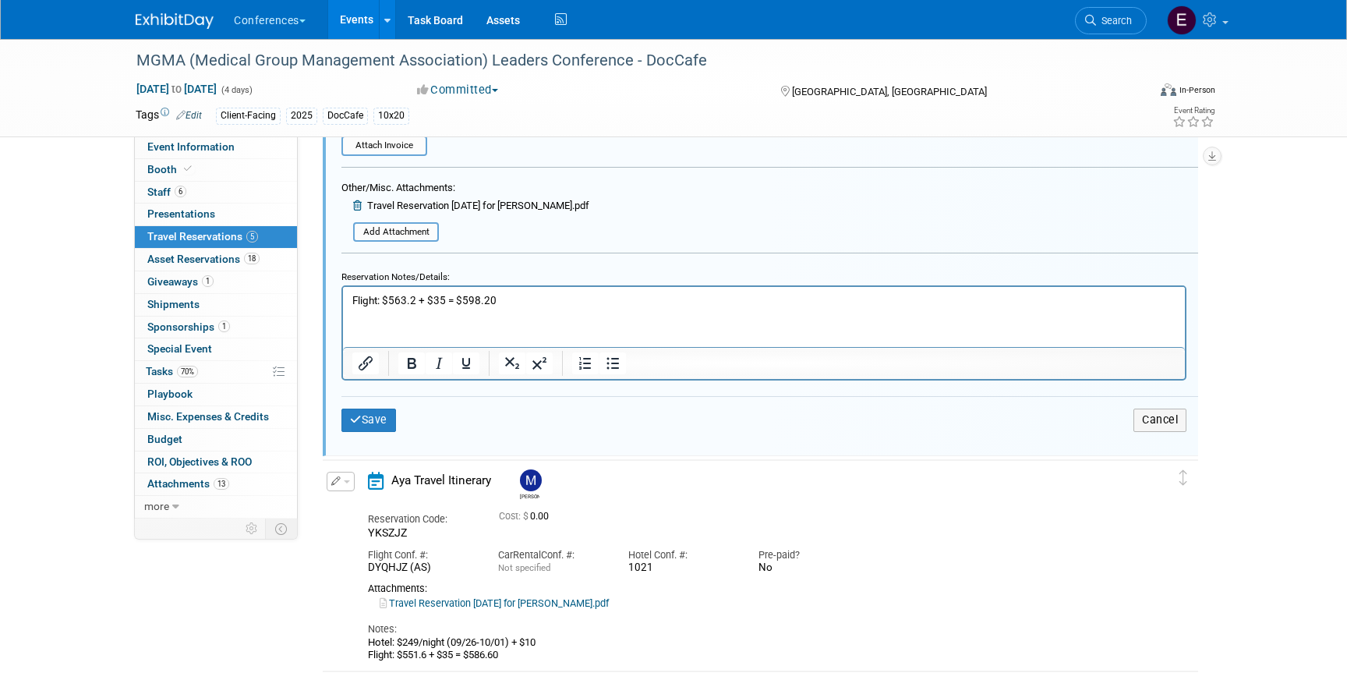
scroll to position [861, 0]
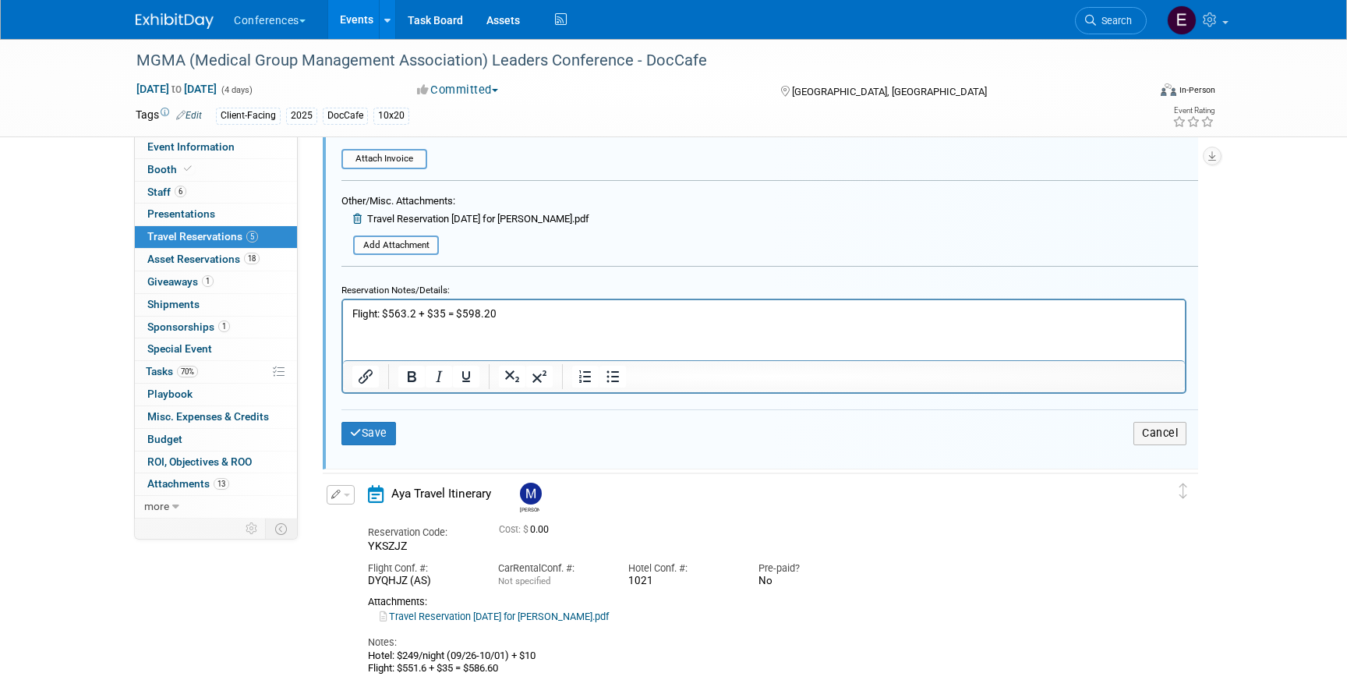
click at [348, 309] on html "Flight: $563.2 + $35 = $598.20" at bounding box center [764, 310] width 842 height 21
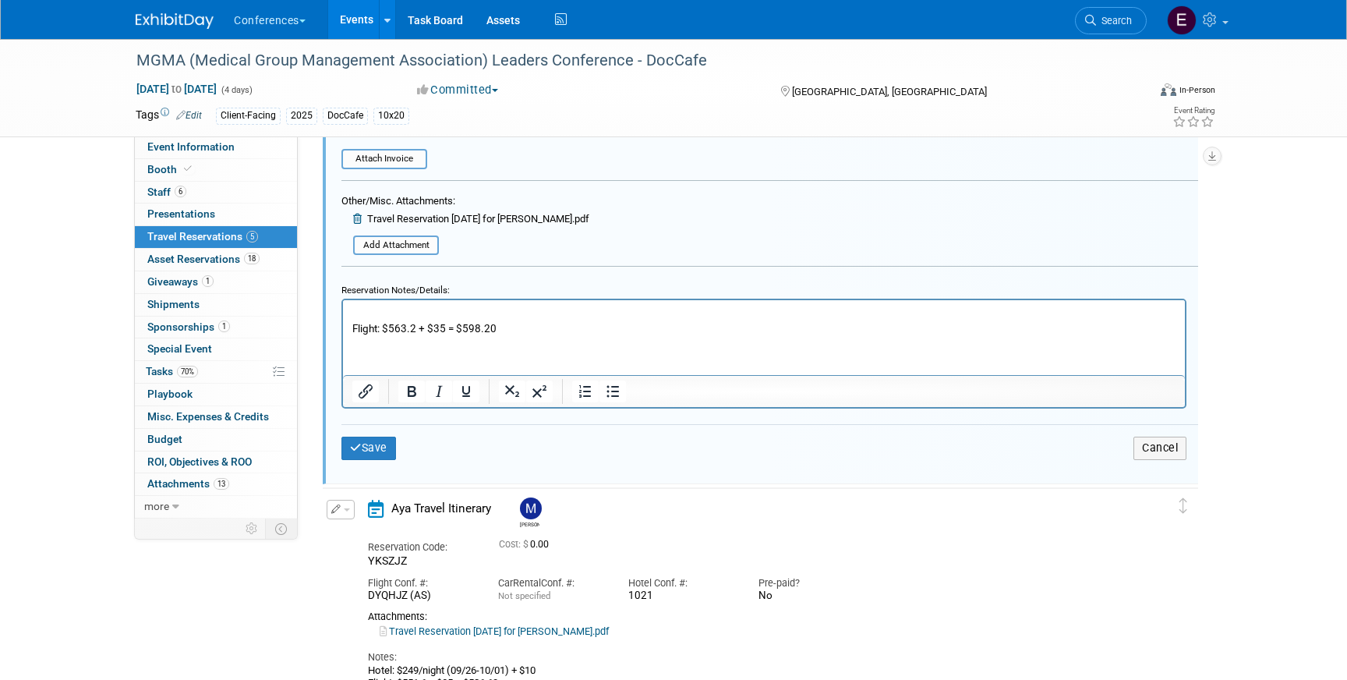
click at [378, 310] on p "Rich Text Area. Press ALT-0 for help." at bounding box center [764, 313] width 824 height 15
paste body "Rich Text Area. Press ALT-0 for help."
click at [465, 313] on p "Hotel: $249/night (09/26-10/01) + $10" at bounding box center [764, 313] width 824 height 15
click at [483, 313] on p "Hotel: $249/night (09/28-10/01) + $10" at bounding box center [764, 313] width 824 height 15
click at [395, 444] on button "Save" at bounding box center [368, 448] width 55 height 23
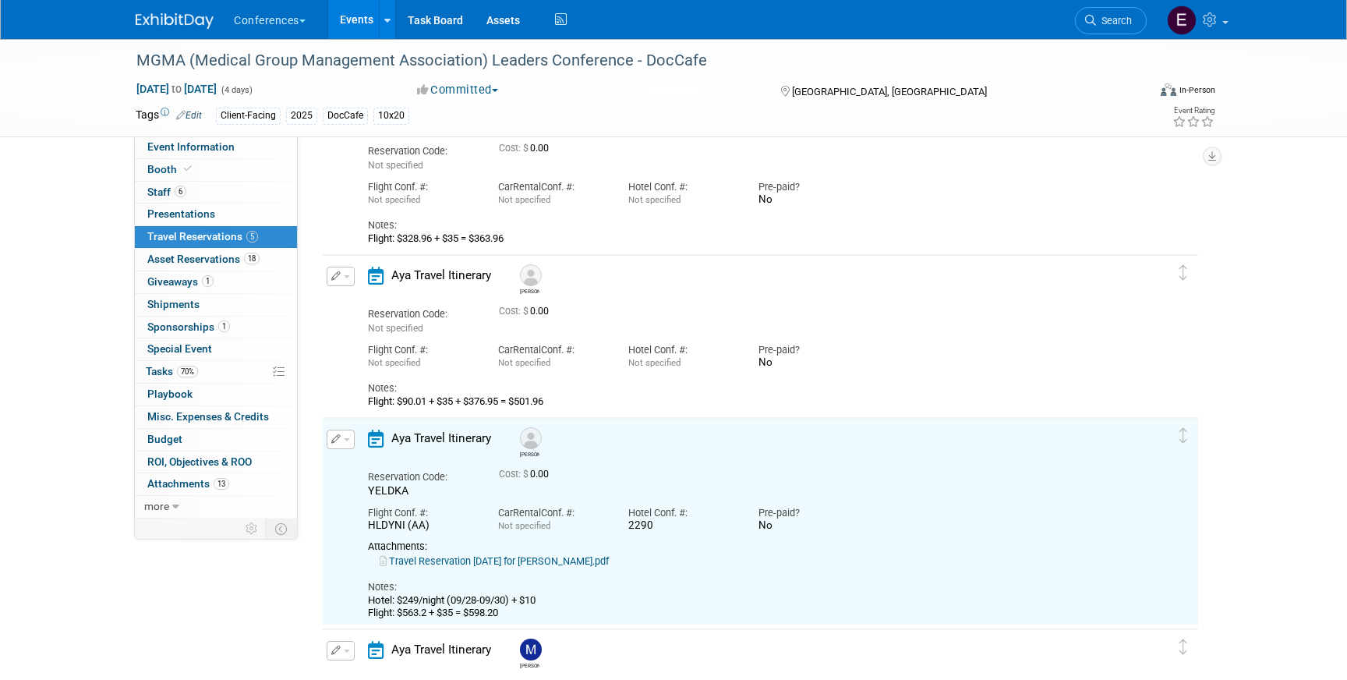
scroll to position [103, 0]
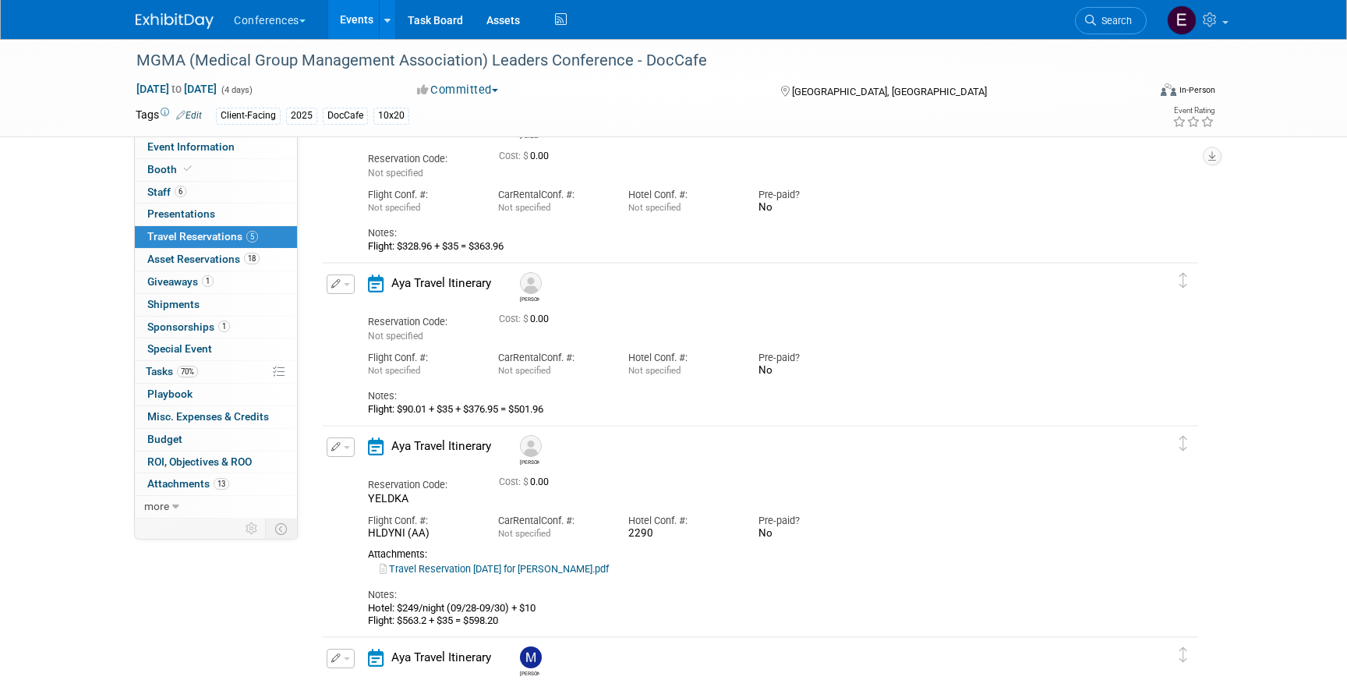
click at [337, 286] on icon "button" at bounding box center [336, 283] width 10 height 9
click at [363, 314] on button "Edit Reservation" at bounding box center [393, 311] width 132 height 23
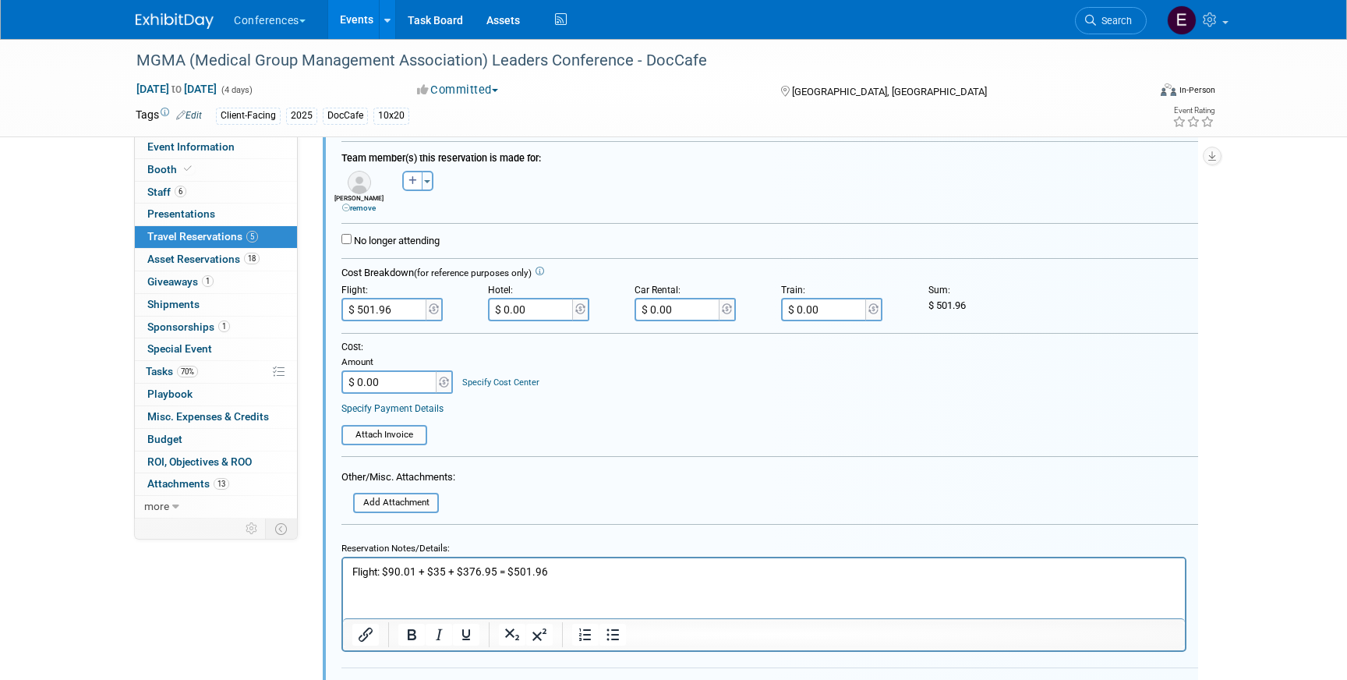
scroll to position [458, 0]
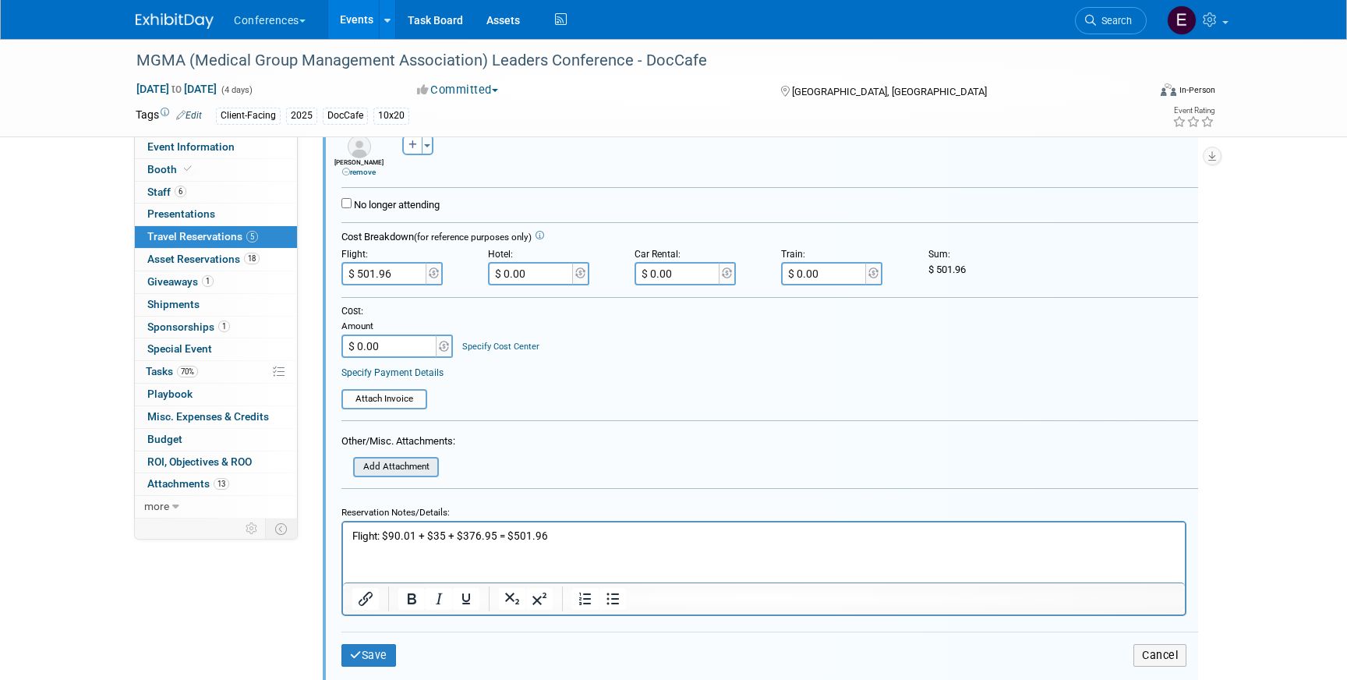
click at [373, 470] on input "file" at bounding box center [345, 466] width 186 height 17
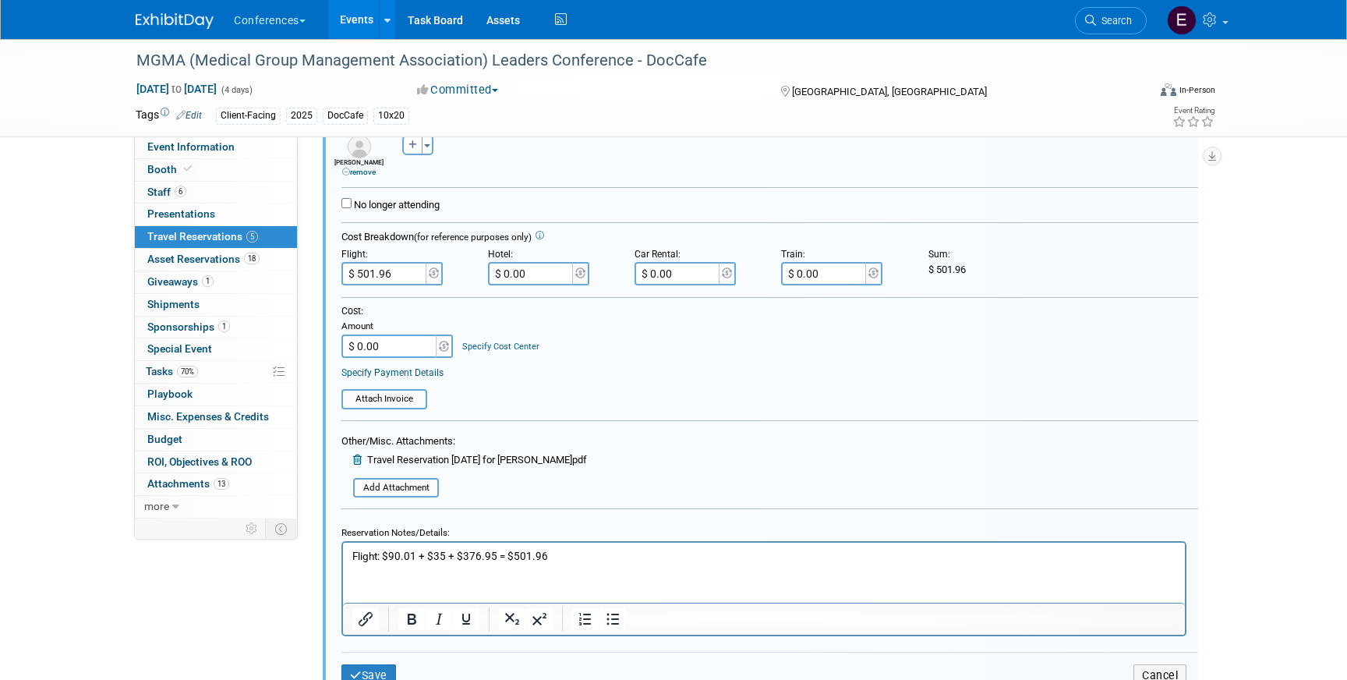
scroll to position [494, 0]
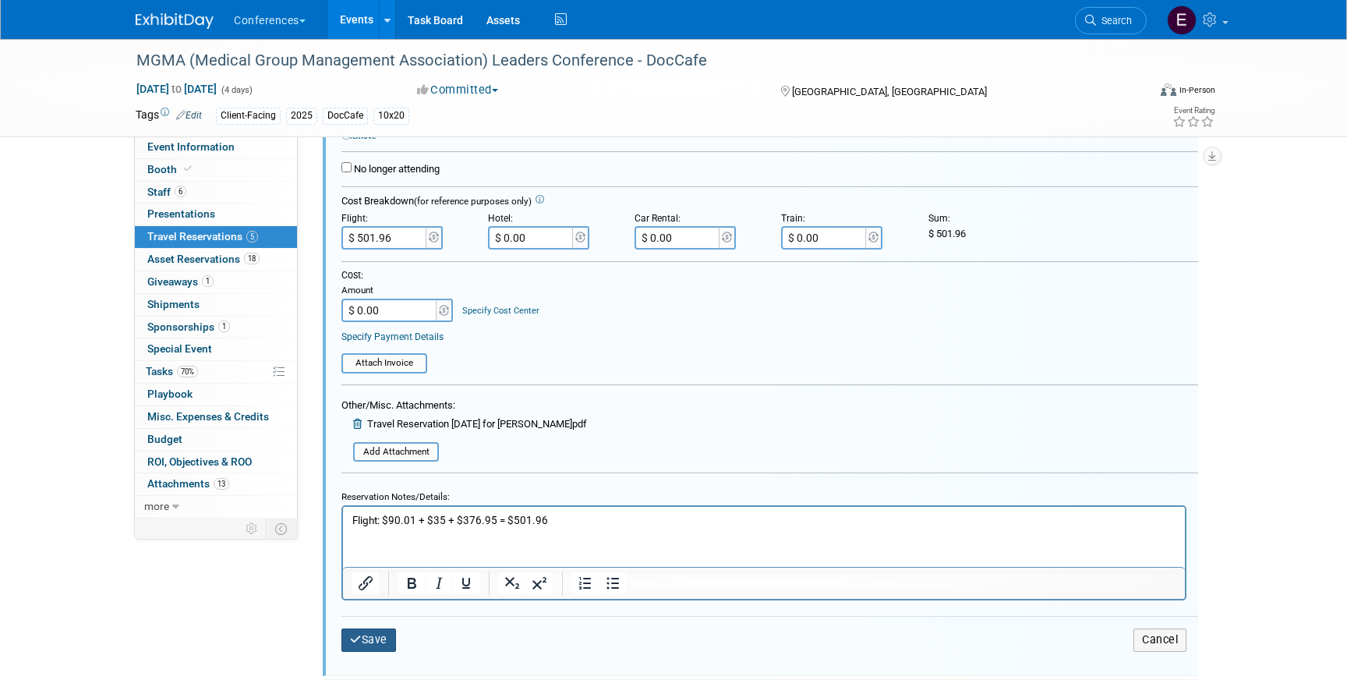
click at [367, 629] on button "Save" at bounding box center [368, 639] width 55 height 23
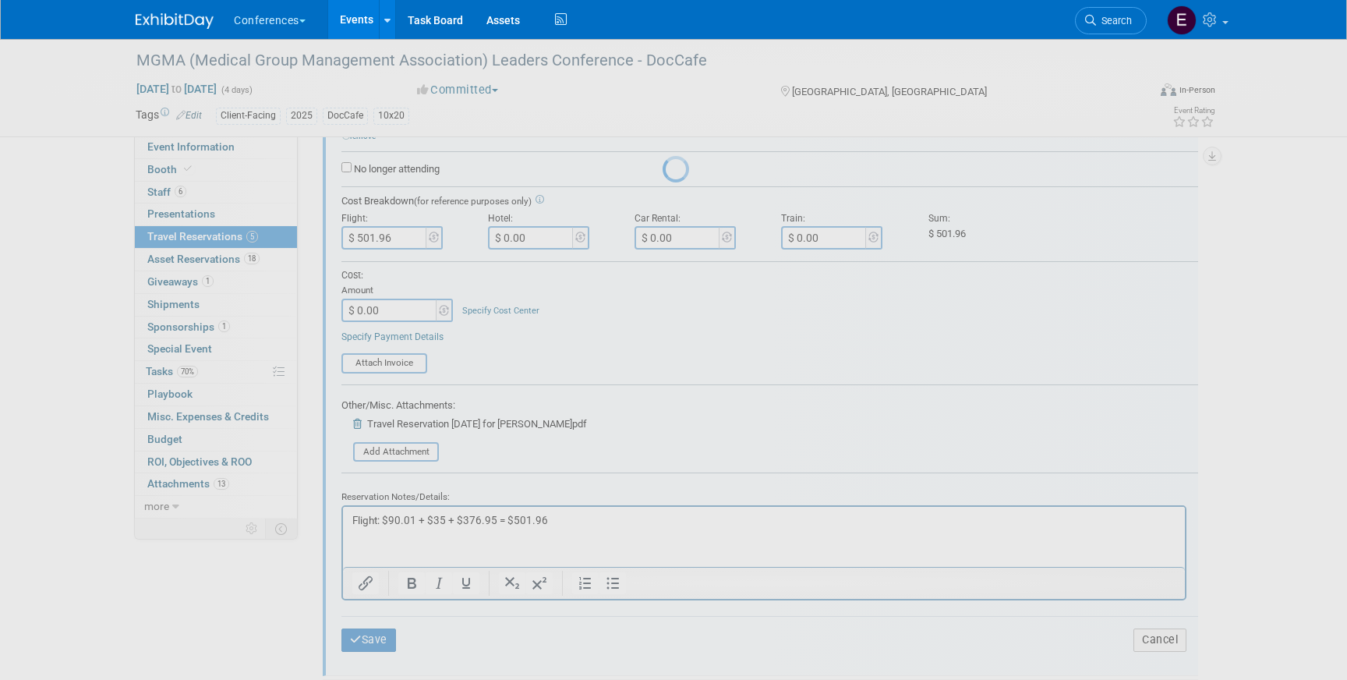
click at [663, 640] on div at bounding box center [674, 340] width 22 height 680
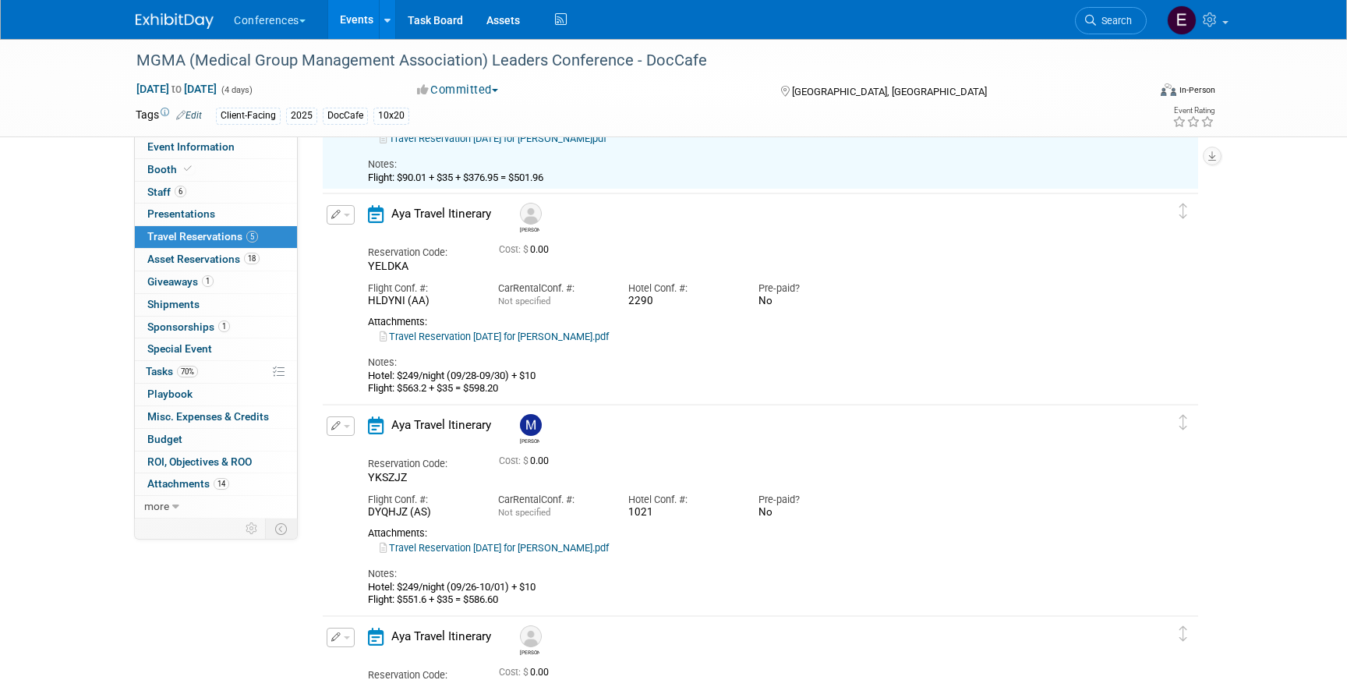
scroll to position [189, 0]
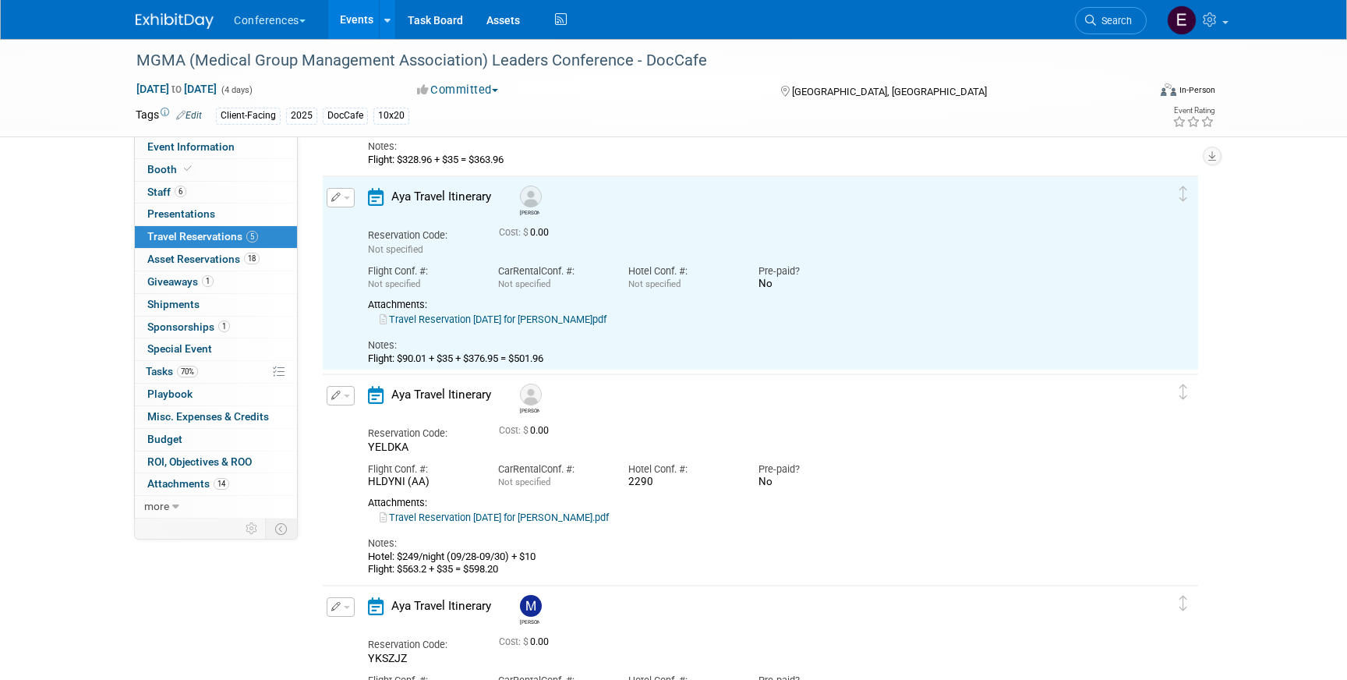
click at [546, 317] on link "Travel Reservation September 28 for JOHN LOUIS SANDER II.pdf" at bounding box center [493, 319] width 227 height 12
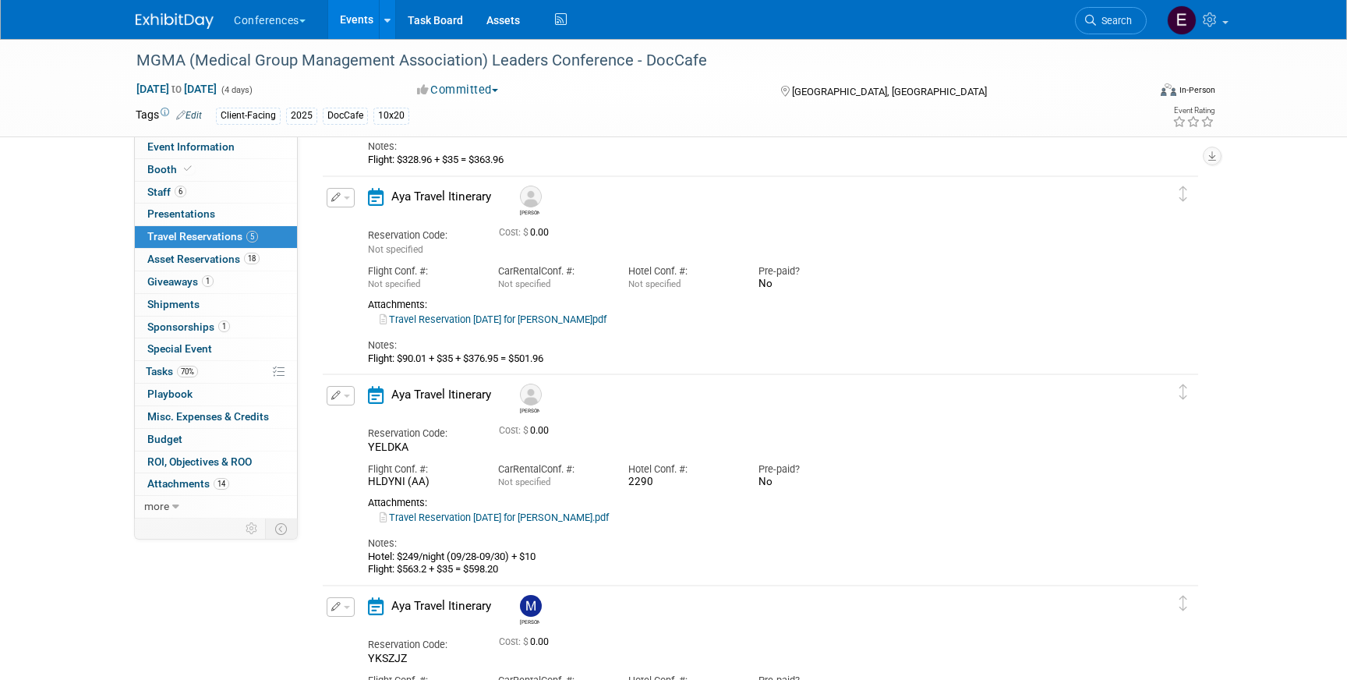
click at [340, 200] on icon "button" at bounding box center [336, 197] width 10 height 9
click at [359, 239] on li "Delete Reservation" at bounding box center [393, 251] width 132 height 26
click at [341, 201] on button "button" at bounding box center [341, 197] width 28 height 19
click at [358, 219] on button "Edit Reservation" at bounding box center [393, 225] width 132 height 23
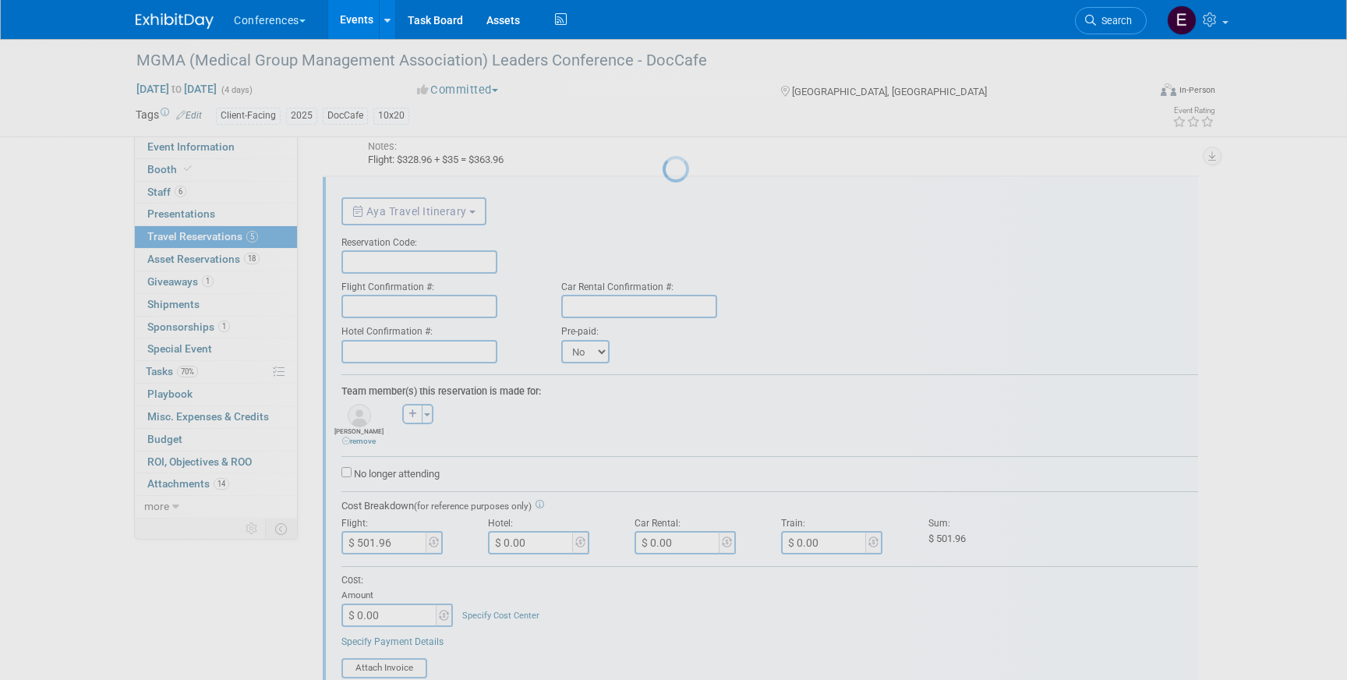
scroll to position [0, 0]
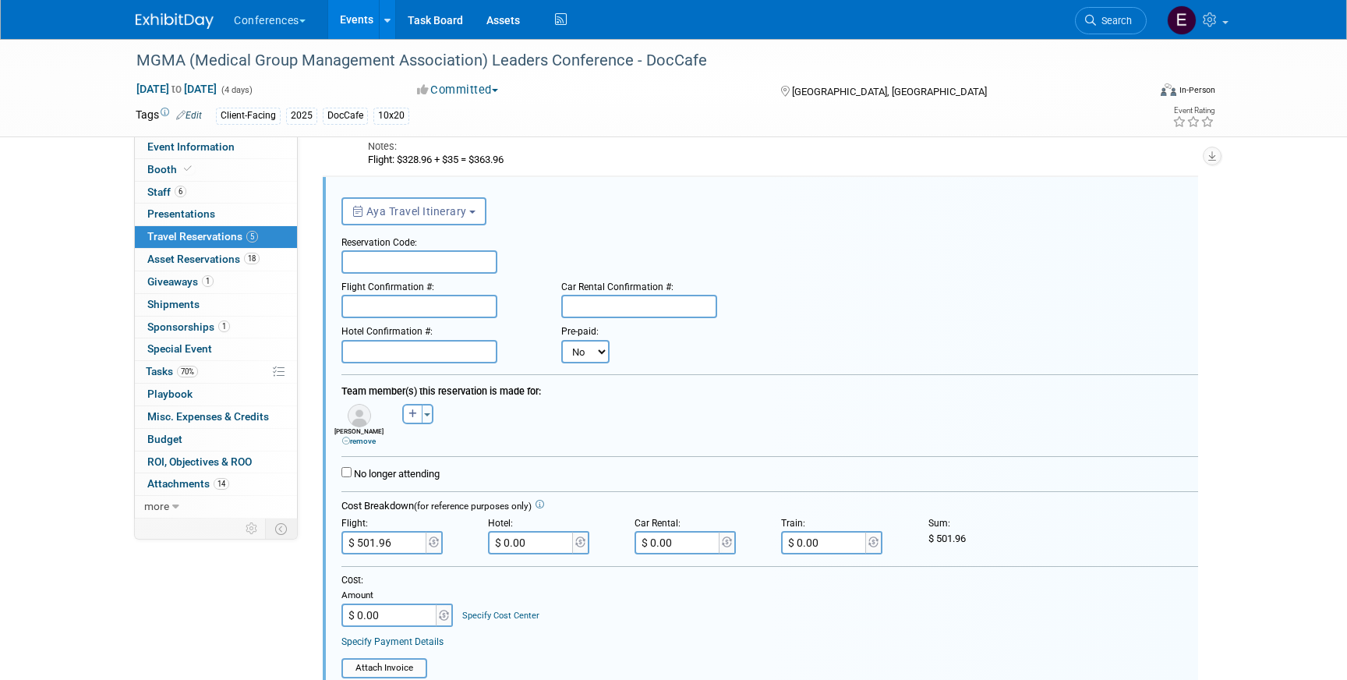
click at [373, 253] on input "text" at bounding box center [419, 261] width 156 height 23
paste input "QYMGEL"
type input "QYMGEL"
click at [400, 300] on input "text" at bounding box center [419, 306] width 156 height 23
paste input "BN4GYT (WN)"
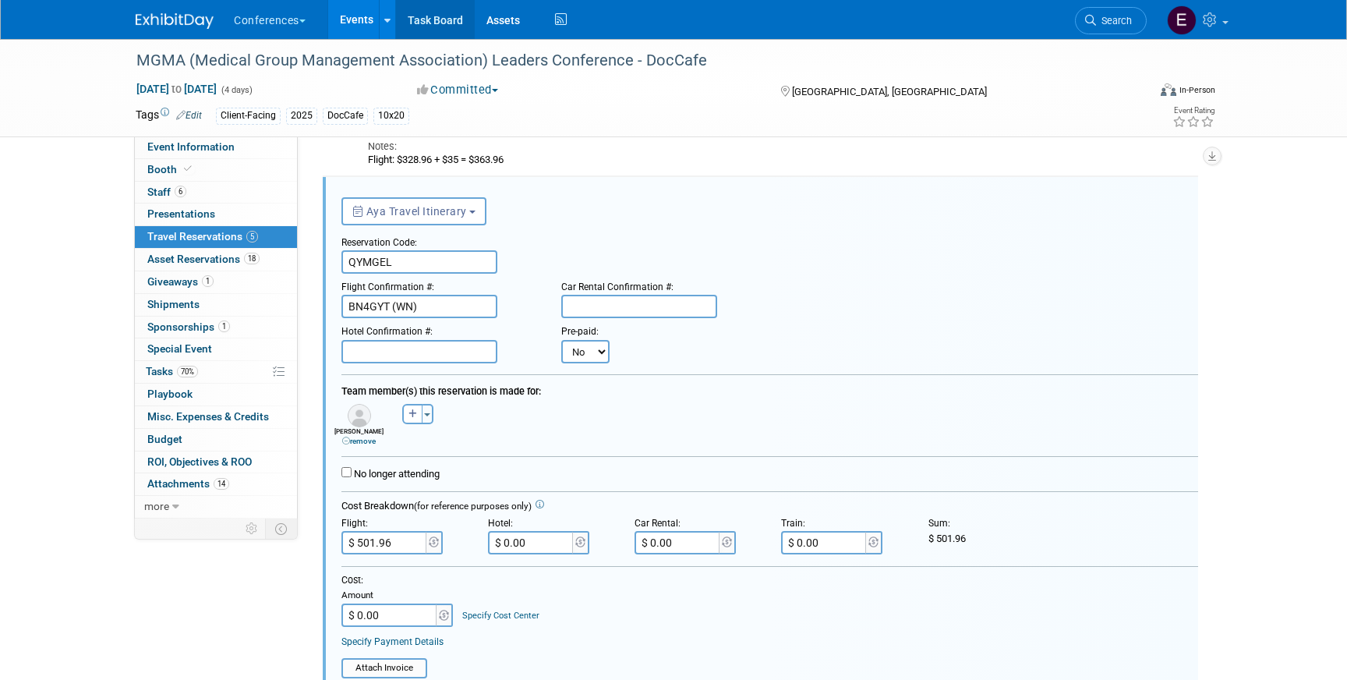
type input "BN4GYT (WN)"
click at [600, 299] on input "text" at bounding box center [639, 306] width 156 height 23
paste input "1486540471COUNT"
type input "1486540471COUNT"
click at [664, 549] on input "$ 0.00" at bounding box center [678, 542] width 87 height 23
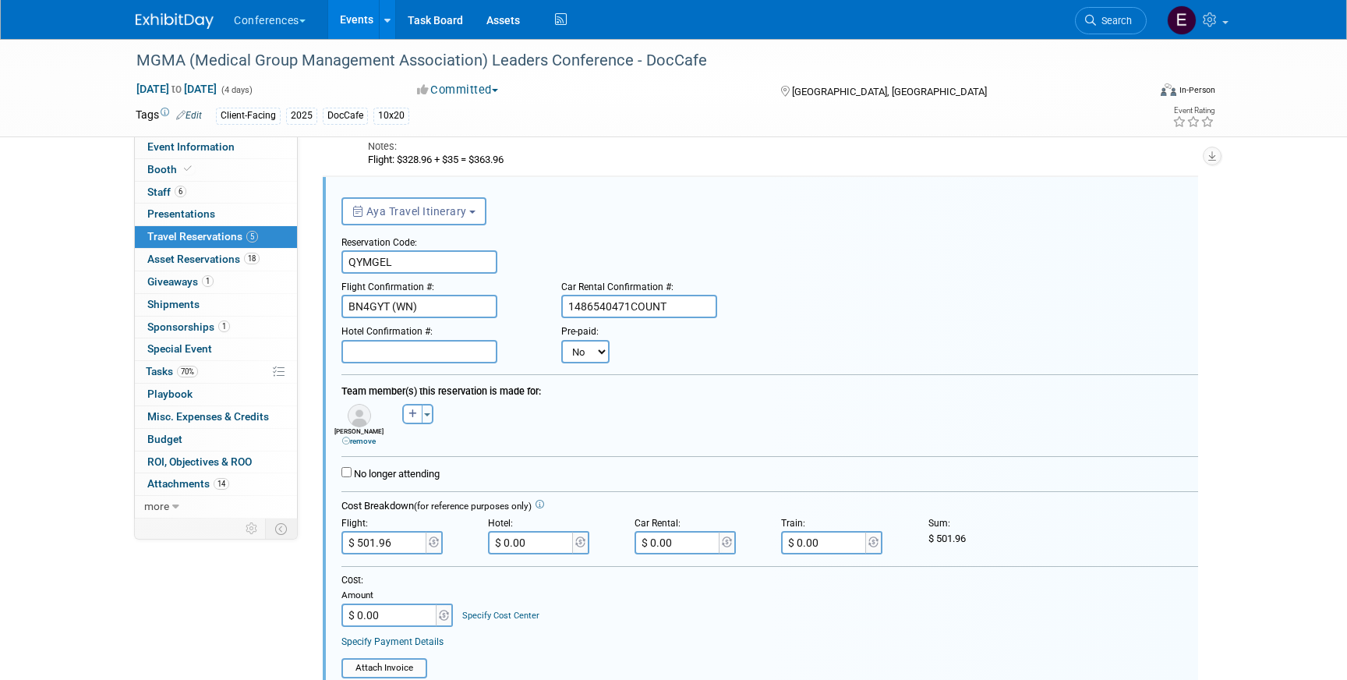
paste input "192.14"
type input "$ 192.14"
click at [364, 348] on input "text" at bounding box center [419, 351] width 156 height 23
paste input "2292"
type input "2292"
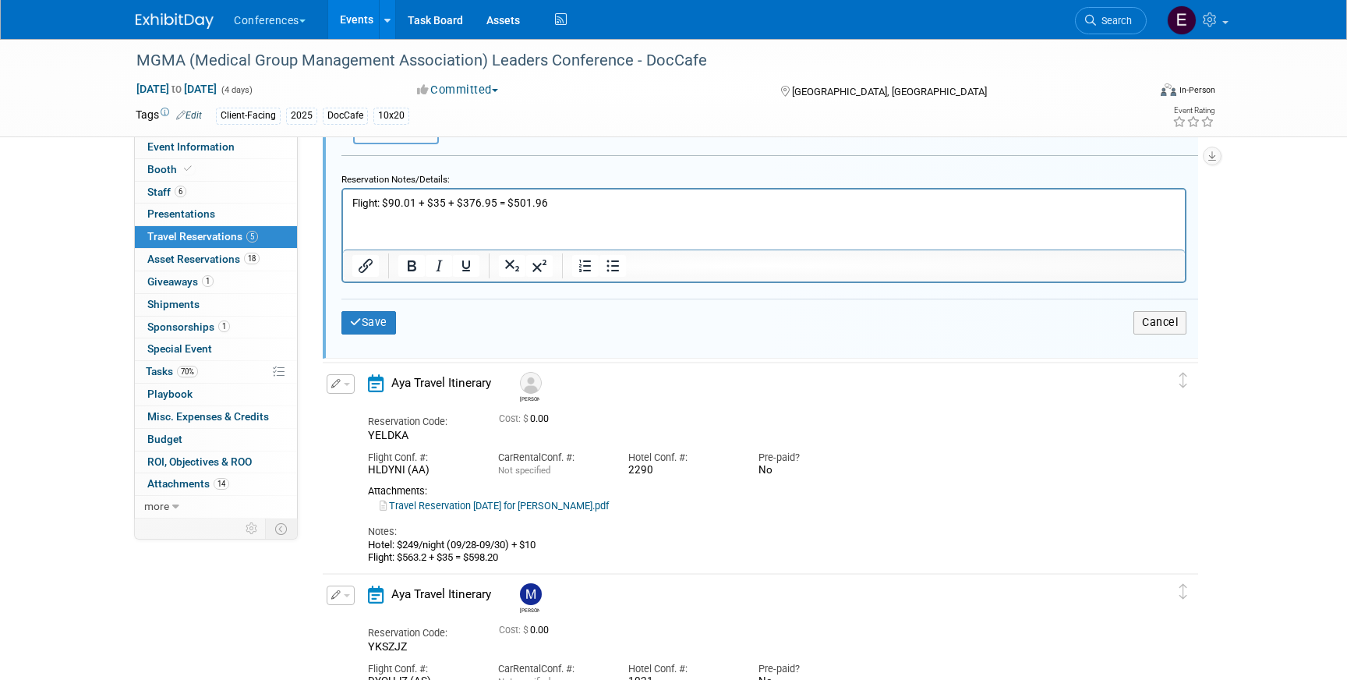
scroll to position [811, 0]
drag, startPoint x: 548, startPoint y: 541, endPoint x: 399, endPoint y: 545, distance: 149.0
click at [399, 545] on div "Hotel: $249/night (09/28-09/30) + $10 Flight: $563.2 + $35 = $598.20" at bounding box center [747, 550] width 758 height 26
copy div "$249/night (09/28-09/30) + $10"
click at [352, 205] on p "Flight: $90.01 + $35 + $376.95 = $501.96" at bounding box center [764, 201] width 824 height 15
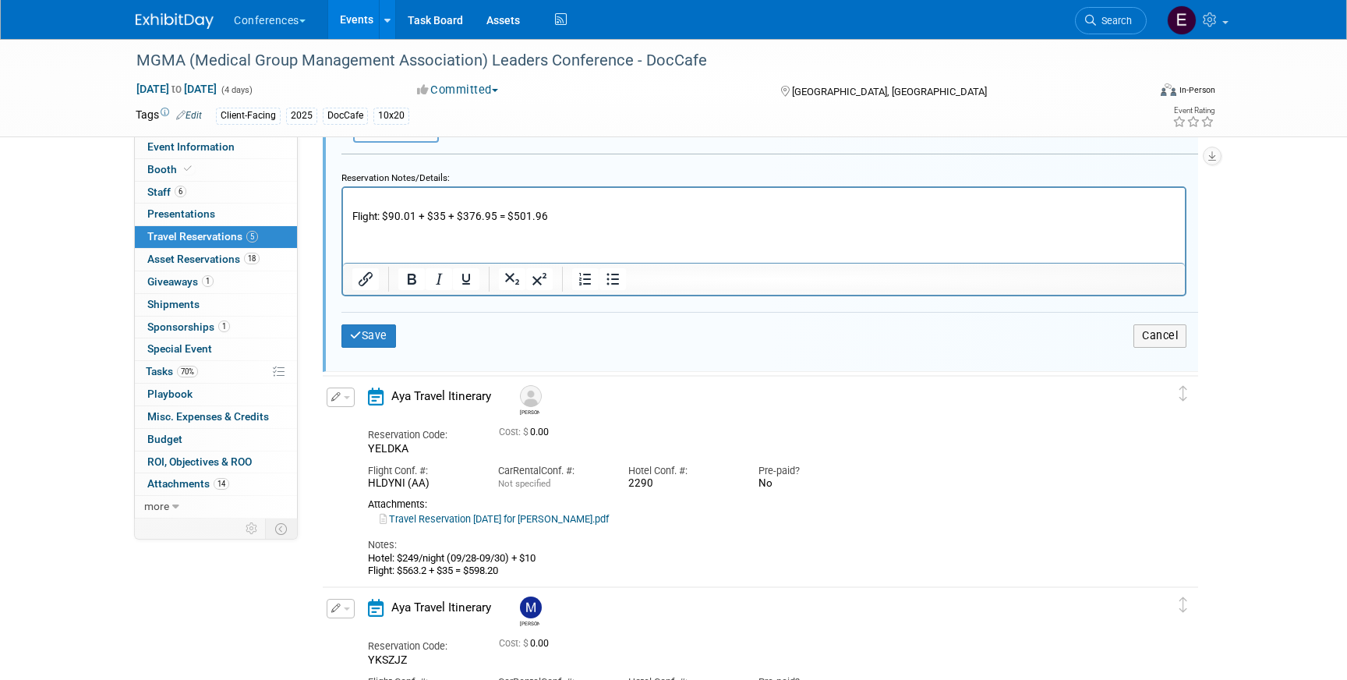
click at [363, 201] on p "Rich Text Area. Press ALT-0 for help." at bounding box center [764, 201] width 824 height 15
paste body "Rich Text Area. Press ALT-0 for help."
click at [390, 338] on button "Save" at bounding box center [368, 335] width 55 height 23
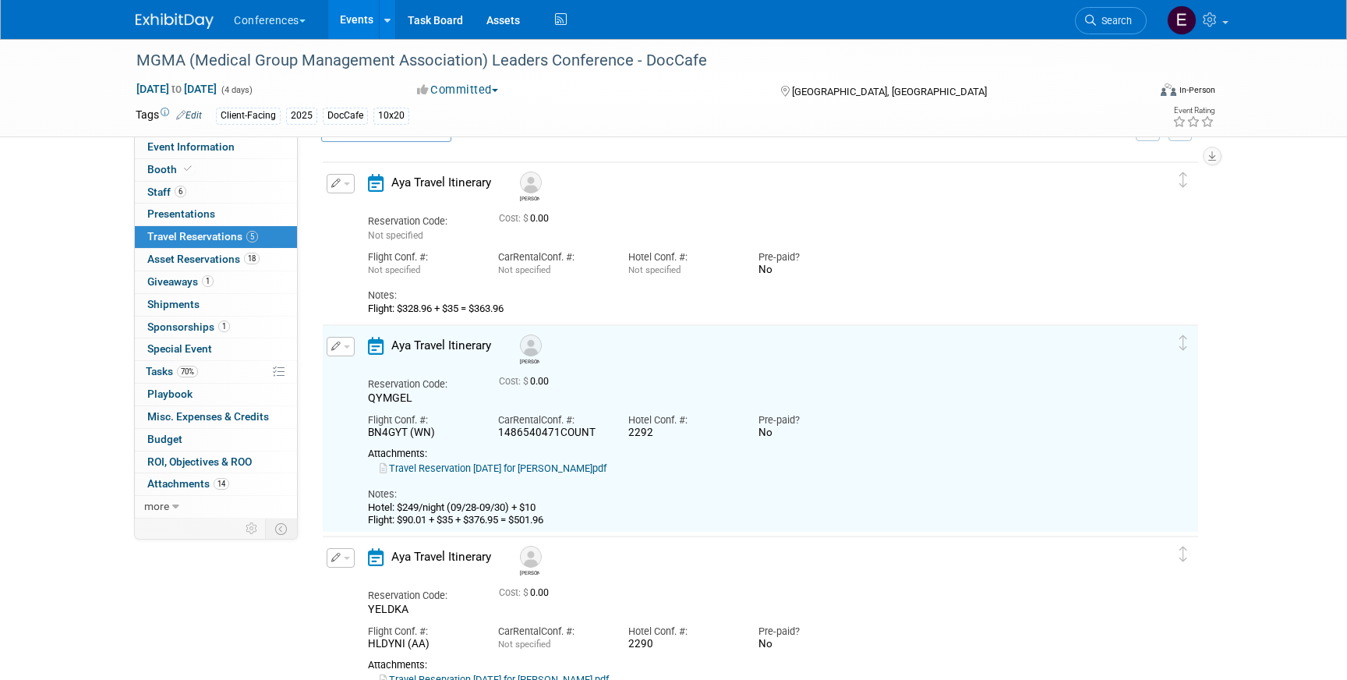
scroll to position [0, 0]
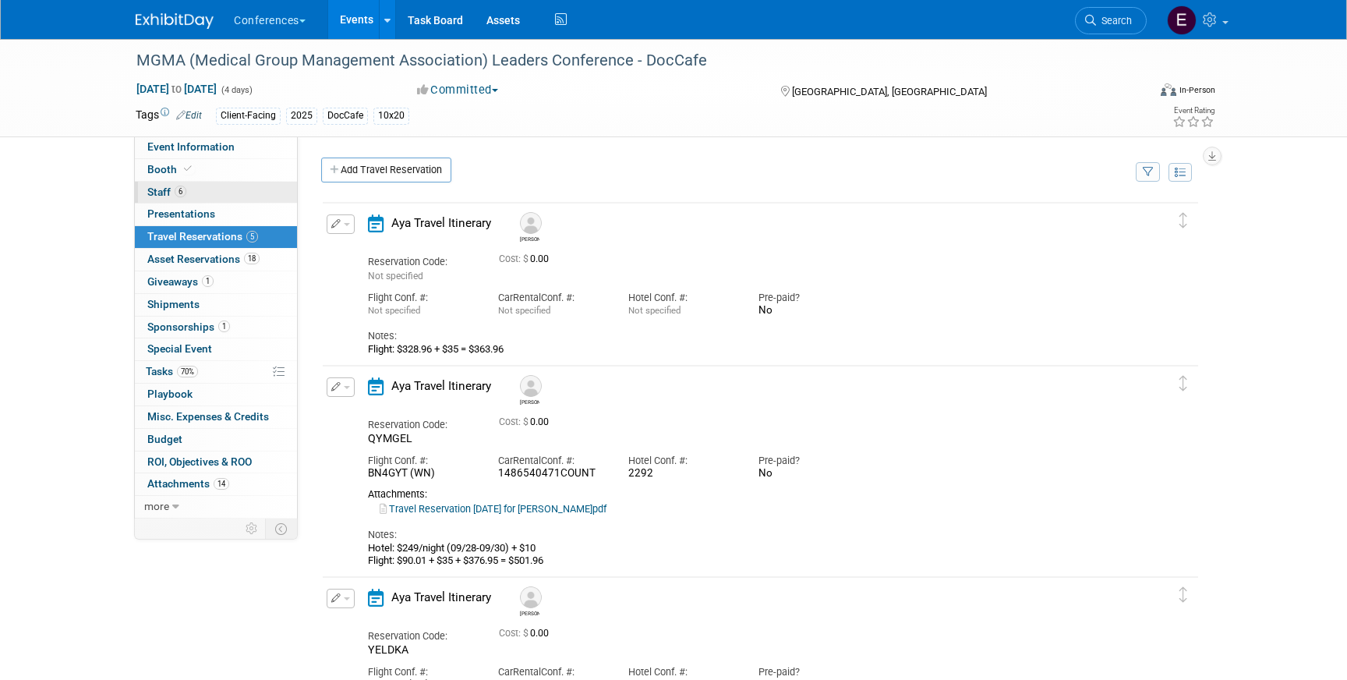
click at [225, 184] on link "6 Staff 6" at bounding box center [216, 193] width 162 height 22
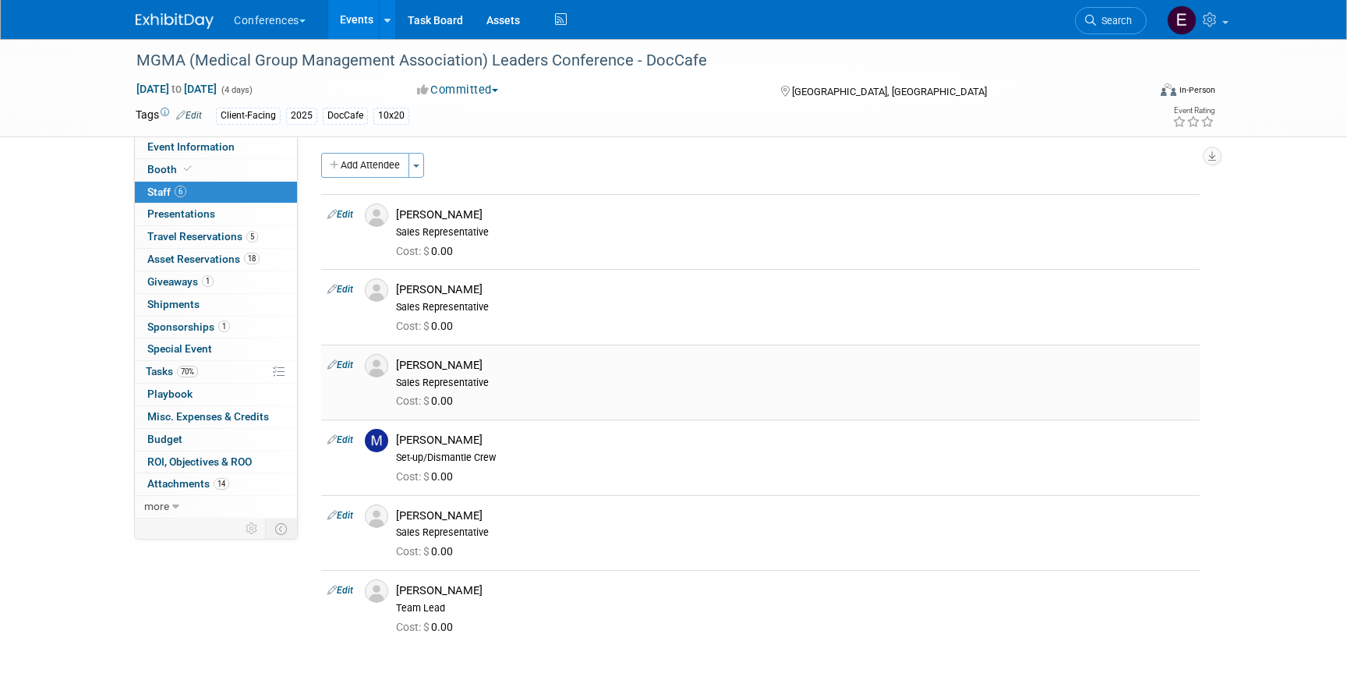
scroll to position [5, 0]
click at [244, 235] on span "Travel Reservations 5" at bounding box center [202, 236] width 111 height 12
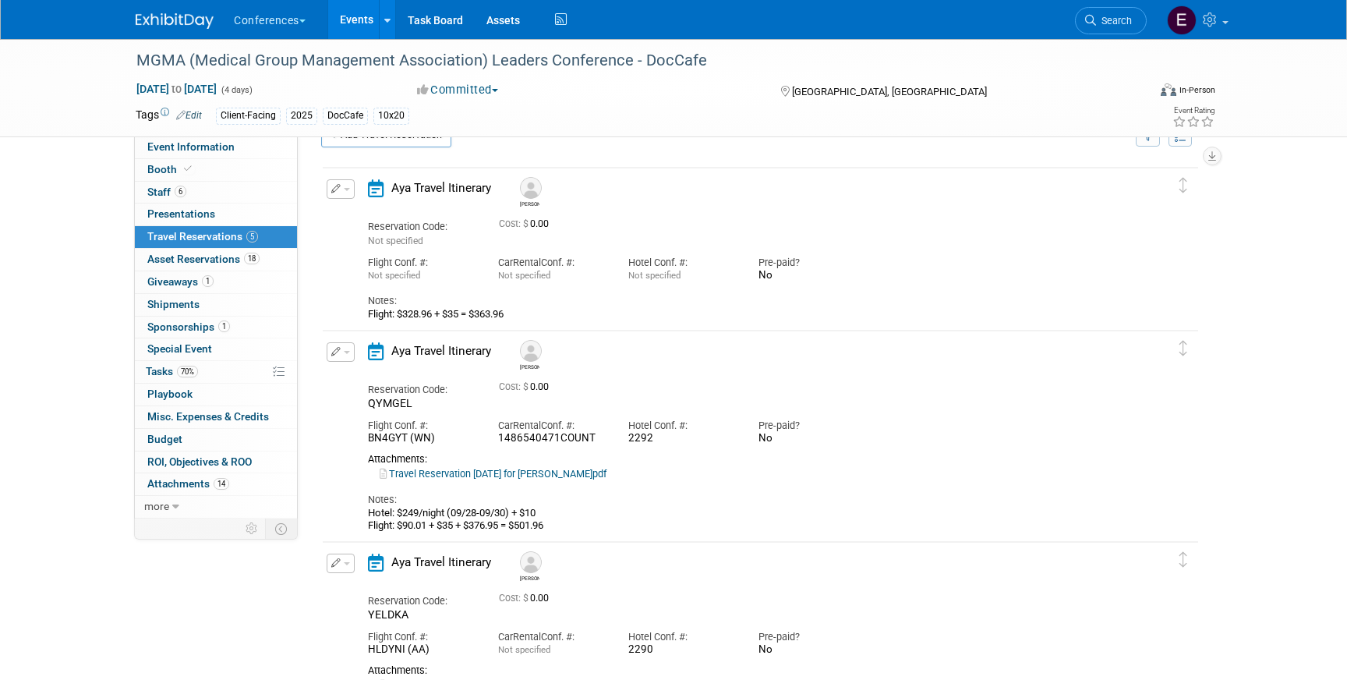
scroll to position [36, 0]
click at [344, 187] on button "button" at bounding box center [341, 188] width 28 height 19
click at [366, 215] on button "Edit Reservation" at bounding box center [393, 215] width 132 height 23
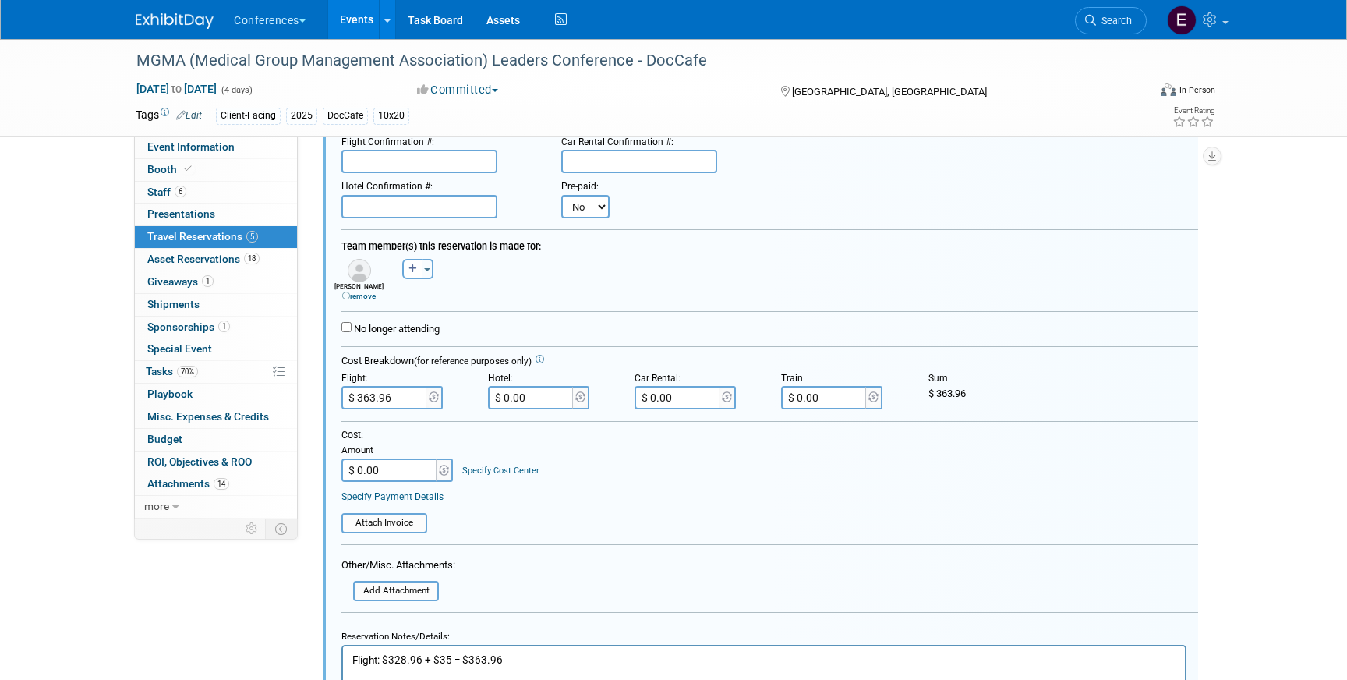
scroll to position [180, 0]
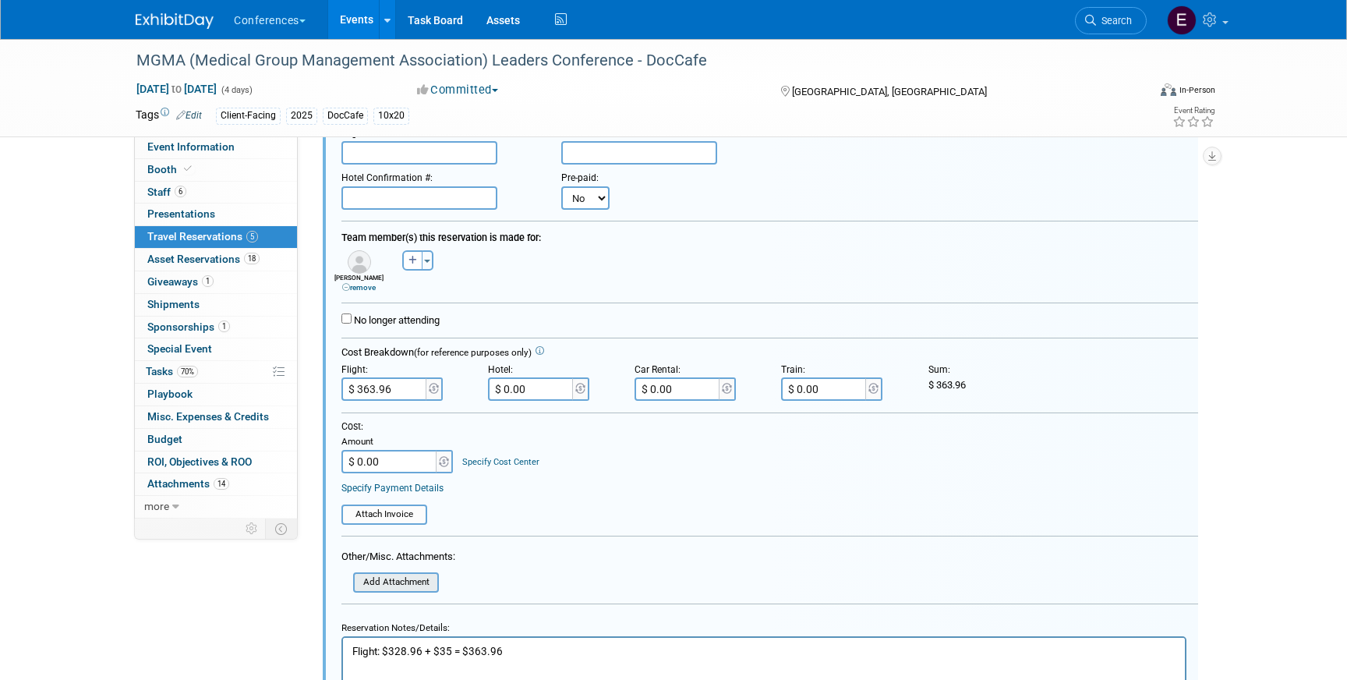
click at [391, 589] on input "file" at bounding box center [345, 582] width 186 height 17
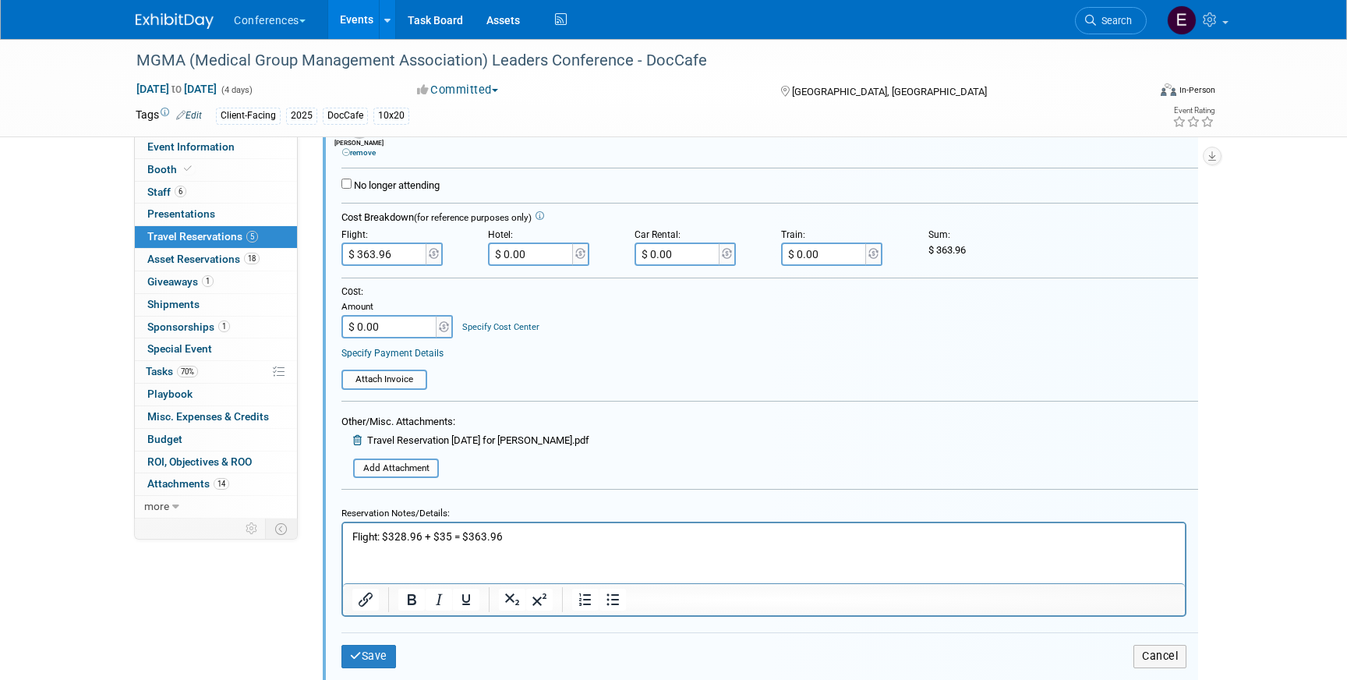
scroll to position [329, 0]
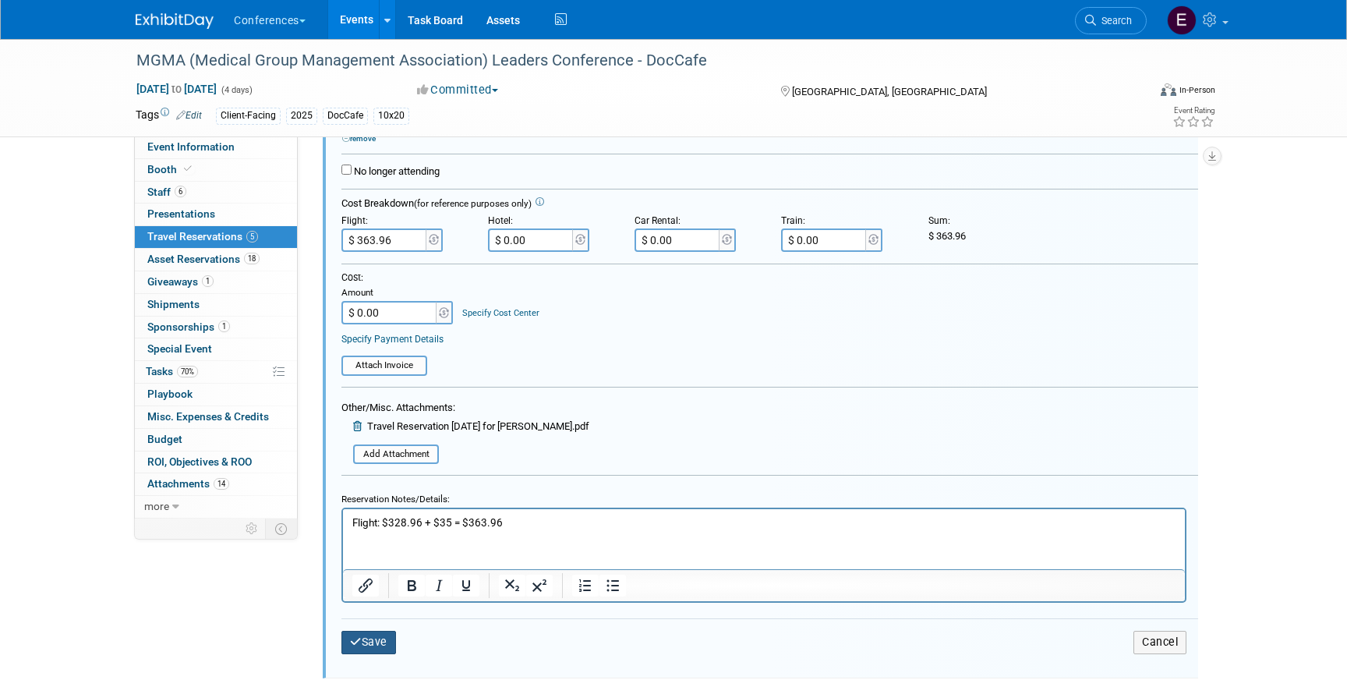
click at [361, 645] on button "Save" at bounding box center [368, 642] width 55 height 23
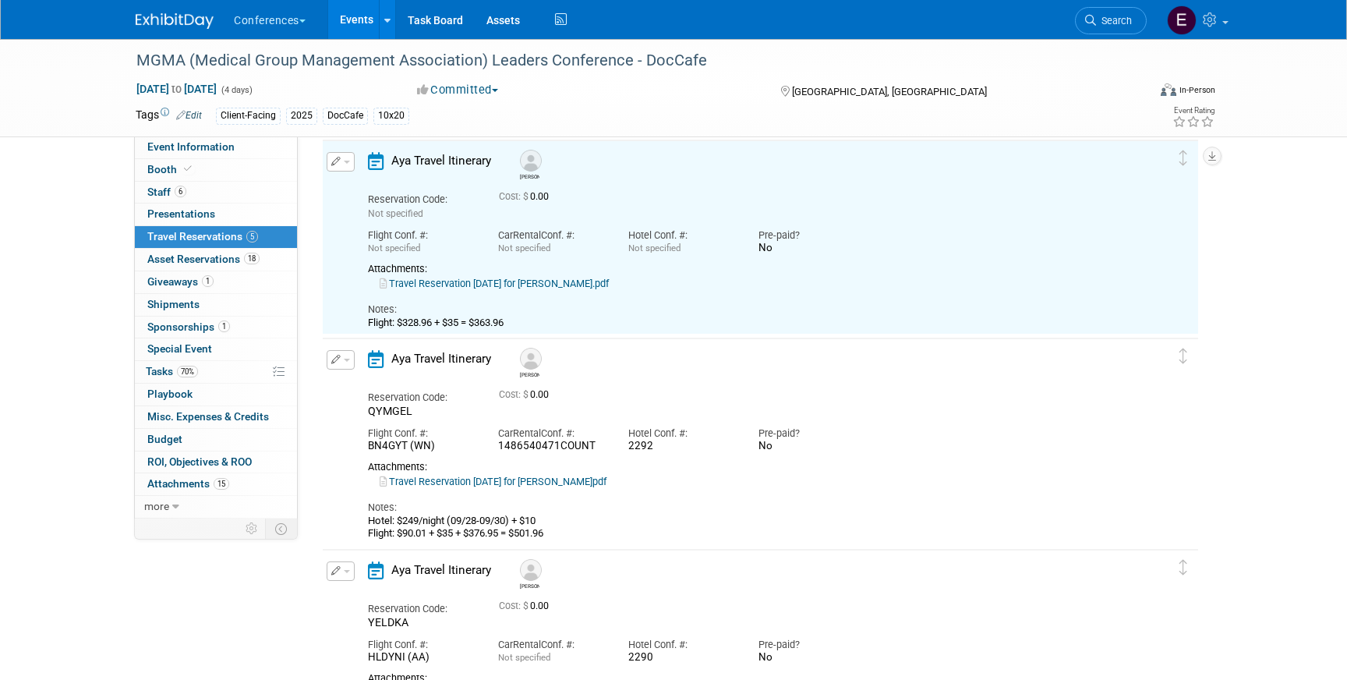
scroll to position [27, 0]
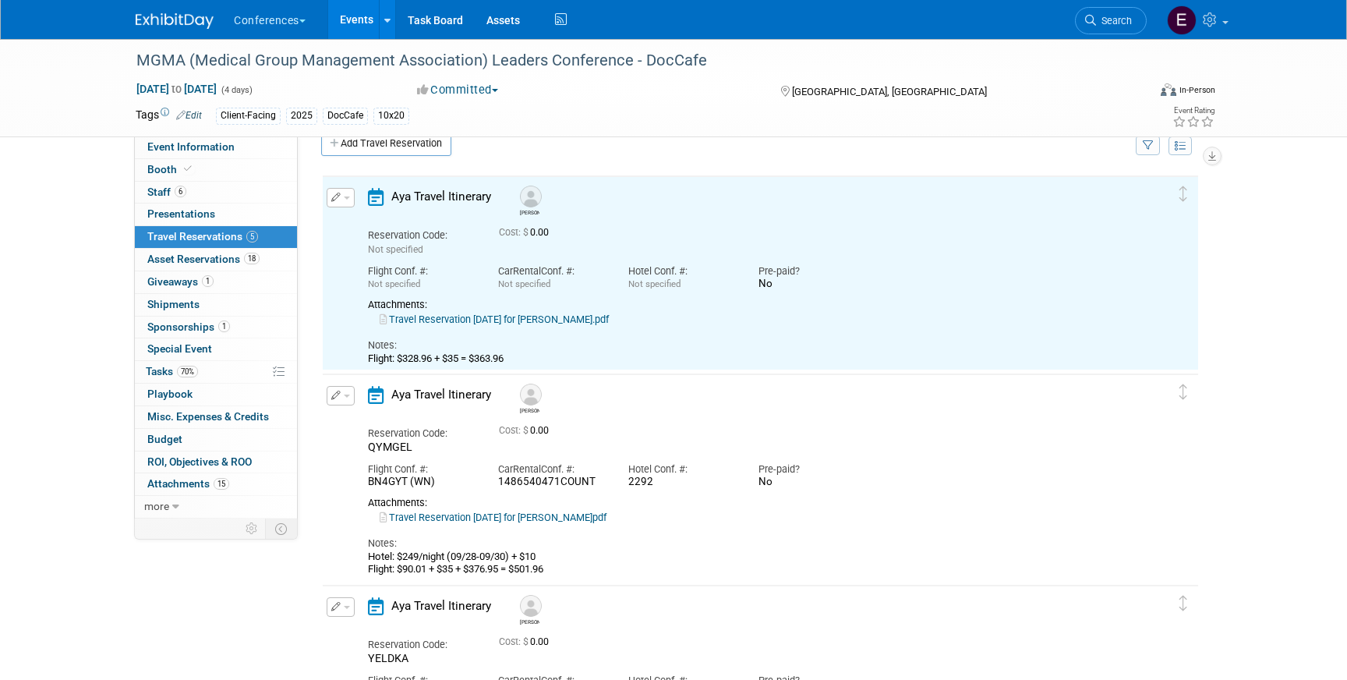
click at [493, 324] on link "Travel Reservation September 28 for JAMES JOSEPH MANNING.pdf" at bounding box center [494, 319] width 229 height 12
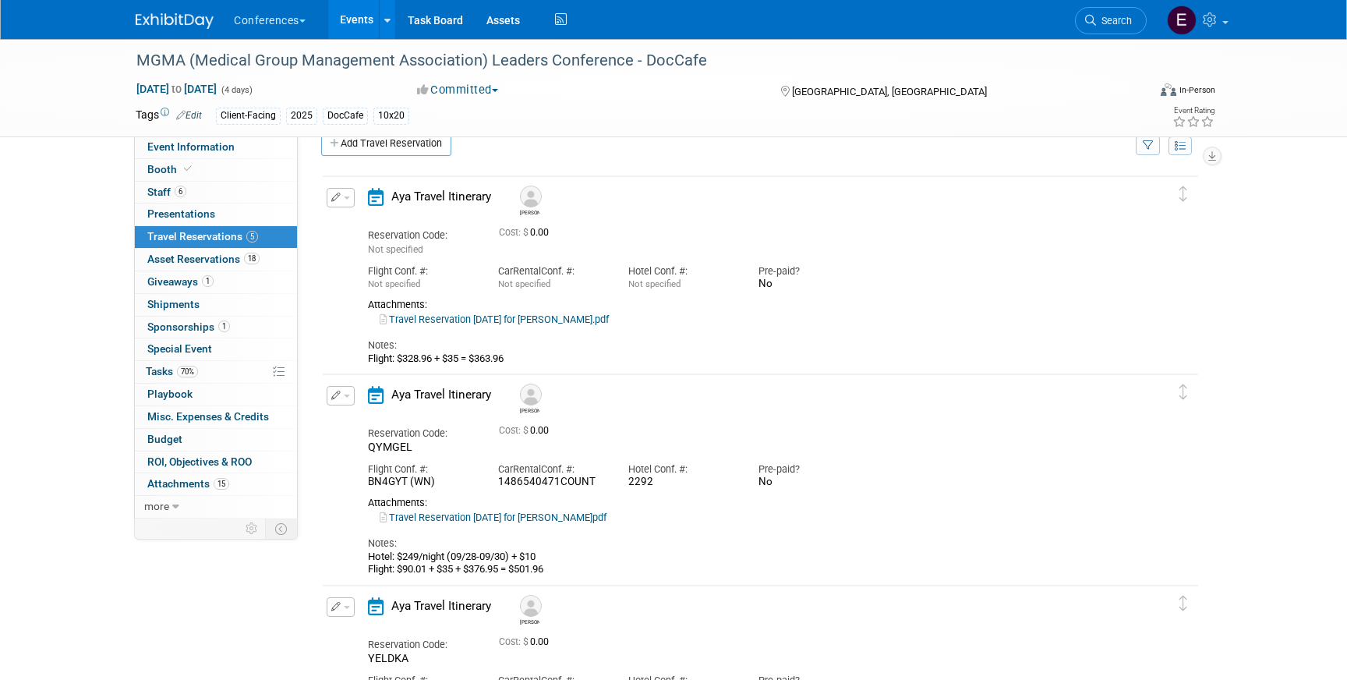
click at [325, 196] on div "Edit Reservation Delete Reservation" at bounding box center [340, 202] width 34 height 29
click at [335, 199] on icon "button" at bounding box center [336, 197] width 10 height 9
click at [344, 223] on icon "button" at bounding box center [344, 224] width 12 height 11
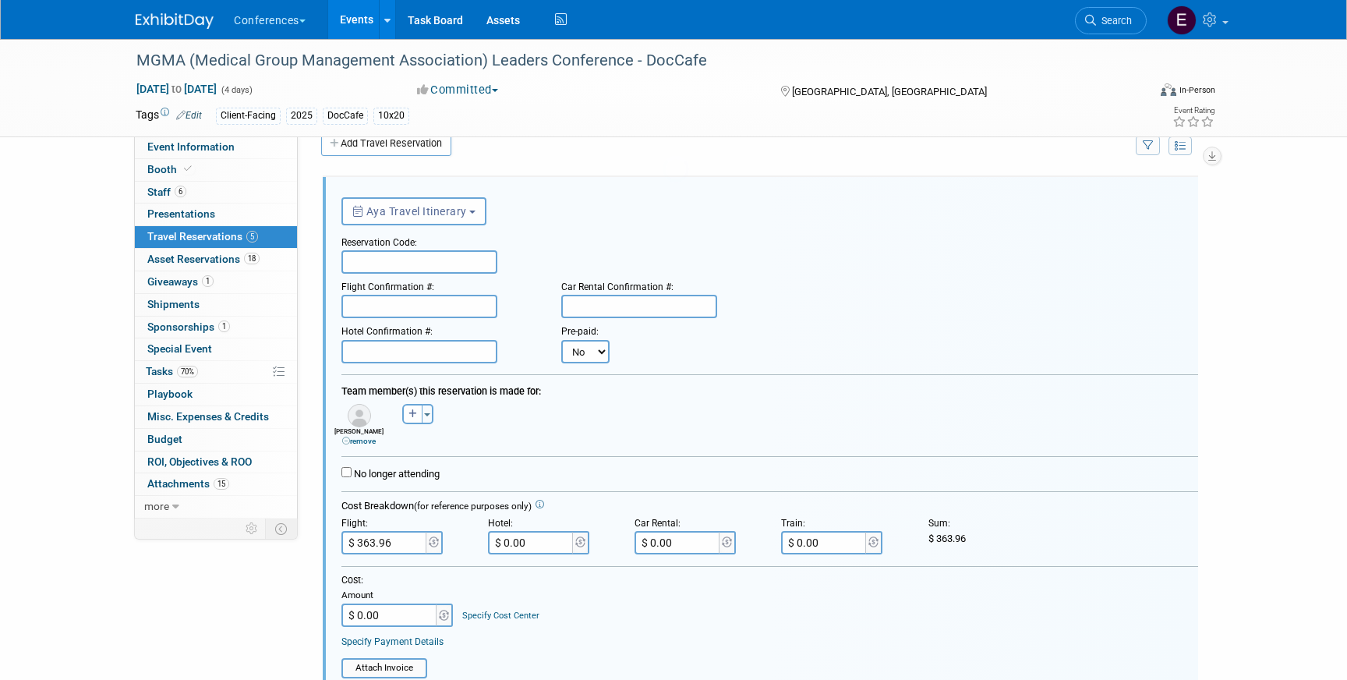
scroll to position [0, 0]
click at [380, 264] on input "text" at bounding box center [419, 261] width 156 height 23
paste input "YHYJCZ"
type input "YHYJCZ"
click at [409, 304] on input "text" at bounding box center [419, 306] width 156 height 23
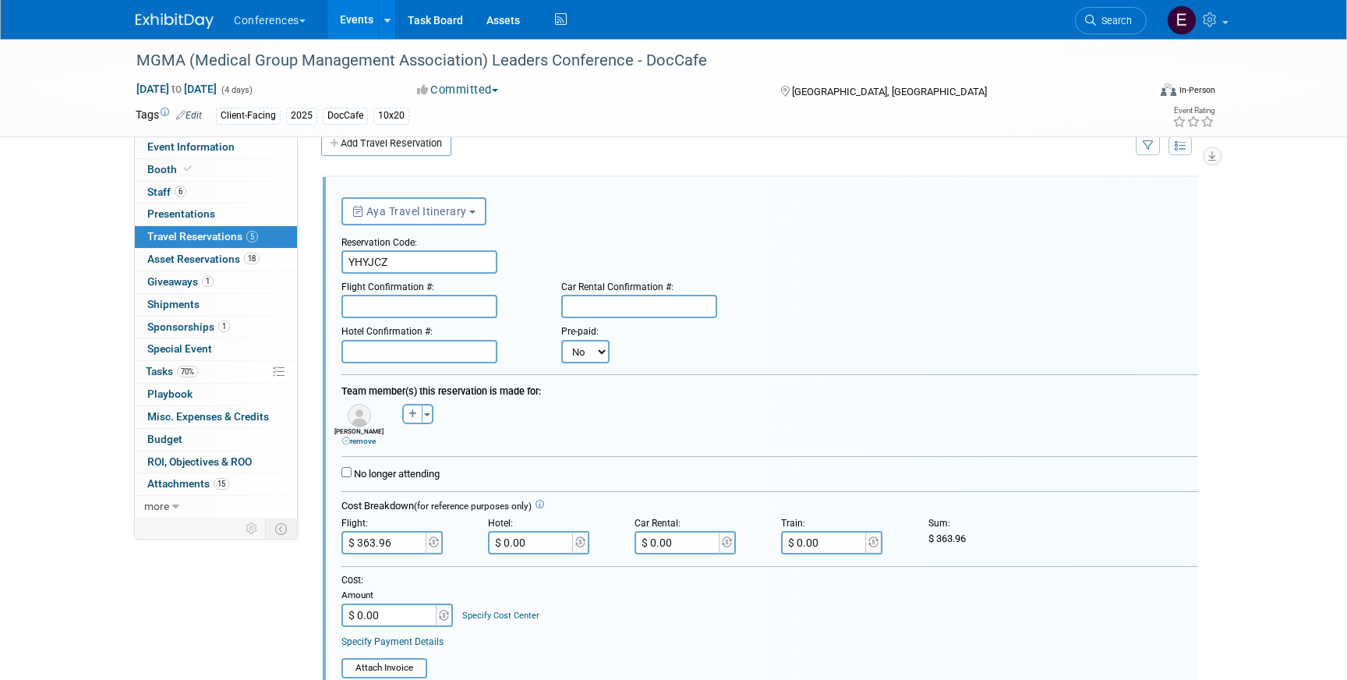
paste input "AETXBN (WN)"
type input "AETXBN (WN)"
click at [392, 352] on input "text" at bounding box center [419, 351] width 156 height 23
paste input "2291"
type input "2291"
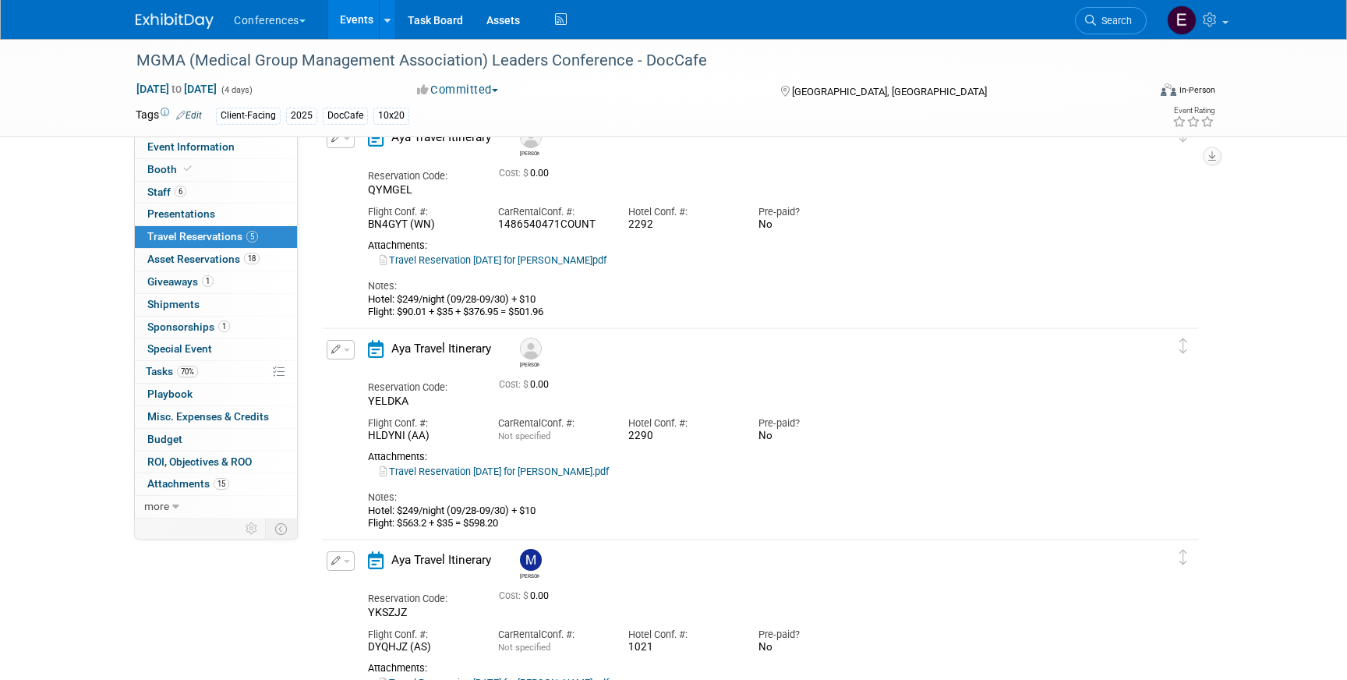
scroll to position [903, 0]
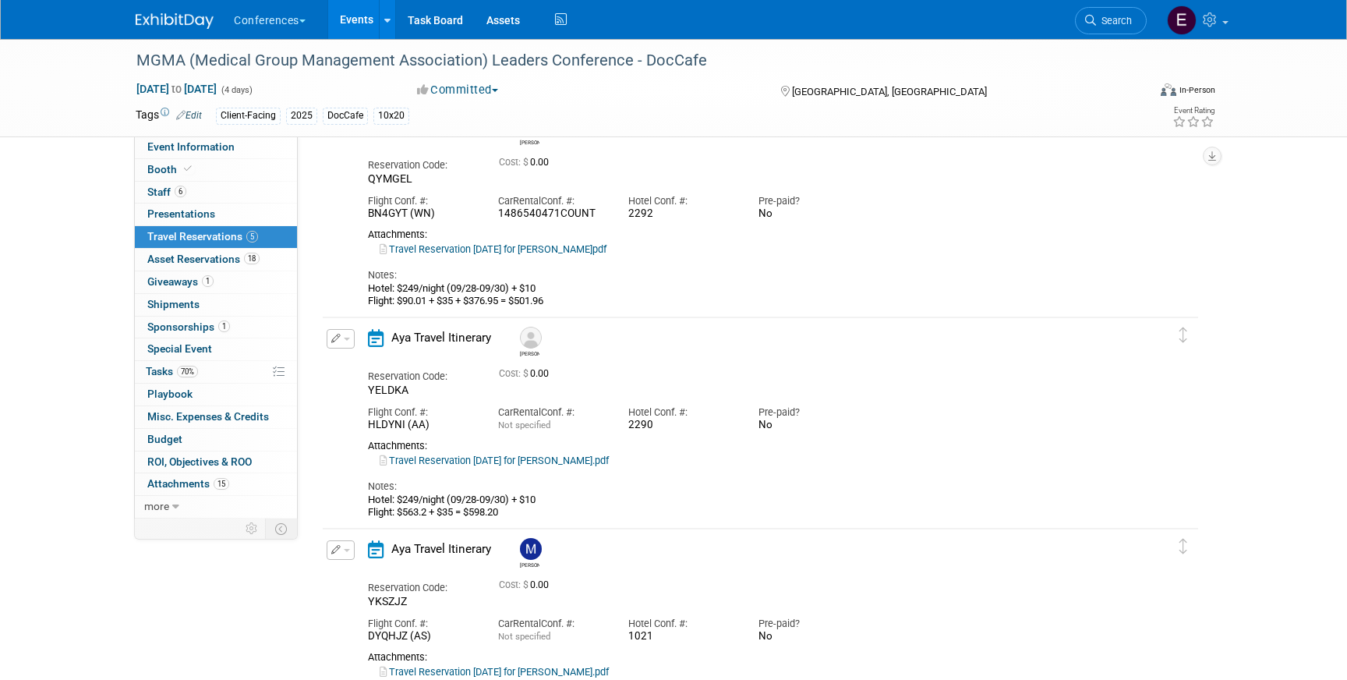
drag, startPoint x: 363, startPoint y: 289, endPoint x: 575, endPoint y: 284, distance: 212.1
click at [576, 284] on div "Aya Travel Itinerary John Reservation Code: QYMGEL Cost: $ 0.00 Car No" at bounding box center [746, 213] width 781 height 190
copy div "Hotel: $249/night (09/28-09/30) + $10"
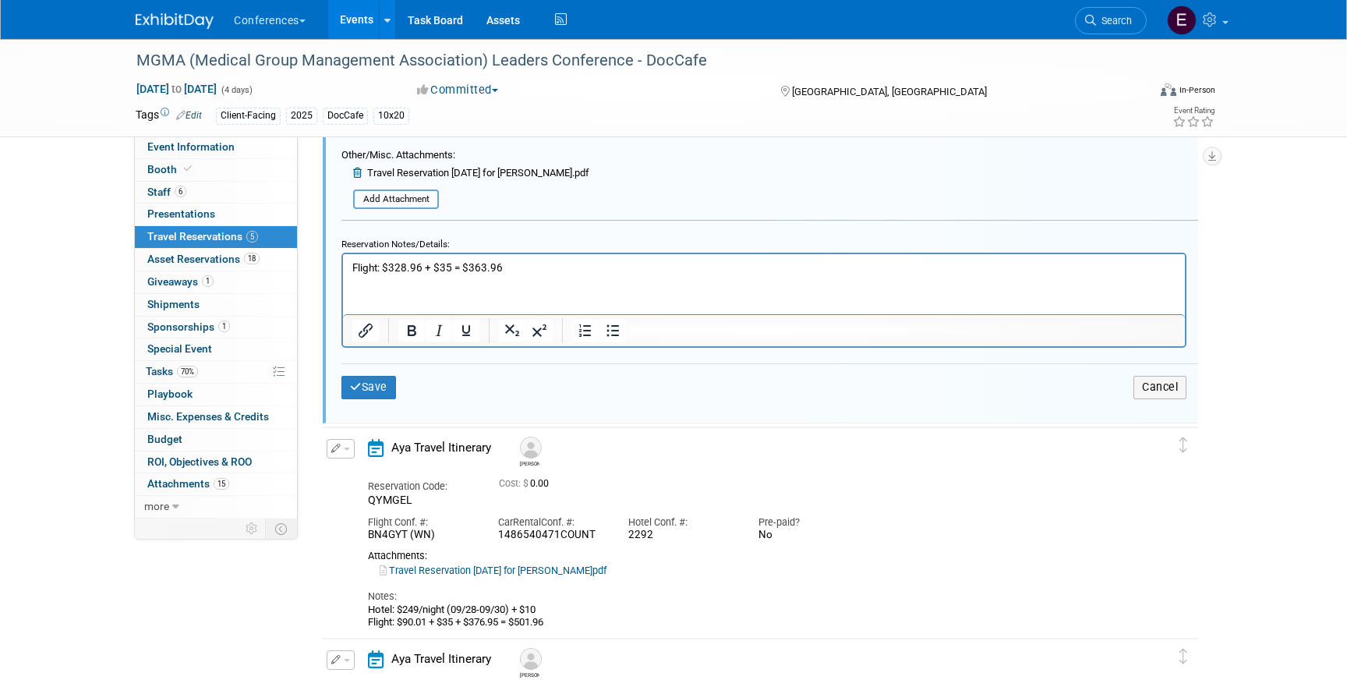
scroll to position [575, 0]
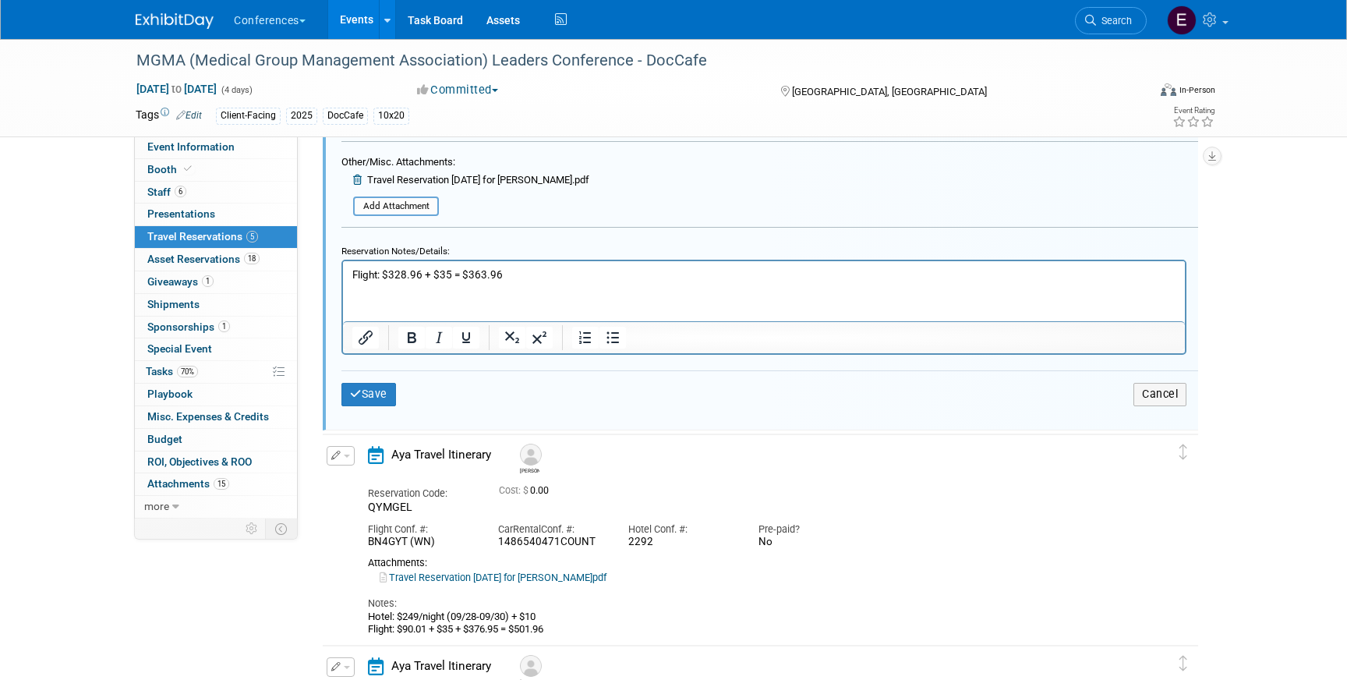
click at [349, 274] on html "Flight: $328.96 + $35 = $363.96" at bounding box center [764, 271] width 842 height 21
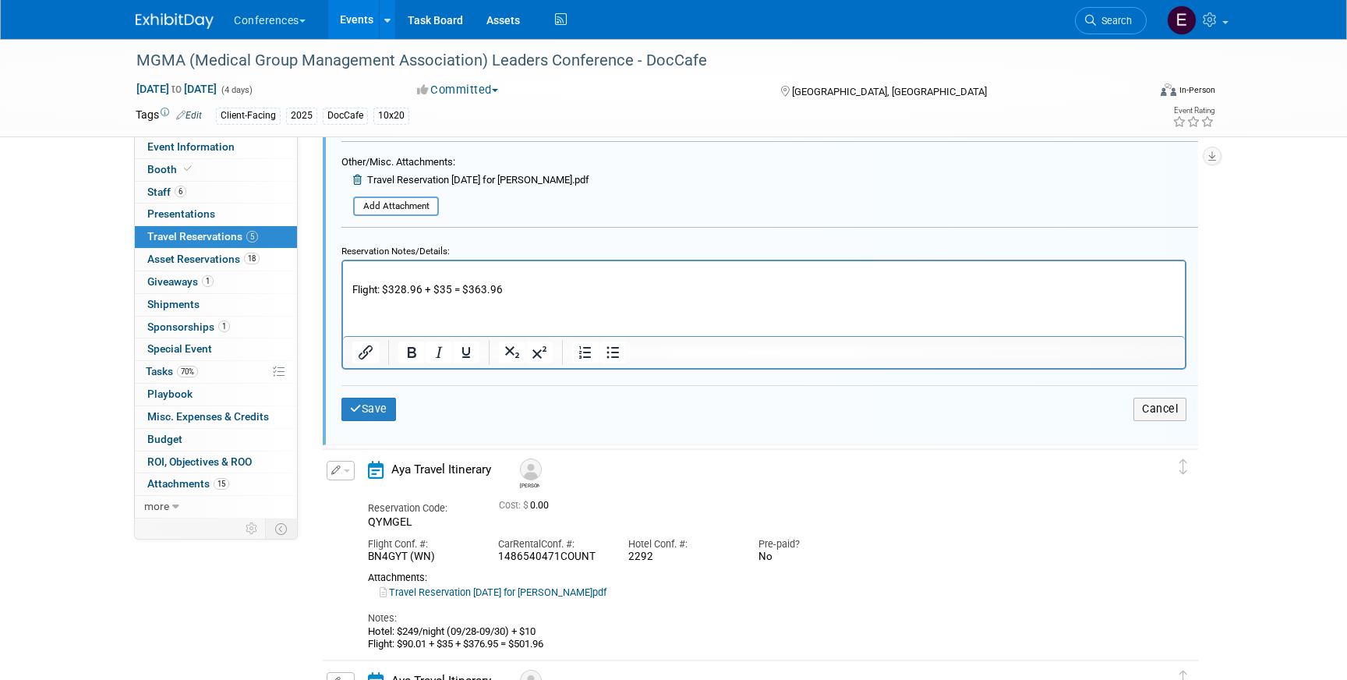
click at [376, 273] on p "Rich Text Area. Press ALT-0 for help." at bounding box center [764, 274] width 824 height 15
click at [370, 417] on button "Save" at bounding box center [368, 409] width 55 height 23
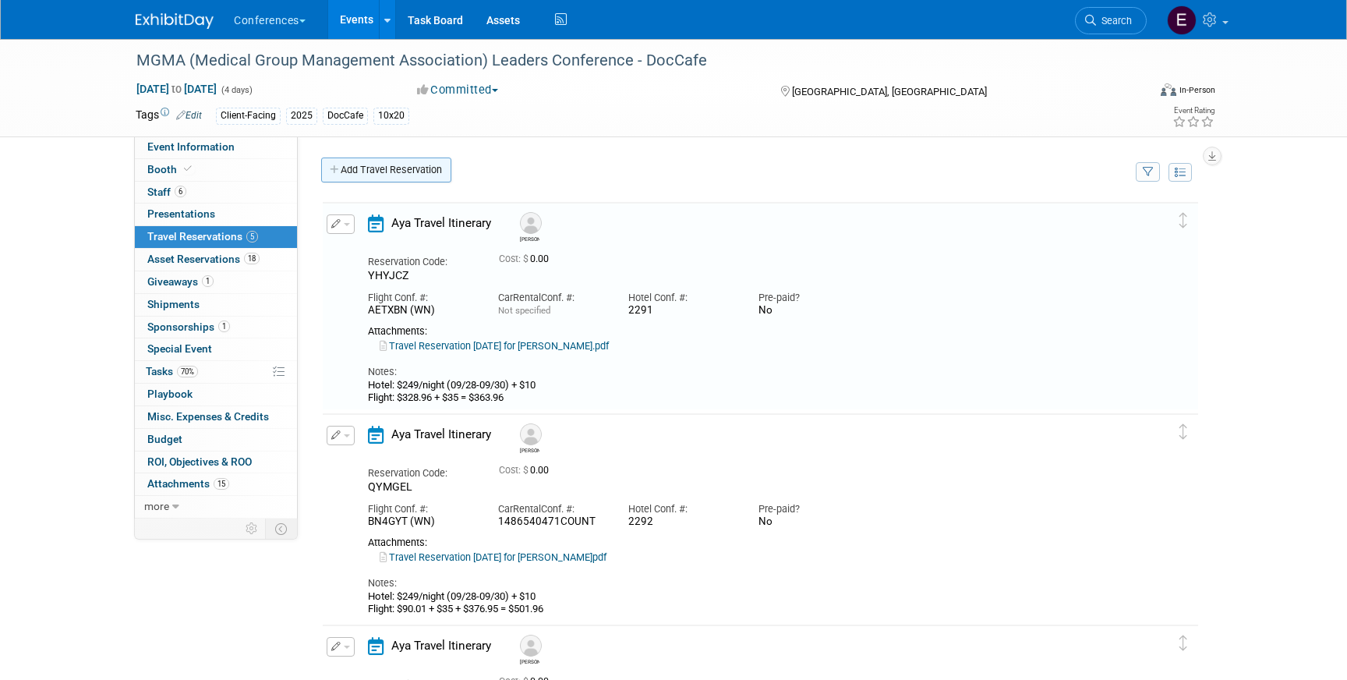
click at [353, 170] on link "Add Travel Reservation" at bounding box center [386, 169] width 130 height 25
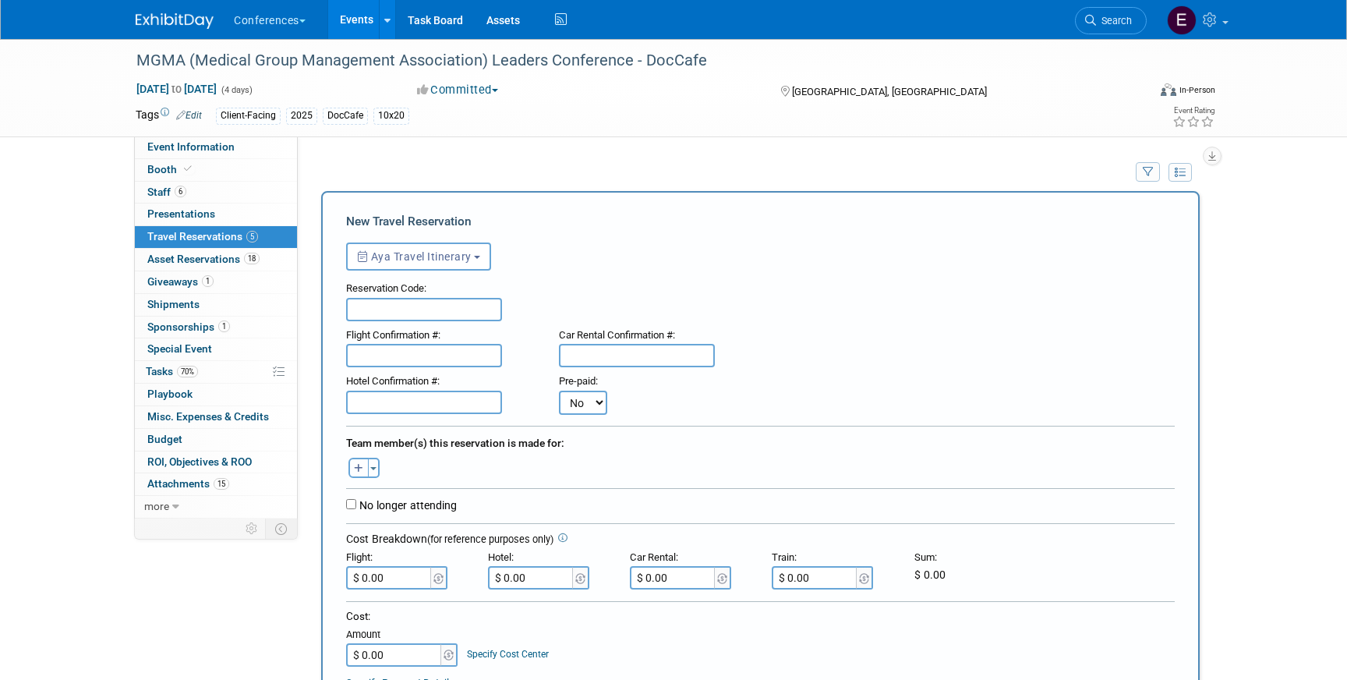
click at [352, 476] on button "button" at bounding box center [358, 468] width 20 height 20
select select
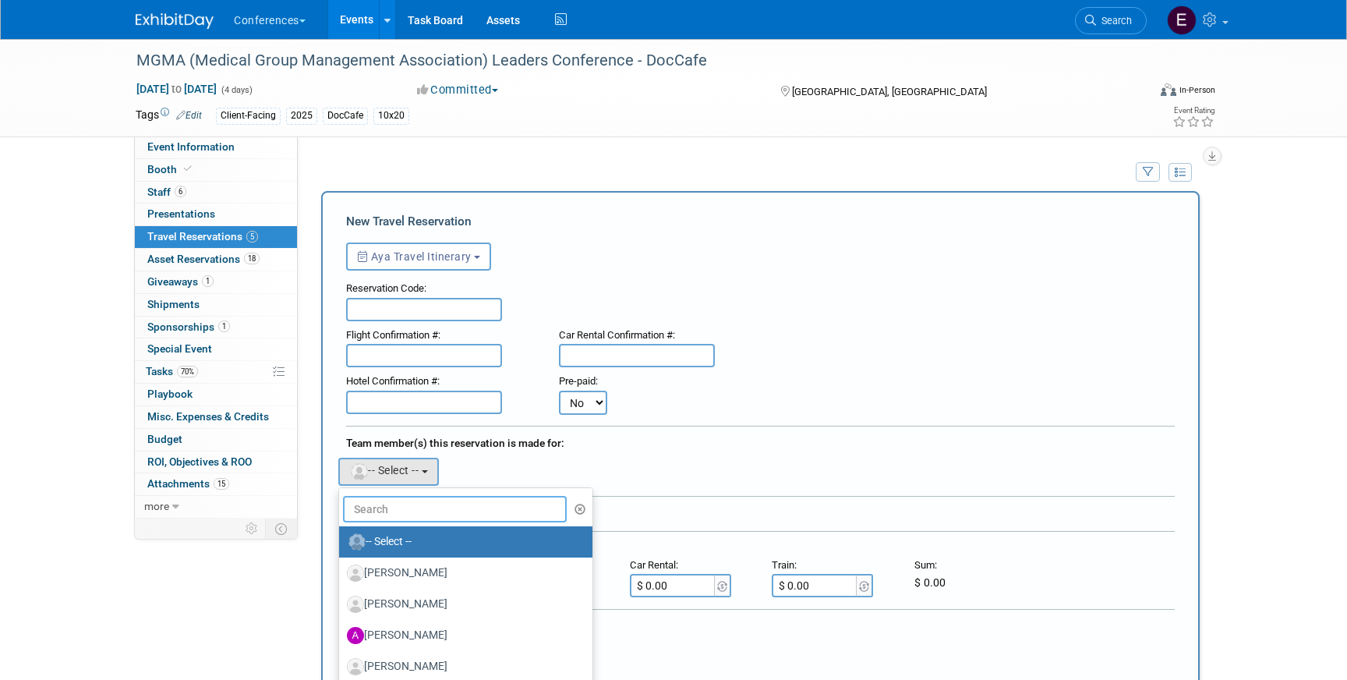
click at [394, 500] on input "text" at bounding box center [455, 509] width 224 height 27
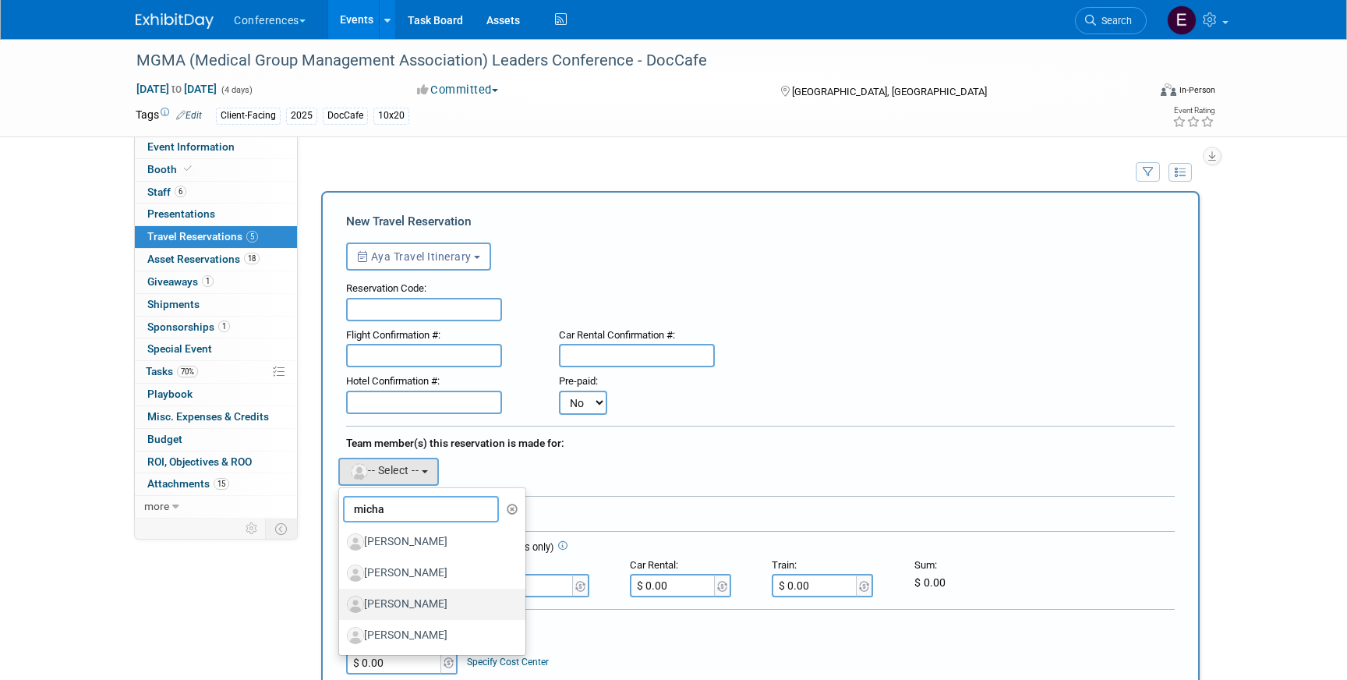
type input "micha"
click at [423, 608] on label "[PERSON_NAME]" at bounding box center [428, 604] width 163 height 25
click at [341, 607] on input "[PERSON_NAME]" at bounding box center [336, 602] width 10 height 10
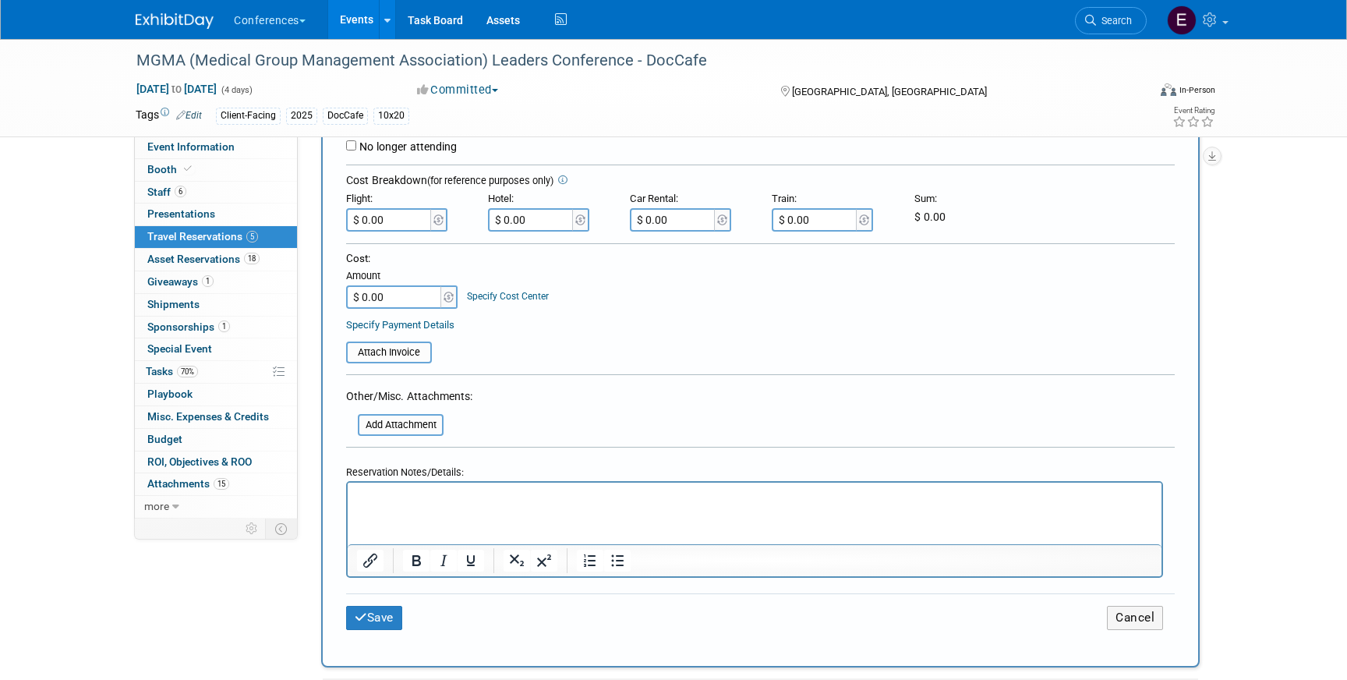
scroll to position [465, 0]
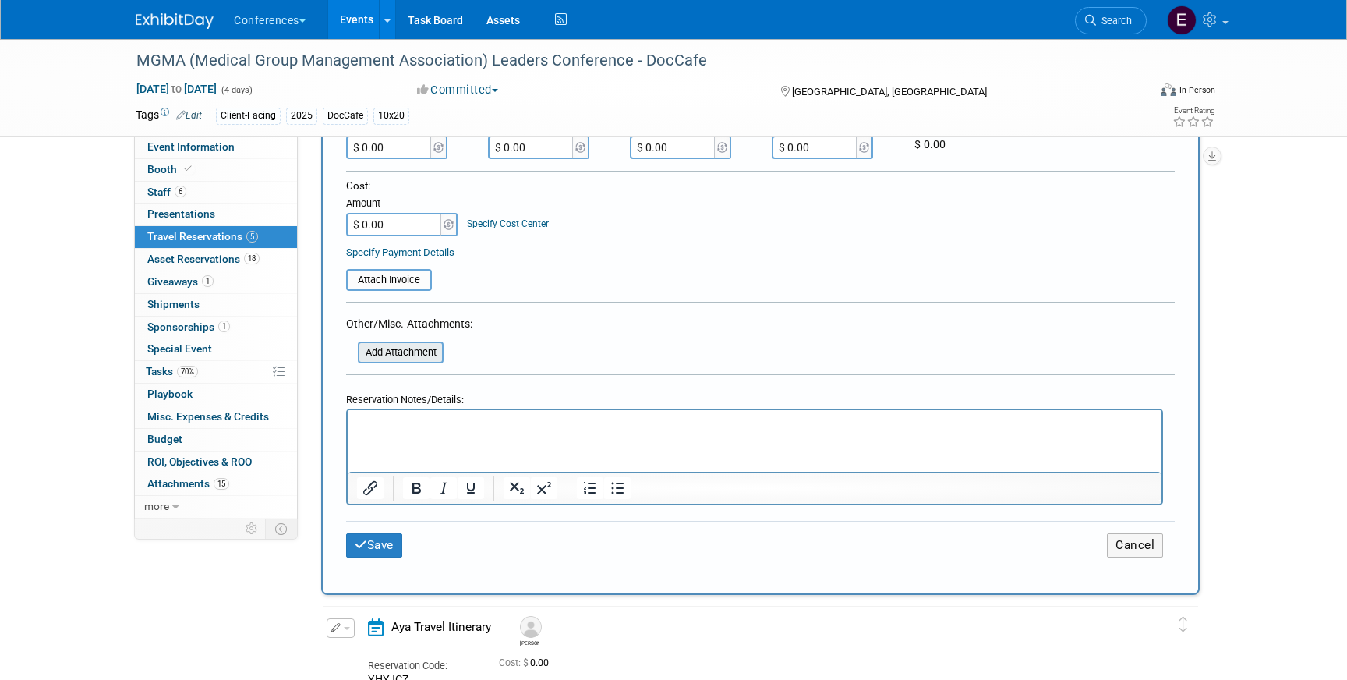
click at [380, 343] on input "file" at bounding box center [349, 352] width 186 height 19
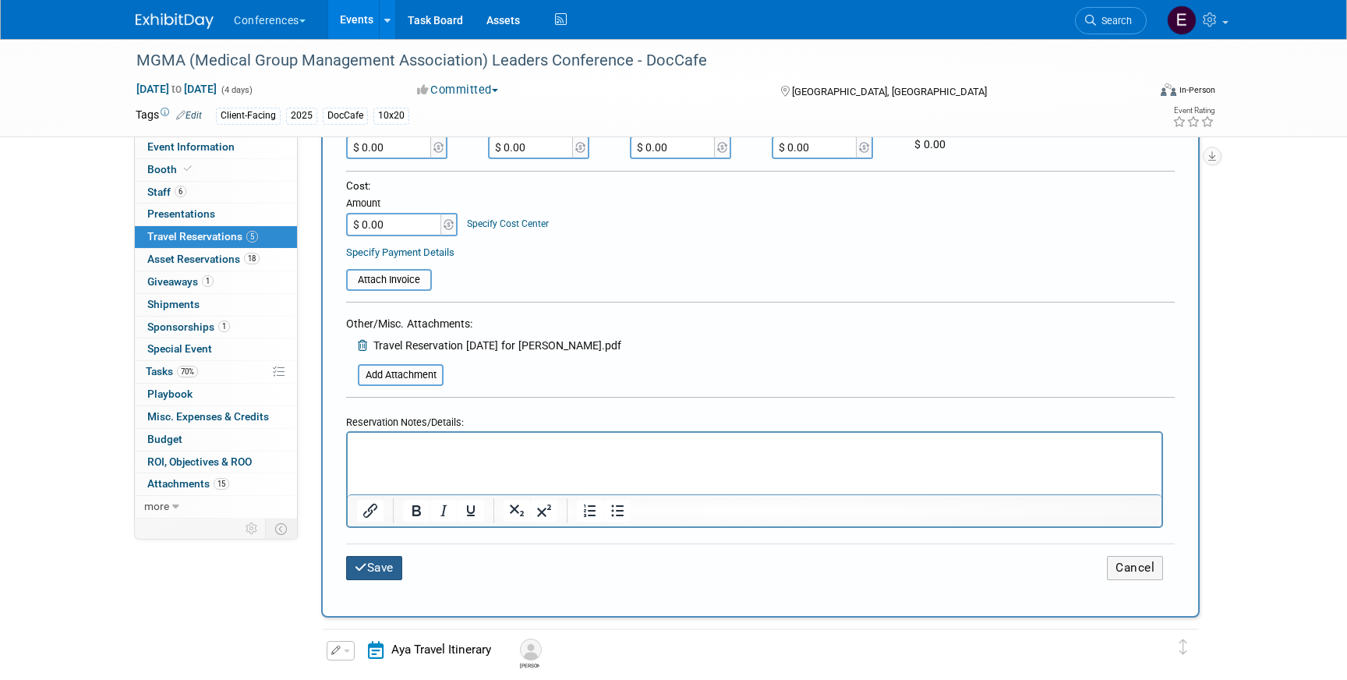
click at [398, 567] on button "Save" at bounding box center [374, 568] width 56 height 24
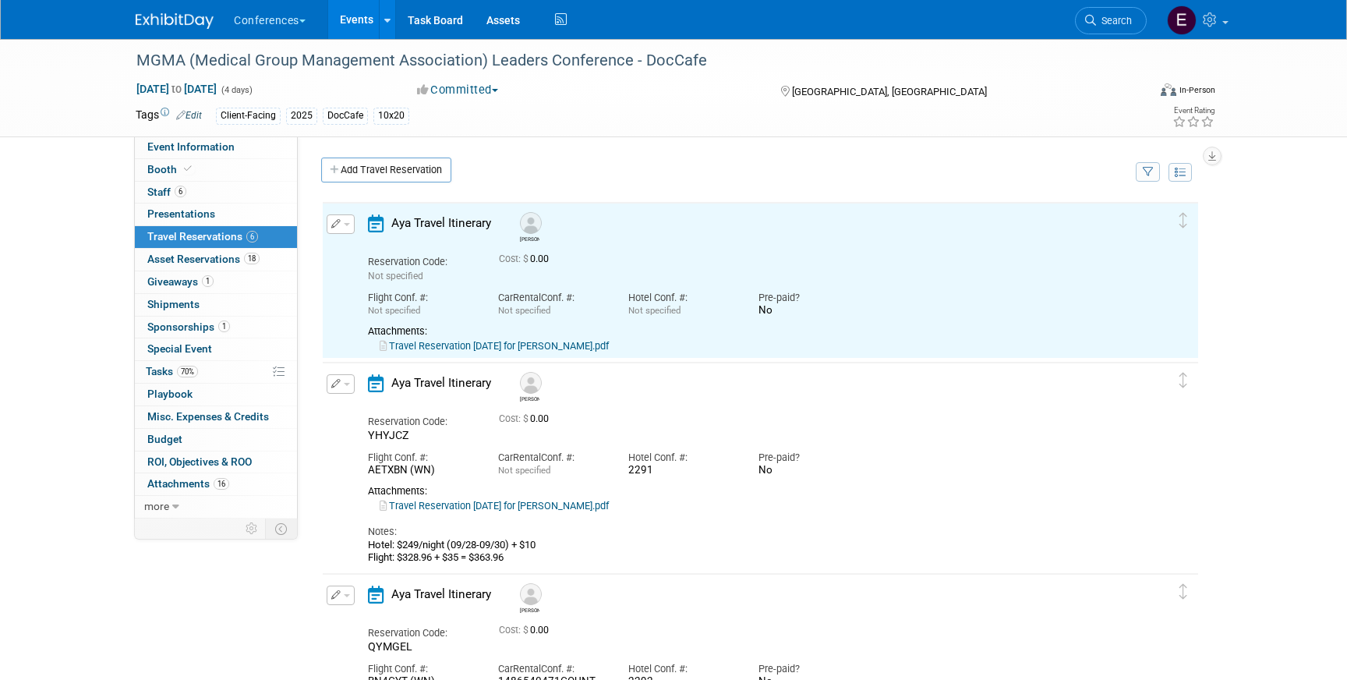
scroll to position [0, 0]
click at [486, 345] on link "Travel Reservation September 27 for MICHAEL ALLEN GRAHAM.pdf" at bounding box center [494, 346] width 229 height 12
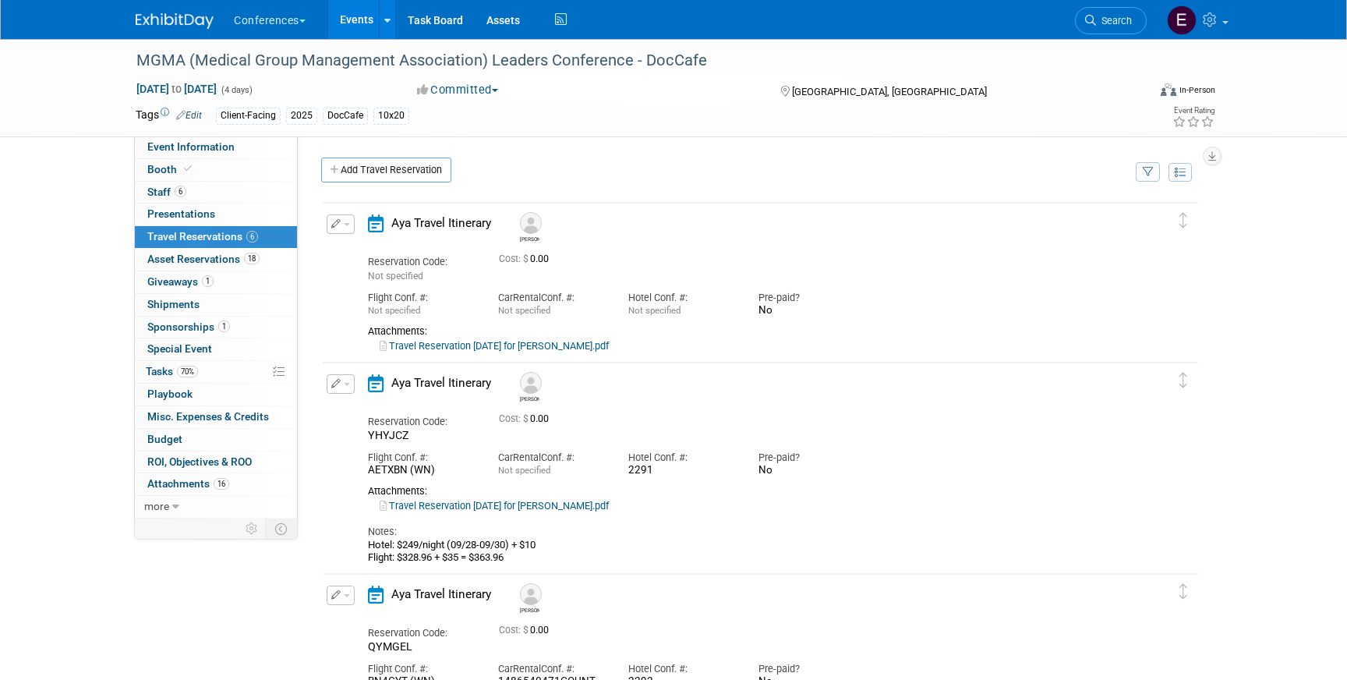
click at [330, 222] on button "button" at bounding box center [341, 223] width 28 height 19
click at [352, 253] on button "Edit Reservation" at bounding box center [393, 251] width 132 height 23
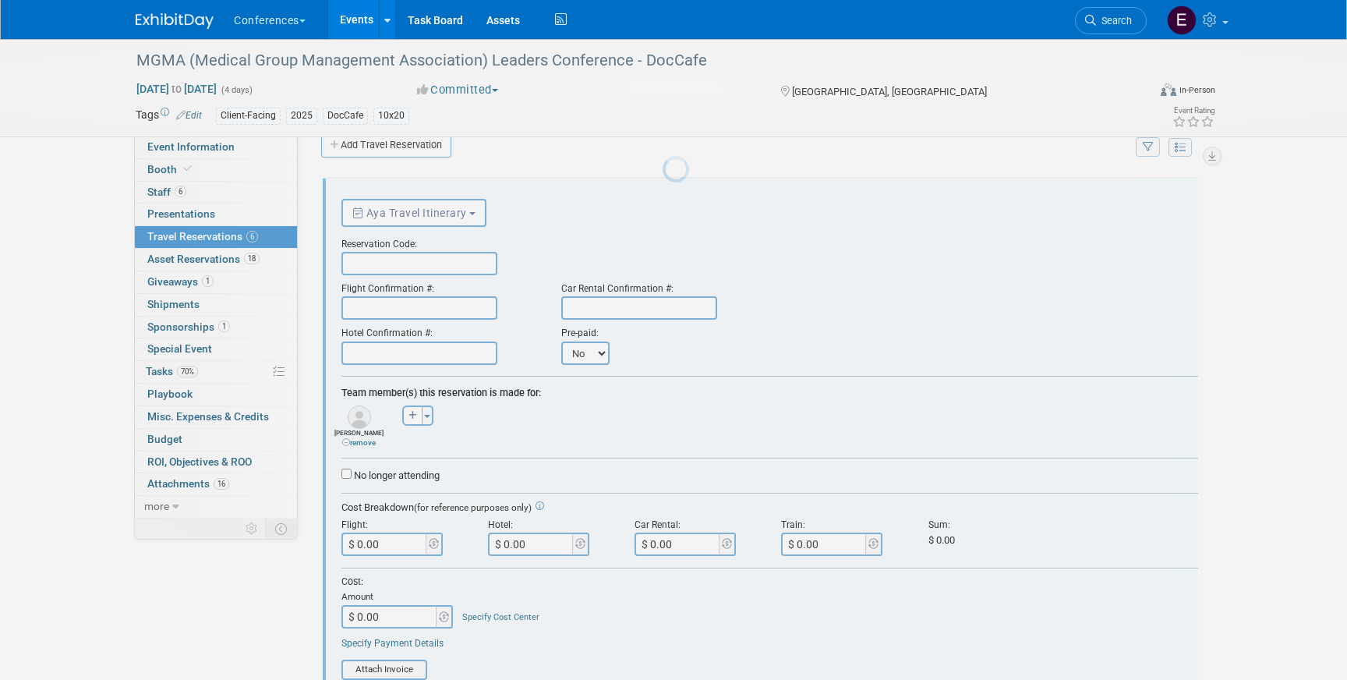
scroll to position [27, 0]
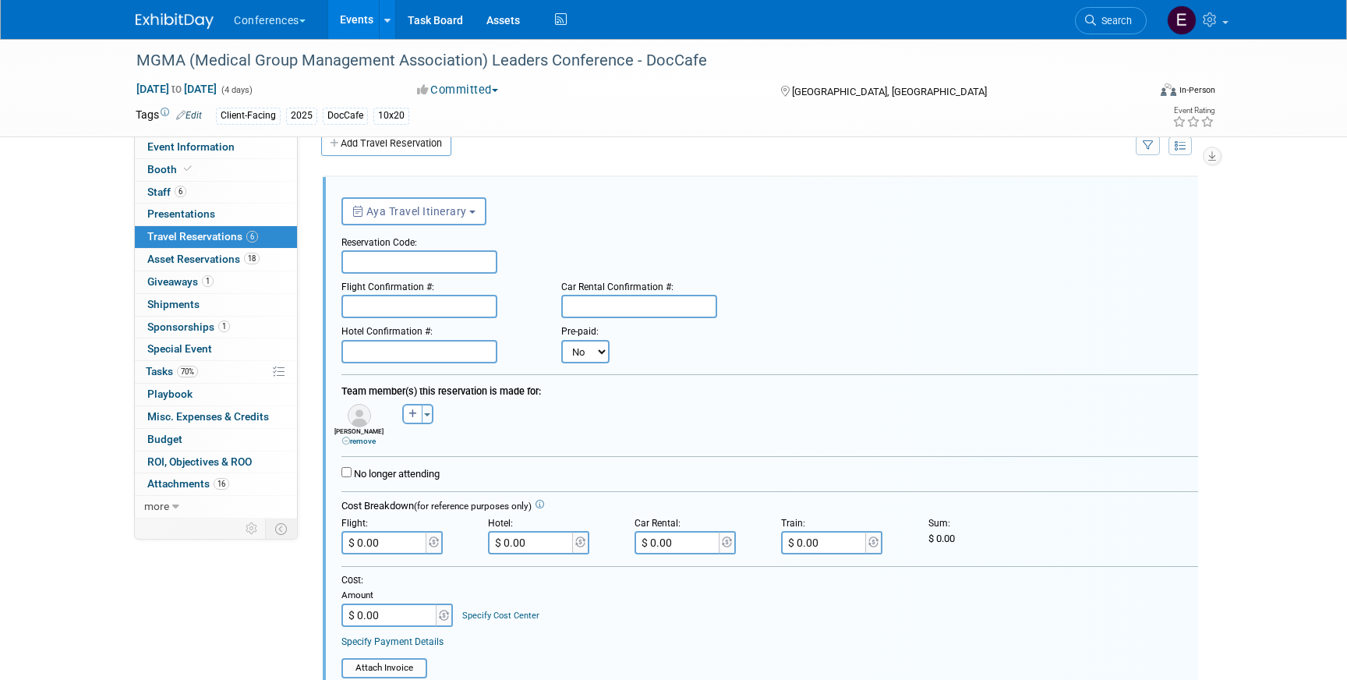
click at [391, 263] on input "text" at bounding box center [419, 261] width 156 height 23
paste input "HQYOZE"
type input "HQYOZE"
click at [381, 319] on div "Hotel Confirmation #:" at bounding box center [439, 328] width 196 height 21
click at [382, 306] on input "text" at bounding box center [419, 306] width 156 height 23
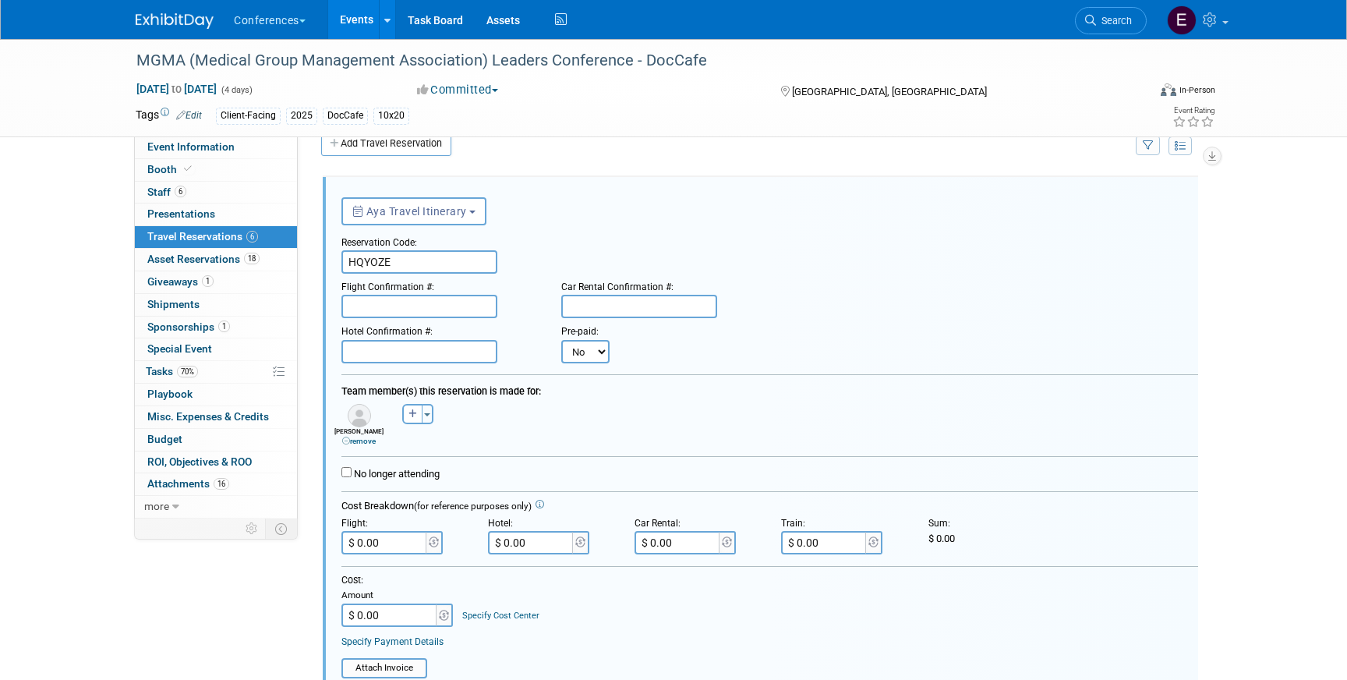
paste input "BN5VAL (WN)"
type input "BN5VAL (WN)"
click at [450, 348] on input "text" at bounding box center [419, 351] width 156 height 23
paste input "2293"
type input "2293"
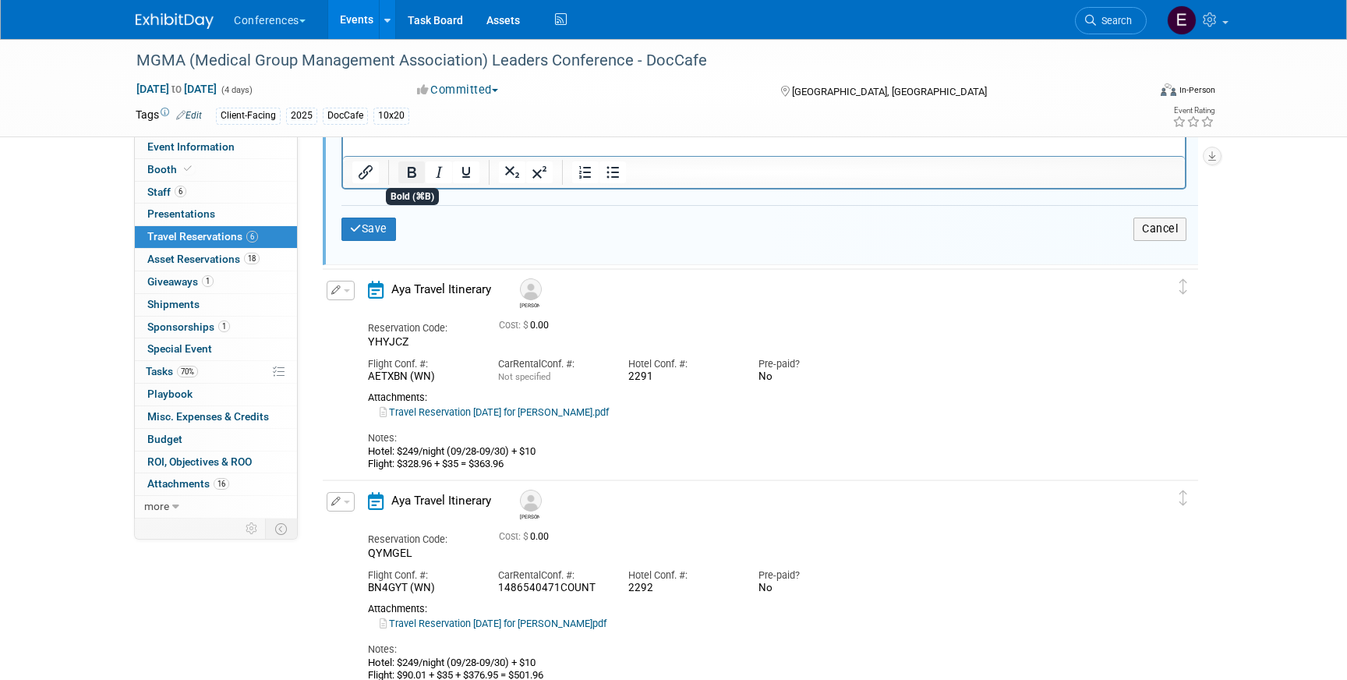
scroll to position [736, 0]
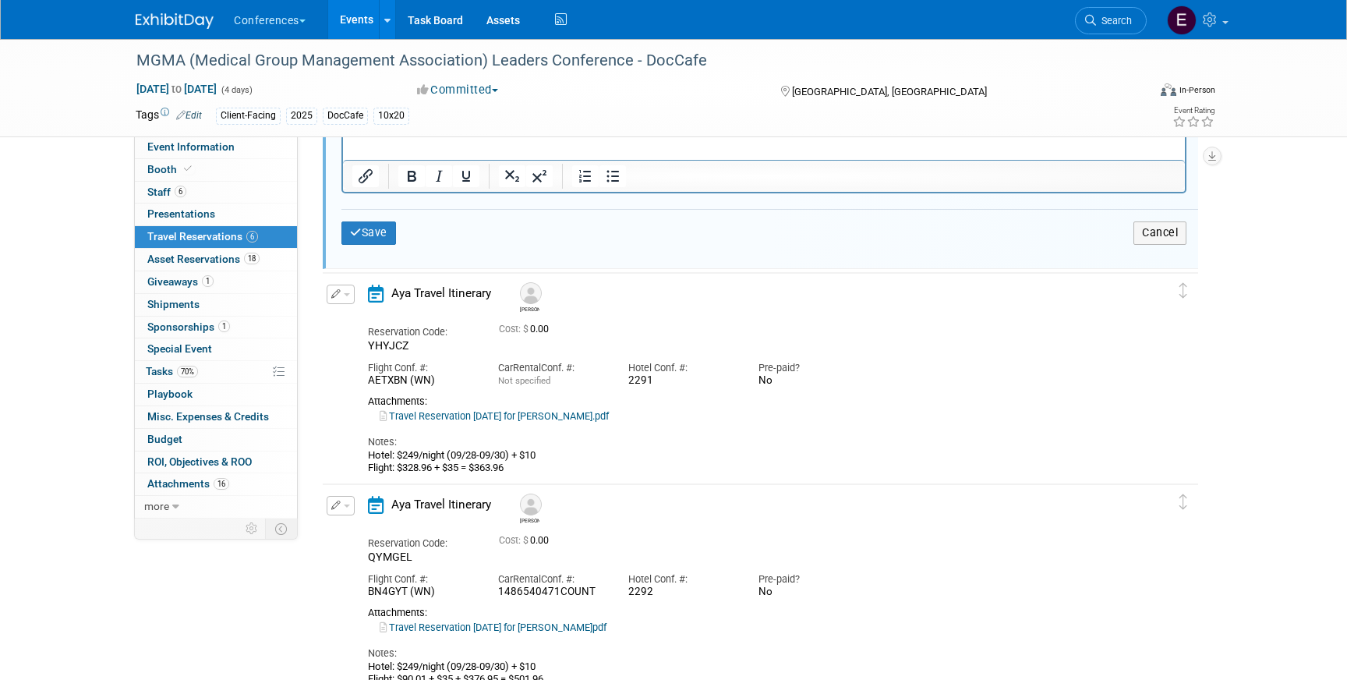
drag, startPoint x: 366, startPoint y: 455, endPoint x: 618, endPoint y: 458, distance: 251.8
click at [618, 458] on div "Aya Travel Itinerary Jim Reservation Code: YHYJCZ Cost: $ 0.00 Car No" at bounding box center [746, 380] width 781 height 190
copy div "Hotel: $249/night (09/28-09/30) + $10"
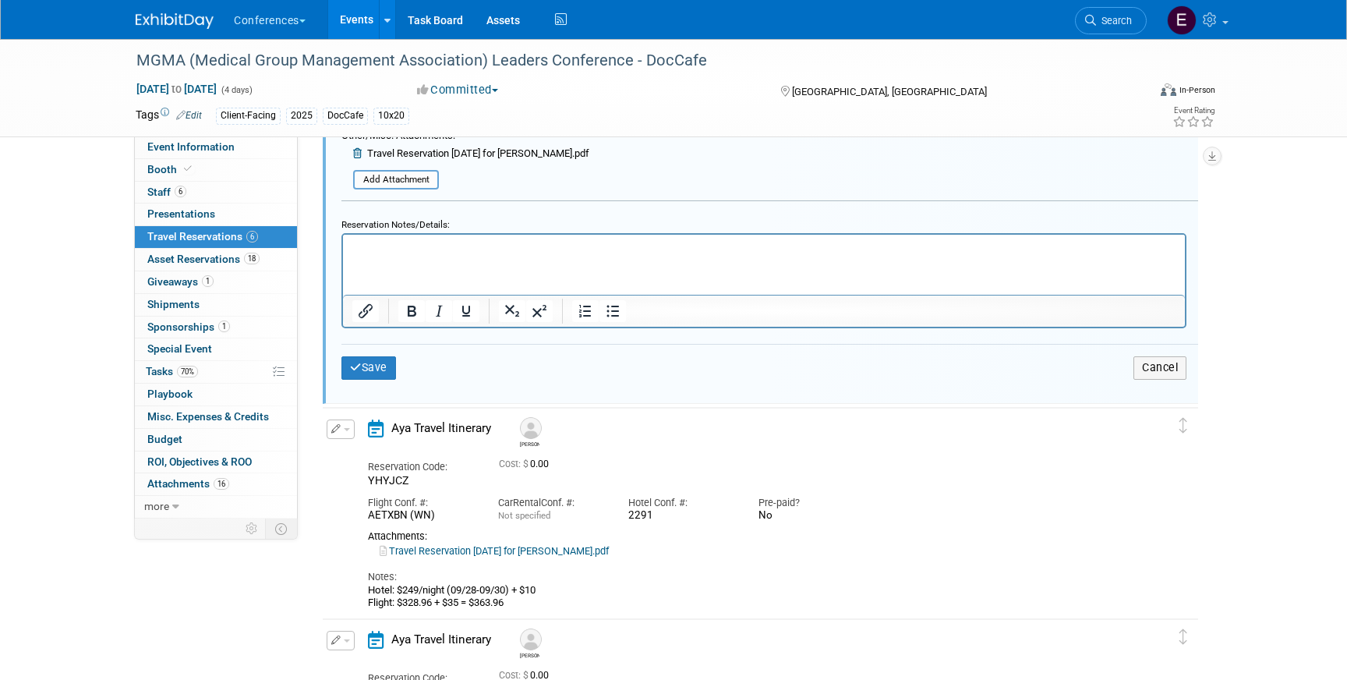
scroll to position [596, 0]
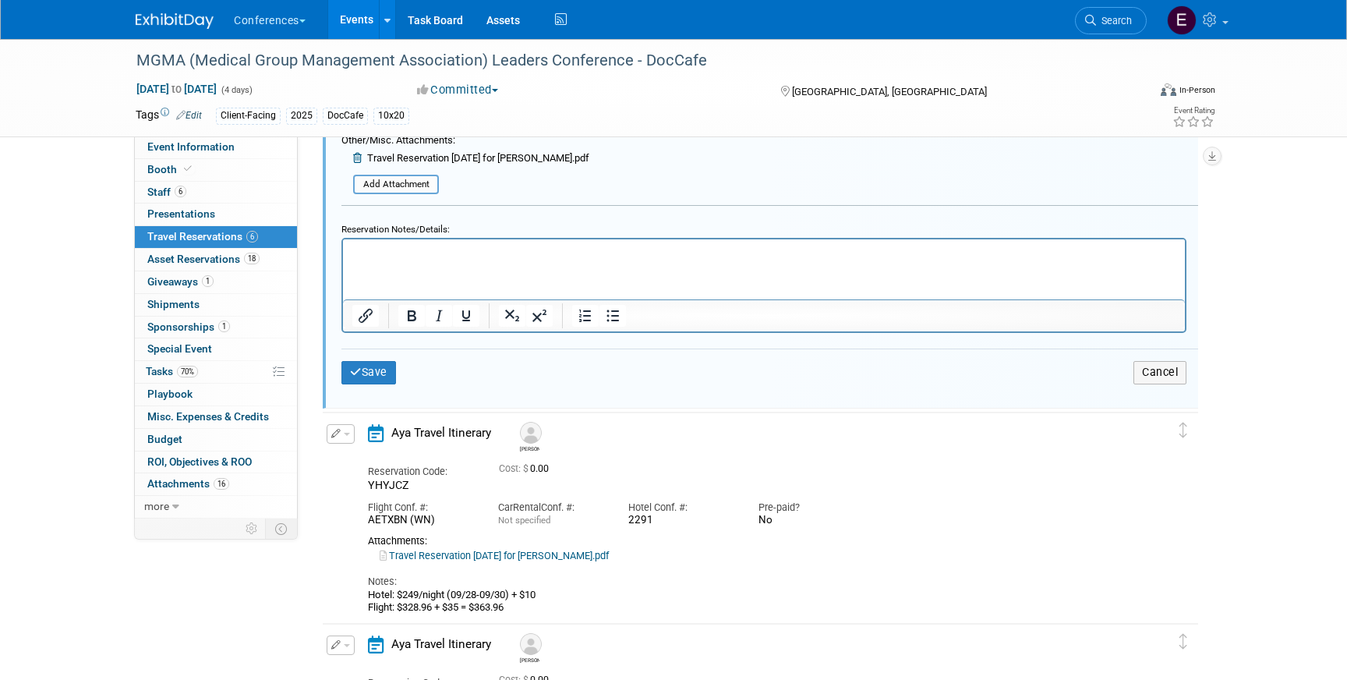
click at [437, 260] on html at bounding box center [764, 249] width 842 height 21
paste body "Rich Text Area. Press ALT-0 for help."
click at [465, 253] on p "Hotel: $249/night (09/28-09/30) + $10" at bounding box center [764, 253] width 824 height 15
click at [381, 367] on button "Save" at bounding box center [368, 372] width 55 height 23
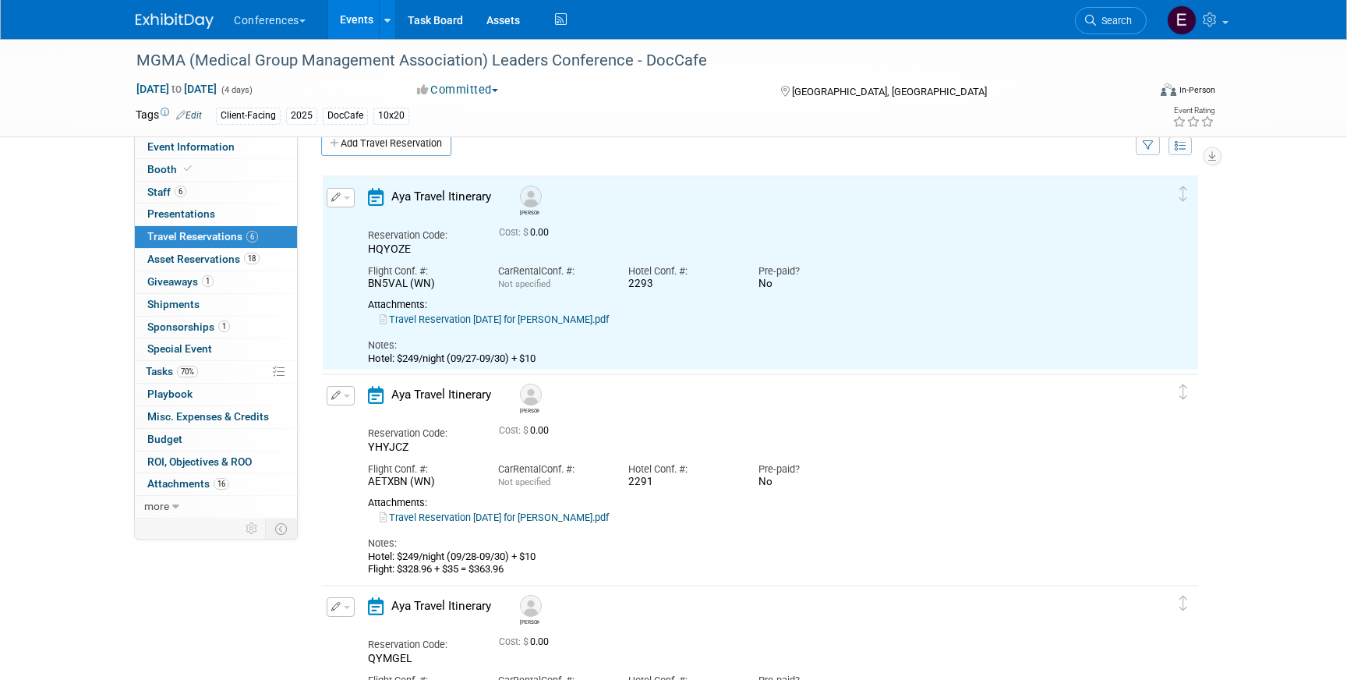
scroll to position [0, 0]
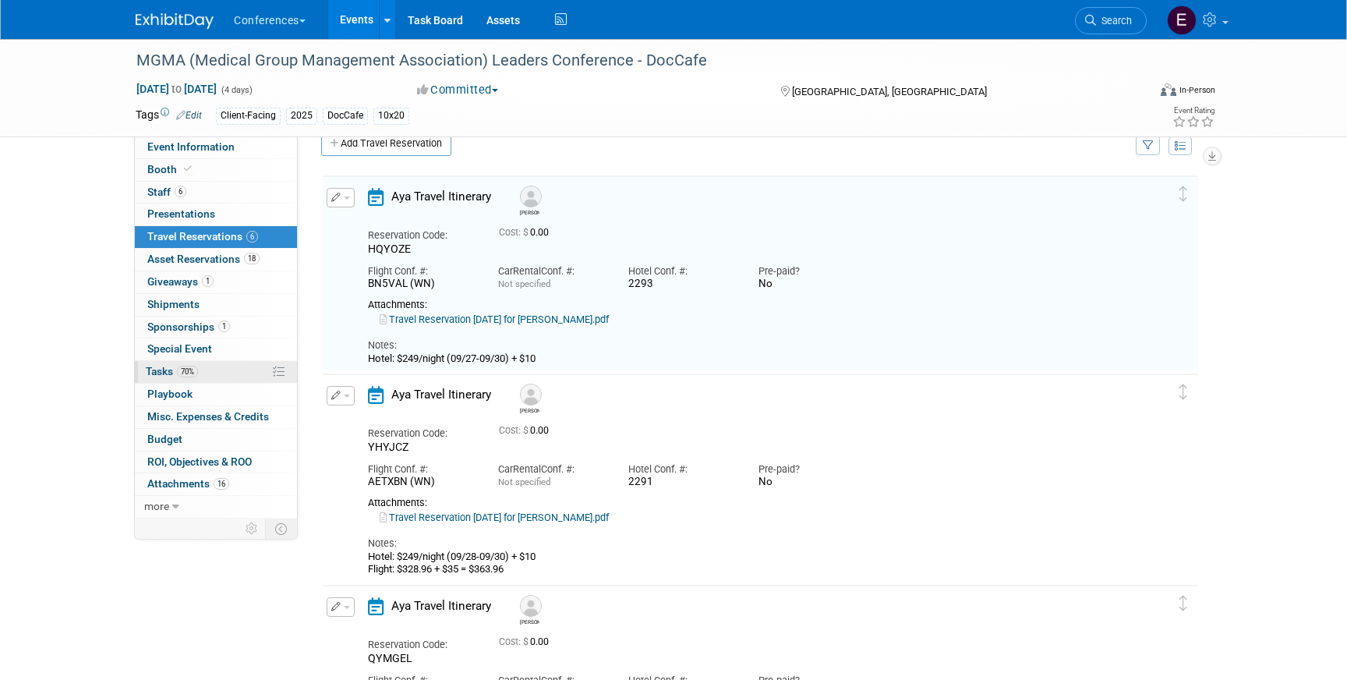
click at [185, 372] on span "70%" at bounding box center [187, 372] width 21 height 12
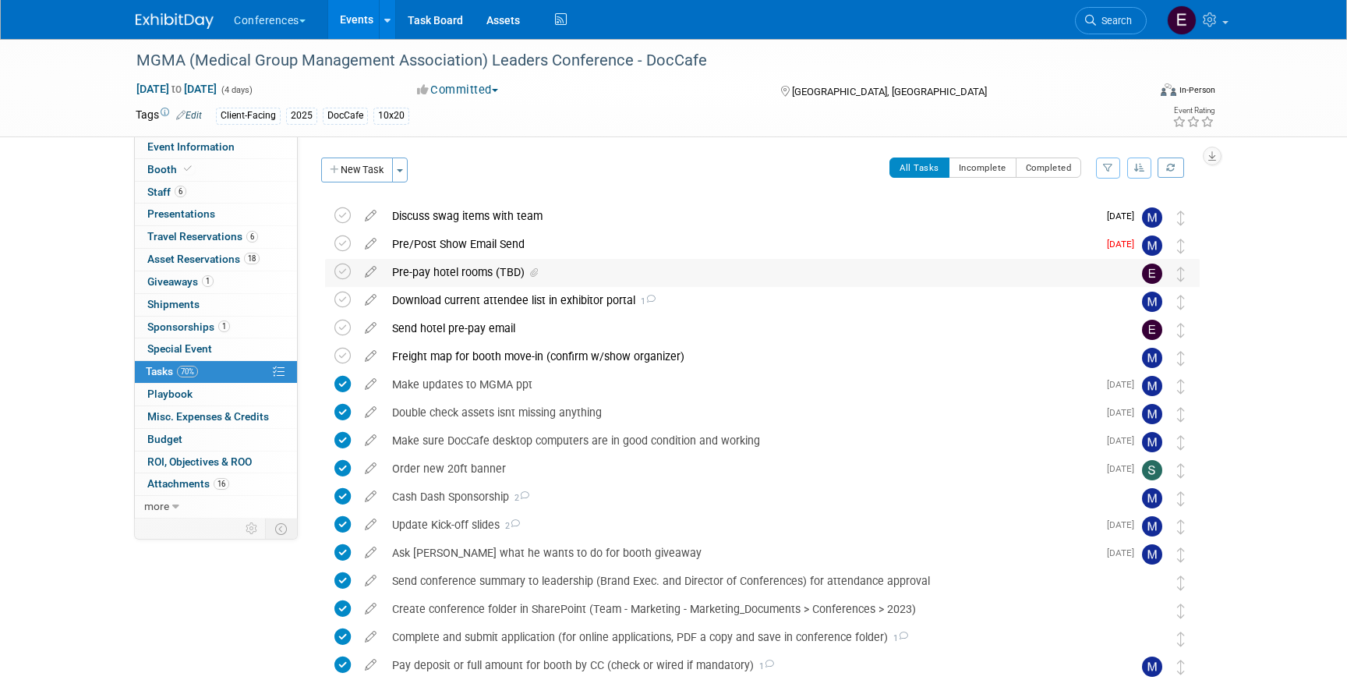
click at [483, 272] on div "Pre-pay hotel rooms (TBD)" at bounding box center [747, 272] width 727 height 27
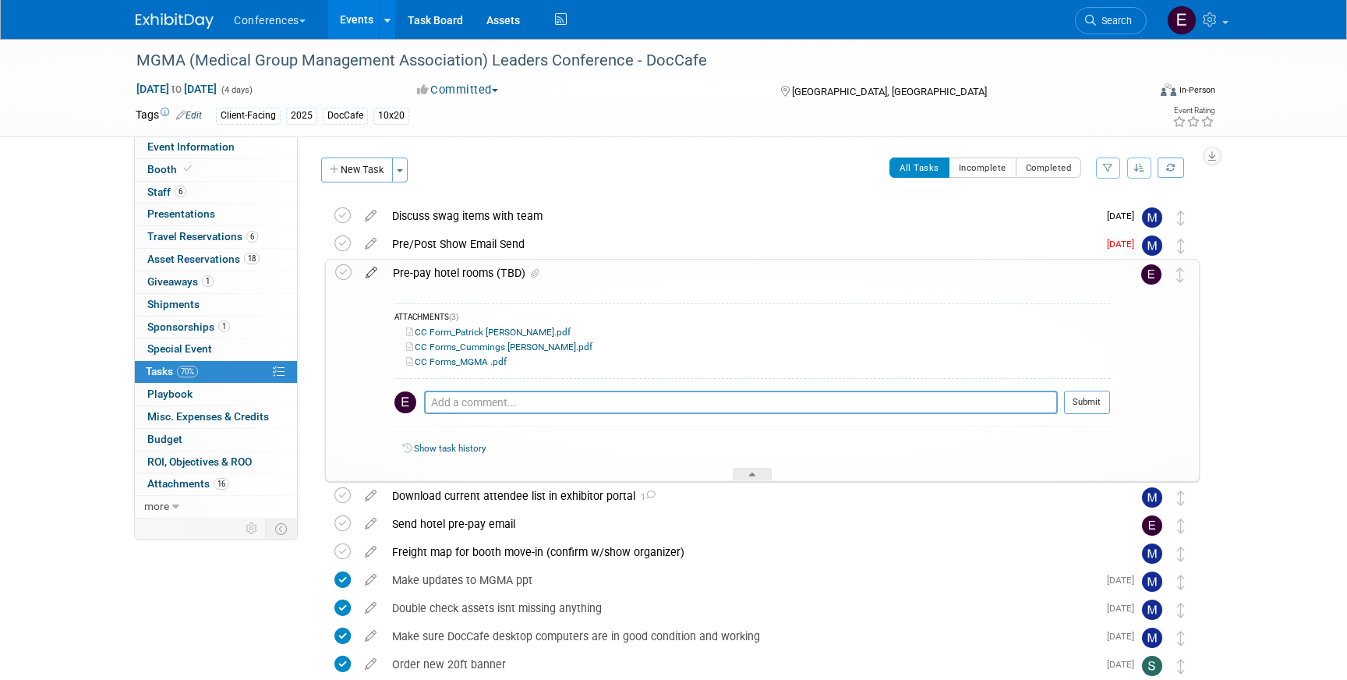
click at [376, 274] on icon at bounding box center [371, 269] width 27 height 19
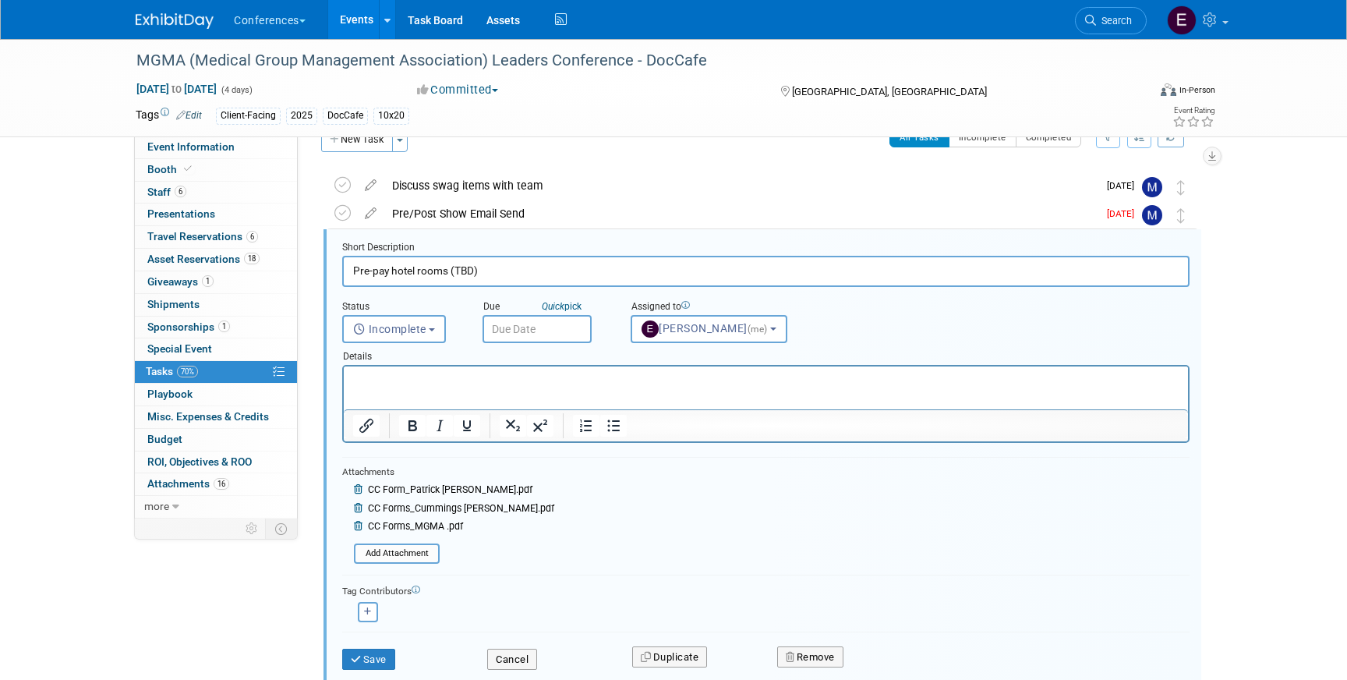
scroll to position [31, 0]
click at [358, 527] on icon at bounding box center [360, 525] width 12 height 9
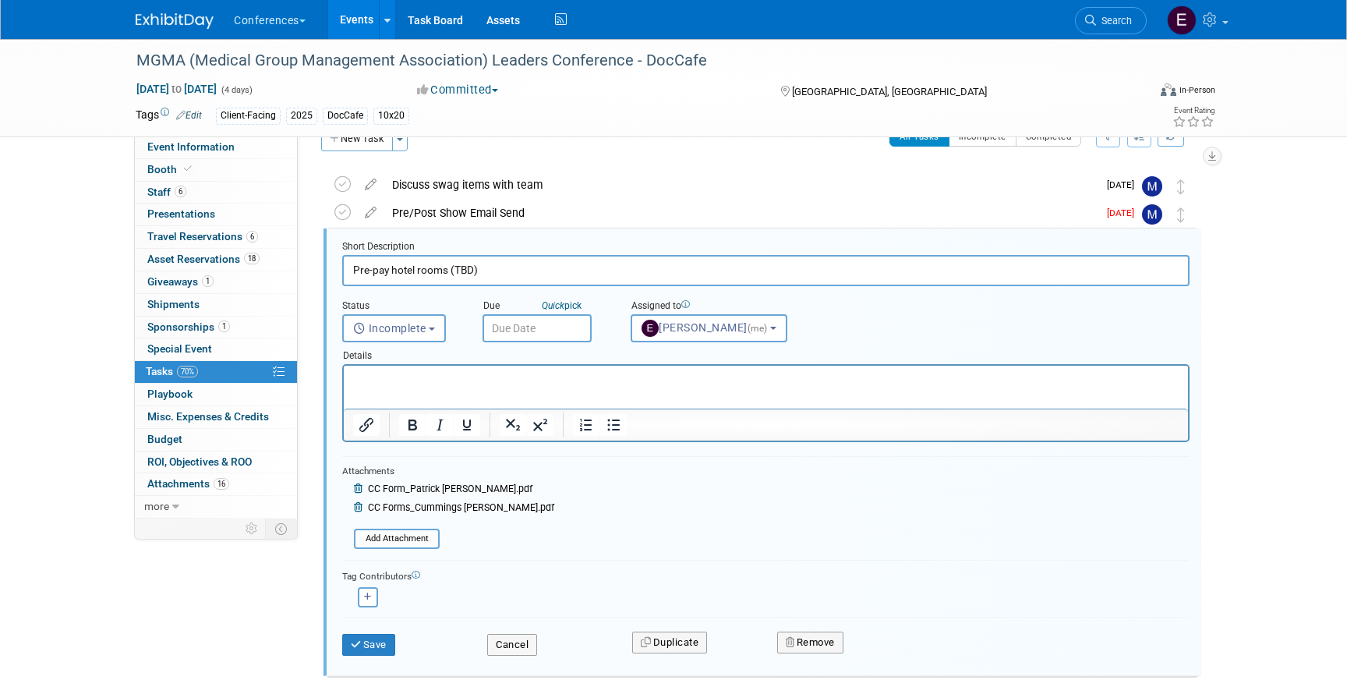
click at [356, 509] on icon at bounding box center [360, 507] width 12 height 9
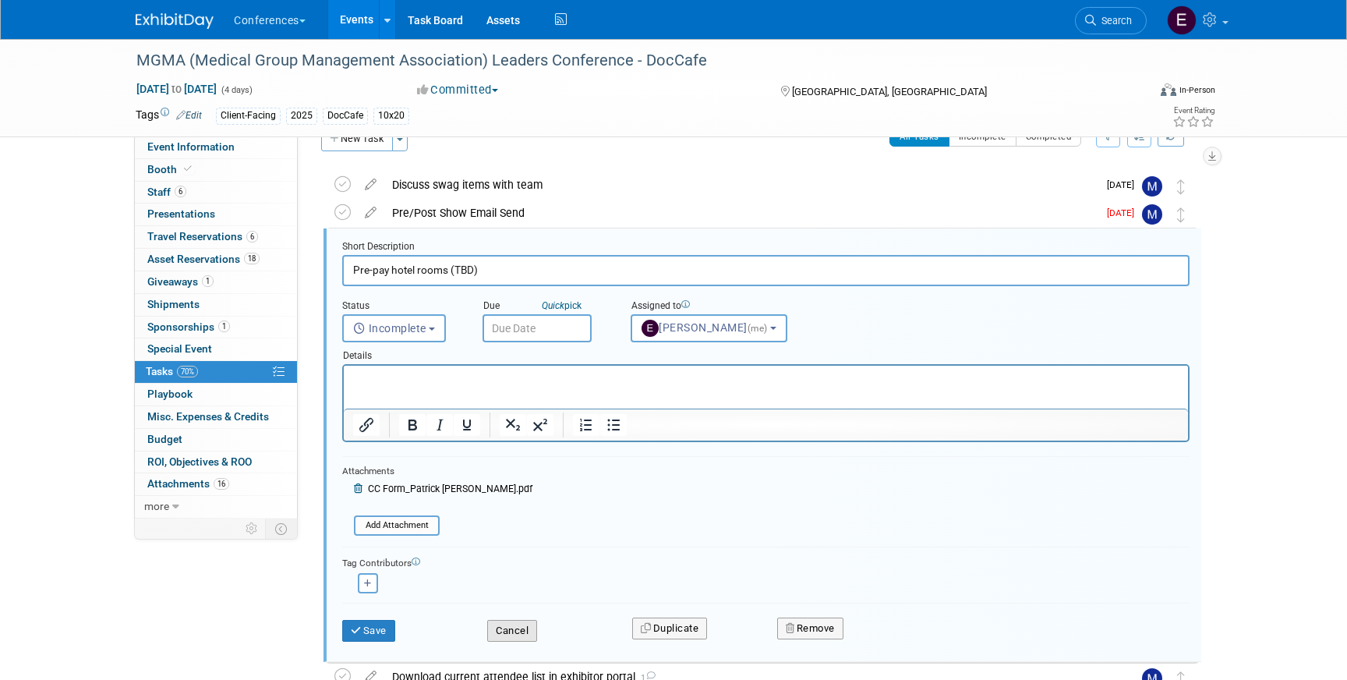
click at [518, 630] on button "Cancel" at bounding box center [512, 631] width 50 height 22
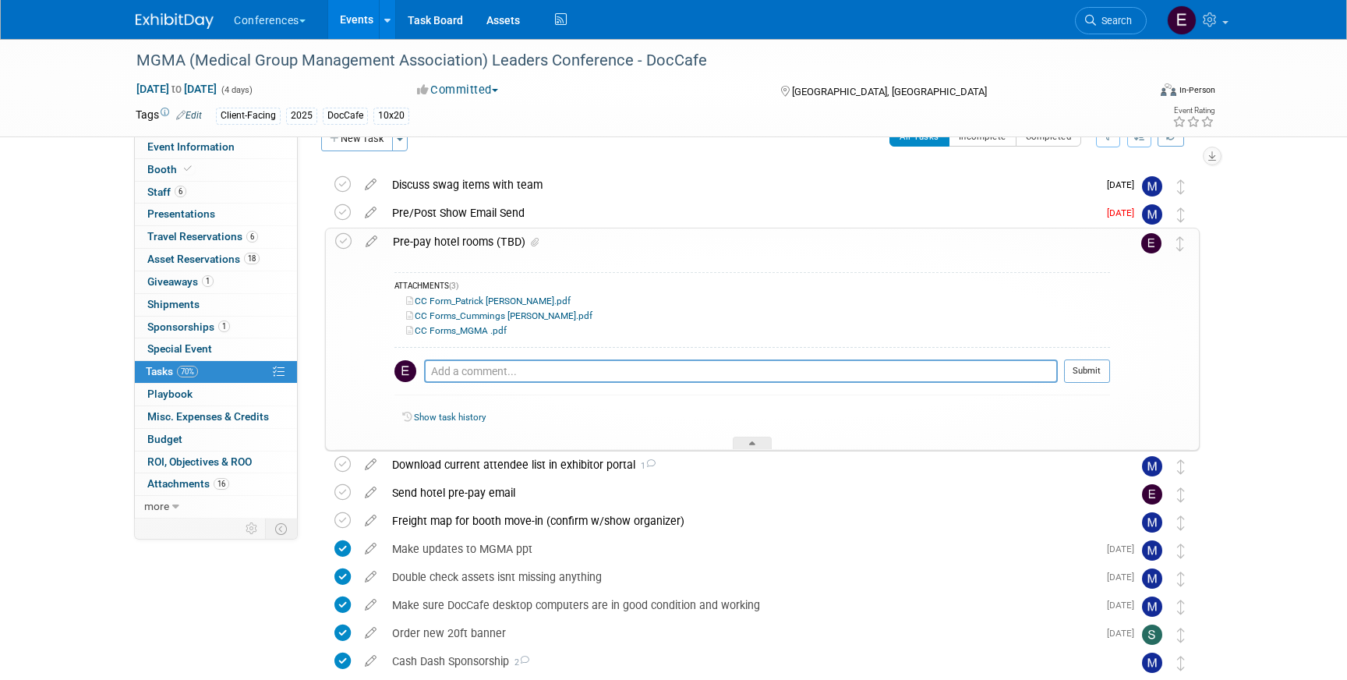
click at [455, 301] on link "CC Form_Patrick Hinkle.pdf" at bounding box center [488, 300] width 164 height 11
click at [367, 243] on icon at bounding box center [371, 237] width 27 height 19
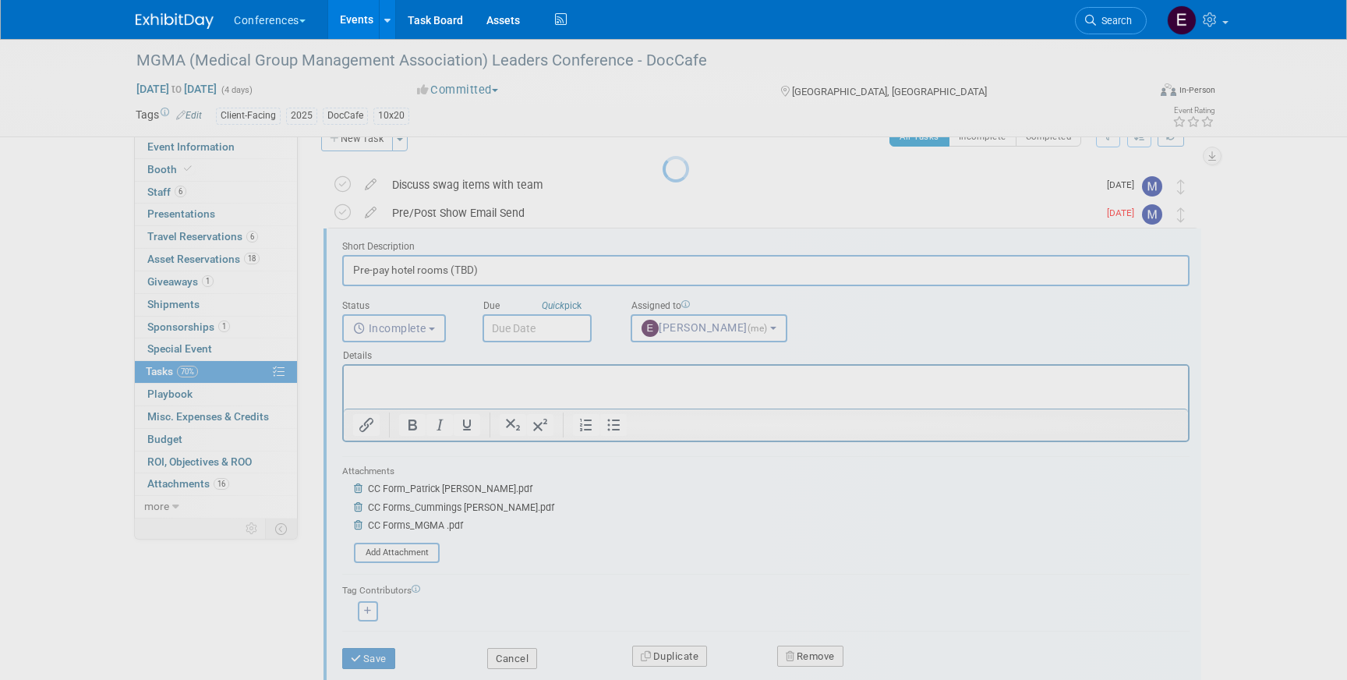
scroll to position [0, 0]
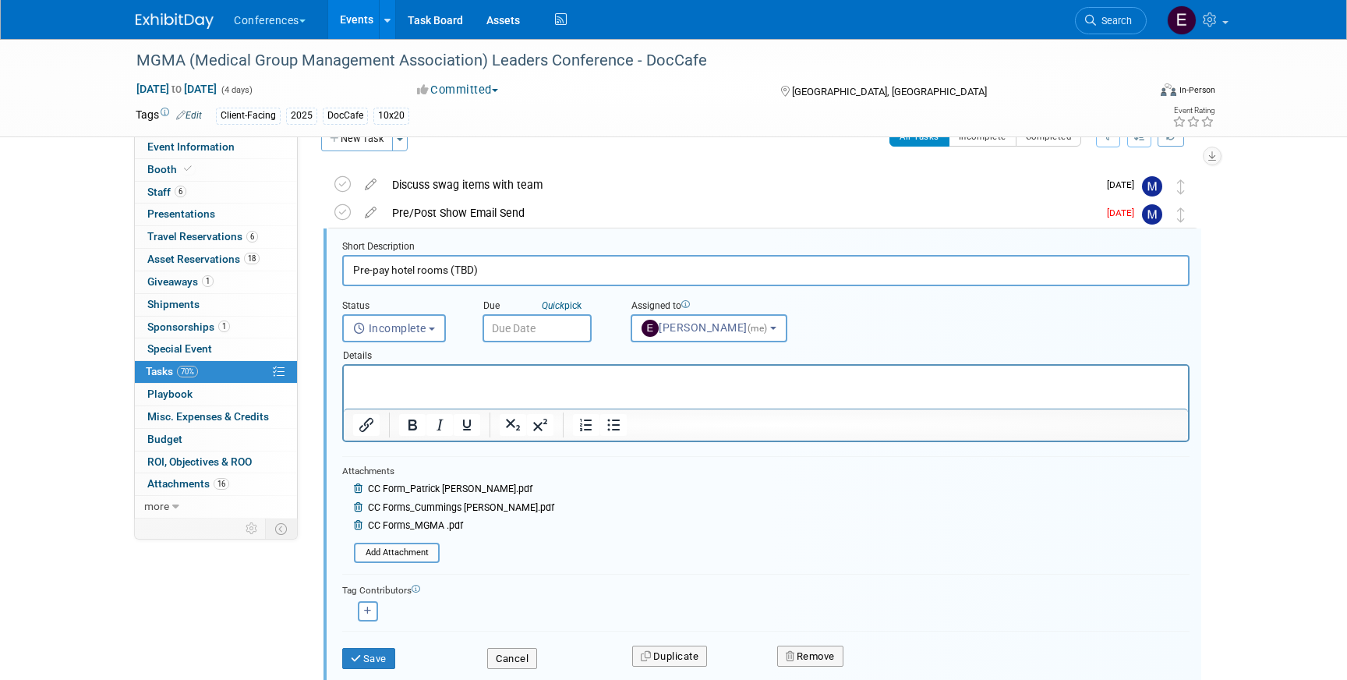
click at [358, 528] on icon at bounding box center [360, 525] width 12 height 9
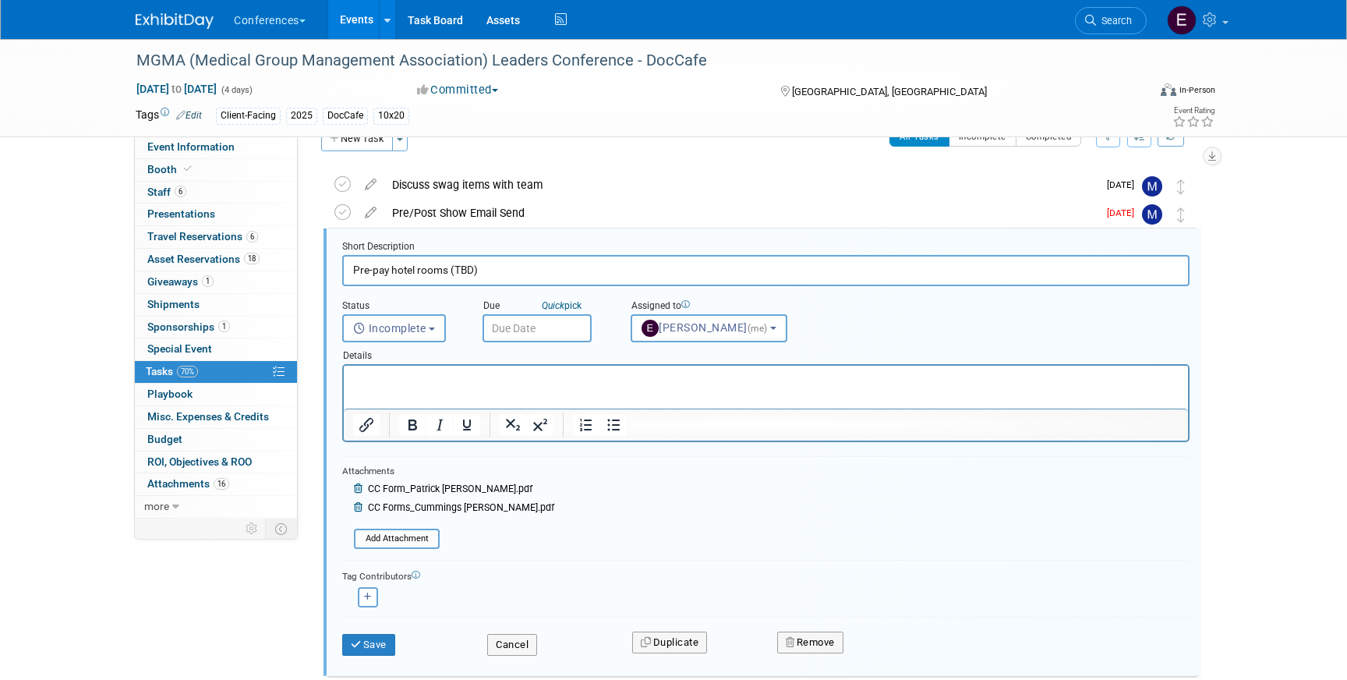
click at [358, 506] on icon at bounding box center [360, 507] width 12 height 9
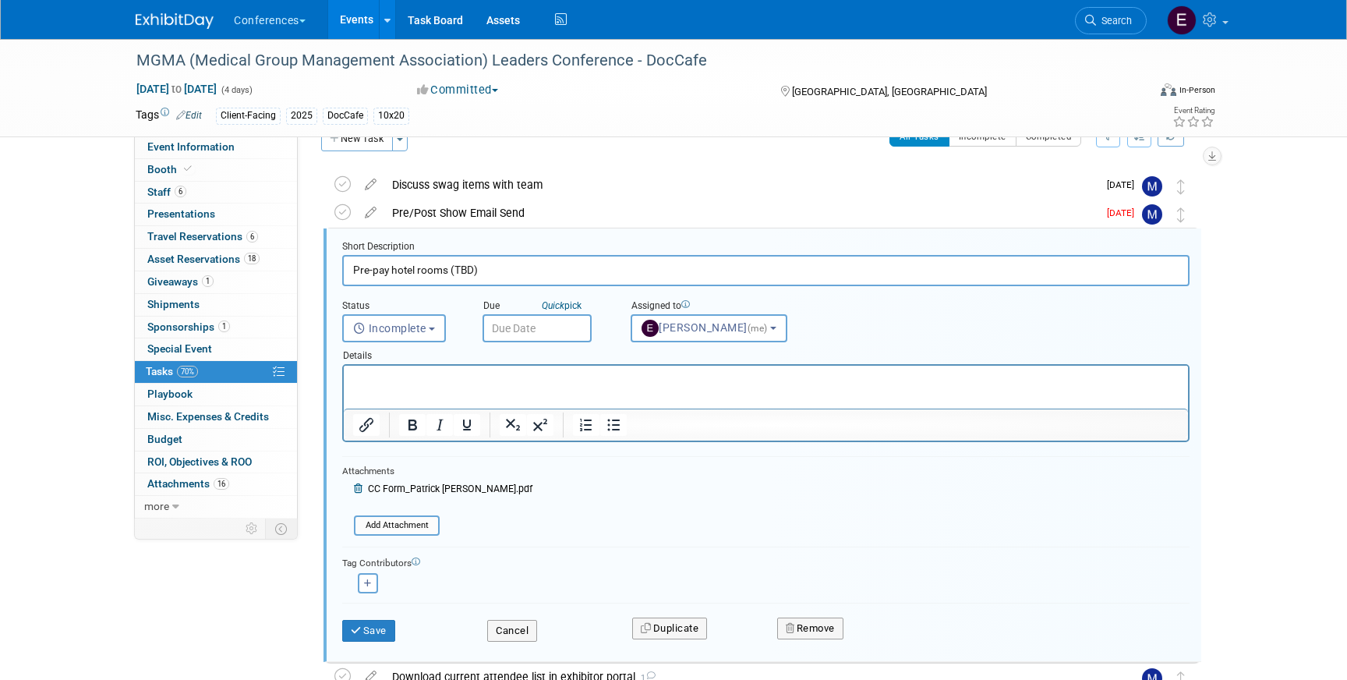
click at [358, 492] on icon at bounding box center [360, 488] width 12 height 9
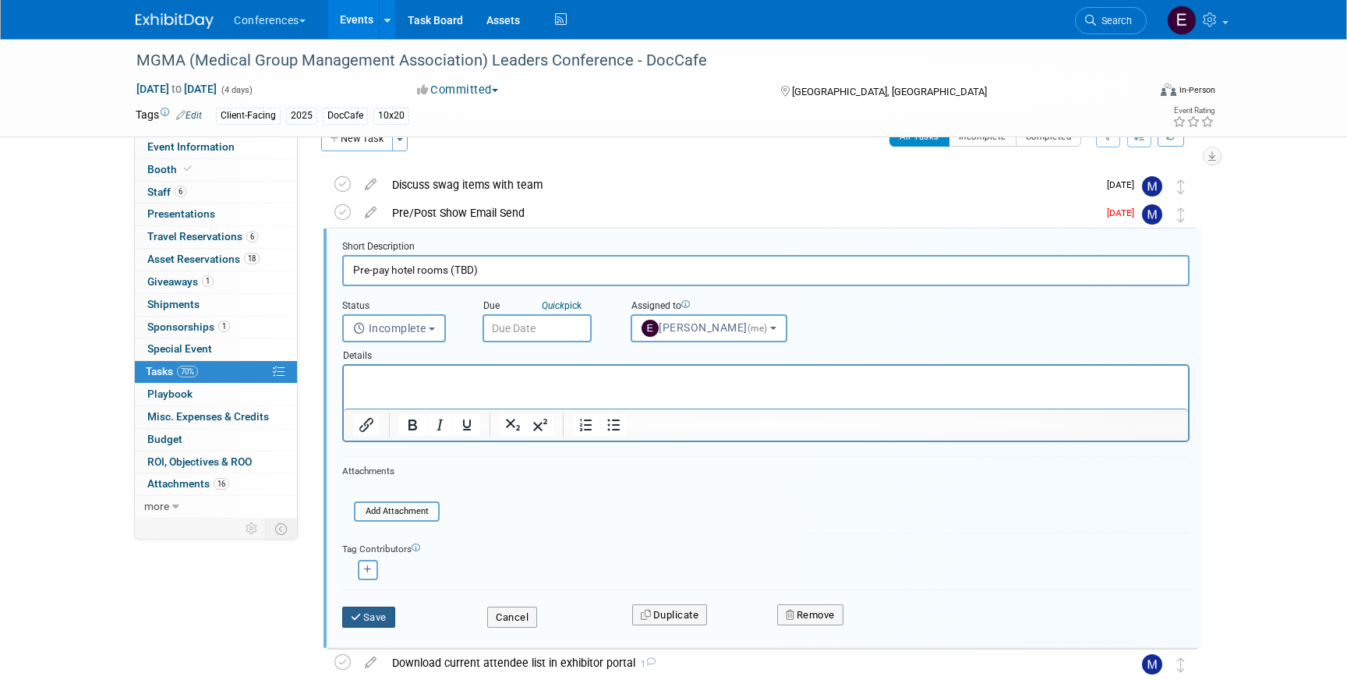
click at [359, 615] on icon "submit" at bounding box center [357, 617] width 12 height 10
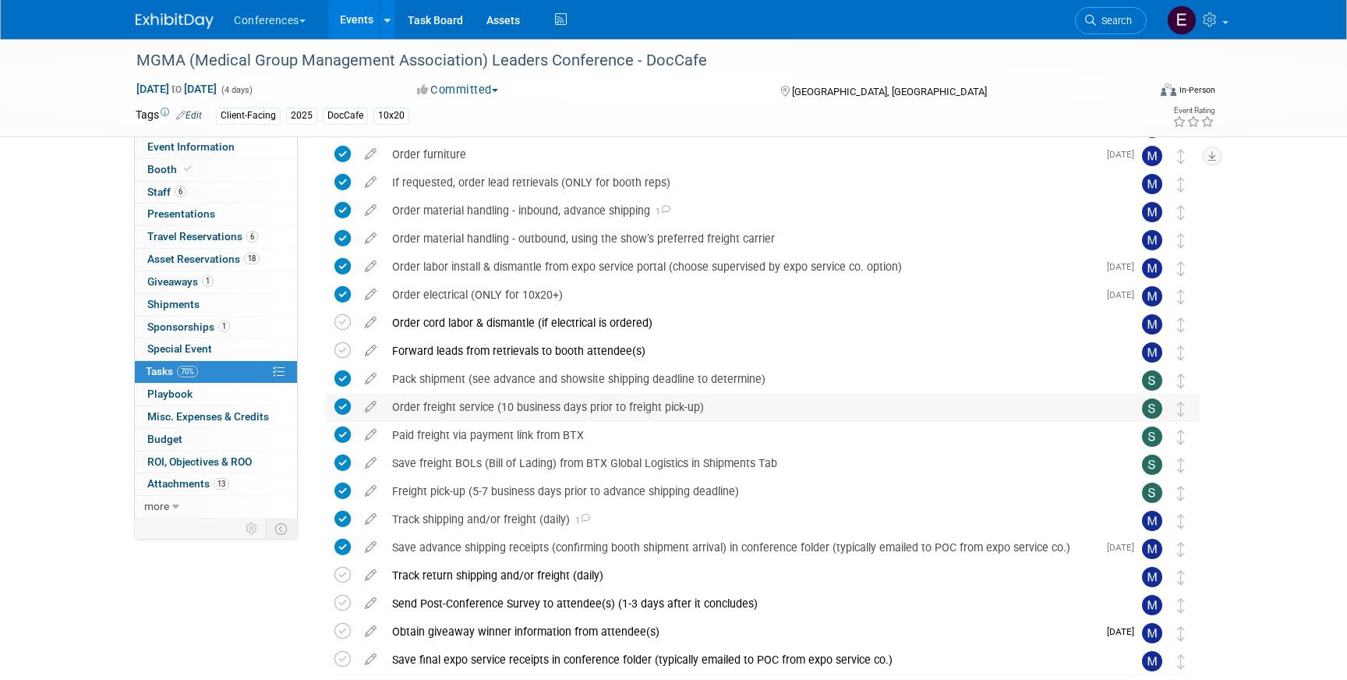
scroll to position [1251, 0]
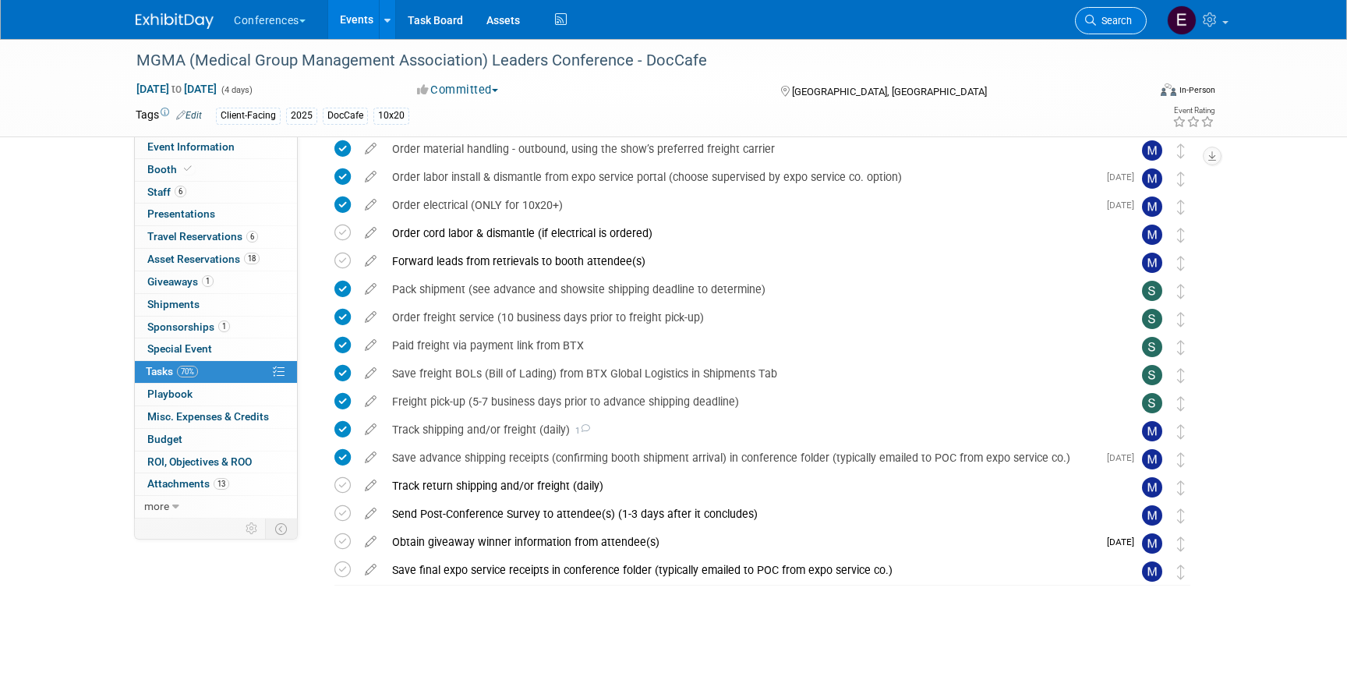
click at [1116, 23] on span "Search" at bounding box center [1114, 21] width 36 height 12
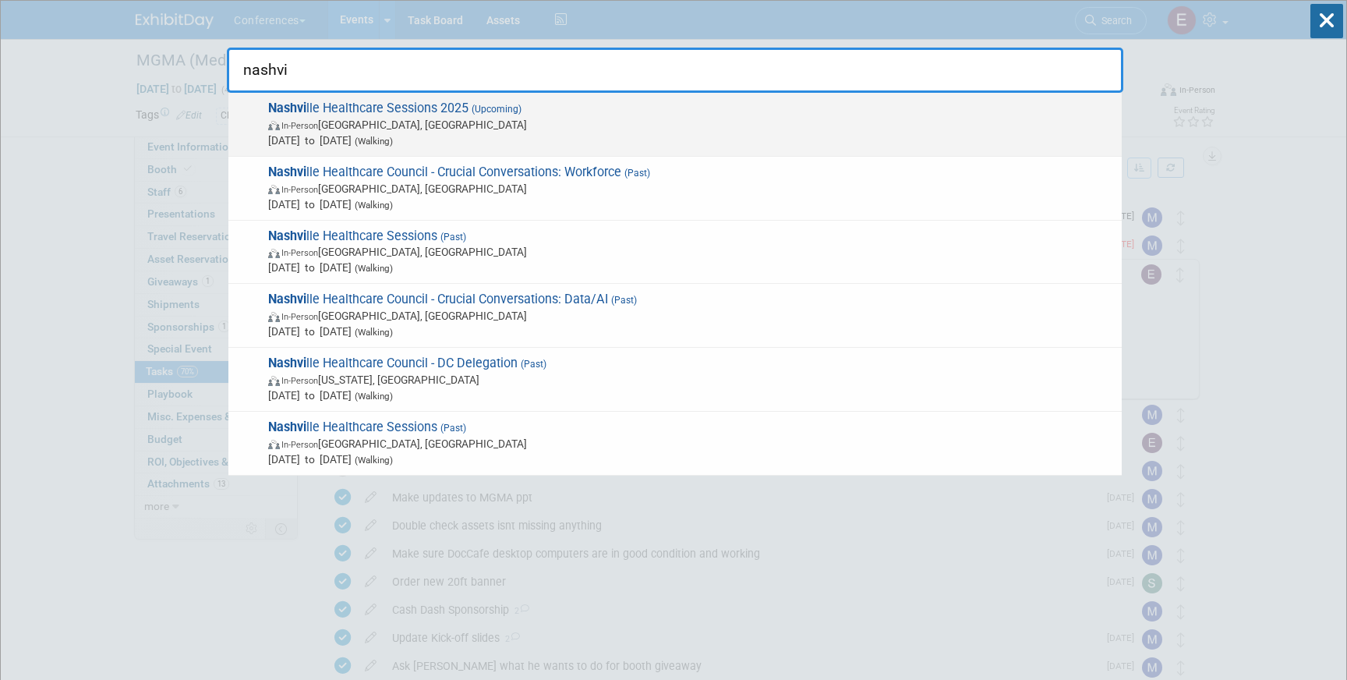
type input "nashvi"
click at [564, 130] on span "In-Person Nashville, TN" at bounding box center [691, 125] width 846 height 16
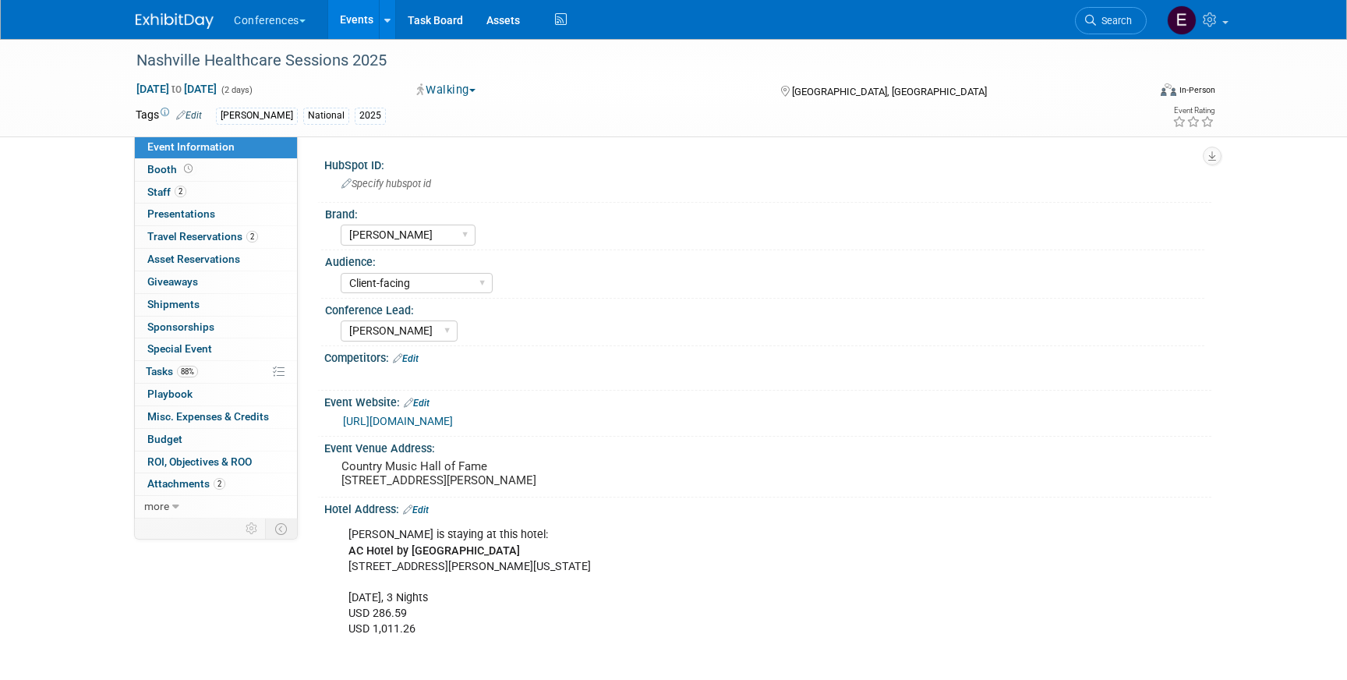
select select "[PERSON_NAME]"
select select "Client-facing"
select select "[PERSON_NAME]"
click at [271, 239] on link "2 Travel Reservations 2" at bounding box center [216, 237] width 162 height 22
